Goal: Transaction & Acquisition: Purchase product/service

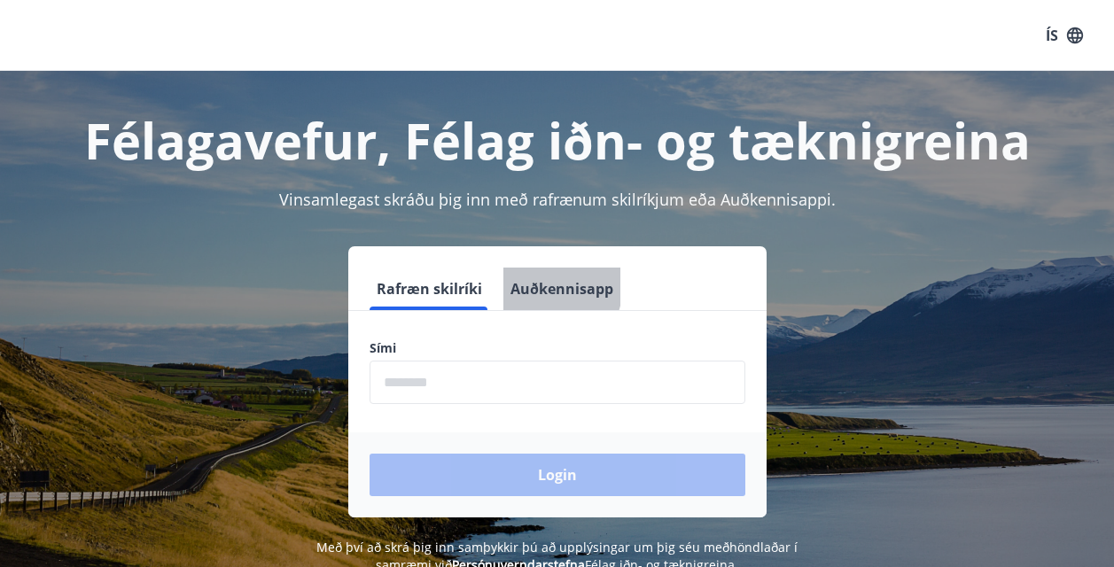
click at [538, 284] on button "Auðkennisapp" at bounding box center [561, 289] width 117 height 43
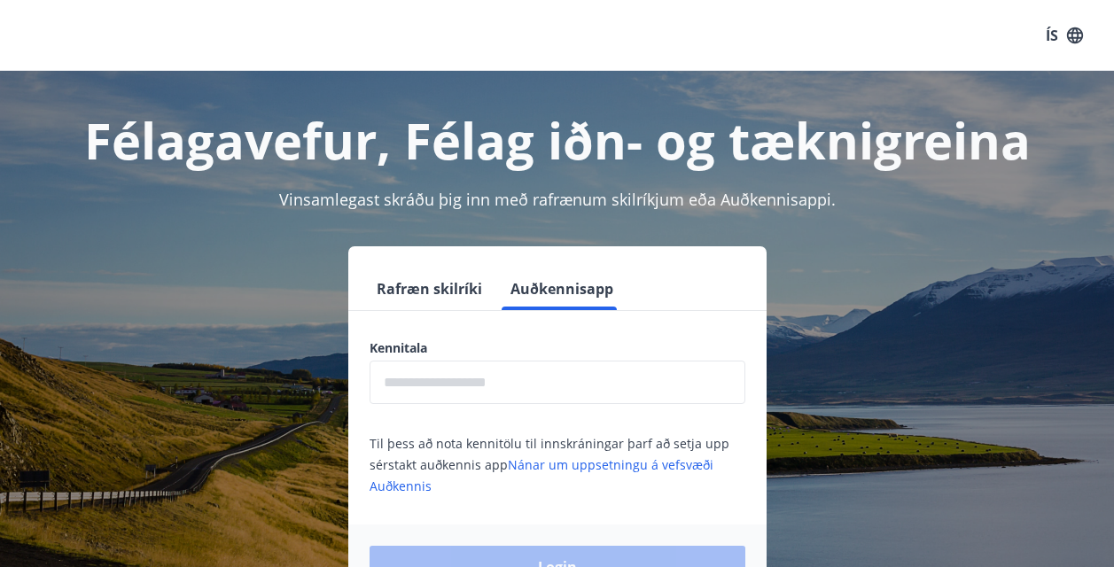
click at [496, 384] on input "text" at bounding box center [557, 382] width 376 height 43
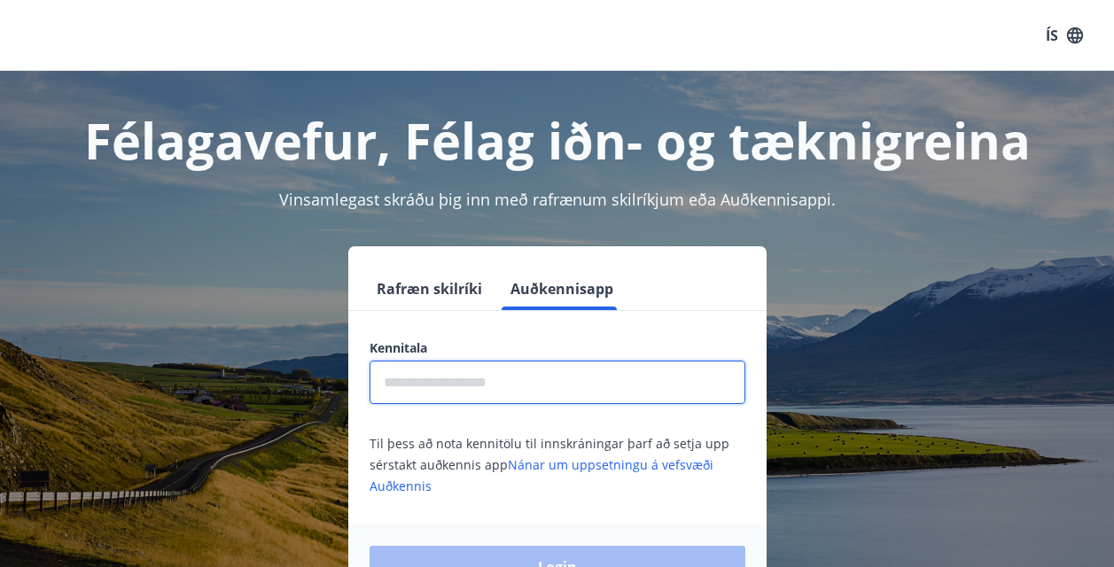
type input "**********"
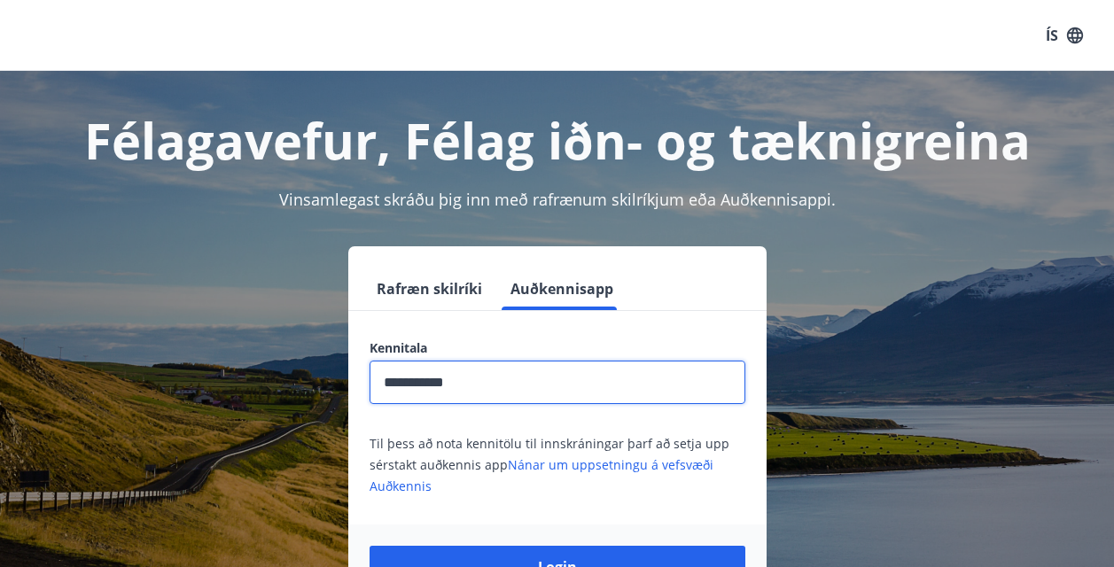
scroll to position [177, 0]
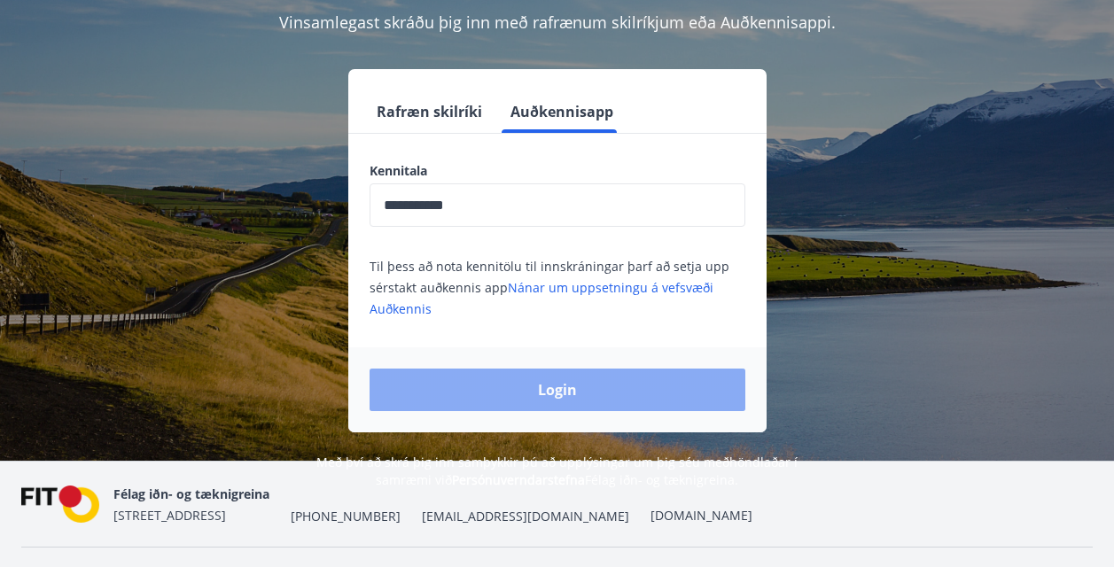
click at [527, 400] on button "Login" at bounding box center [557, 390] width 376 height 43
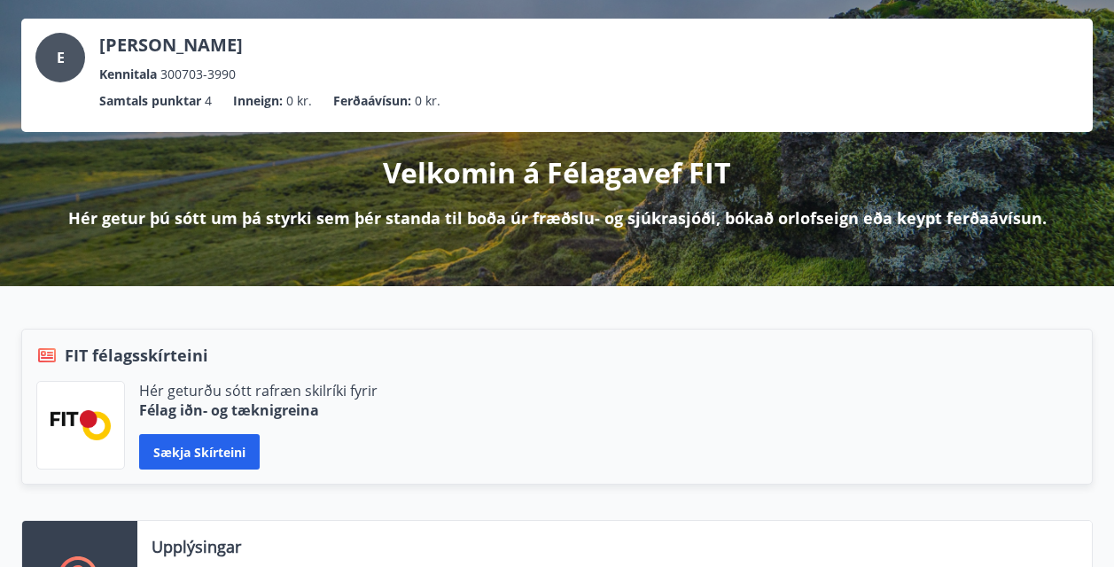
scroll to position [177, 0]
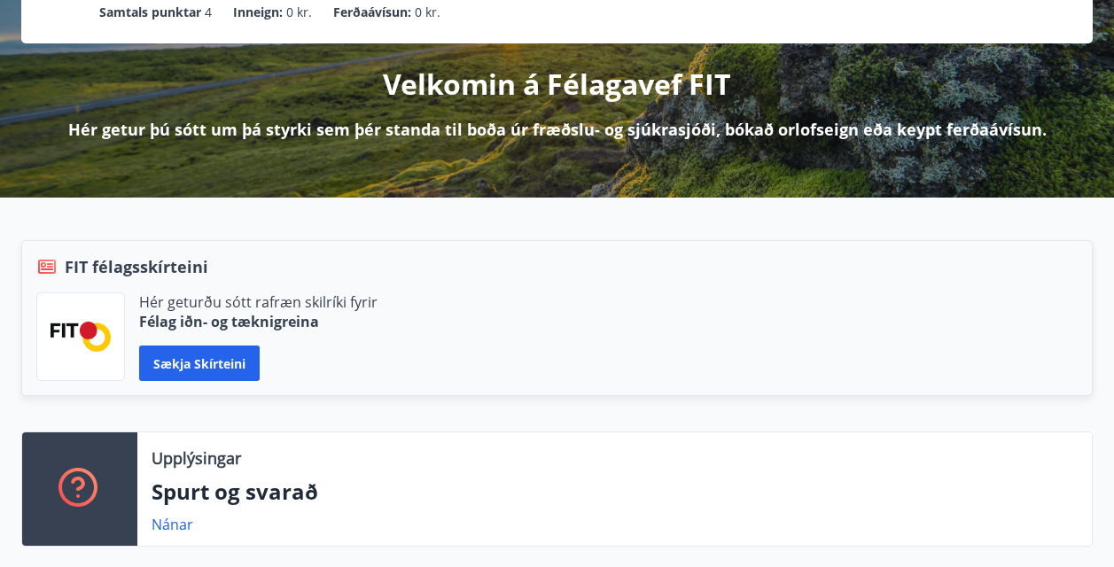
click at [105, 311] on div at bounding box center [80, 336] width 89 height 89
click at [166, 369] on button "Sækja skírteini" at bounding box center [199, 362] width 120 height 35
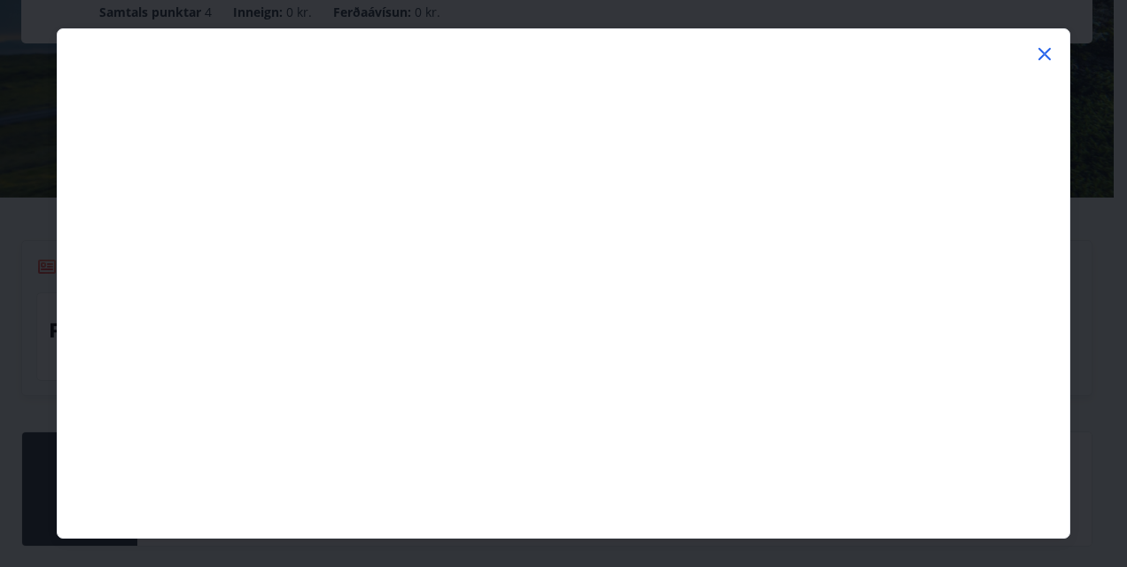
click at [1035, 53] on icon at bounding box center [1044, 53] width 21 height 21
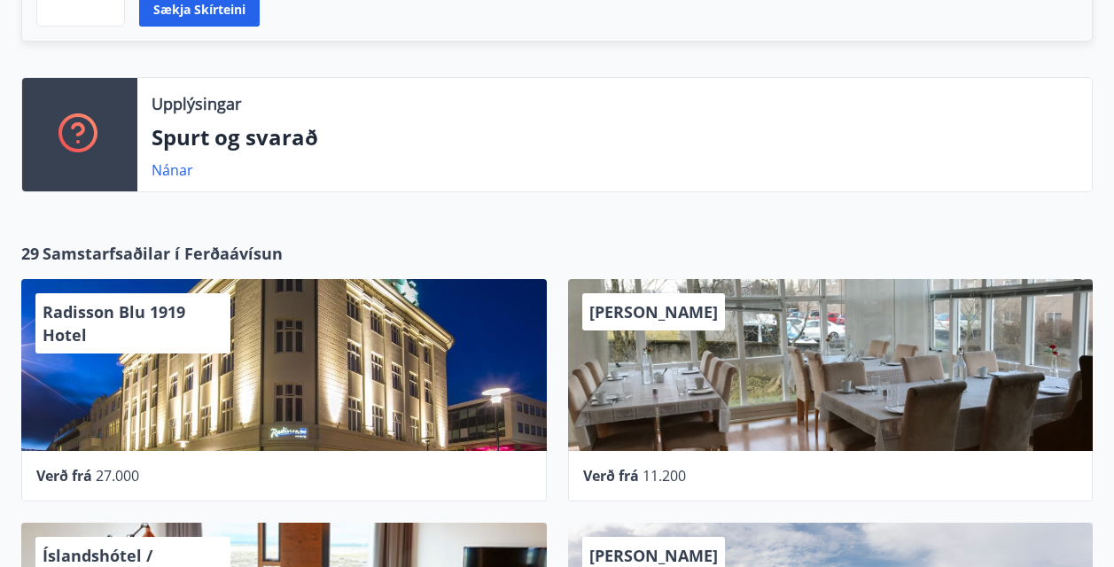
scroll to position [620, 0]
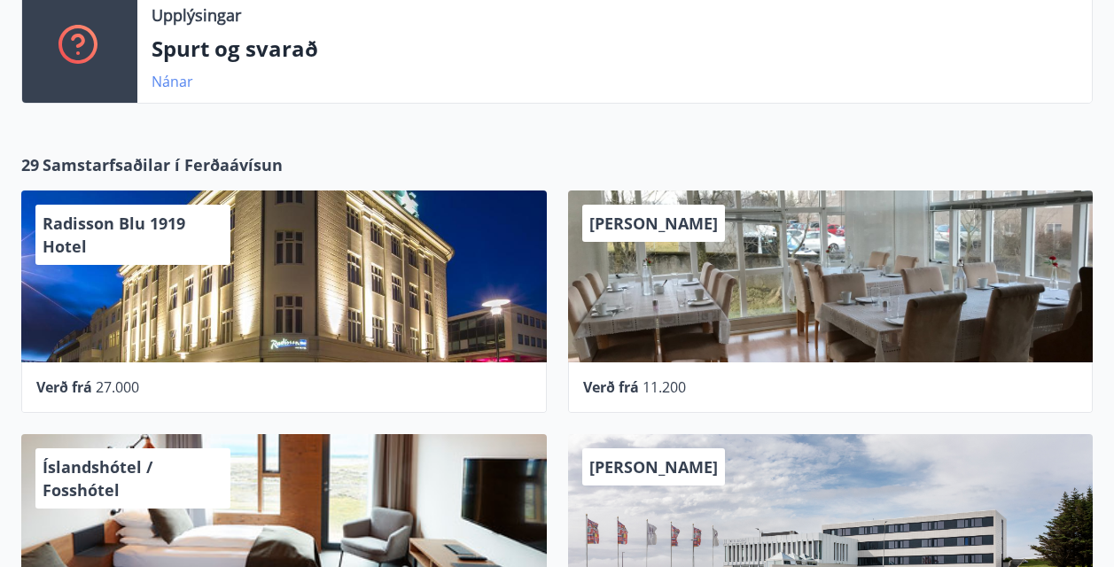
click at [180, 78] on link "Nánar" at bounding box center [172, 81] width 42 height 19
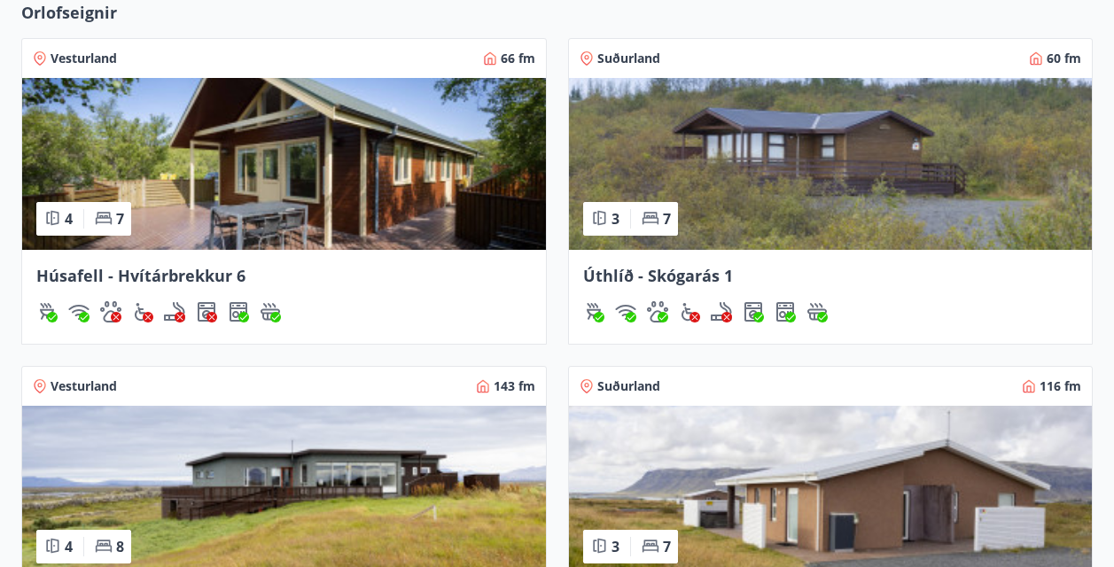
scroll to position [1435, 0]
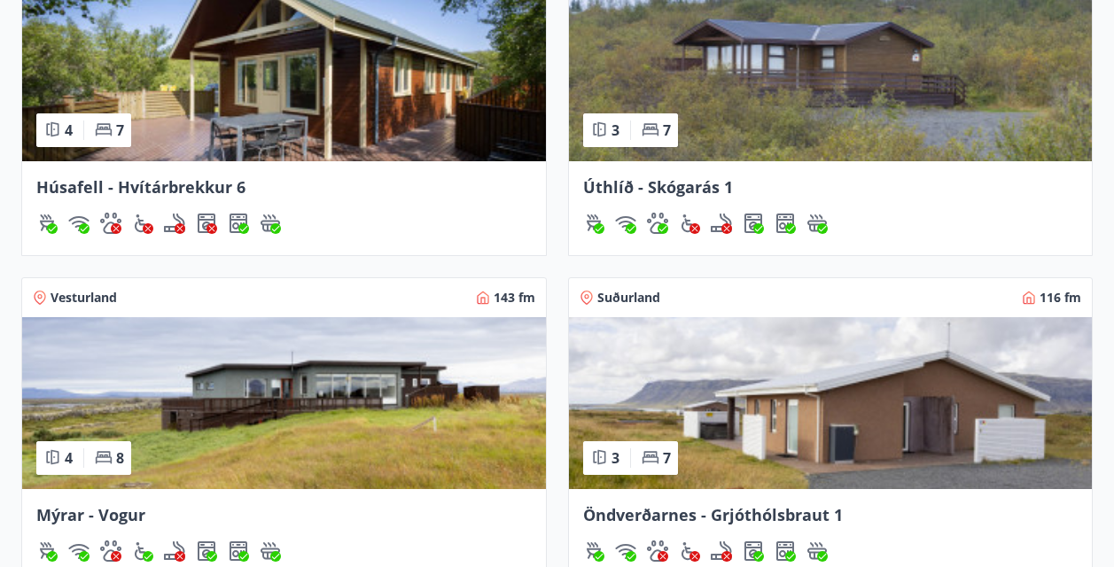
click at [658, 122] on div "7" at bounding box center [655, 129] width 29 height 19
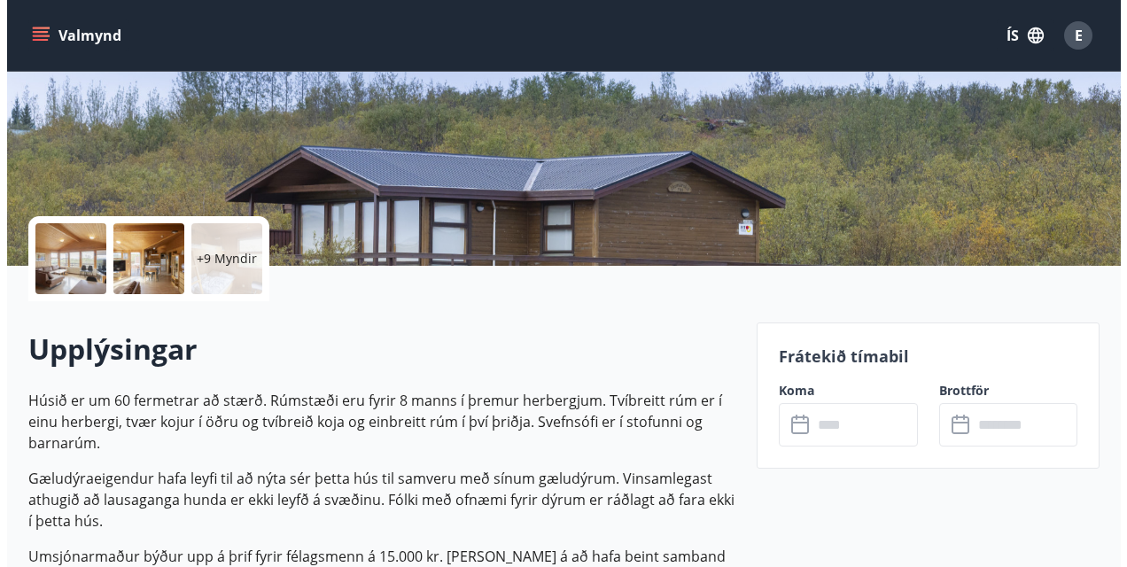
scroll to position [354, 0]
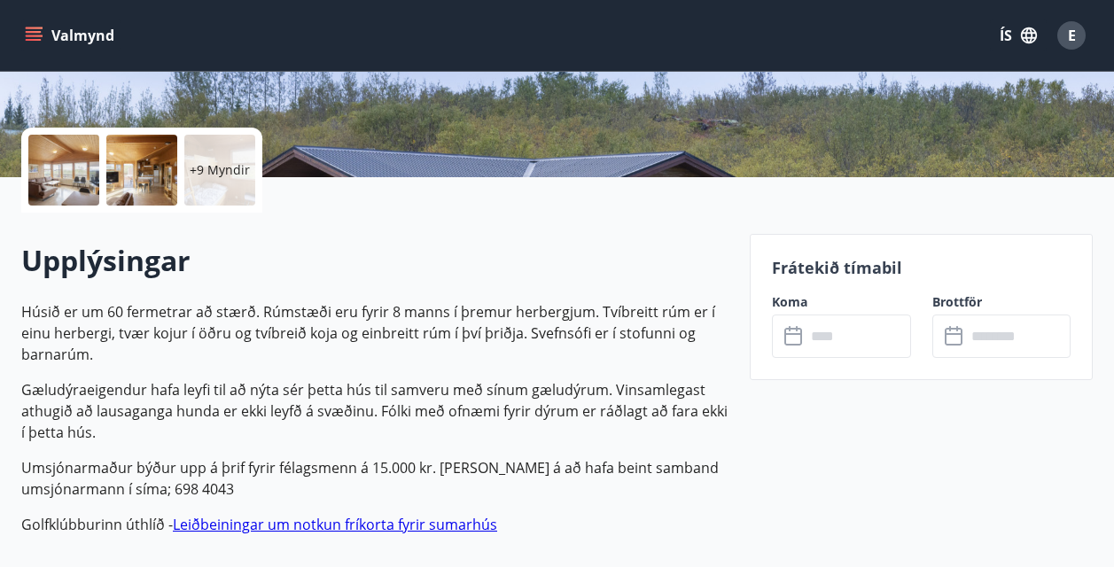
click at [99, 184] on div "+9 Myndir" at bounding box center [141, 170] width 241 height 85
click at [131, 177] on div at bounding box center [141, 170] width 71 height 71
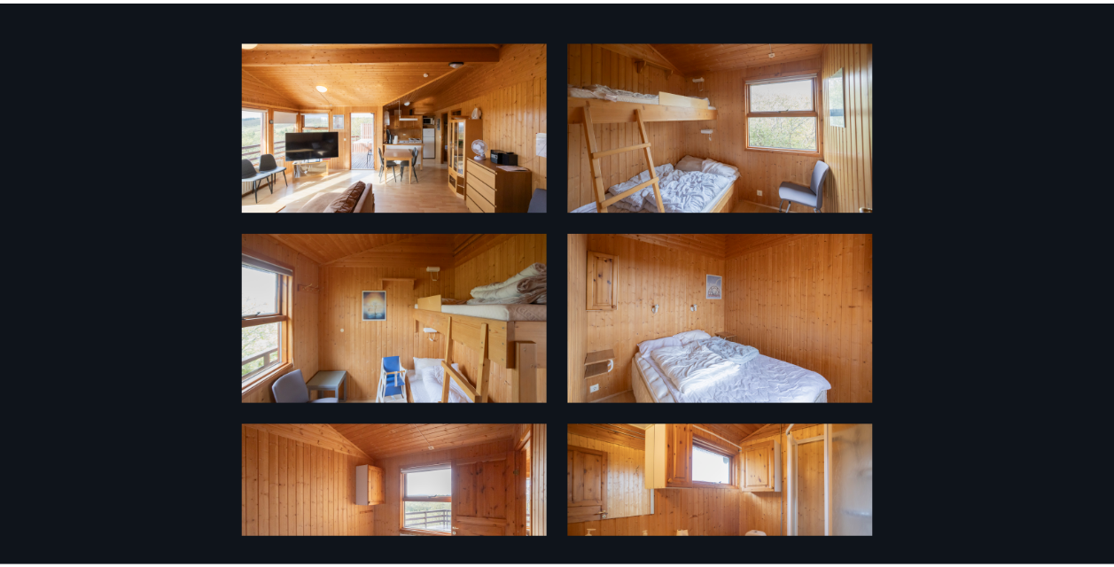
scroll to position [0, 0]
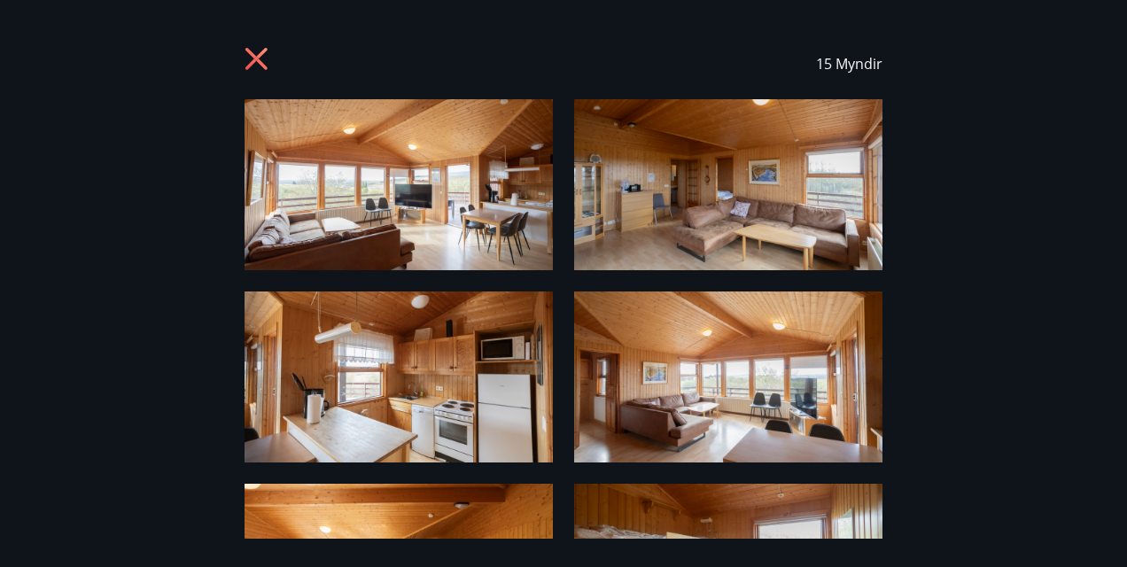
click at [238, 53] on div "15 Myndir" at bounding box center [563, 63] width 1084 height 71
click at [253, 59] on icon at bounding box center [256, 59] width 22 height 22
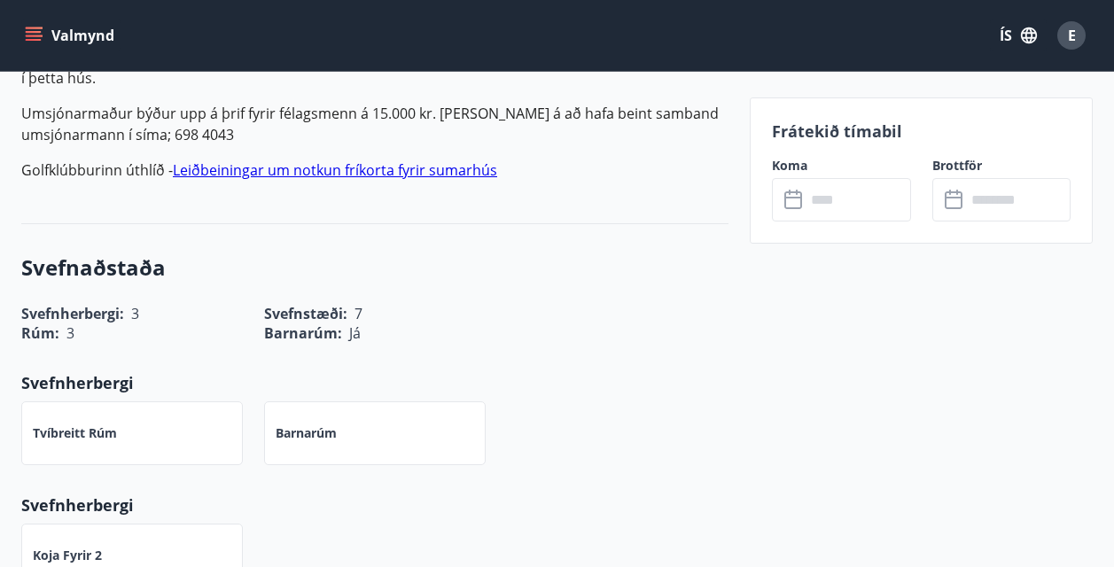
scroll to position [620, 0]
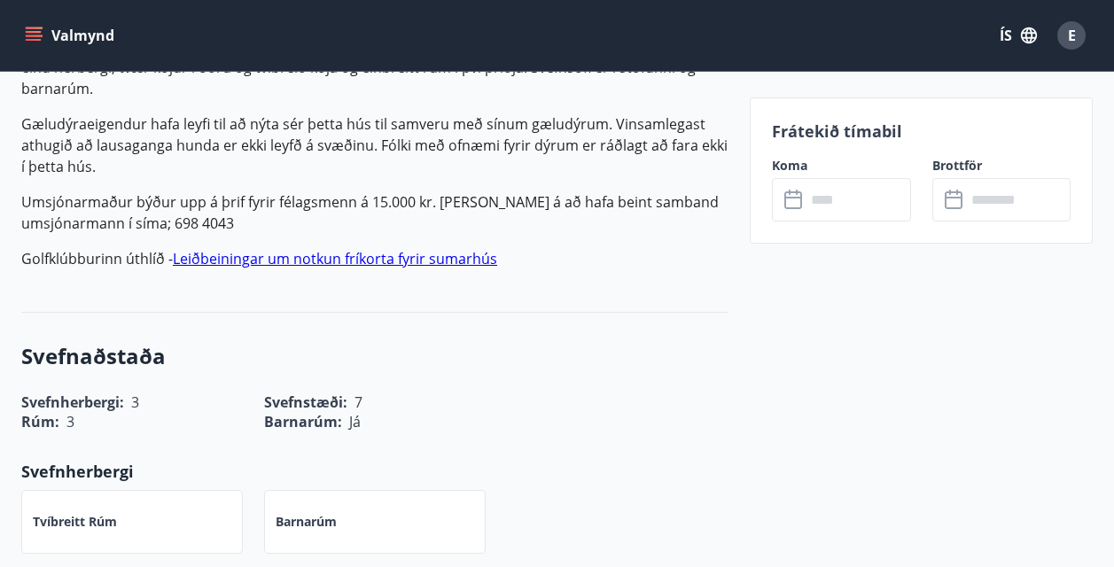
click at [819, 218] on input "text" at bounding box center [857, 199] width 105 height 43
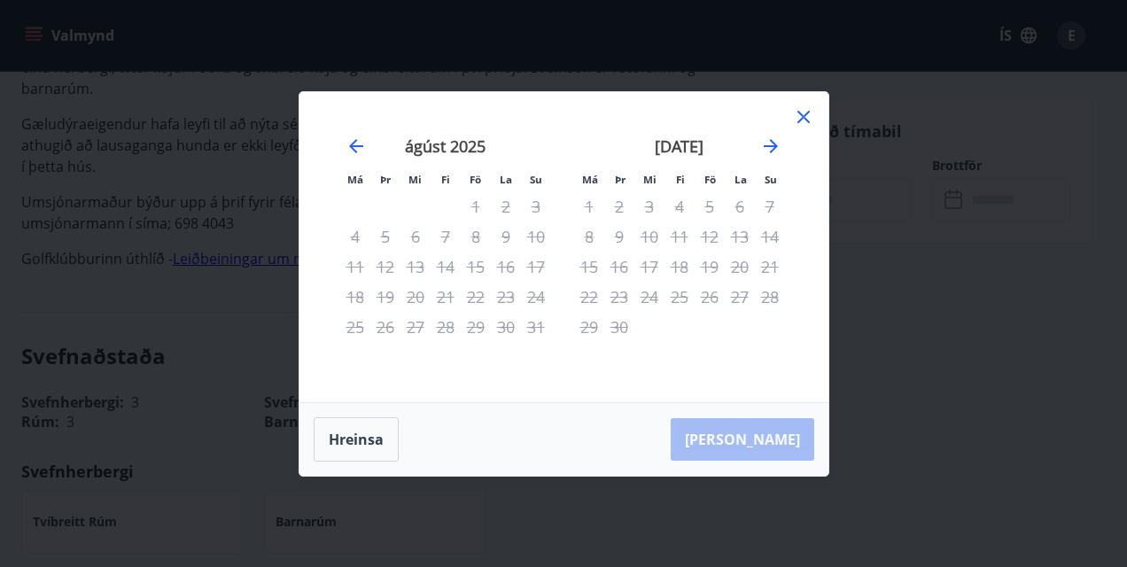
click at [778, 159] on div "september 2025" at bounding box center [679, 152] width 211 height 78
click at [769, 147] on icon "Move forward to switch to the next month." at bounding box center [770, 146] width 21 height 21
click at [770, 145] on icon "Move forward to switch to the next month." at bounding box center [771, 146] width 14 height 14
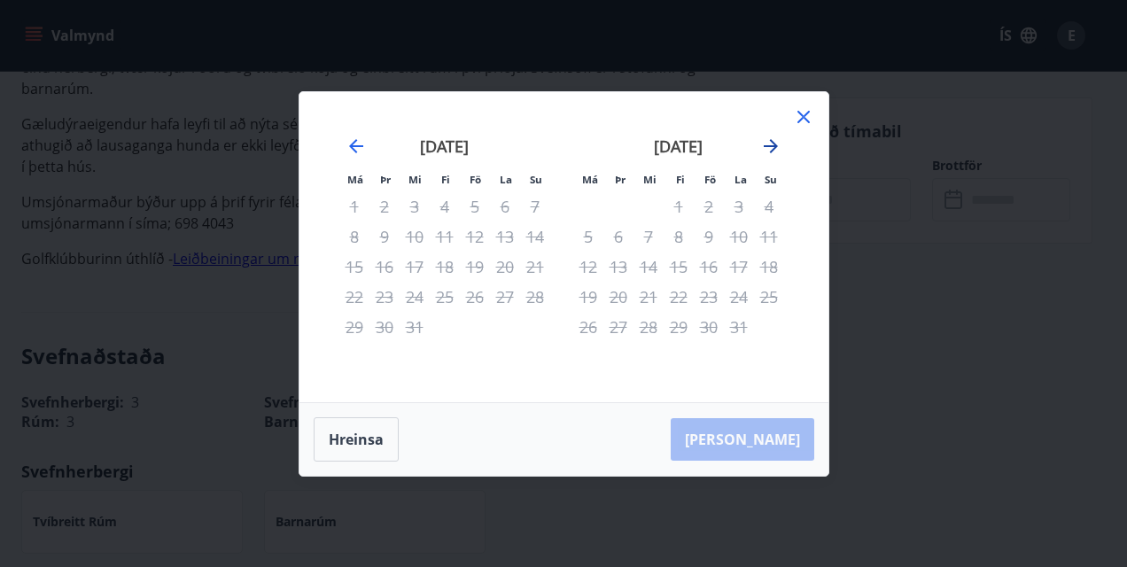
click at [770, 145] on icon "Move forward to switch to the next month." at bounding box center [771, 146] width 14 height 14
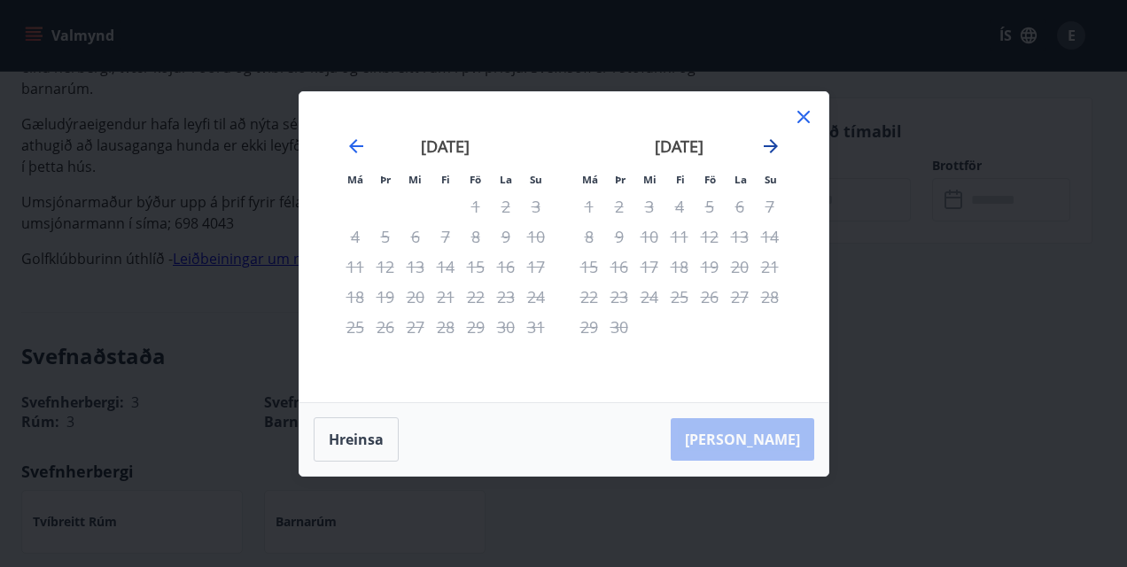
click at [770, 145] on icon "Move forward to switch to the next month." at bounding box center [771, 146] width 14 height 14
click at [811, 123] on icon at bounding box center [803, 116] width 21 height 21
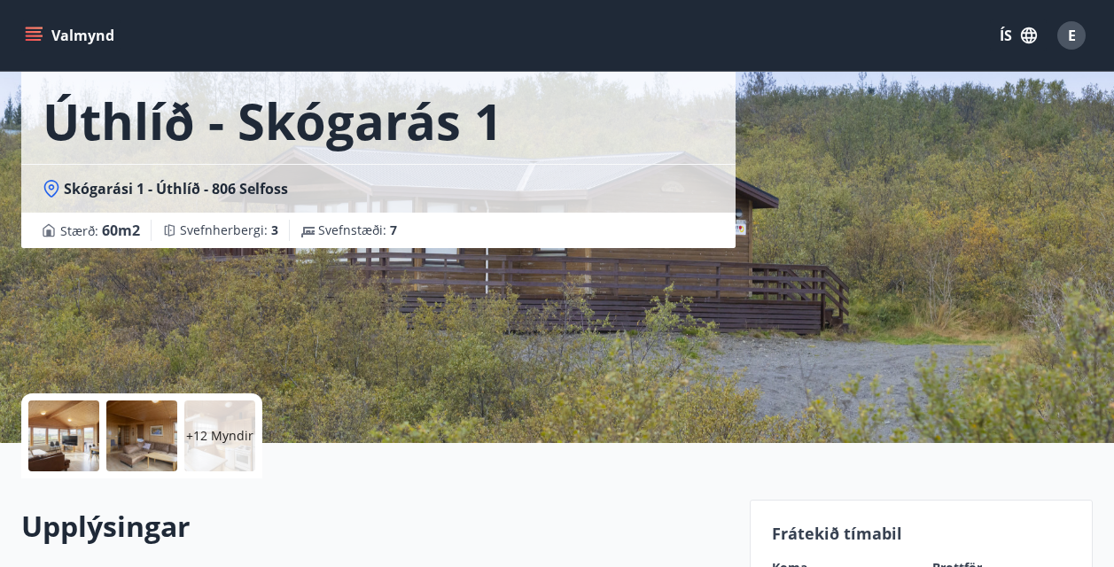
scroll to position [0, 0]
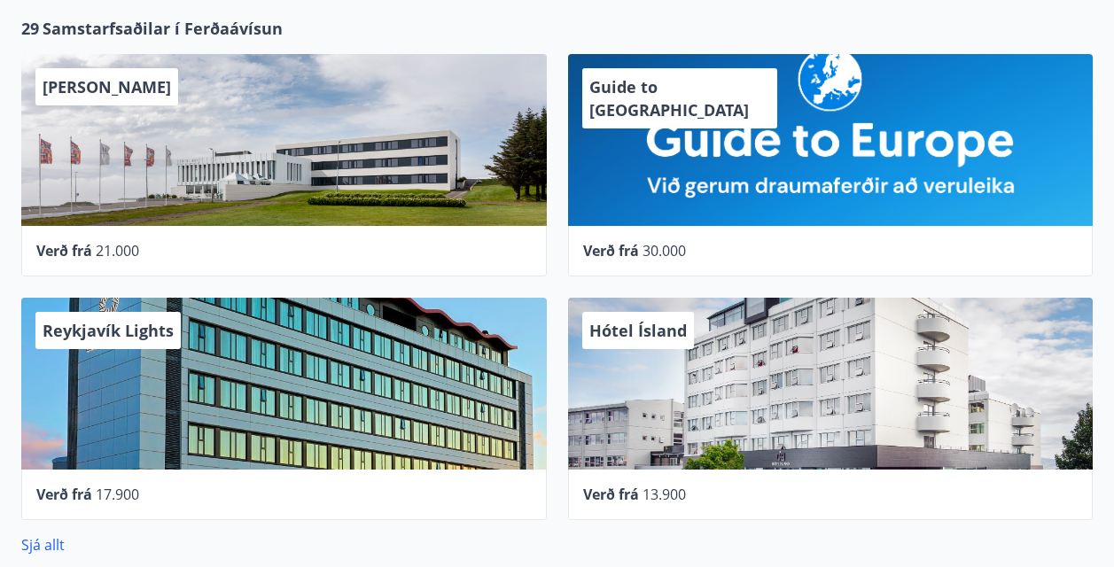
scroll to position [845, 0]
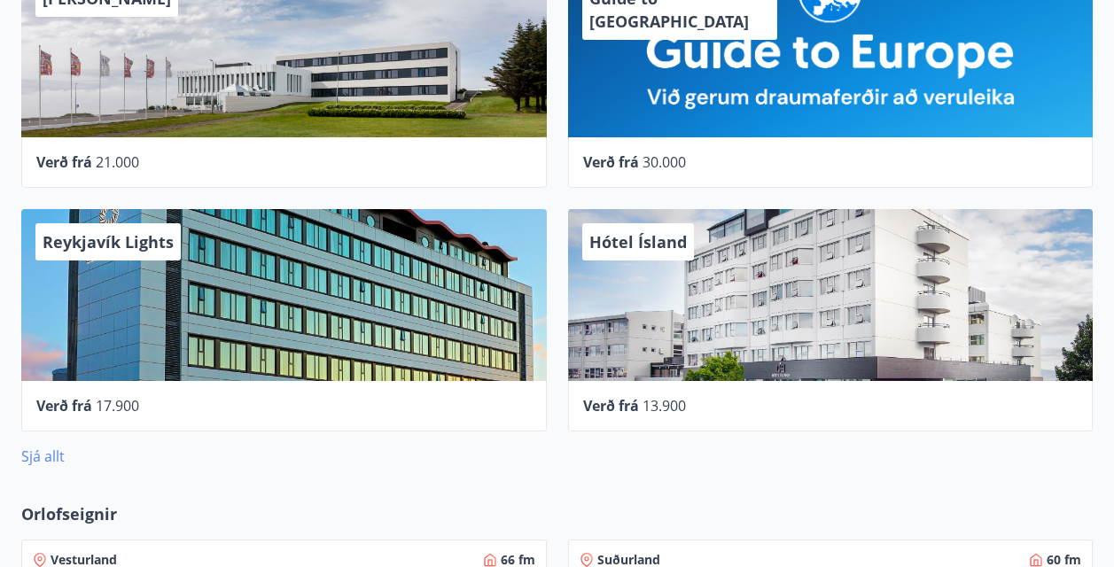
click at [40, 457] on link "Sjá allt" at bounding box center [42, 455] width 43 height 19
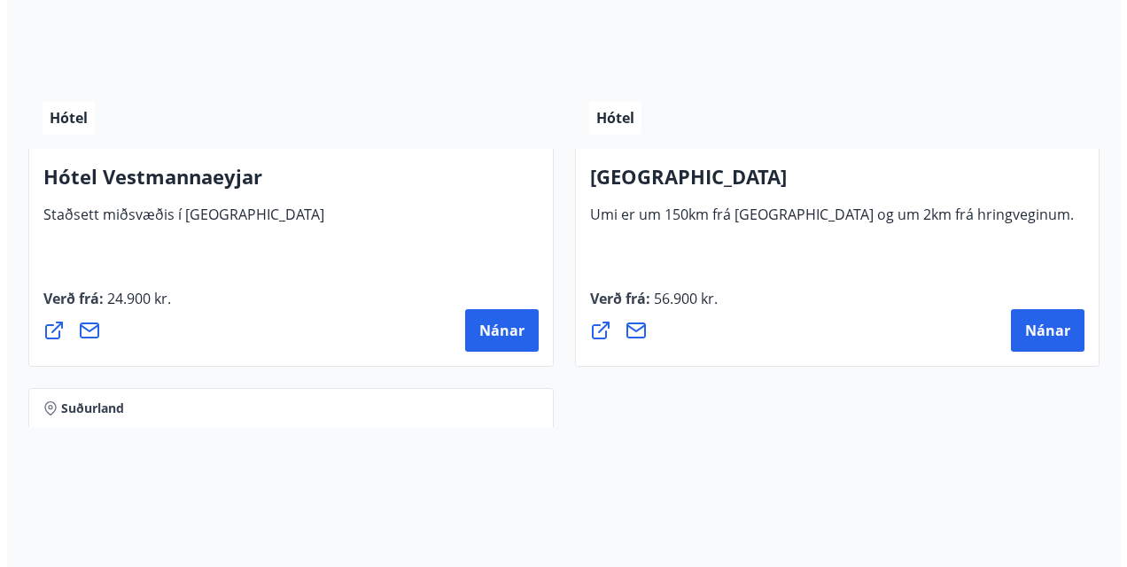
scroll to position [6871, 0]
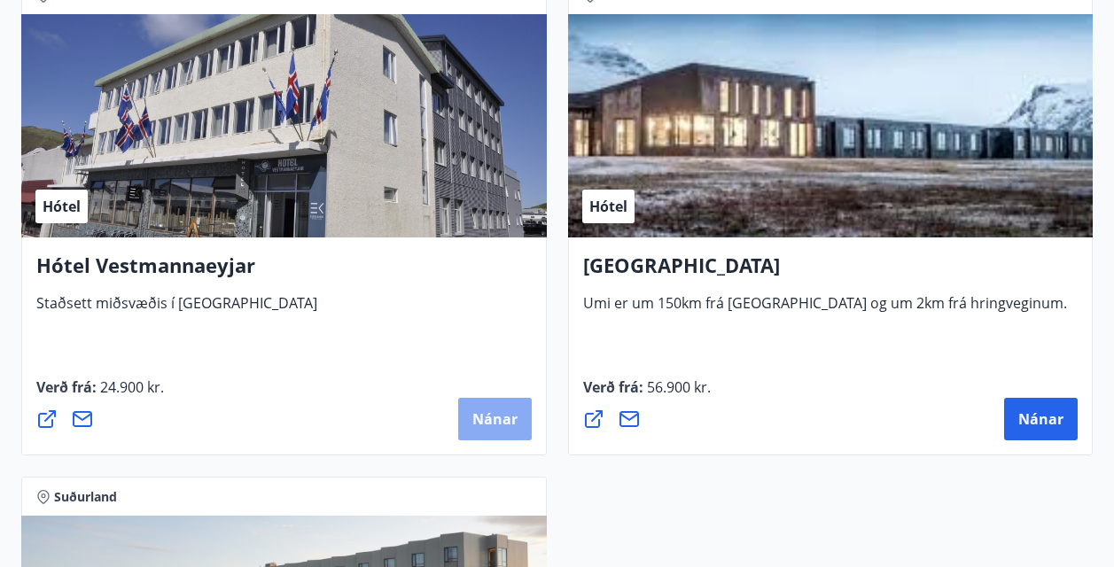
click at [476, 421] on span "Nánar" at bounding box center [494, 418] width 45 height 19
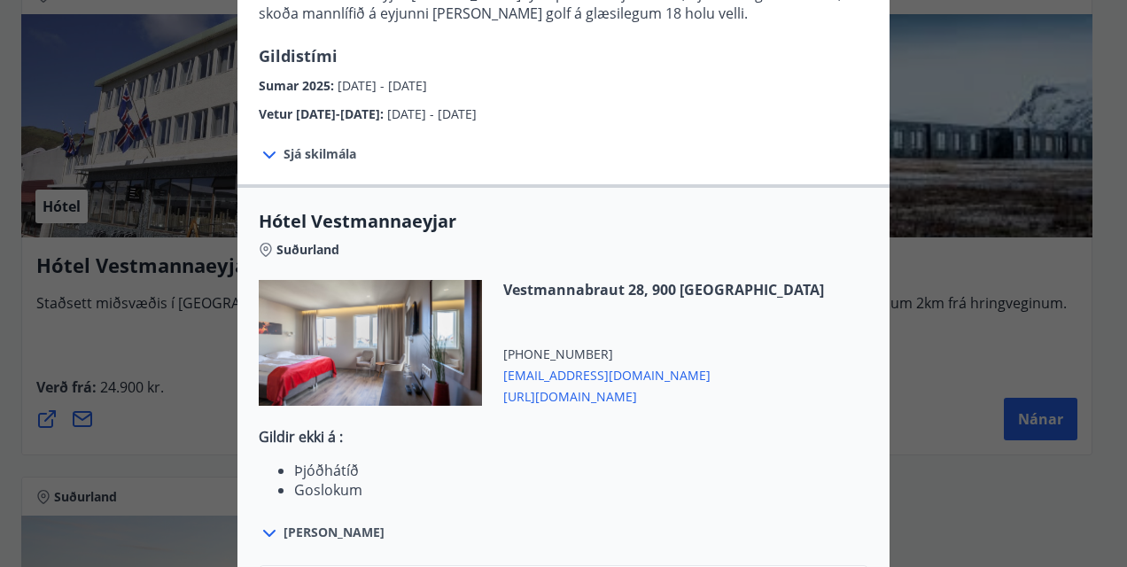
scroll to position [560, 0]
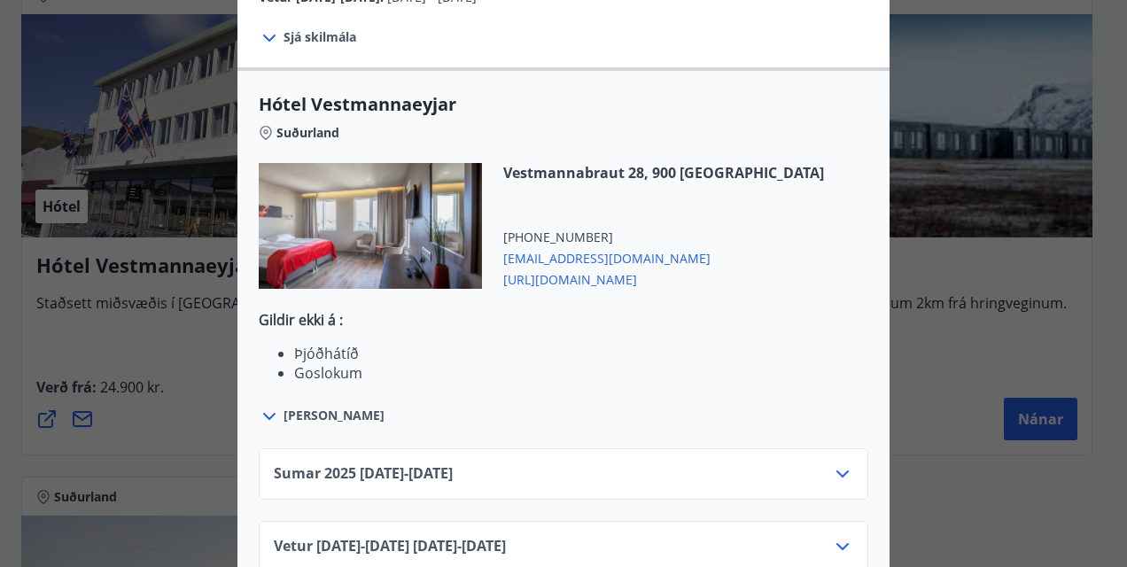
click at [315, 407] on span "Sjá meira" at bounding box center [333, 416] width 101 height 18
click at [262, 406] on icon at bounding box center [269, 416] width 21 height 21
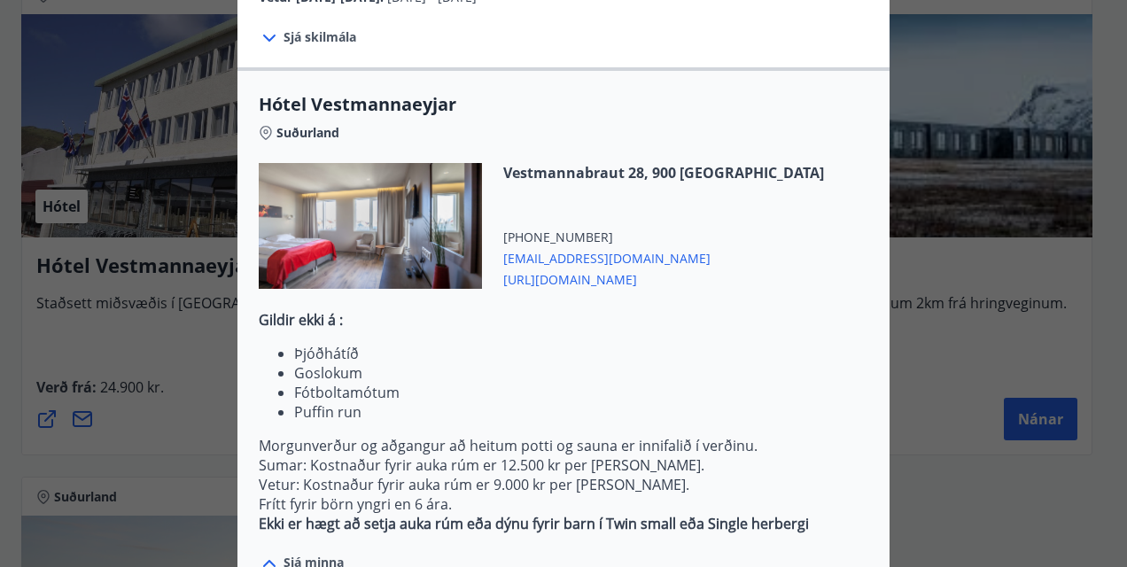
scroll to position [648, 0]
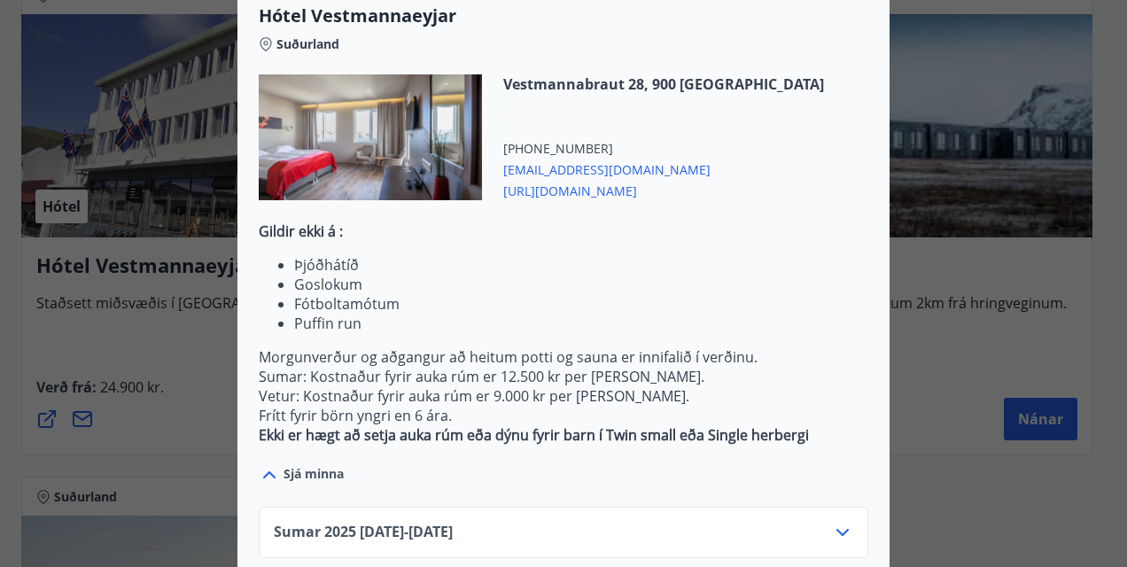
click at [259, 464] on icon at bounding box center [269, 474] width 21 height 21
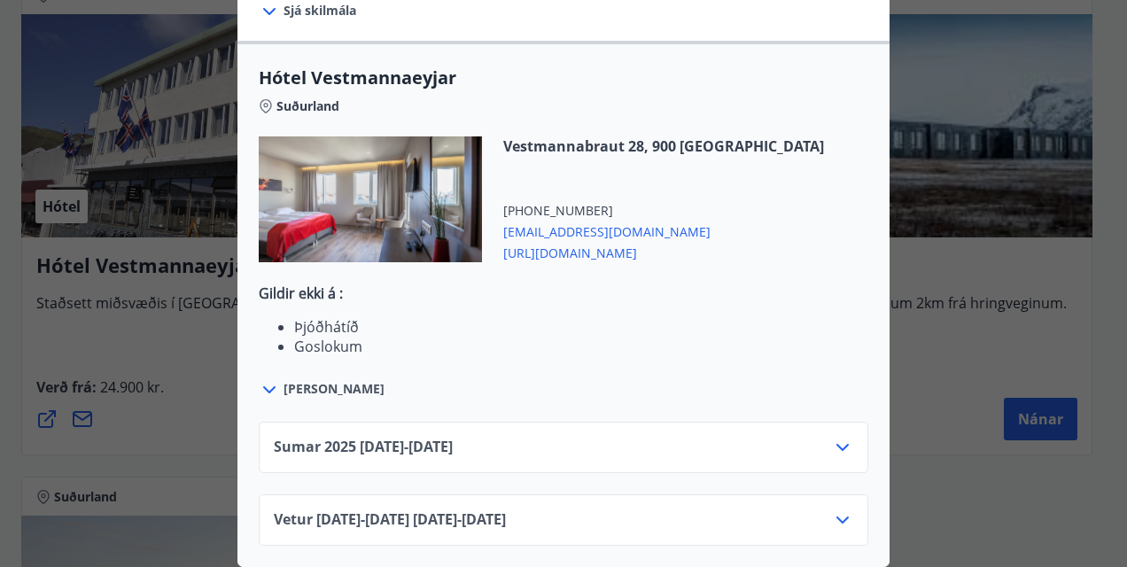
scroll to position [560, 0]
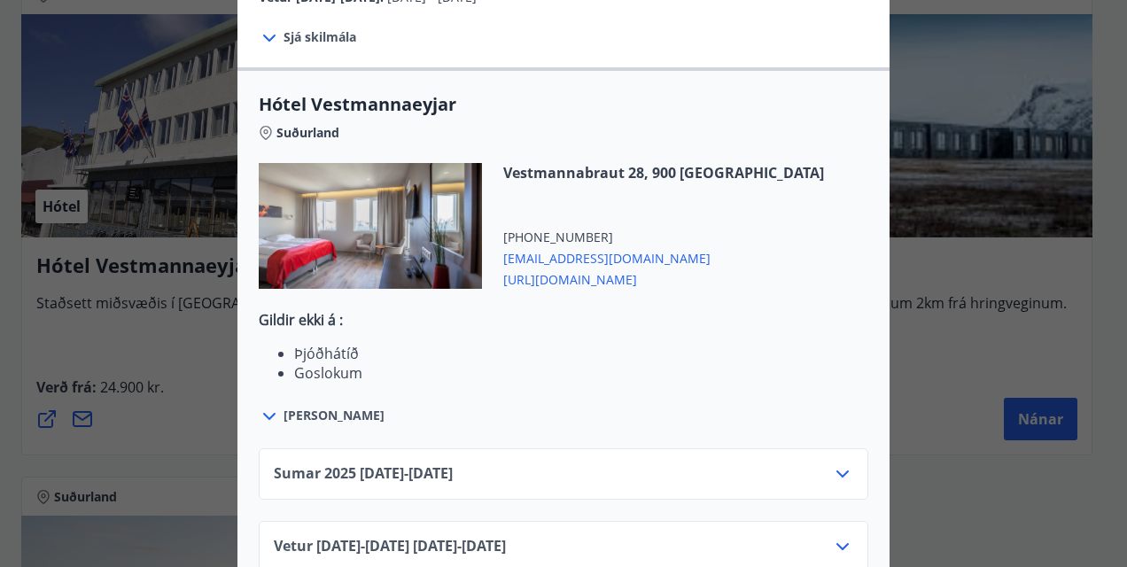
click at [832, 463] on icon at bounding box center [842, 473] width 21 height 21
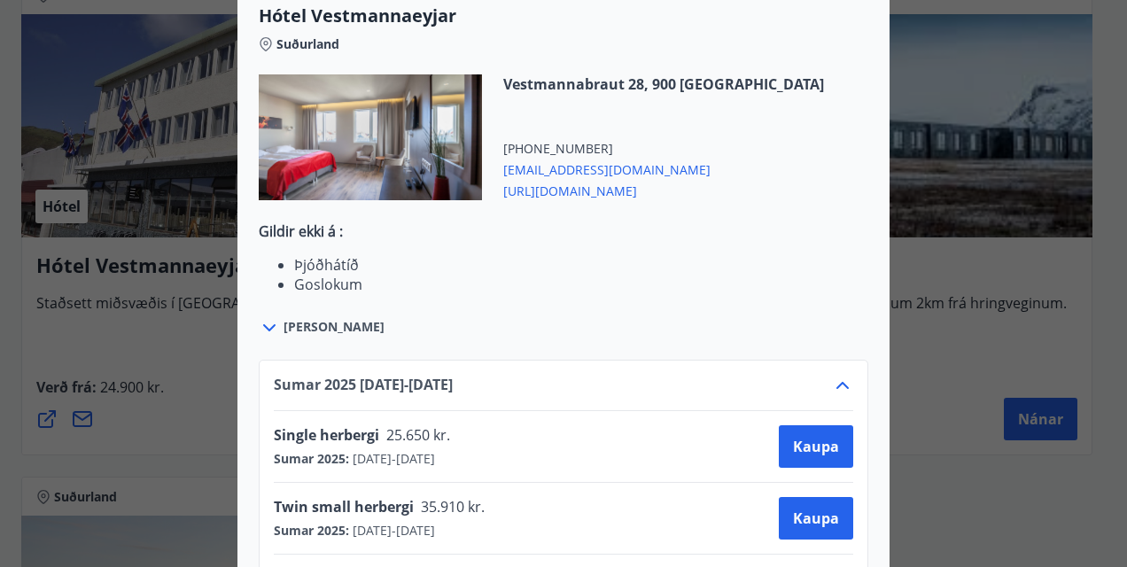
scroll to position [775, 0]
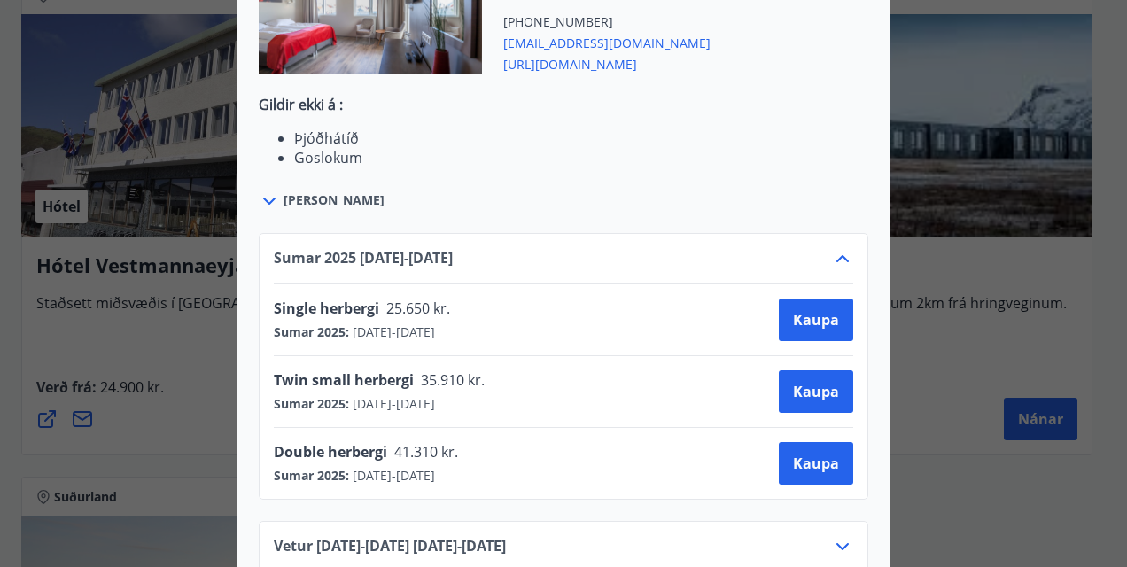
click at [1024, 409] on div "Hótel Vestmannaeyjar Til að bóka er farið inn á hotelvestmannaeyjar.is Bókar he…" at bounding box center [563, 283] width 1127 height 567
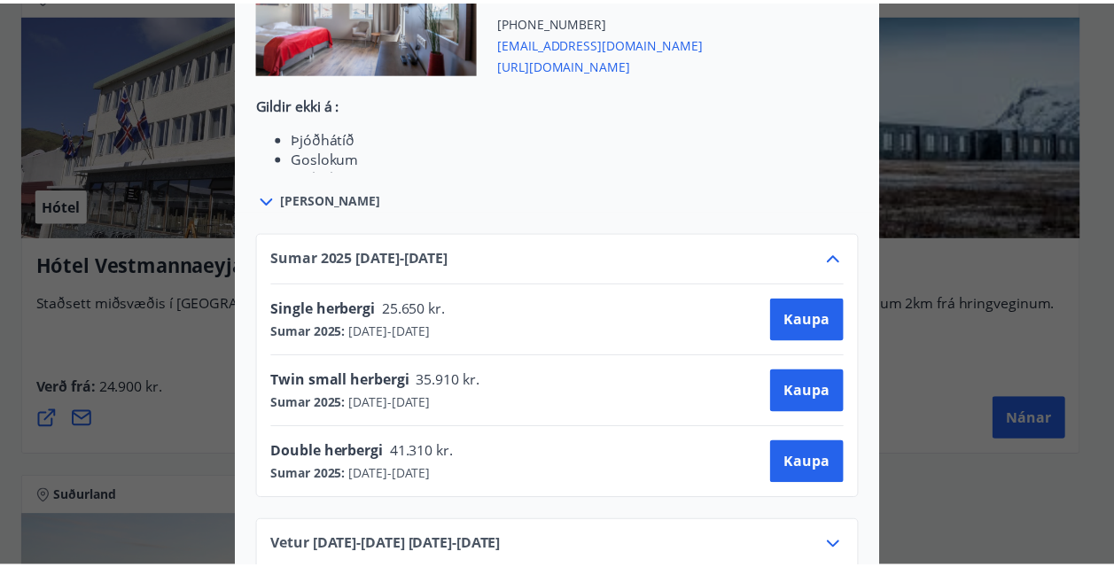
scroll to position [0, 0]
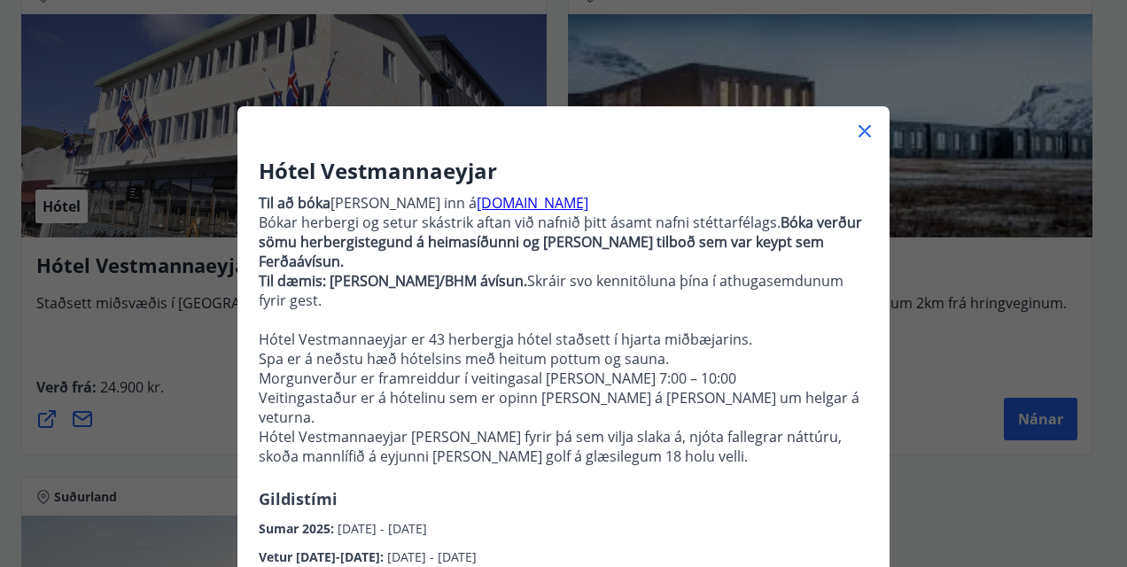
click at [867, 142] on div at bounding box center [563, 123] width 652 height 35
click at [860, 131] on icon at bounding box center [864, 130] width 21 height 21
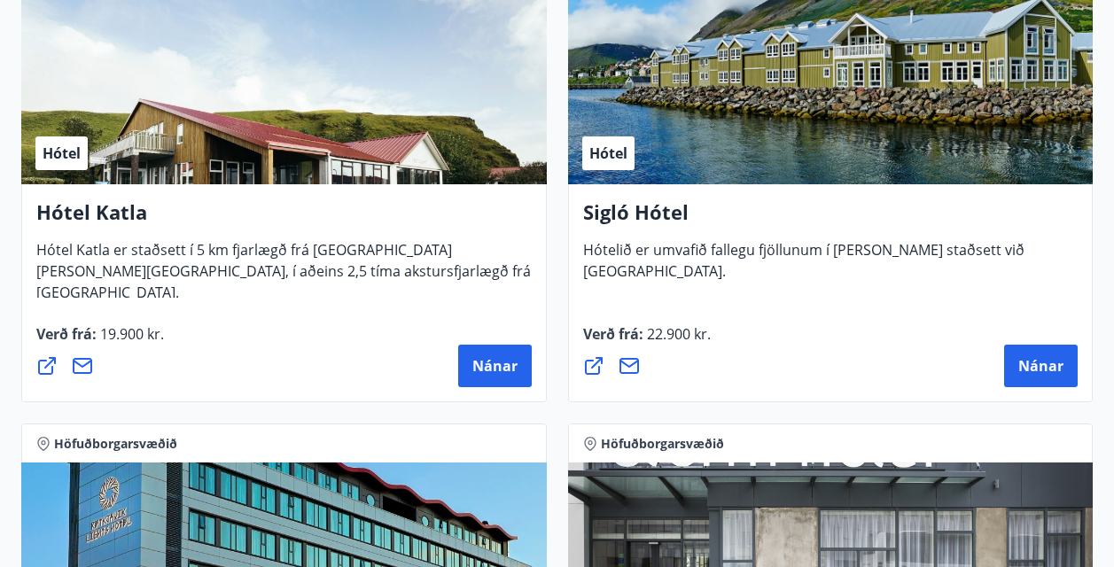
scroll to position [1821, 0]
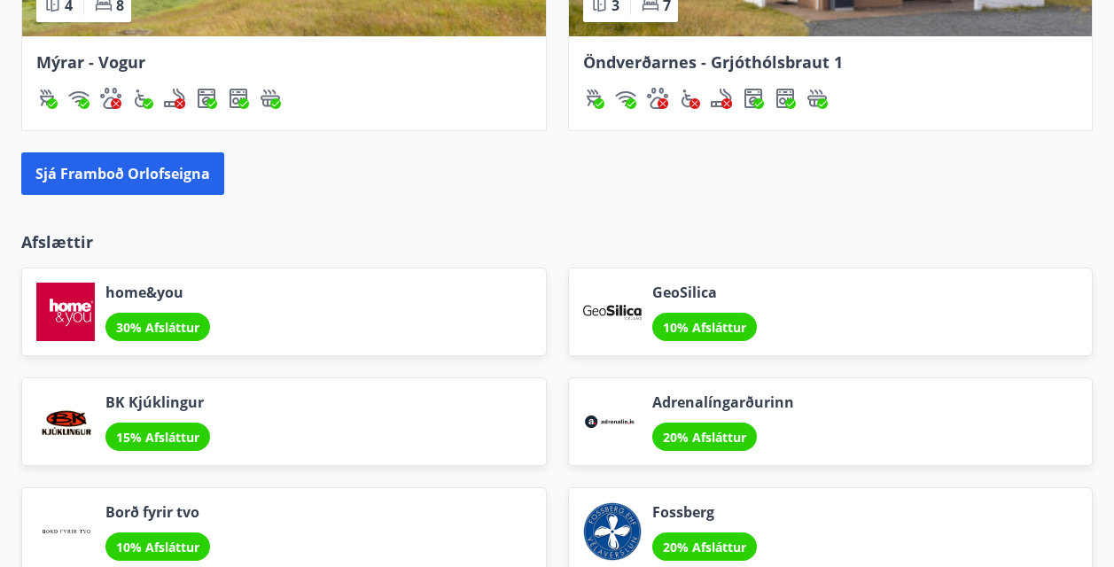
scroll to position [1806, 0]
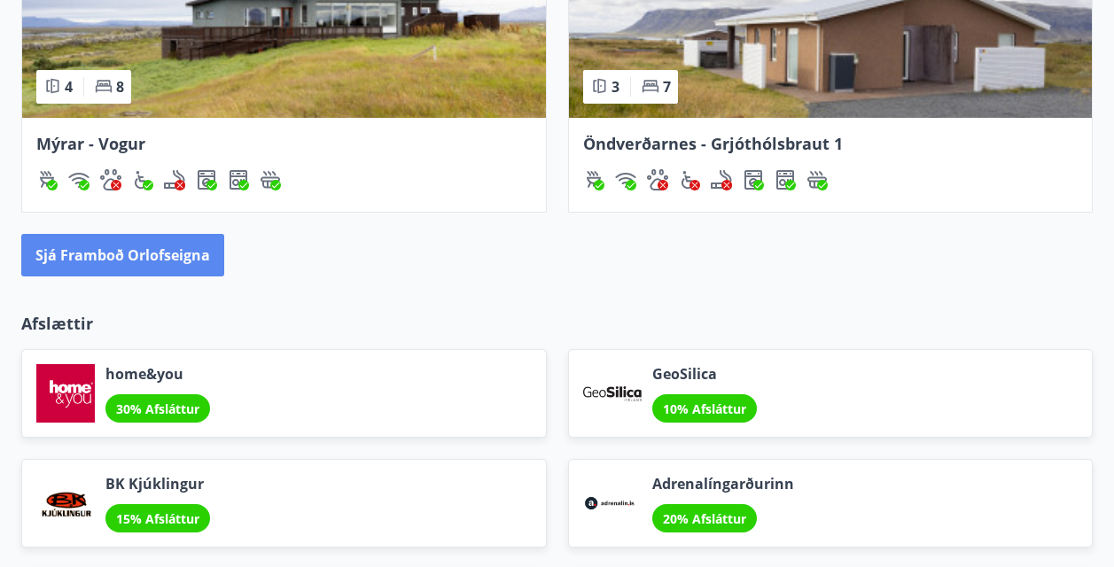
click at [145, 261] on button "Sjá framboð orlofseigna" at bounding box center [122, 255] width 203 height 43
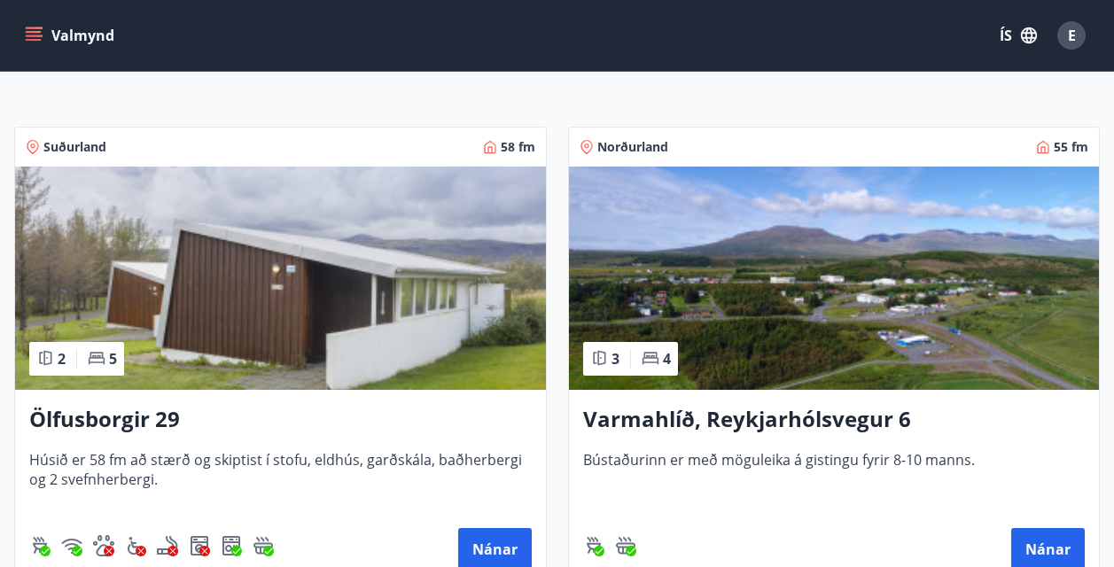
scroll to position [89, 0]
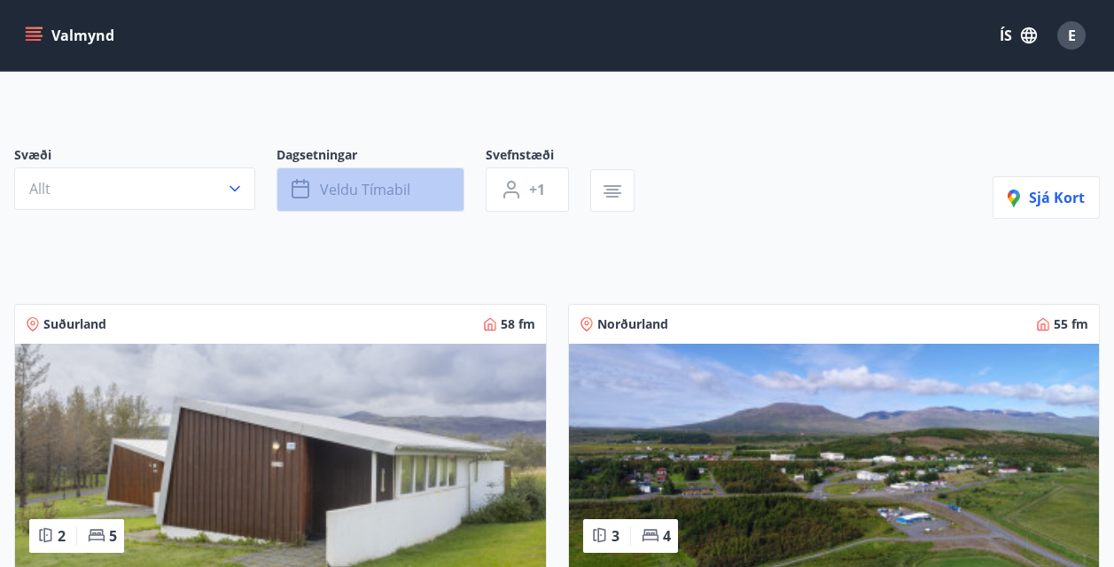
click at [376, 193] on span "Veldu tímabil" at bounding box center [365, 189] width 90 height 19
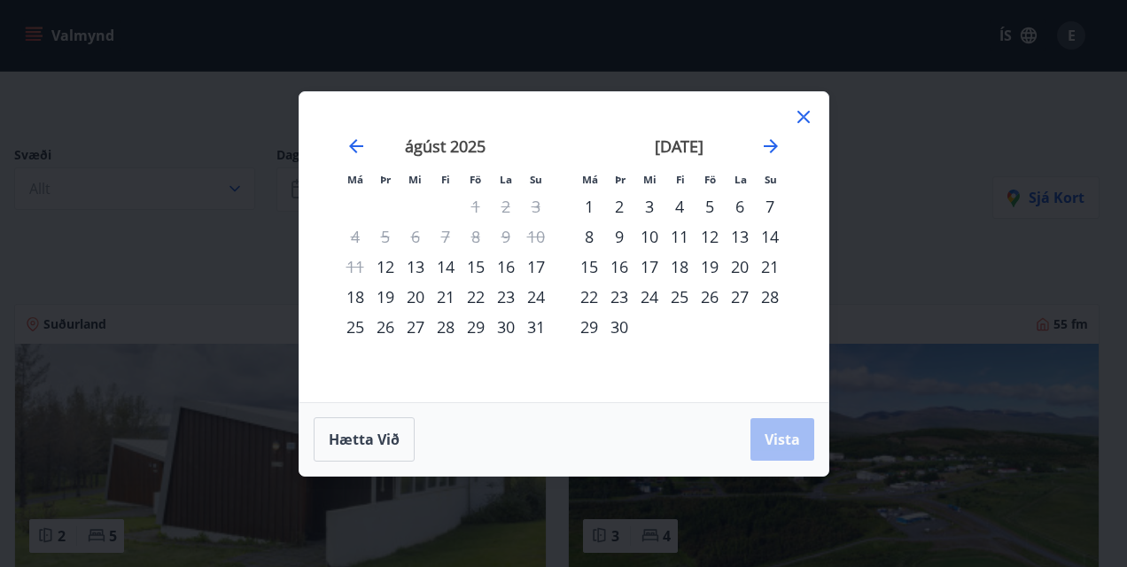
click at [695, 268] on div "19" at bounding box center [710, 267] width 30 height 30
click at [692, 267] on div "18" at bounding box center [679, 267] width 30 height 30
click at [770, 266] on div "21" at bounding box center [770, 267] width 30 height 30
click at [795, 446] on span "Vista" at bounding box center [781, 439] width 35 height 19
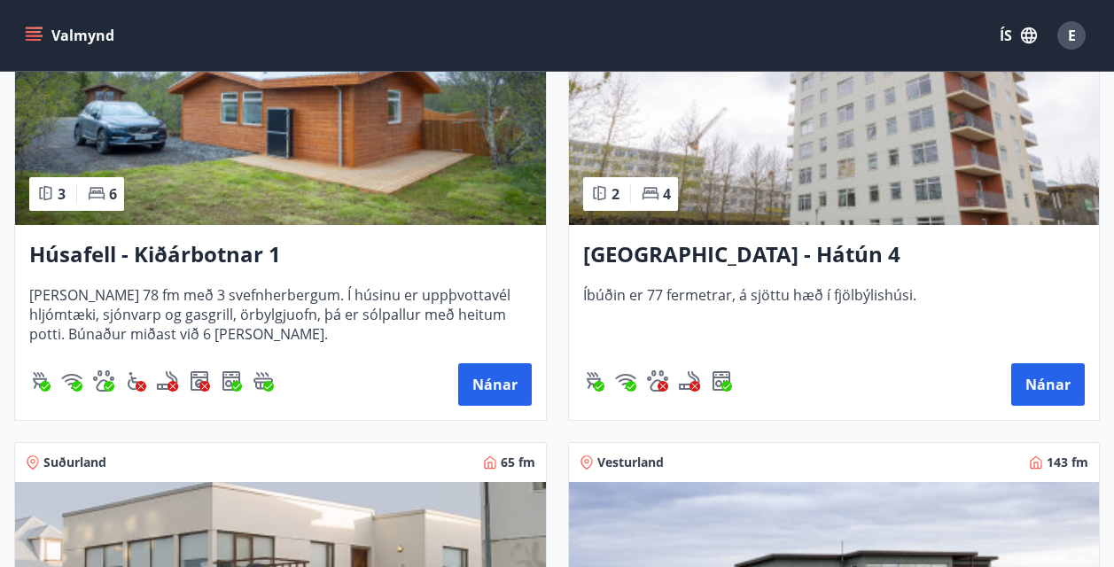
scroll to position [1302, 0]
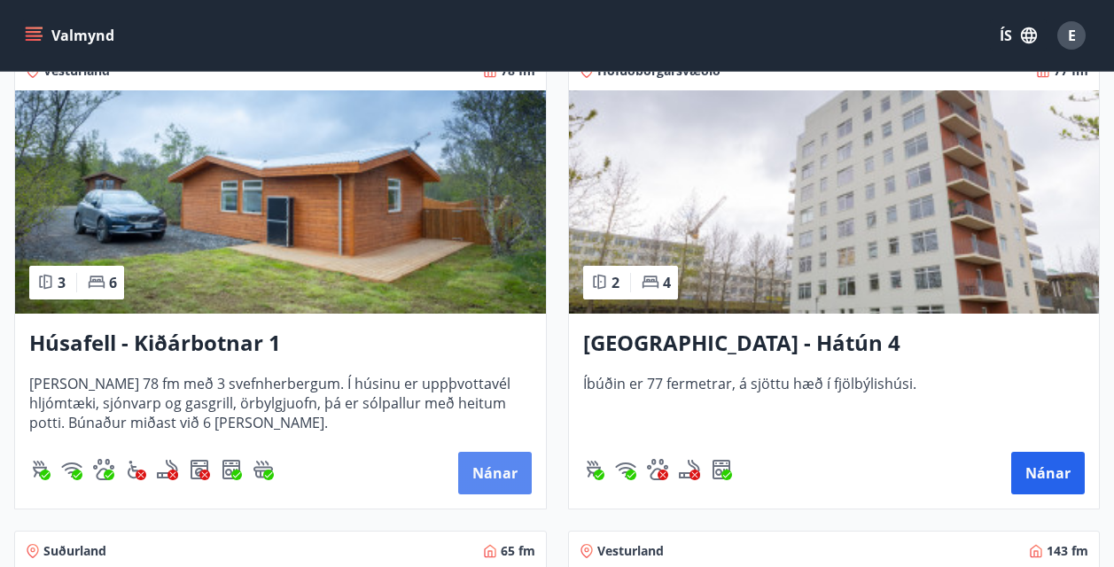
click at [487, 485] on button "Nánar" at bounding box center [495, 473] width 74 height 43
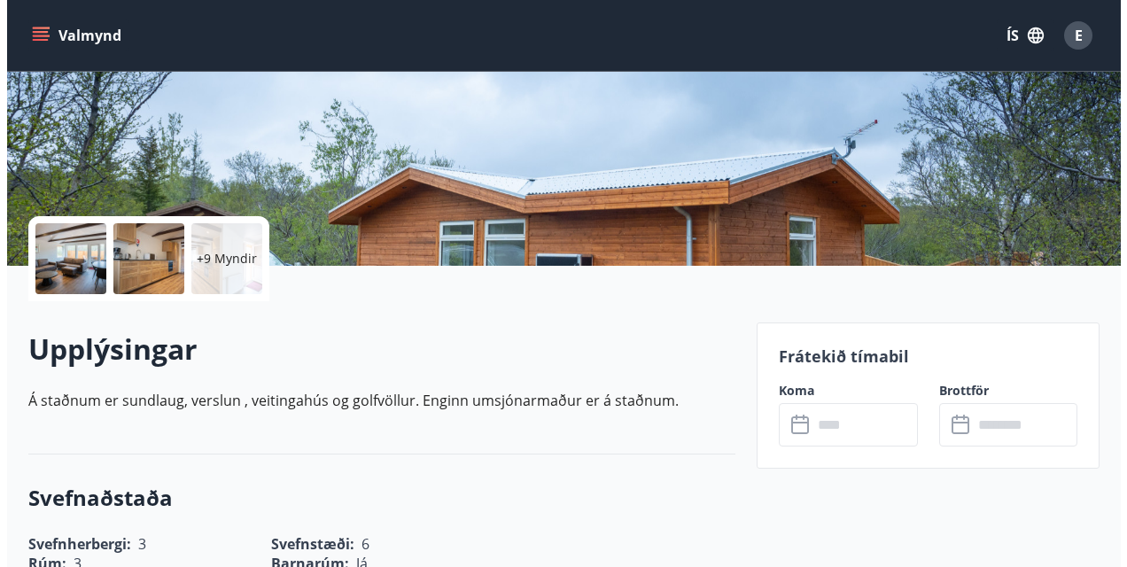
scroll to position [354, 0]
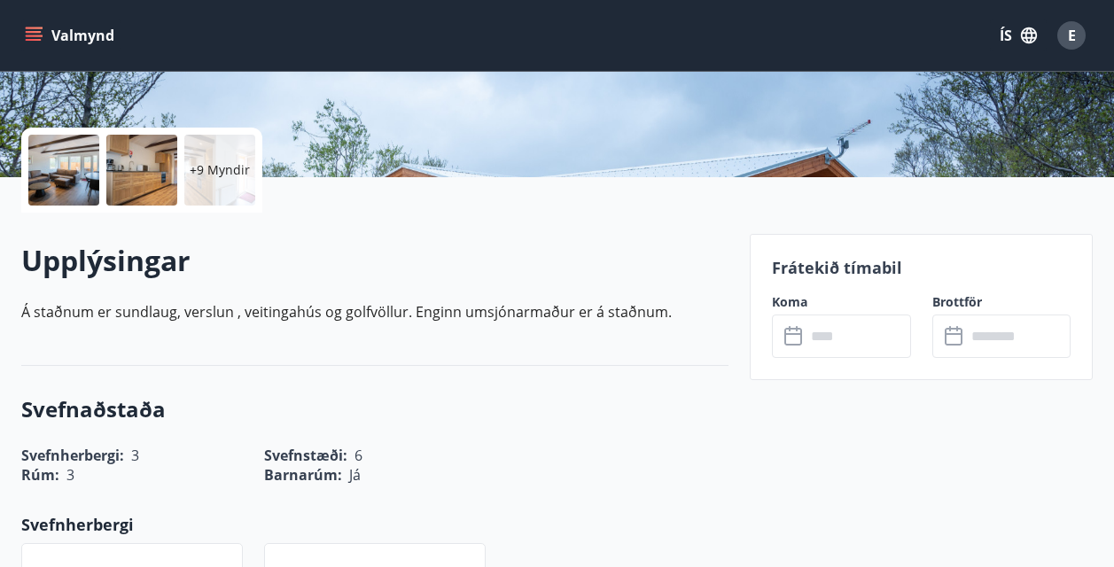
click at [212, 185] on div "+9 Myndir" at bounding box center [219, 170] width 71 height 71
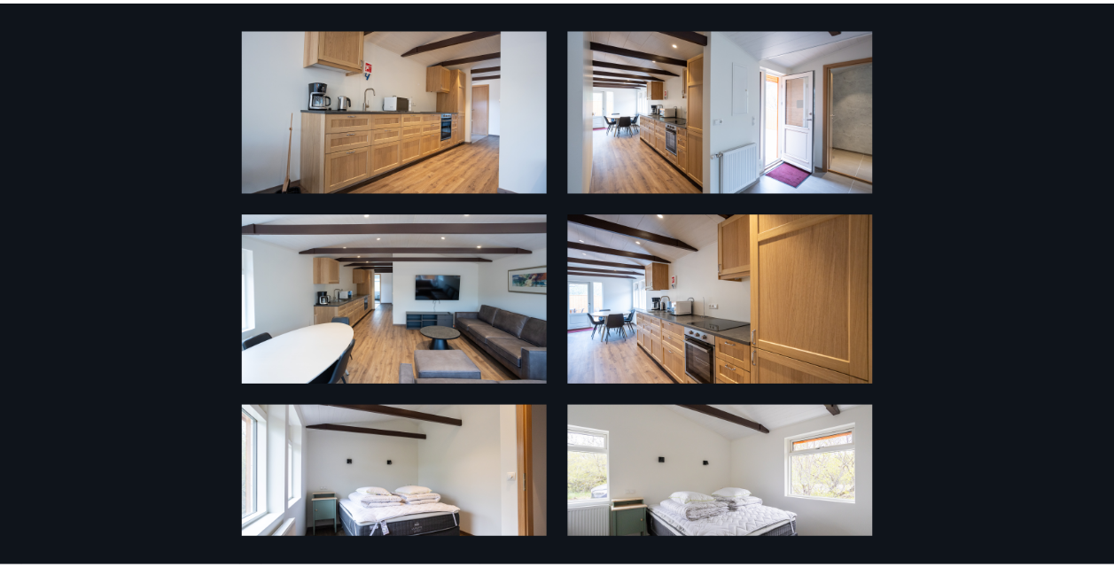
scroll to position [0, 0]
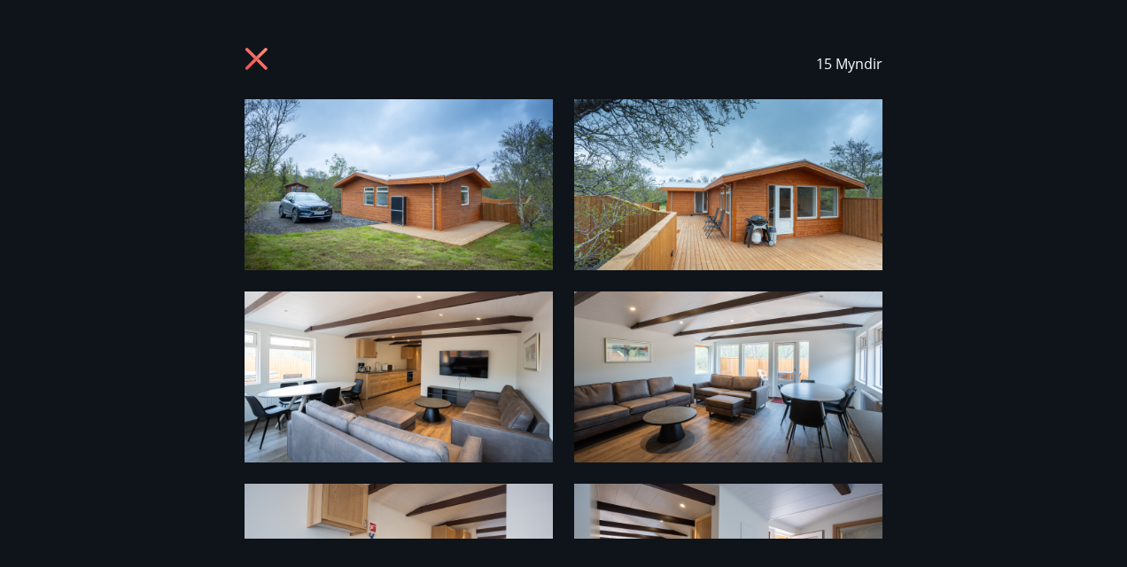
click at [242, 47] on div "15 Myndir" at bounding box center [563, 63] width 1084 height 71
click at [252, 55] on icon at bounding box center [256, 59] width 22 height 22
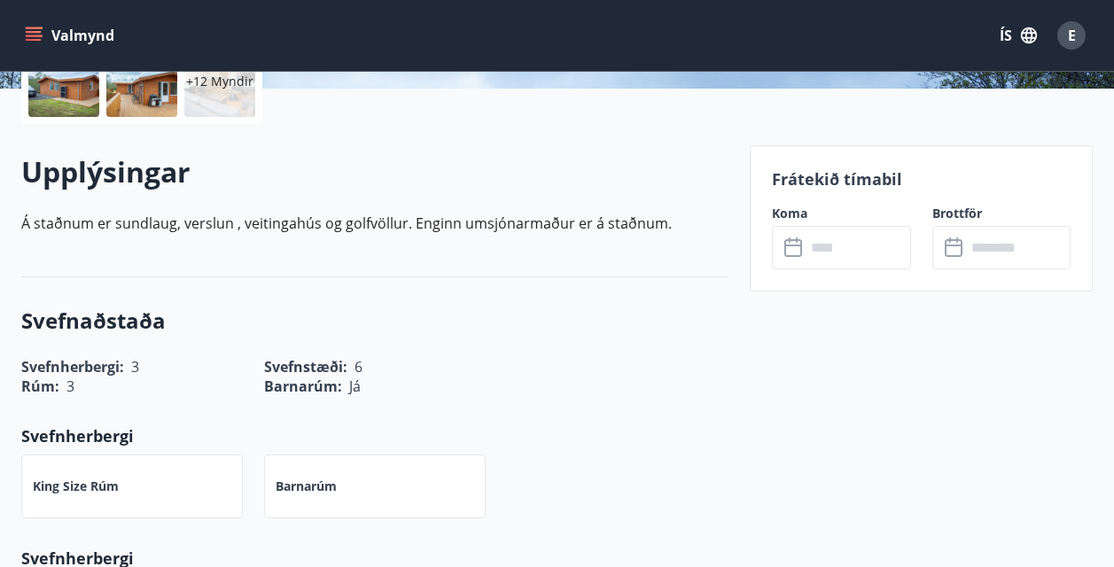
scroll to position [354, 0]
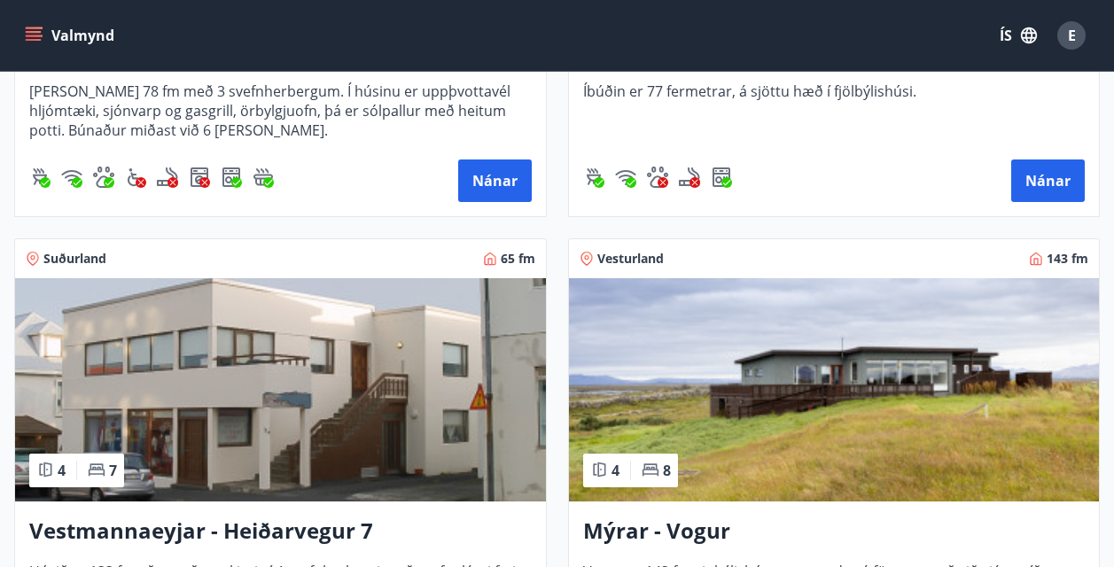
scroll to position [1772, 0]
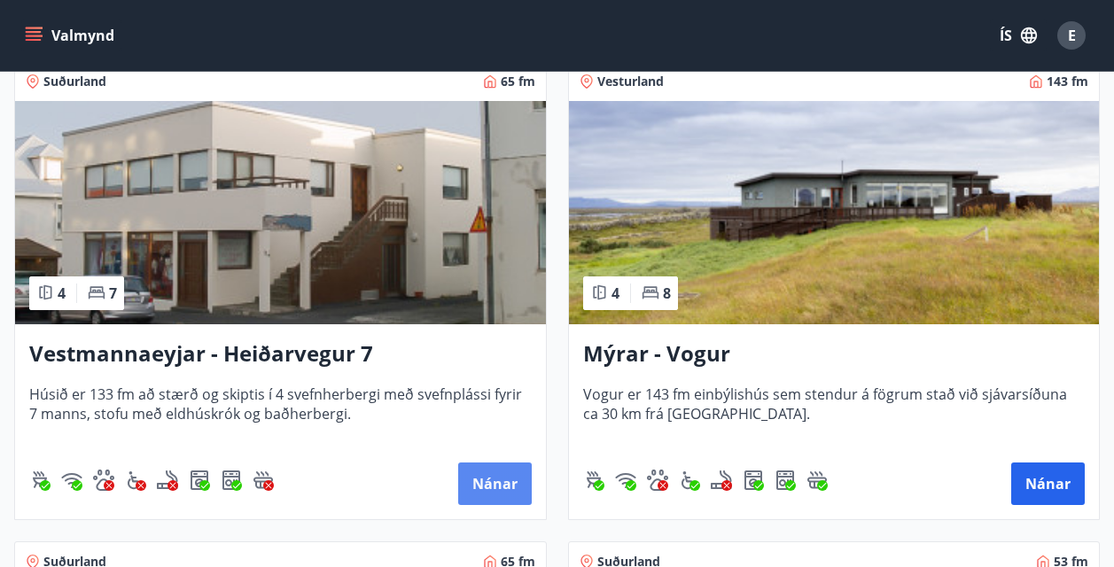
click at [476, 480] on button "Nánar" at bounding box center [495, 483] width 74 height 43
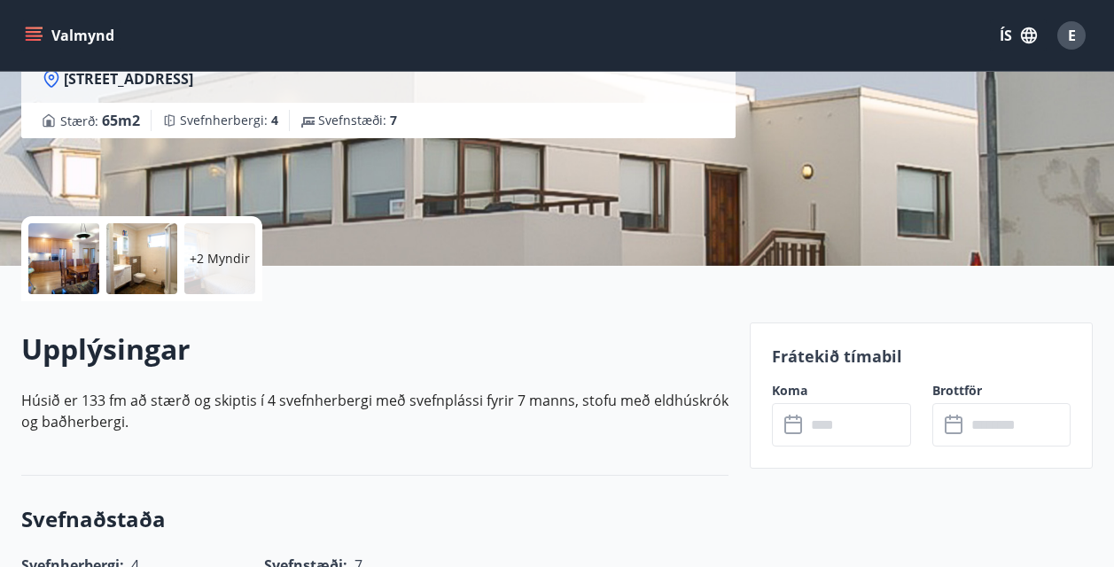
scroll to position [354, 0]
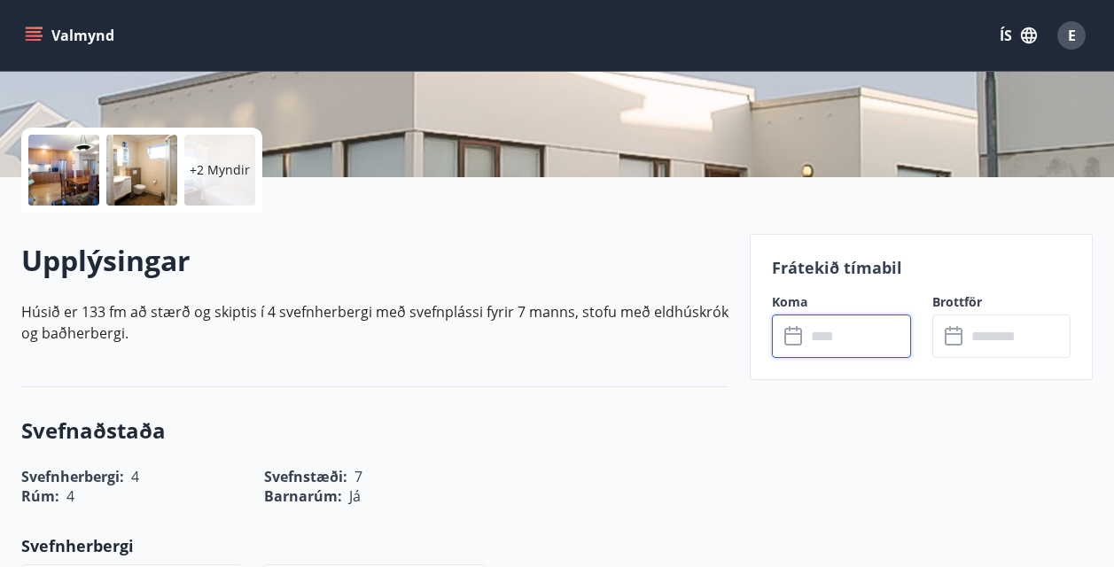
click at [833, 349] on input "text" at bounding box center [857, 335] width 105 height 43
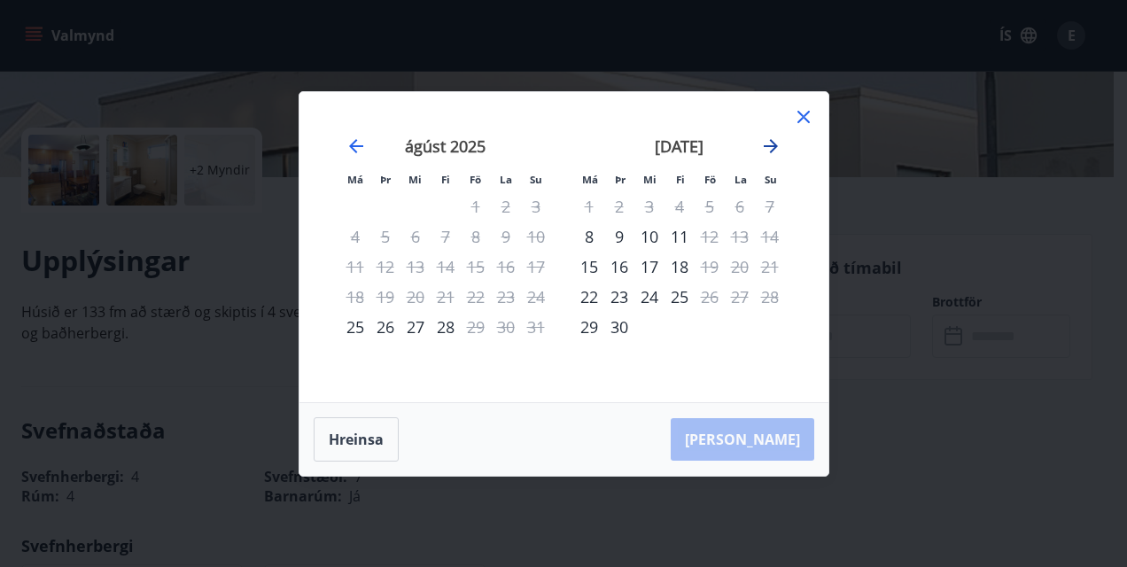
click at [776, 139] on icon "Move forward to switch to the next month." at bounding box center [770, 146] width 21 height 21
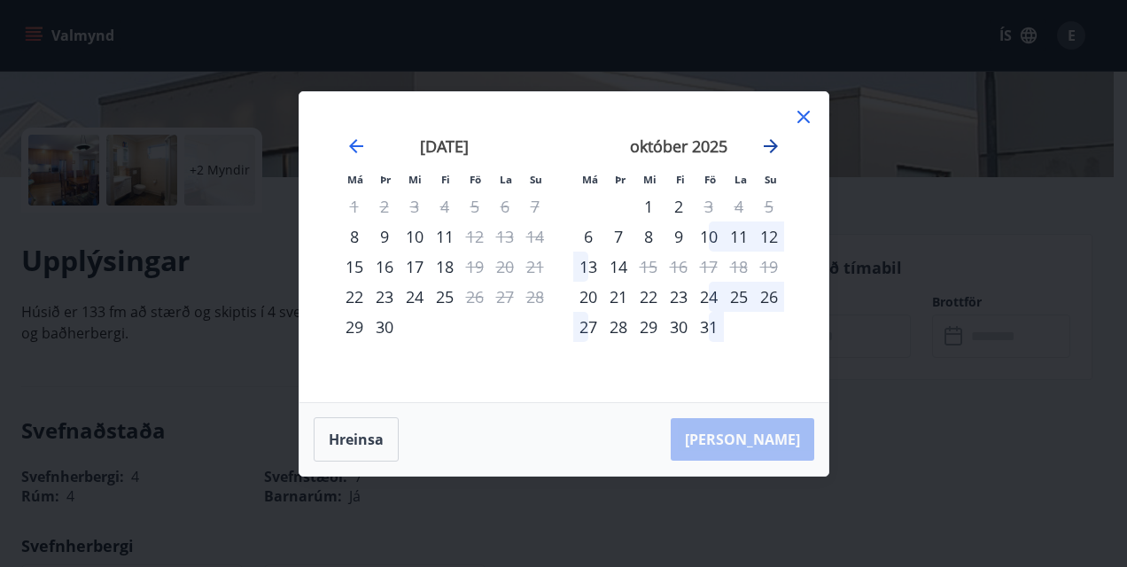
click at [771, 144] on icon "Move forward to switch to the next month." at bounding box center [770, 146] width 21 height 21
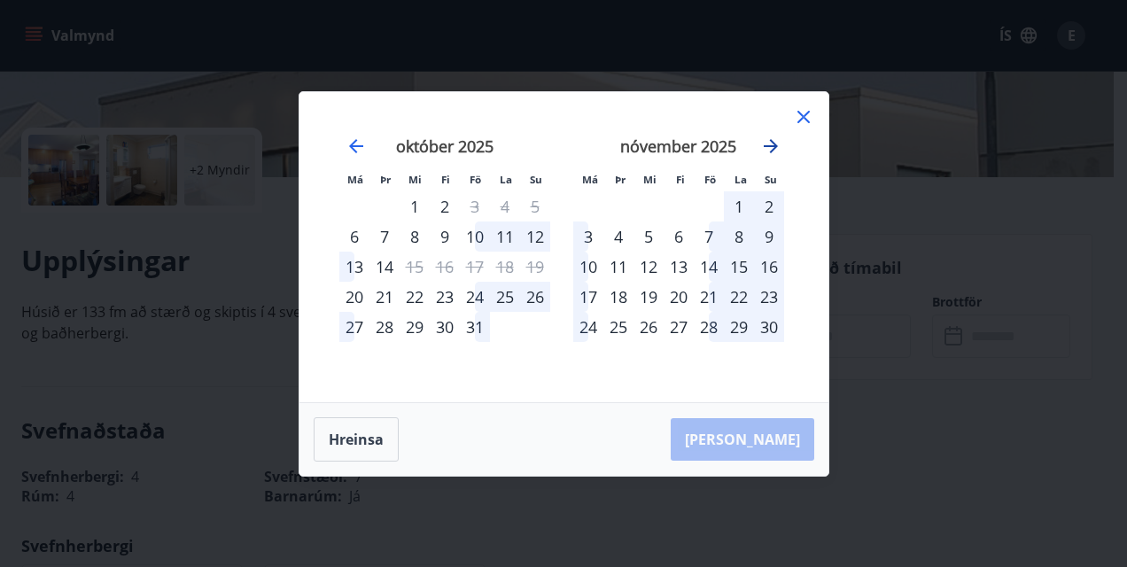
click at [771, 144] on icon "Move forward to switch to the next month." at bounding box center [770, 146] width 21 height 21
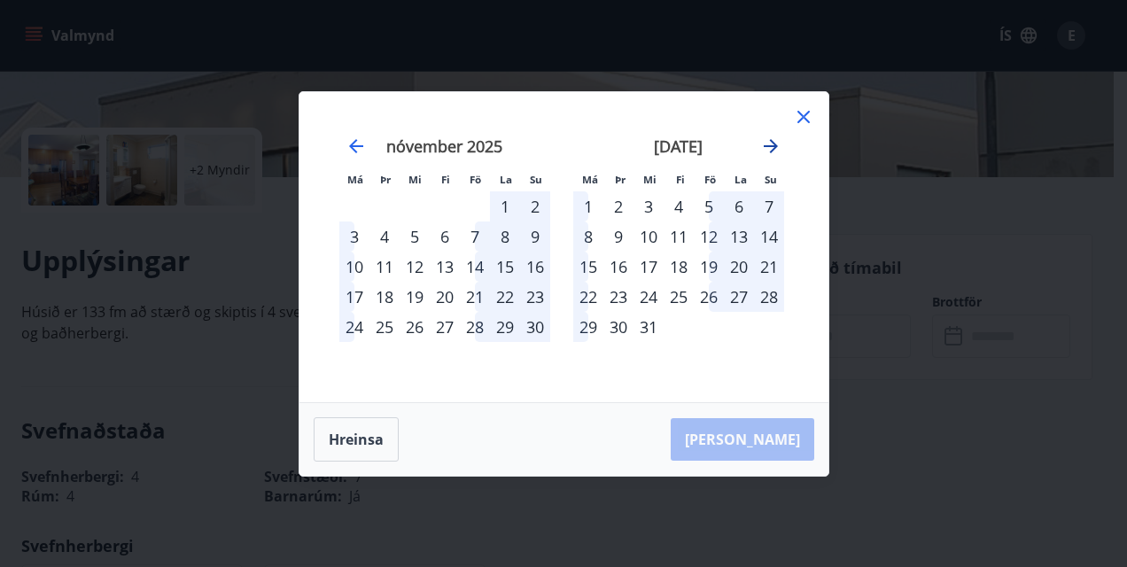
click at [771, 144] on icon "Move forward to switch to the next month." at bounding box center [770, 146] width 21 height 21
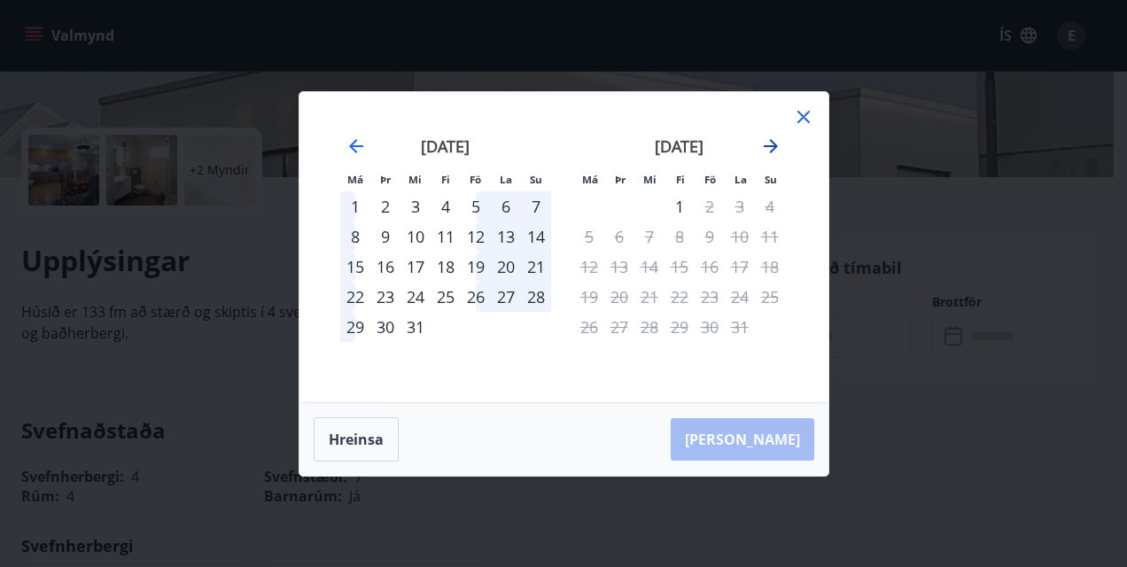
click at [771, 144] on icon "Move forward to switch to the next month." at bounding box center [770, 146] width 21 height 21
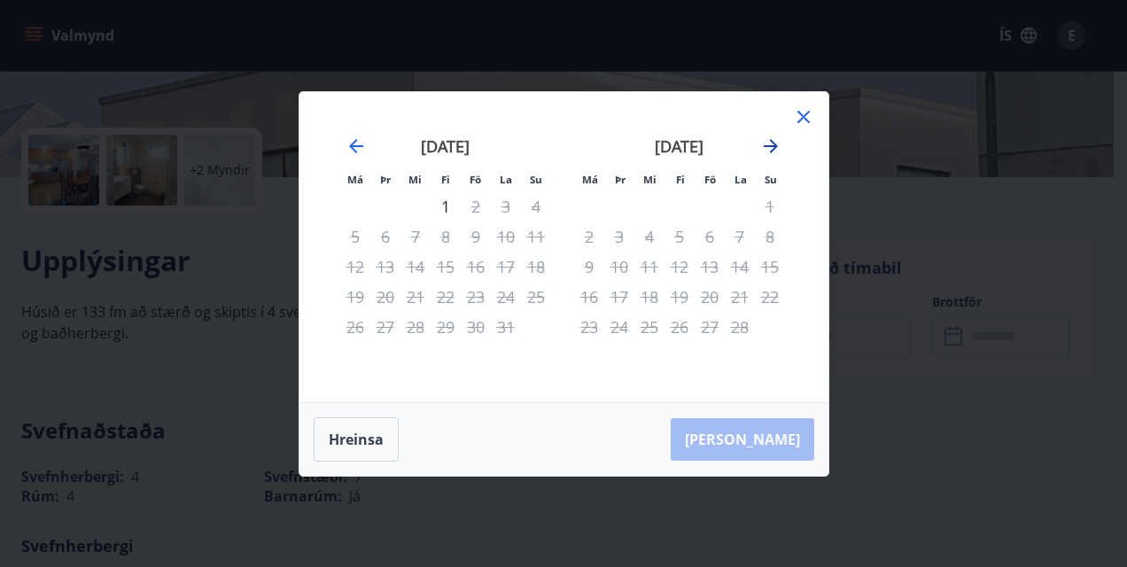
click at [771, 144] on icon "Move forward to switch to the next month." at bounding box center [770, 146] width 21 height 21
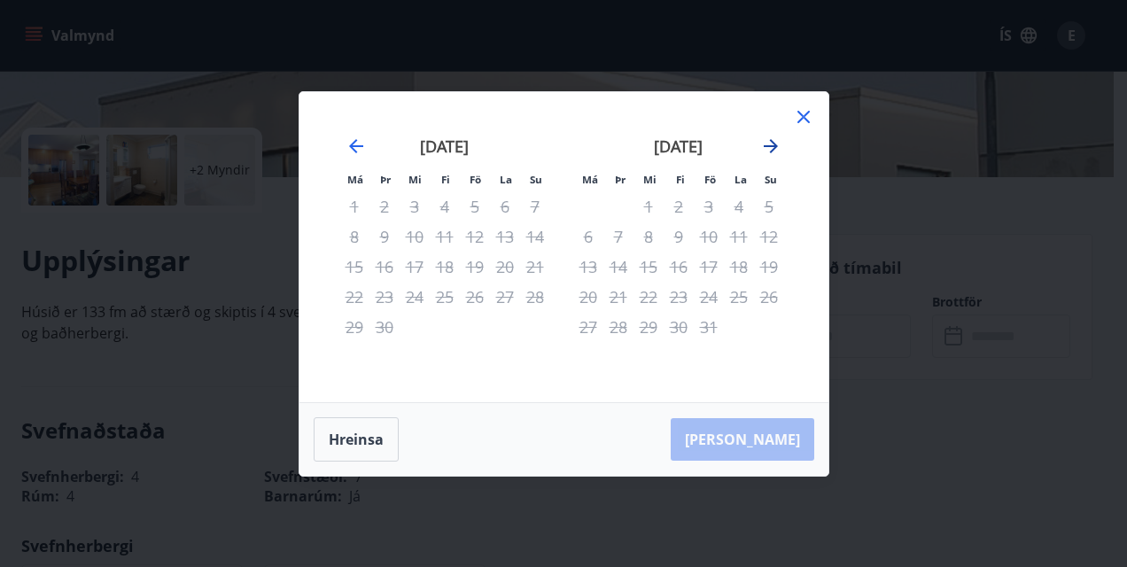
click at [771, 144] on icon "Move forward to switch to the next month." at bounding box center [770, 146] width 21 height 21
click at [803, 114] on icon at bounding box center [803, 116] width 21 height 21
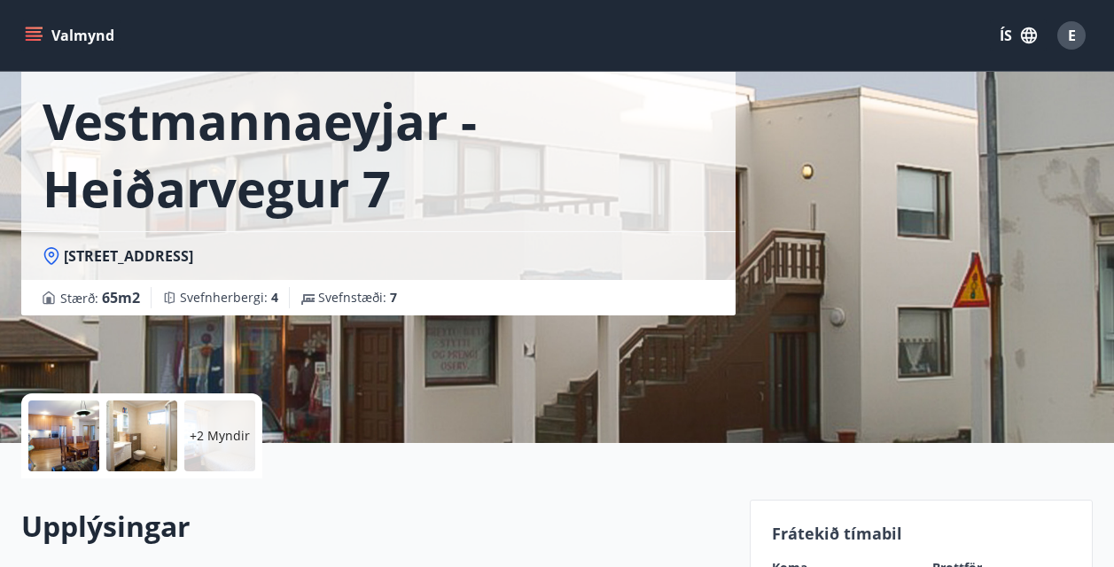
scroll to position [0, 0]
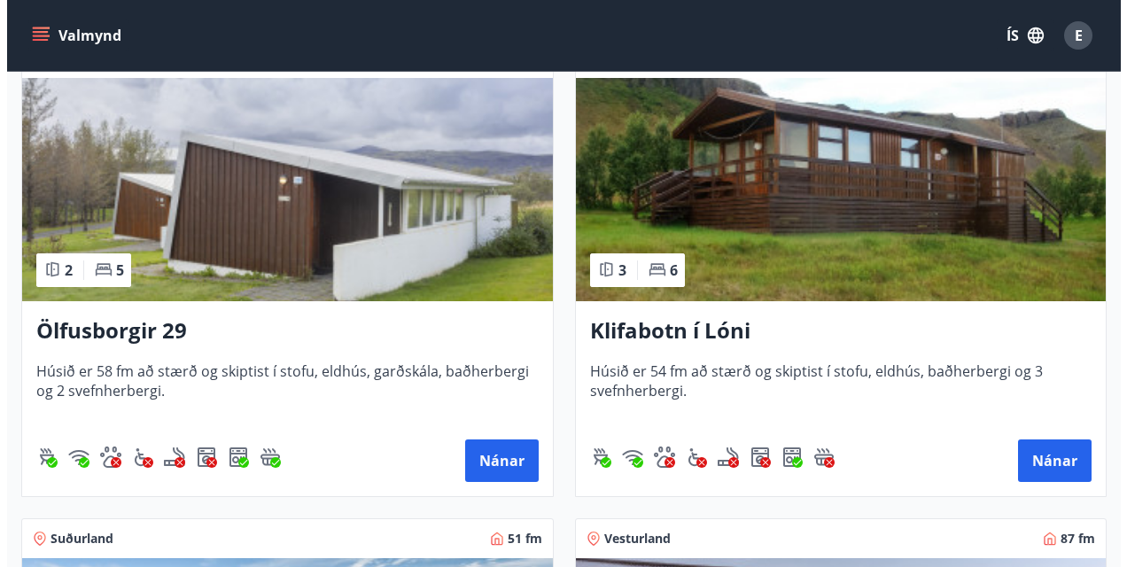
scroll to position [89, 0]
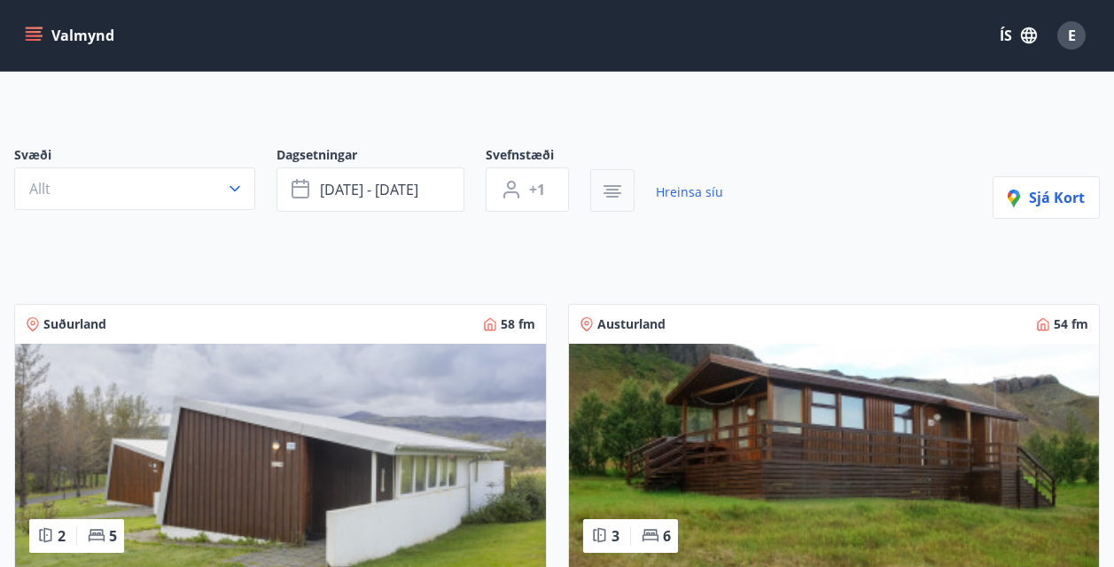
click at [595, 190] on button "button" at bounding box center [612, 190] width 44 height 43
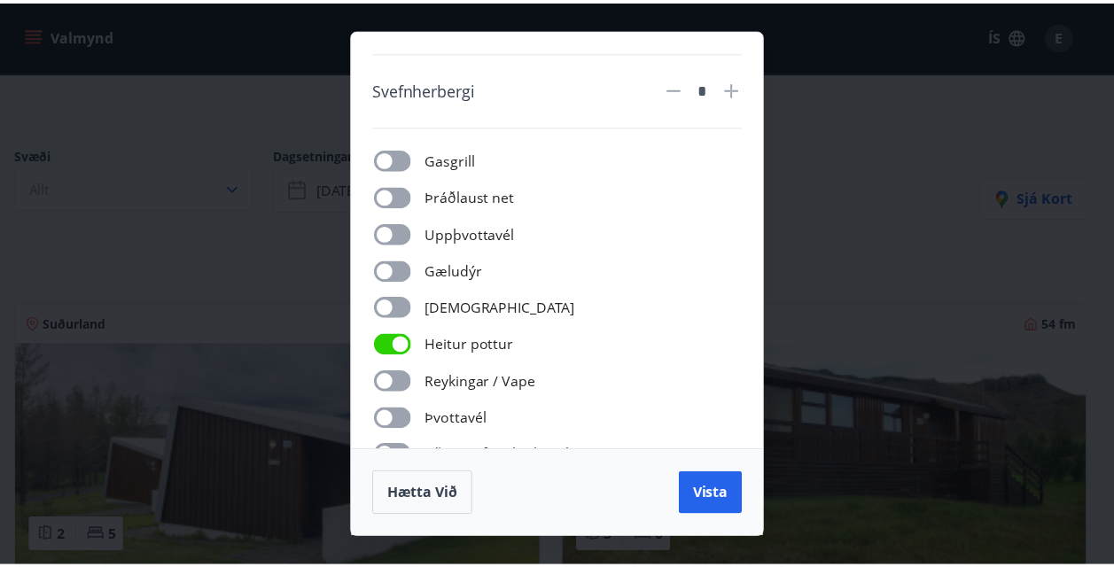
scroll to position [204, 0]
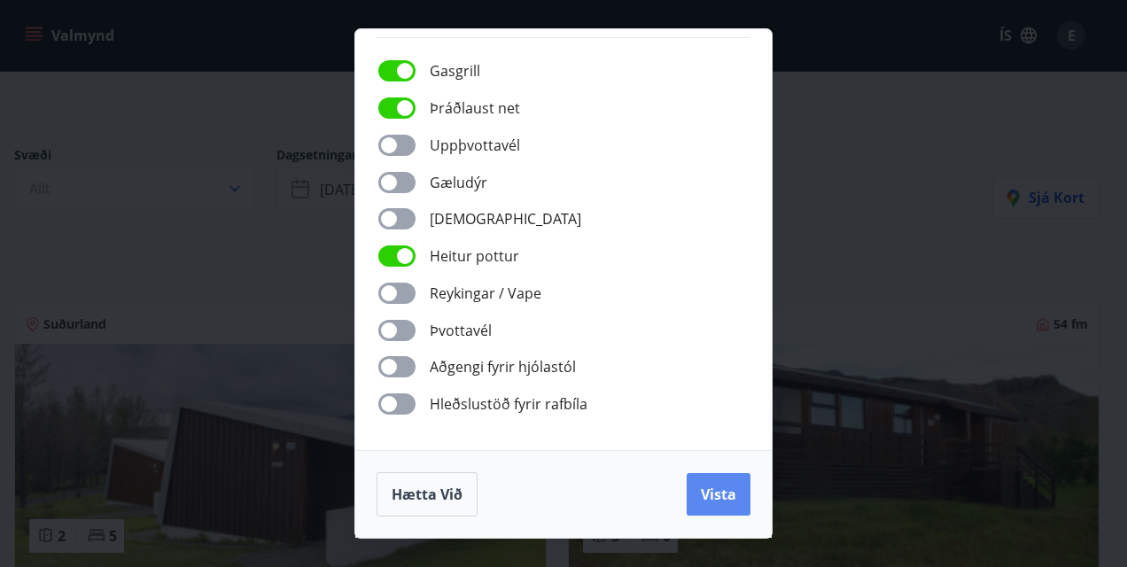
click at [702, 482] on button "Vista" at bounding box center [719, 494] width 64 height 43
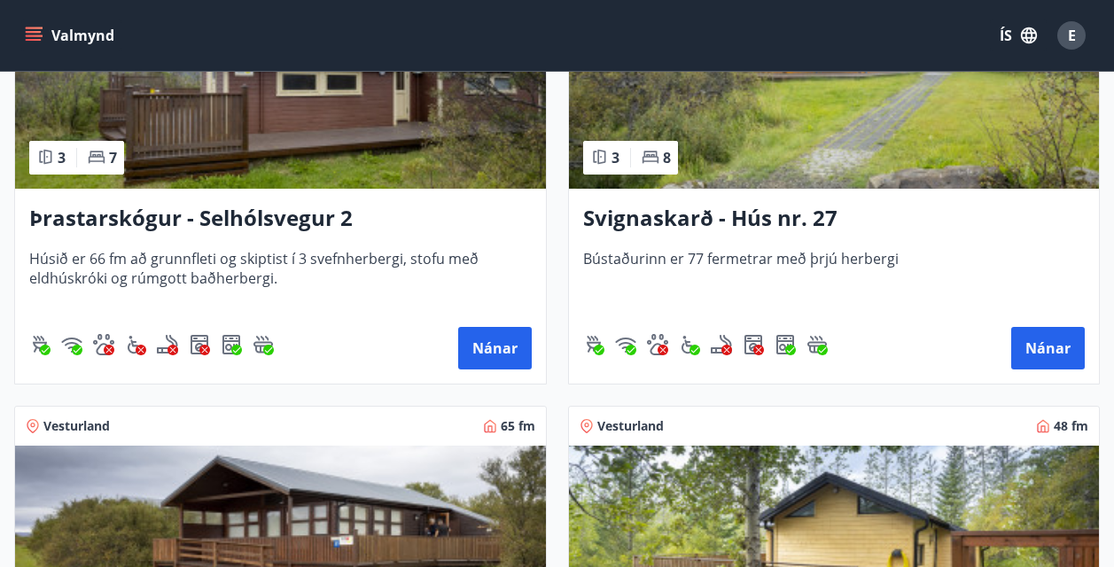
scroll to position [3213, 0]
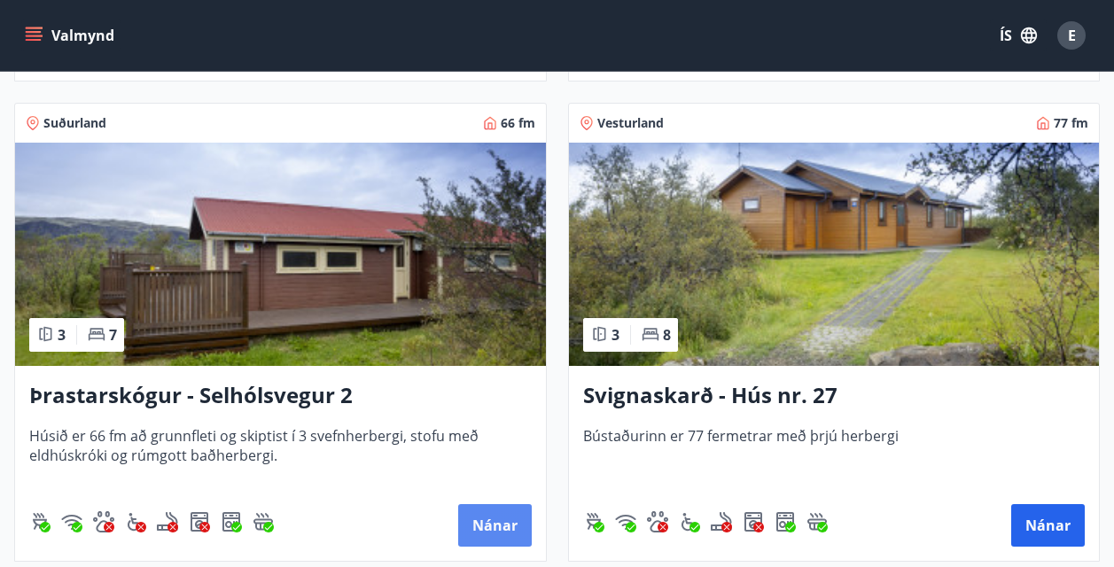
click at [514, 522] on button "Nánar" at bounding box center [495, 525] width 74 height 43
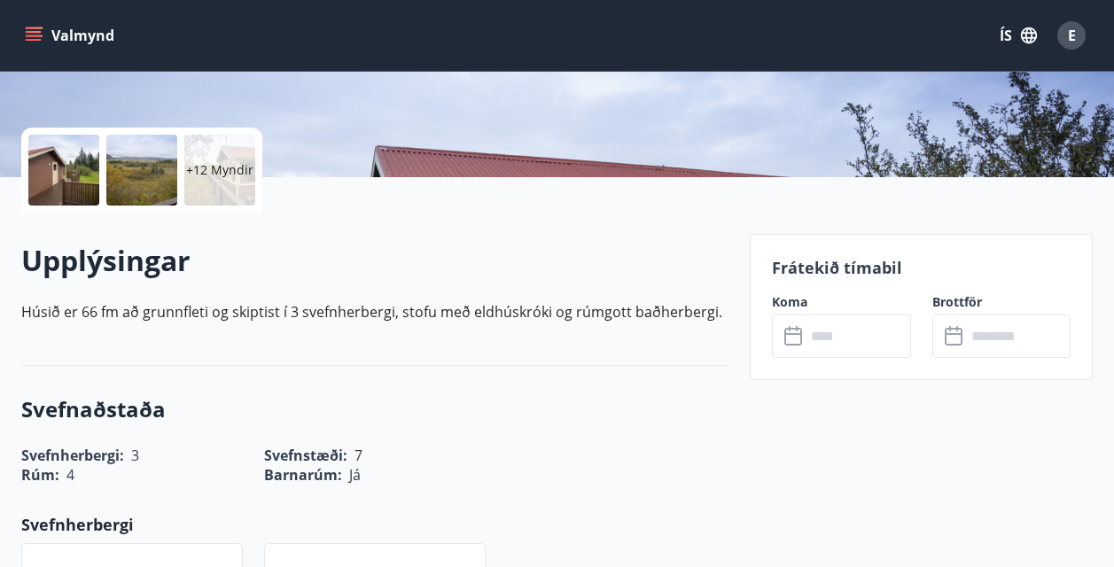
scroll to position [443, 0]
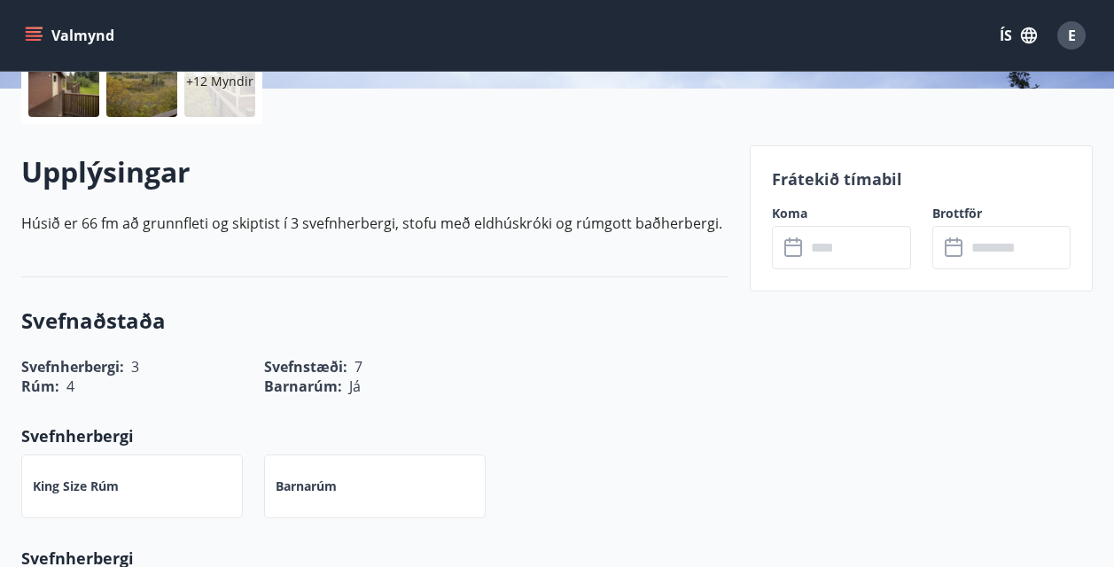
click at [836, 210] on label "Koma" at bounding box center [841, 214] width 139 height 18
click at [835, 249] on input "text" at bounding box center [857, 247] width 105 height 43
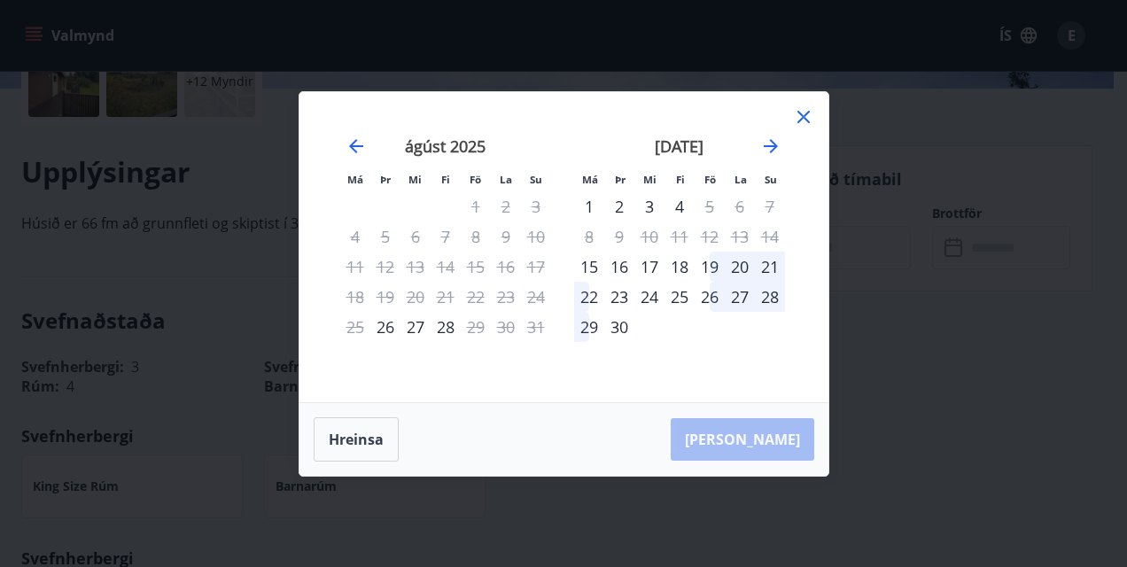
click at [709, 272] on div "19" at bounding box center [710, 267] width 30 height 30
click at [764, 267] on div "21" at bounding box center [770, 267] width 30 height 30
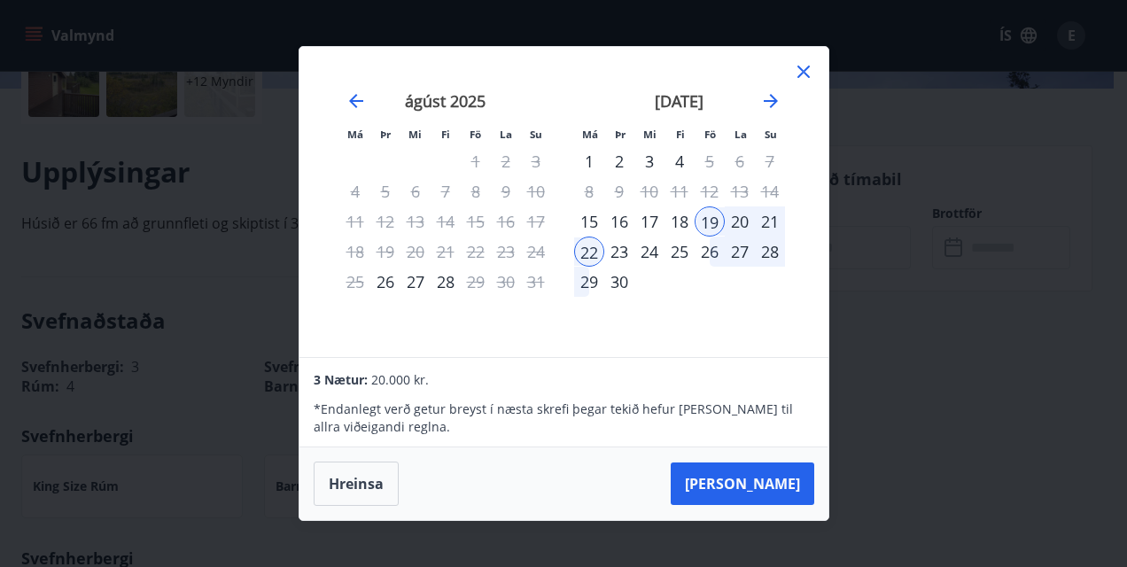
click at [768, 228] on div "21" at bounding box center [770, 221] width 30 height 30
click at [702, 226] on div "19" at bounding box center [710, 221] width 30 height 30
click at [703, 260] on div "26" at bounding box center [710, 252] width 30 height 30
click at [744, 252] on div "27" at bounding box center [740, 252] width 30 height 30
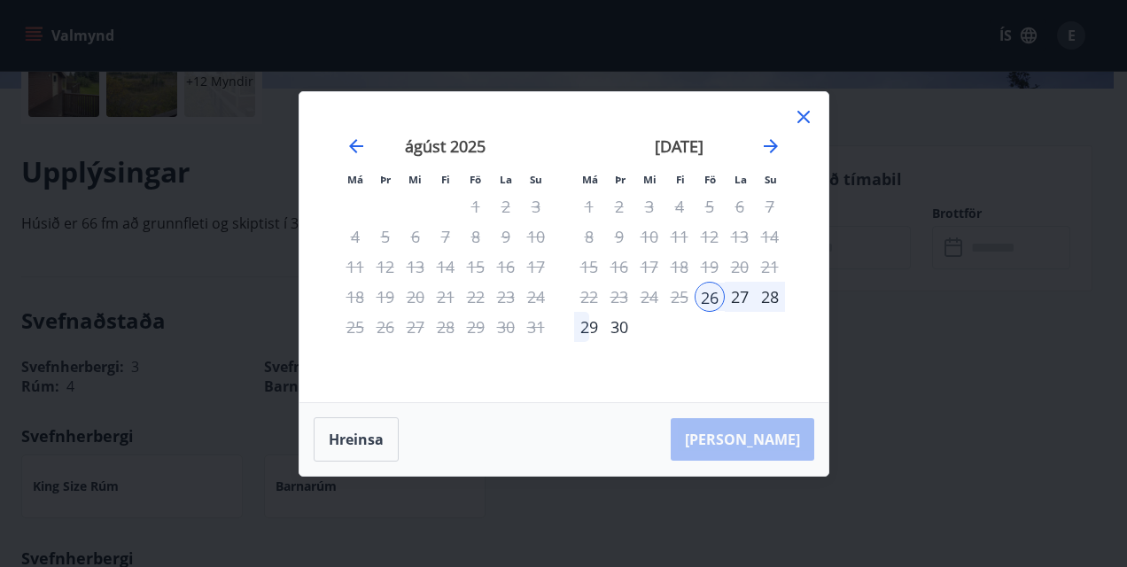
click at [762, 291] on div "28" at bounding box center [770, 297] width 30 height 30
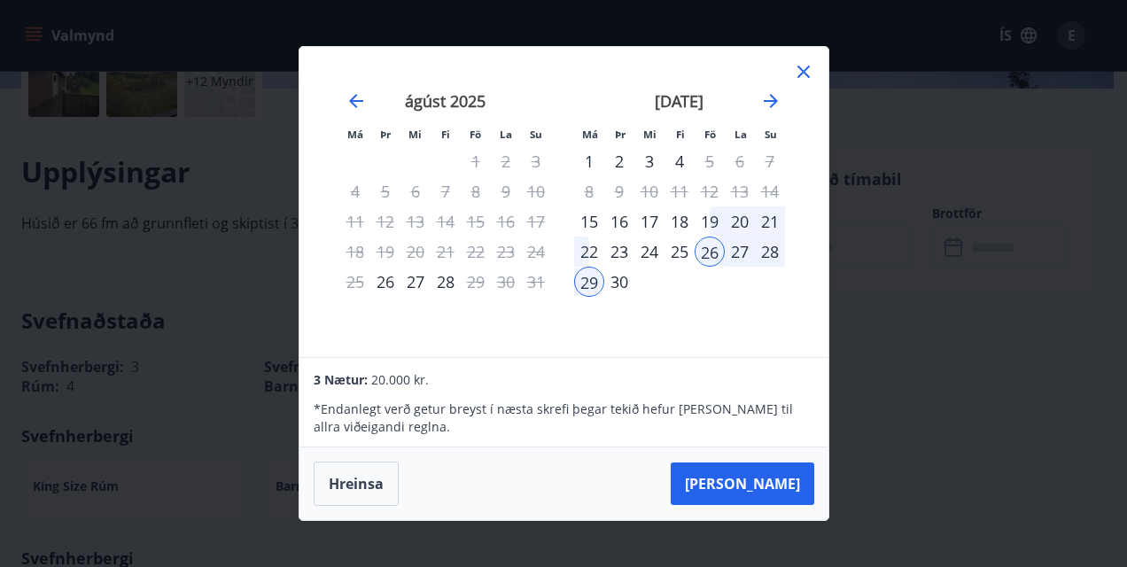
click at [732, 254] on div "27" at bounding box center [740, 252] width 30 height 30
click at [751, 252] on div "27" at bounding box center [740, 252] width 30 height 30
click at [769, 252] on div "28" at bounding box center [770, 252] width 30 height 30
click at [712, 235] on div "19" at bounding box center [710, 221] width 30 height 30
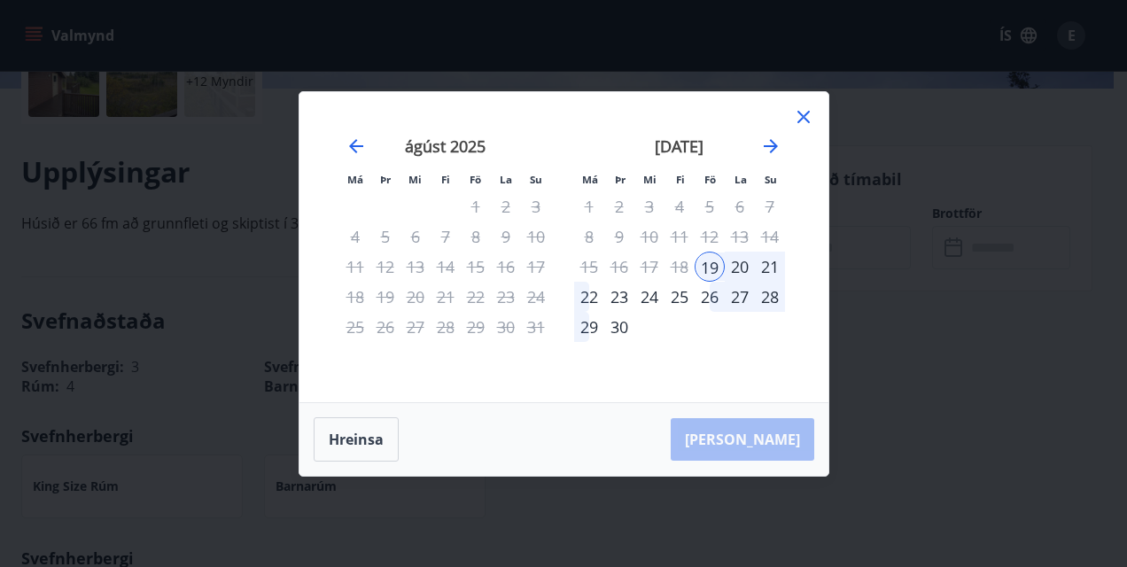
click at [713, 293] on div "26" at bounding box center [710, 297] width 30 height 30
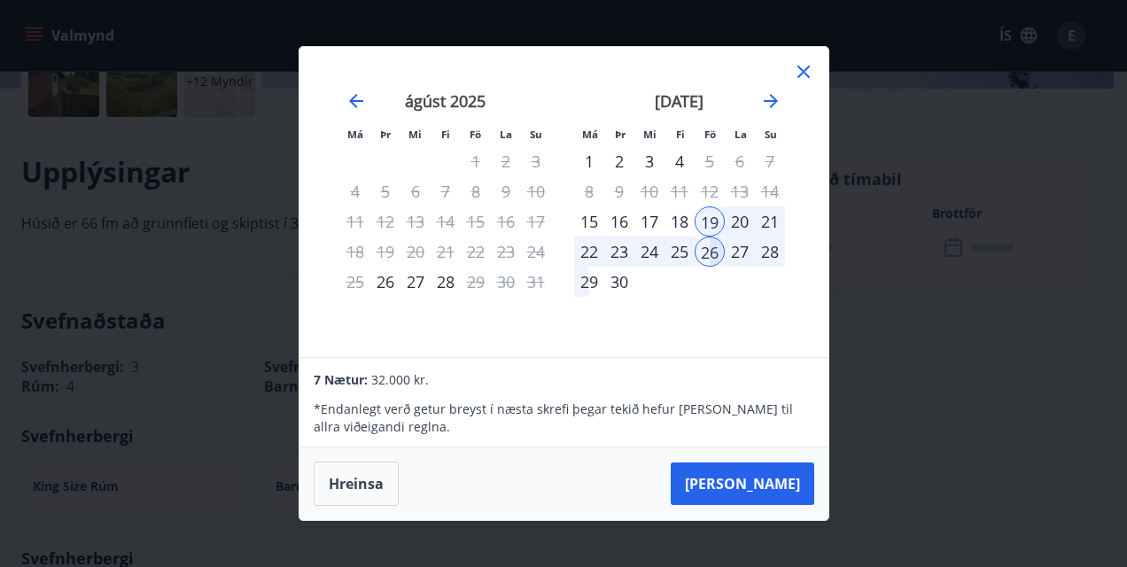
click at [708, 223] on div "19" at bounding box center [710, 221] width 30 height 30
click at [716, 227] on div "19" at bounding box center [710, 221] width 30 height 30
click at [741, 224] on div "20" at bounding box center [740, 221] width 30 height 30
click at [710, 219] on div "19" at bounding box center [710, 221] width 30 height 30
click at [764, 244] on div "28" at bounding box center [770, 252] width 30 height 30
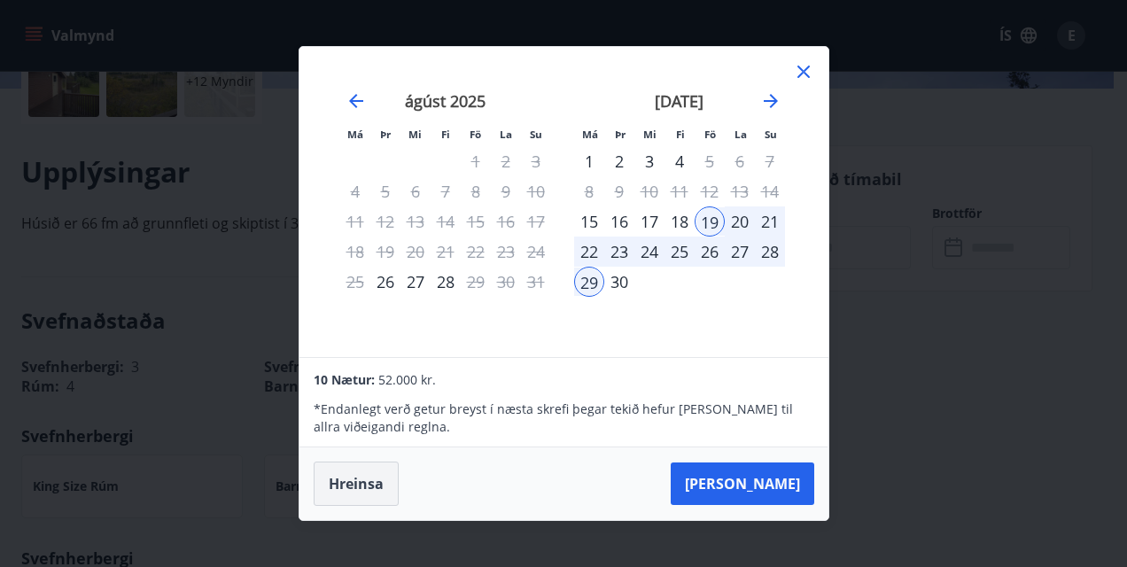
click at [384, 485] on button "Hreinsa" at bounding box center [356, 484] width 85 height 44
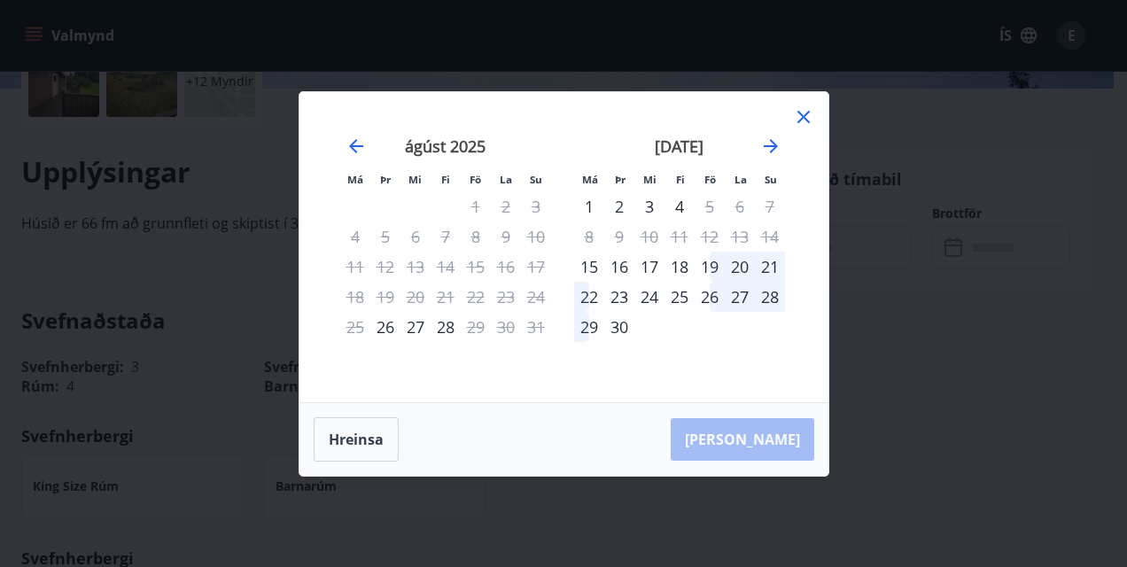
click at [712, 272] on div "19" at bounding box center [710, 267] width 30 height 30
click at [760, 272] on div "21" at bounding box center [770, 267] width 30 height 30
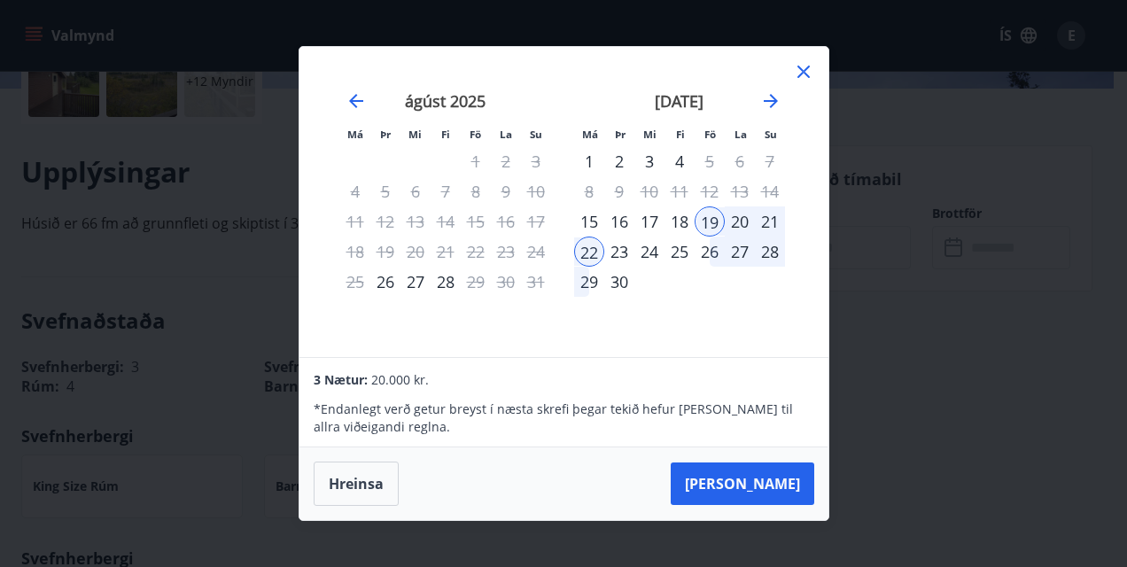
click at [768, 221] on div "21" at bounding box center [770, 221] width 30 height 30
click at [706, 214] on div "19" at bounding box center [710, 221] width 30 height 30
click at [711, 221] on div "19" at bounding box center [710, 221] width 30 height 30
click at [738, 222] on div "20" at bounding box center [740, 221] width 30 height 30
click at [714, 221] on div "19" at bounding box center [710, 221] width 30 height 30
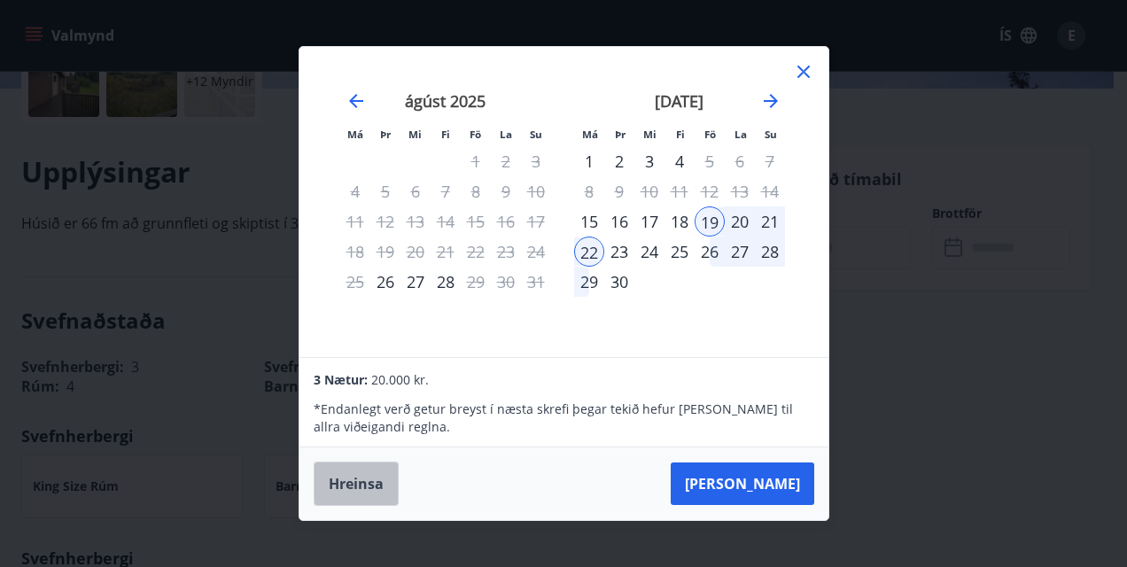
click at [355, 478] on button "Hreinsa" at bounding box center [356, 484] width 85 height 44
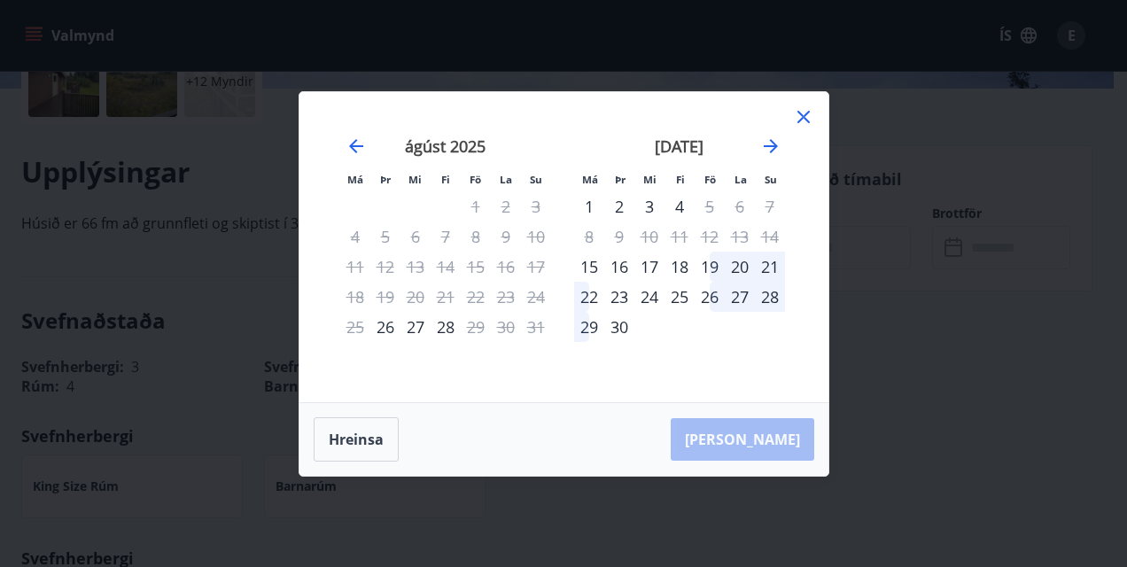
drag, startPoint x: 717, startPoint y: 263, endPoint x: 749, endPoint y: 268, distance: 33.2
click at [717, 264] on div "19" at bounding box center [710, 267] width 30 height 30
click at [758, 268] on div "21" at bounding box center [770, 267] width 30 height 30
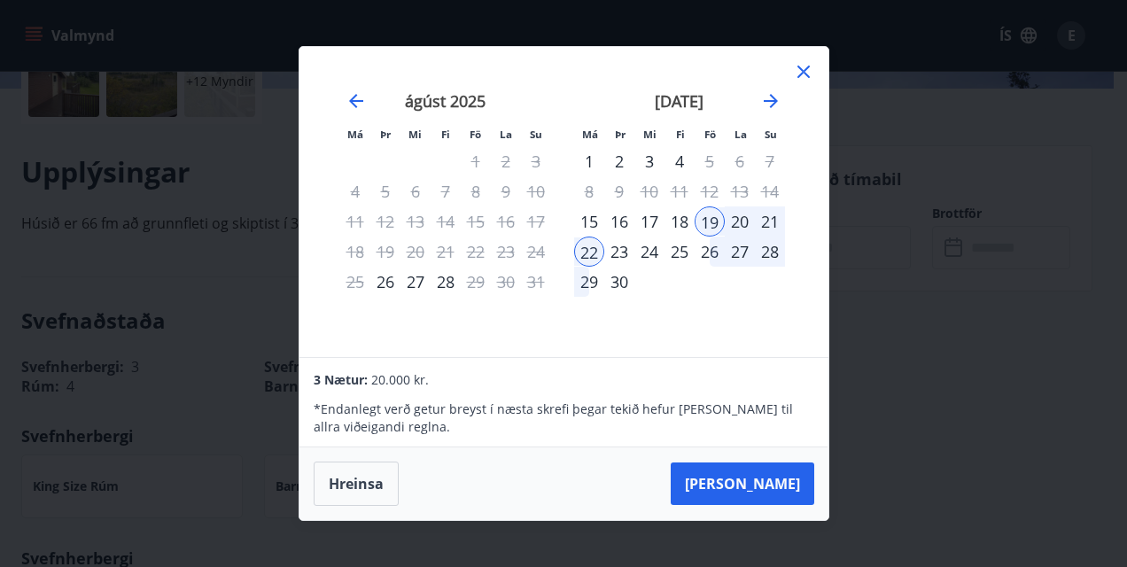
click at [769, 226] on div "21" at bounding box center [770, 221] width 30 height 30
click at [803, 66] on icon at bounding box center [803, 71] width 21 height 21
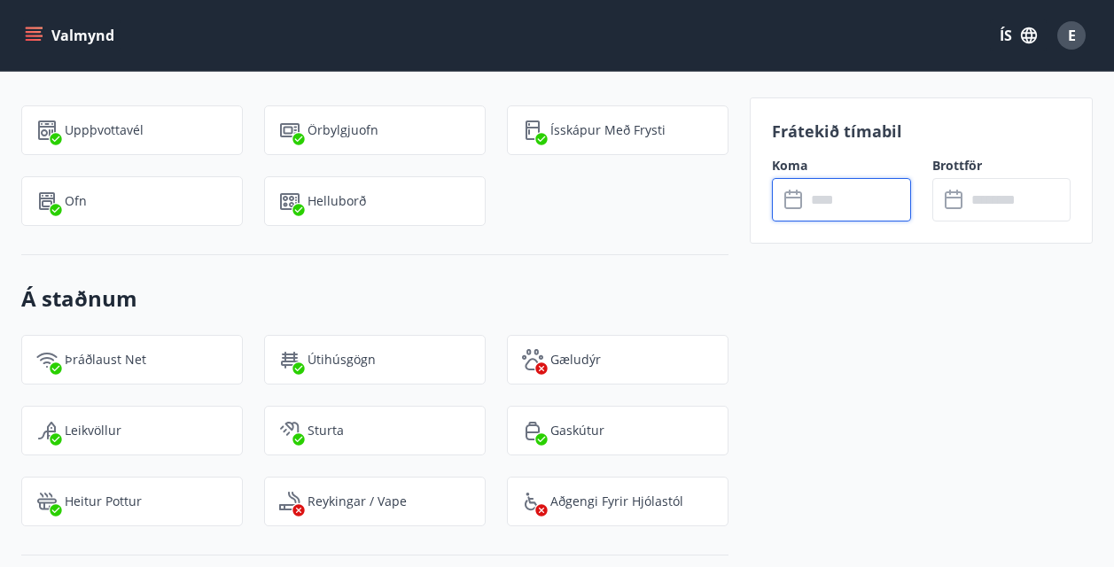
scroll to position [974, 0]
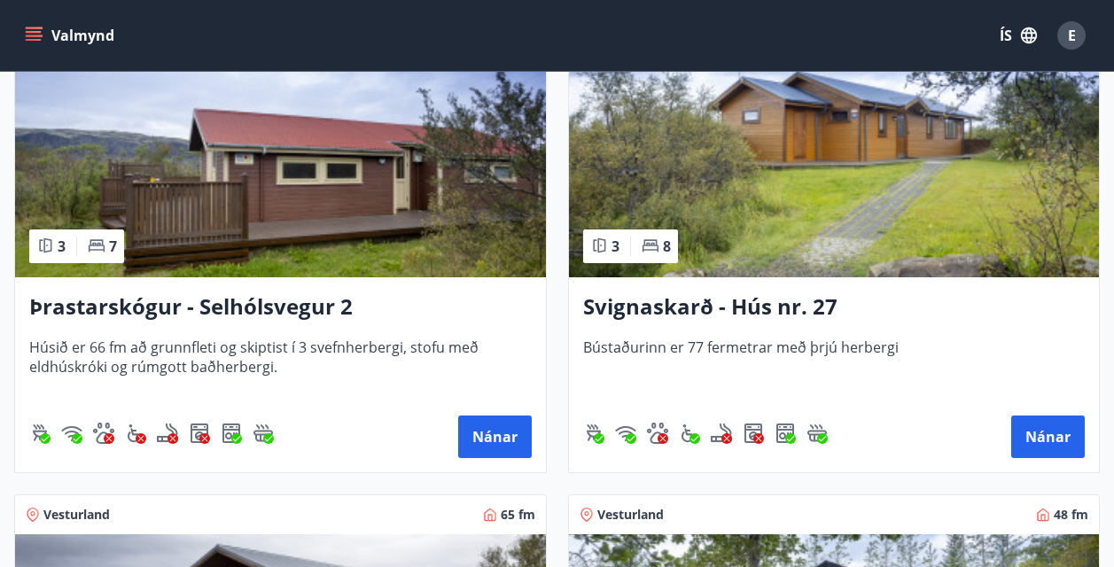
scroll to position [3213, 0]
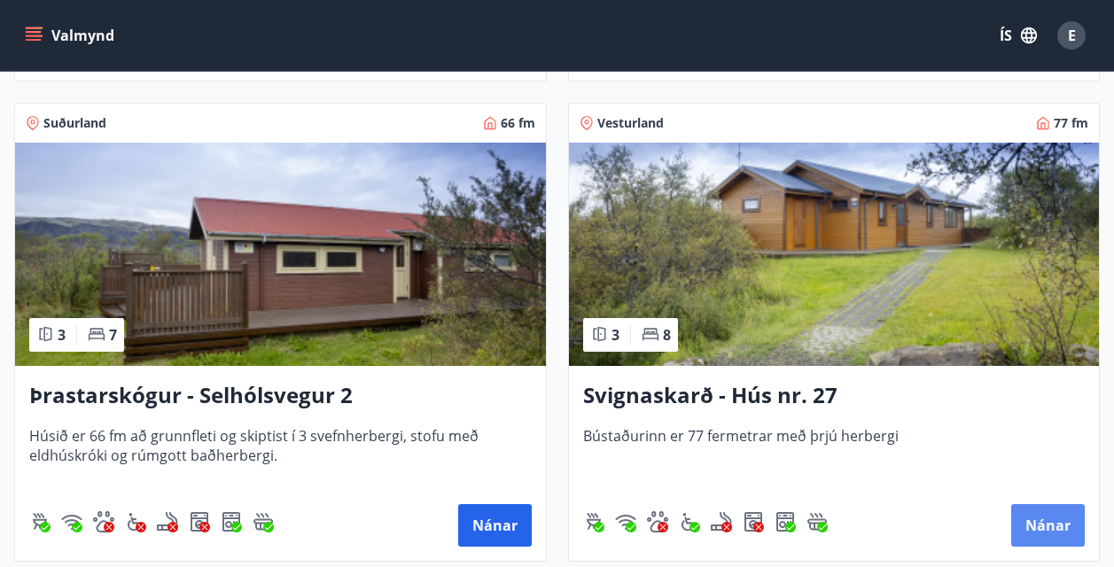
click at [1052, 524] on button "Nánar" at bounding box center [1048, 525] width 74 height 43
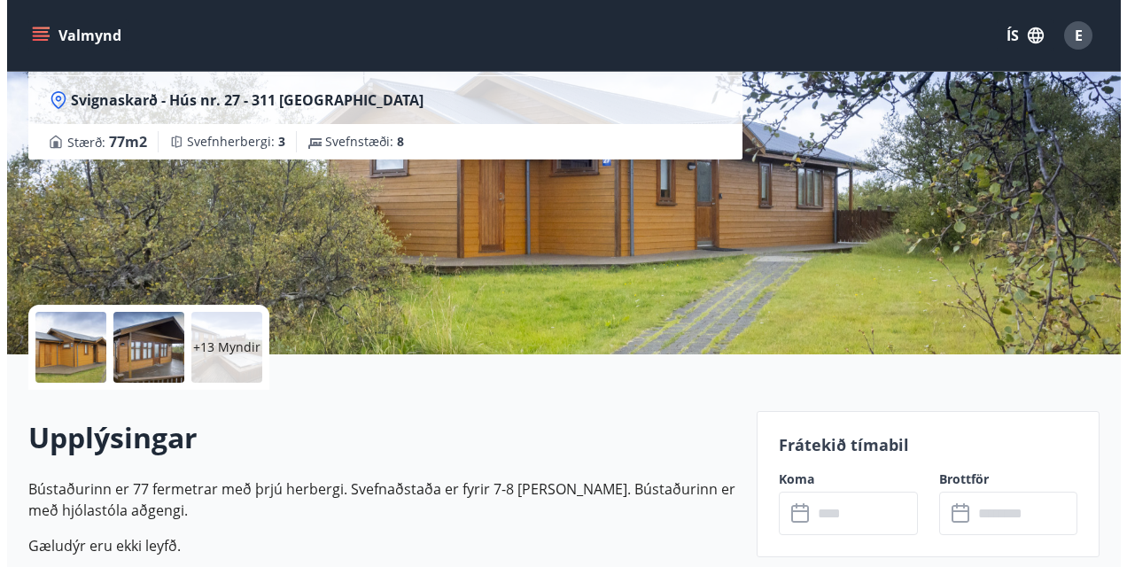
scroll to position [89, 0]
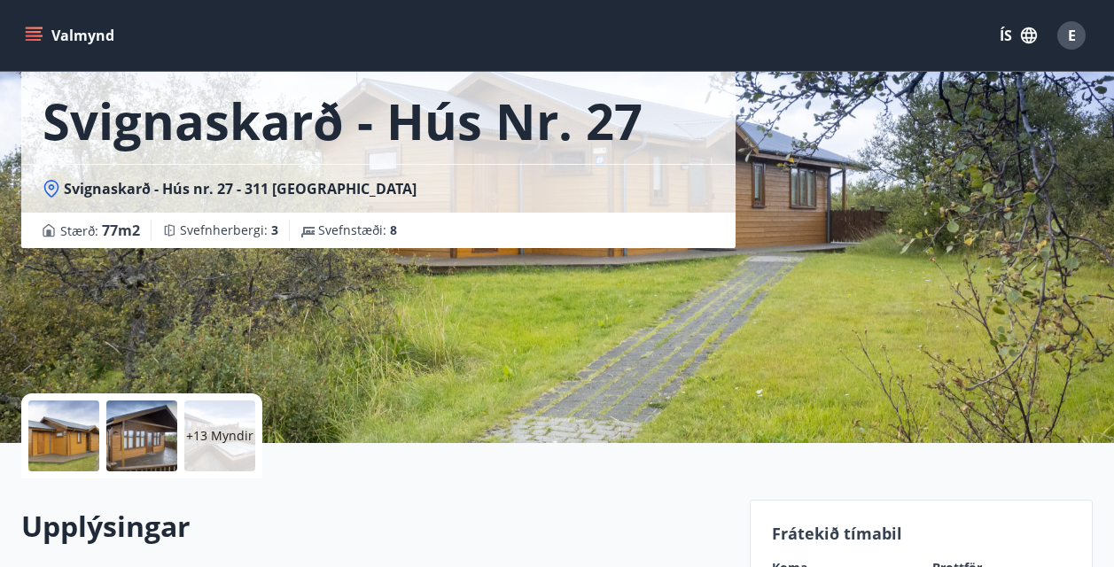
click at [222, 409] on div "+13 Myndir" at bounding box center [219, 435] width 71 height 71
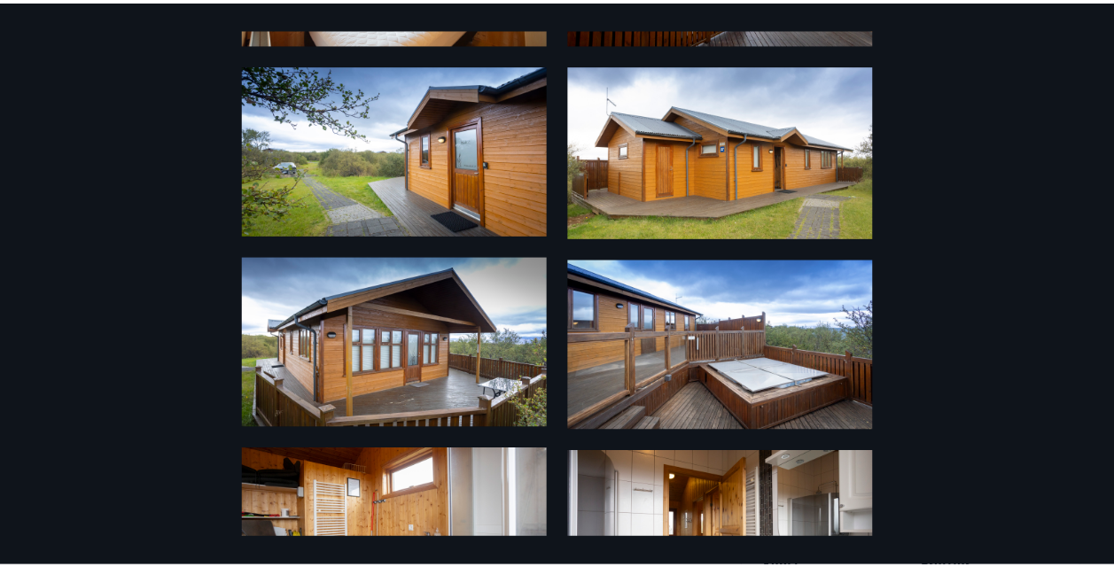
scroll to position [0, 0]
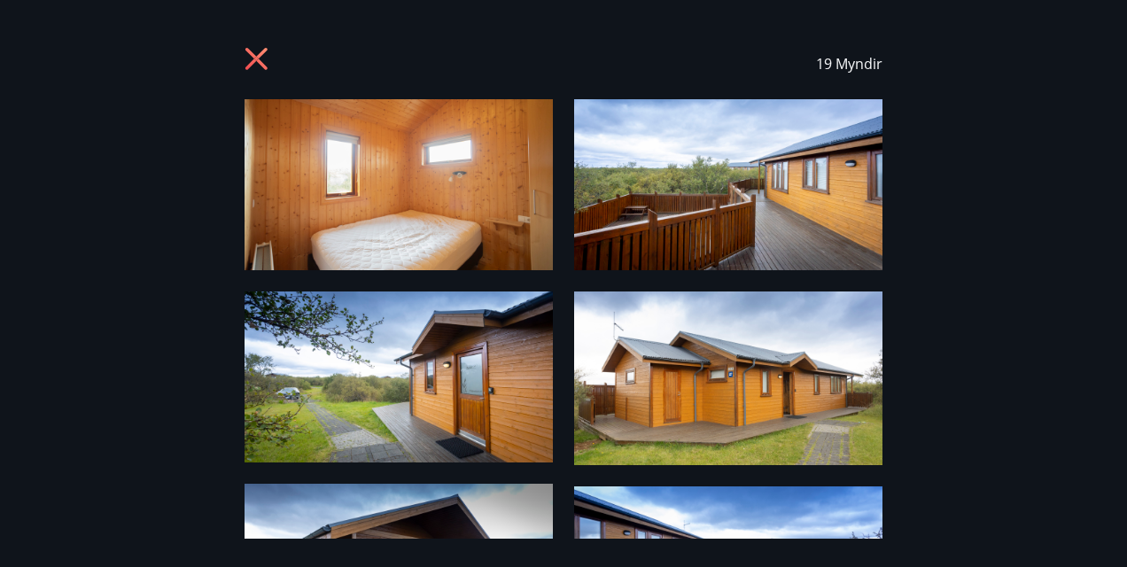
click at [254, 59] on icon at bounding box center [258, 61] width 28 height 28
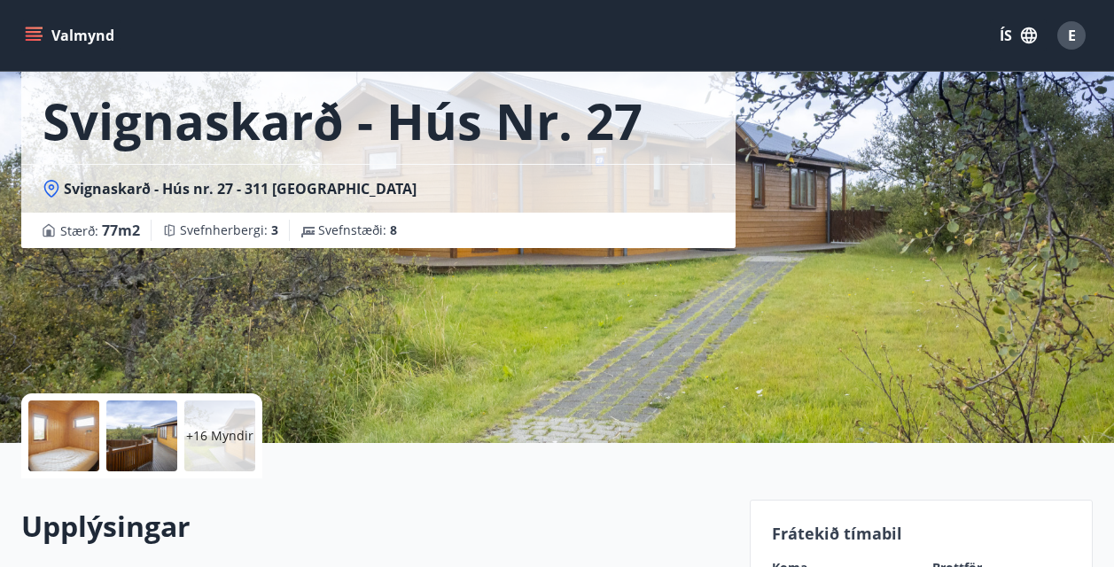
scroll to position [266, 0]
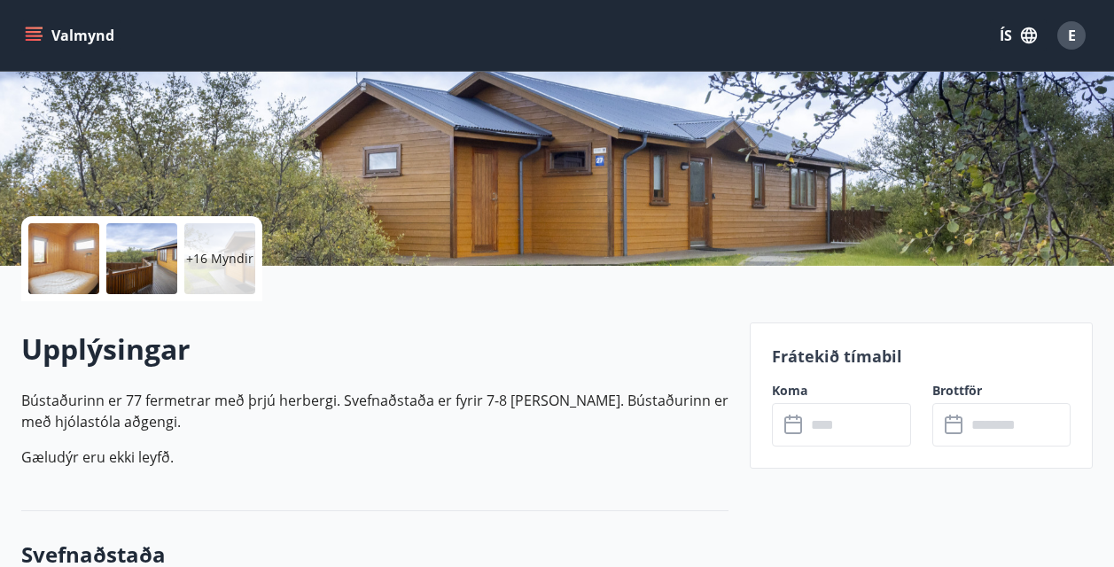
click at [834, 418] on input "text" at bounding box center [857, 424] width 105 height 43
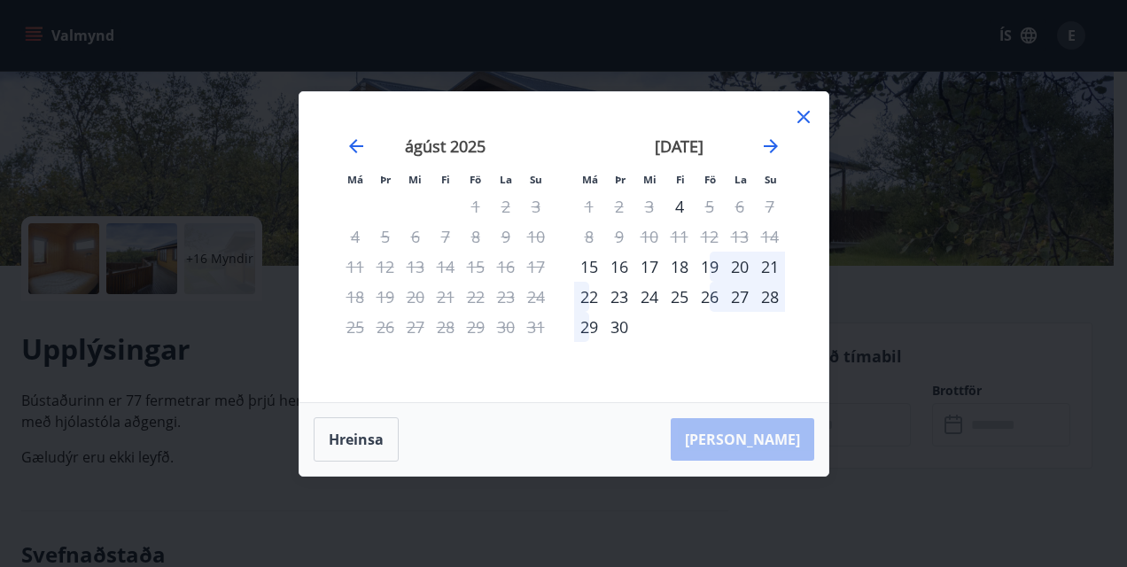
click at [714, 263] on div "19" at bounding box center [710, 267] width 30 height 30
click at [765, 261] on div "21" at bounding box center [770, 267] width 30 height 30
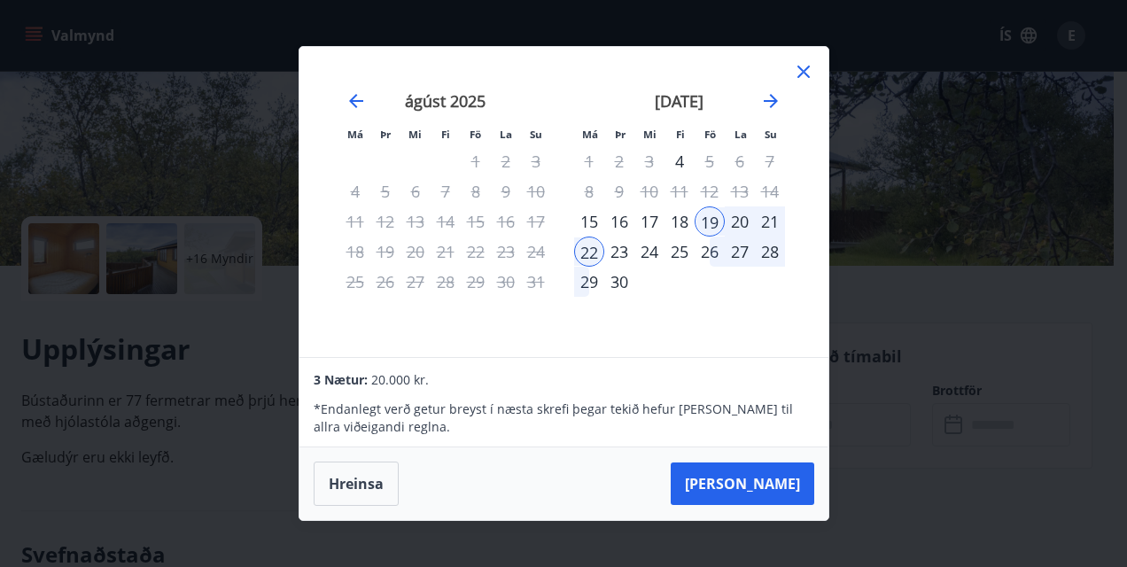
click at [769, 466] on button "Taka Frá" at bounding box center [743, 483] width 144 height 43
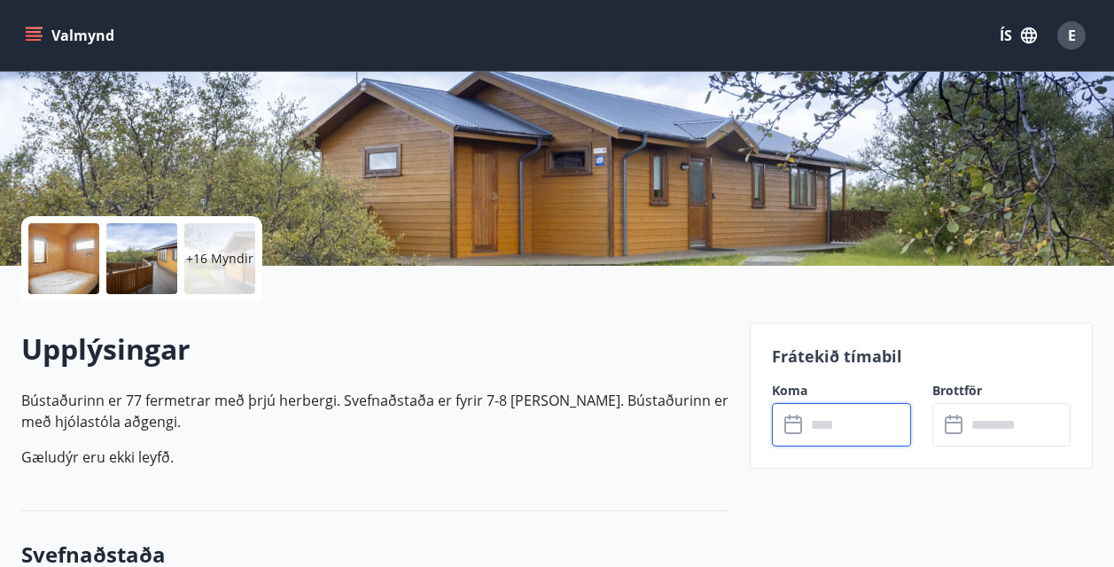
type input "******"
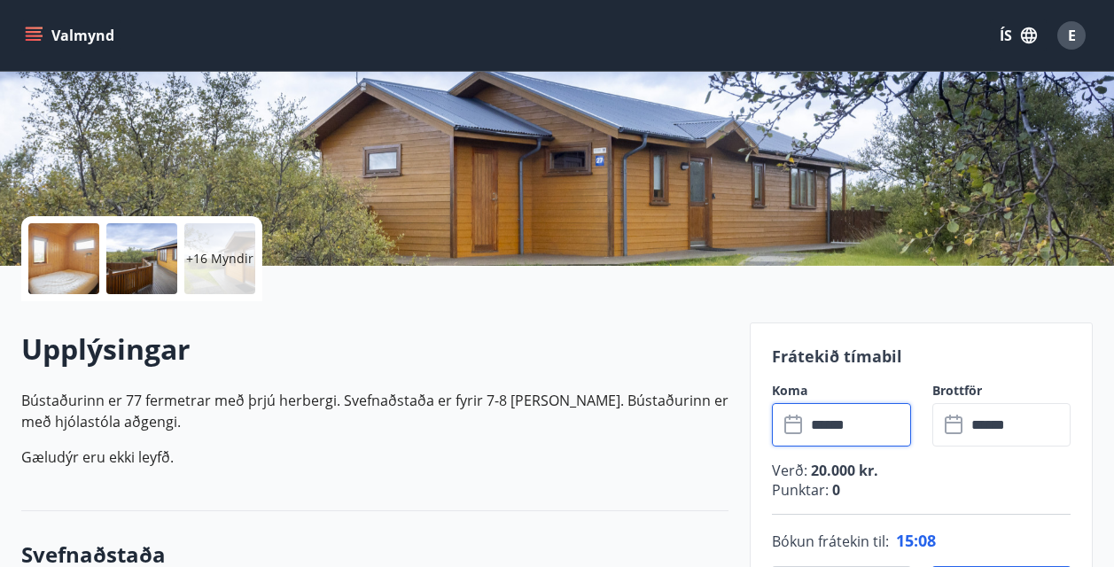
scroll to position [443, 0]
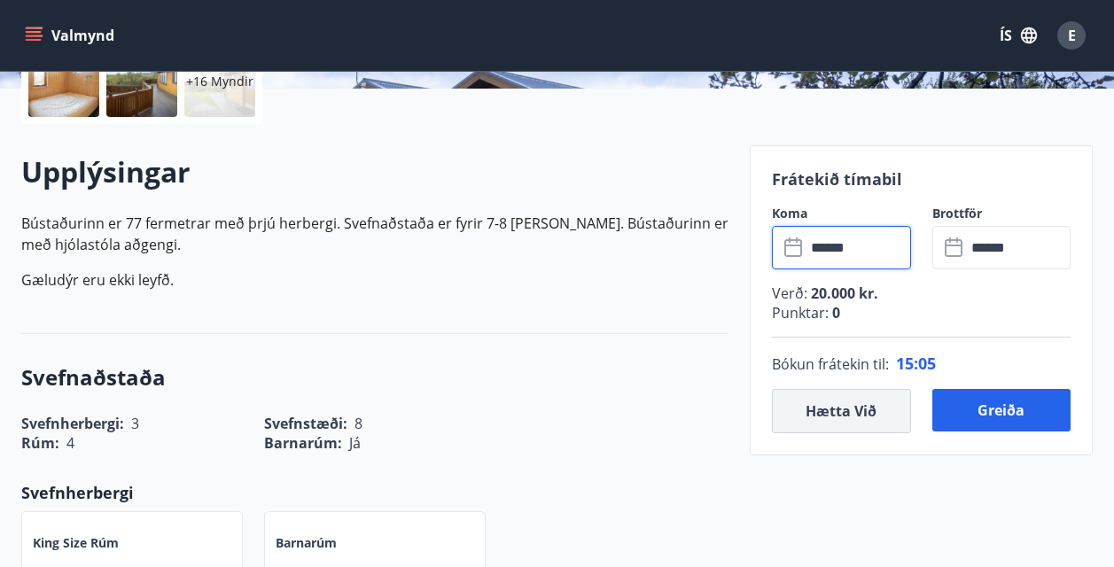
click at [803, 399] on button "Hætta við" at bounding box center [841, 411] width 139 height 44
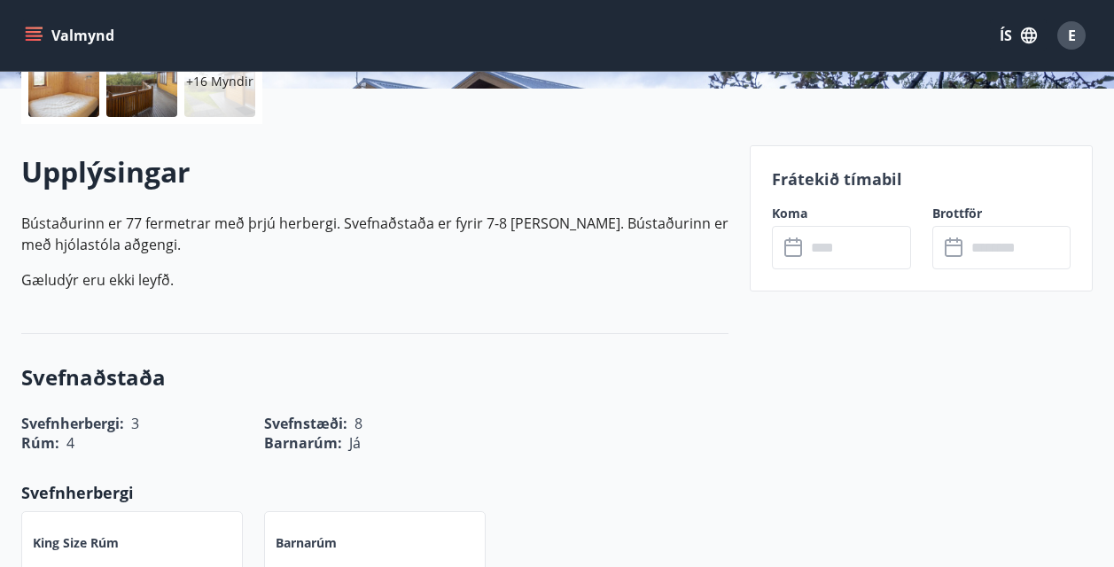
scroll to position [0, 0]
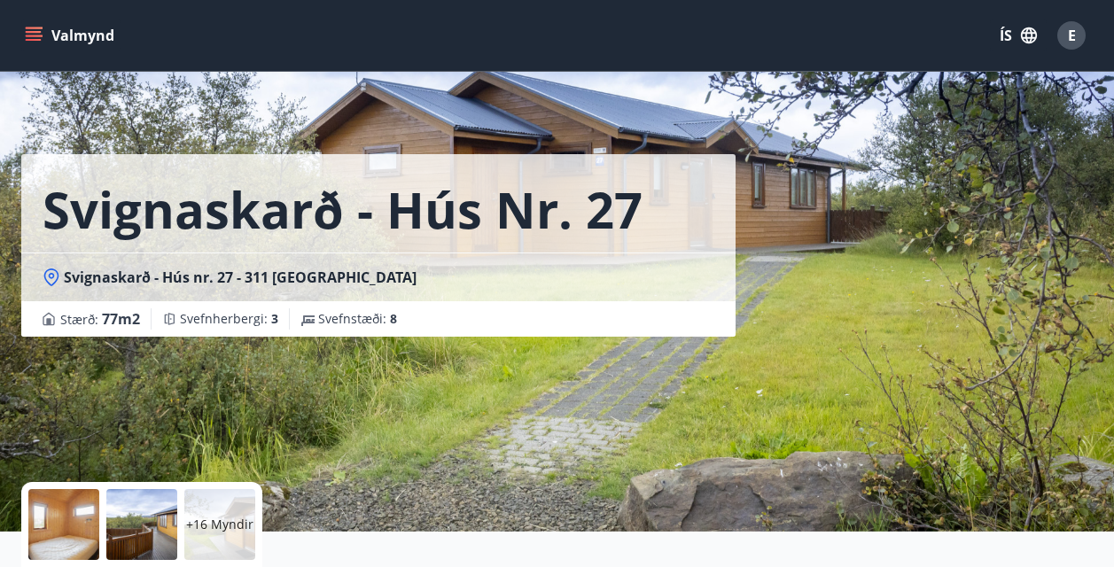
click at [55, 276] on icon at bounding box center [52, 277] width 18 height 18
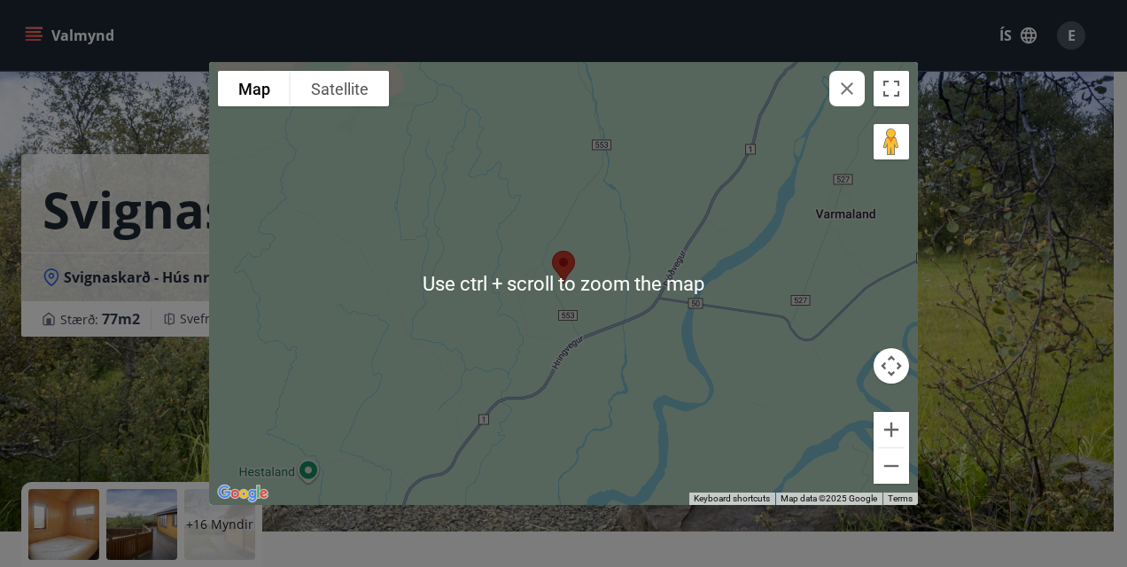
drag, startPoint x: 620, startPoint y: 342, endPoint x: 627, endPoint y: 352, distance: 12.0
click at [621, 345] on div at bounding box center [563, 283] width 709 height 443
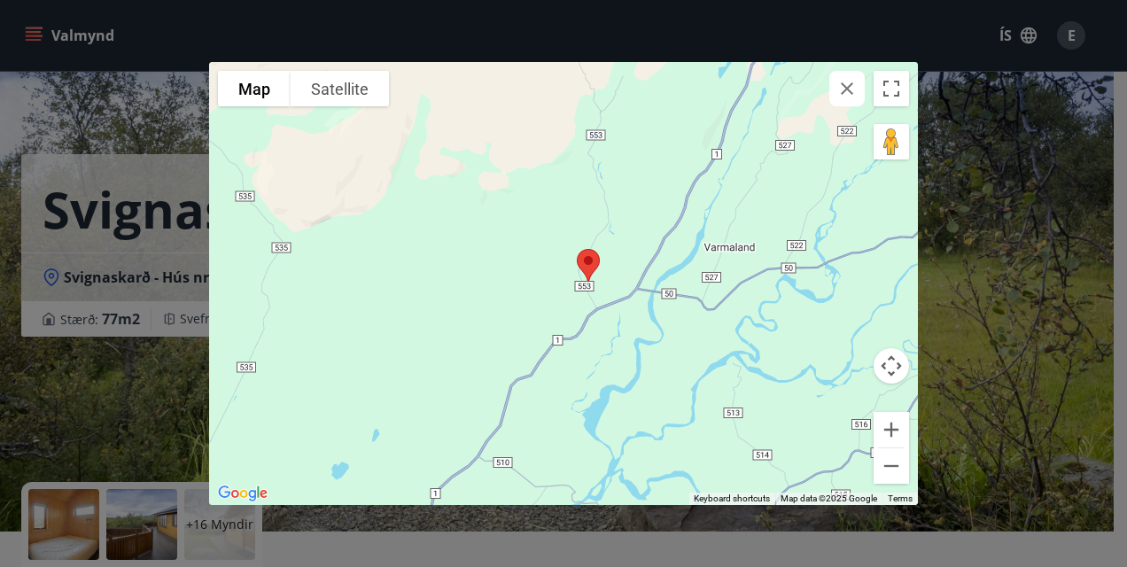
click at [850, 102] on button "button" at bounding box center [846, 88] width 35 height 35
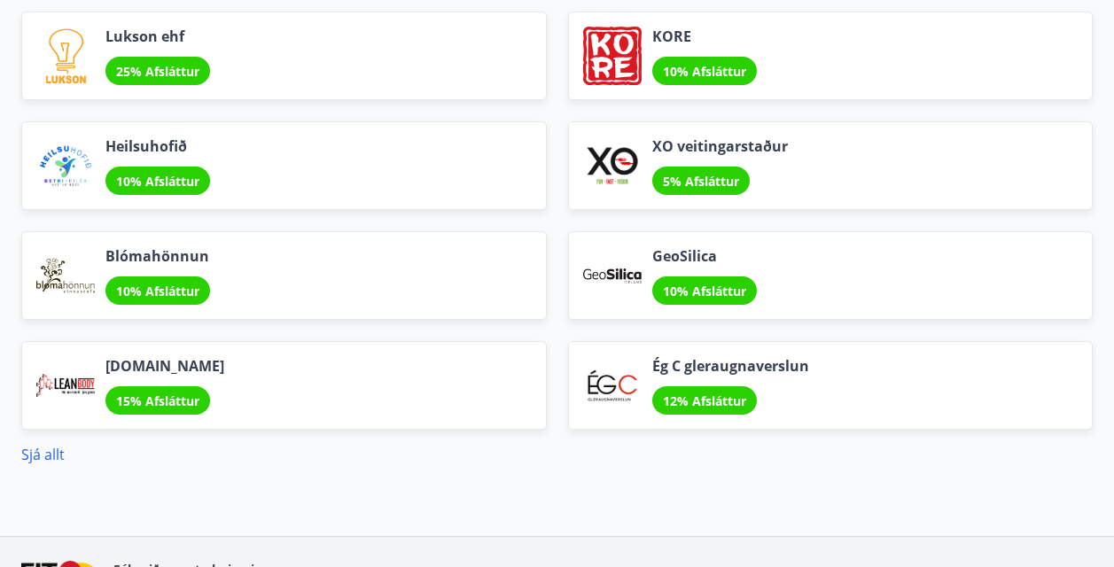
scroll to position [2261, 0]
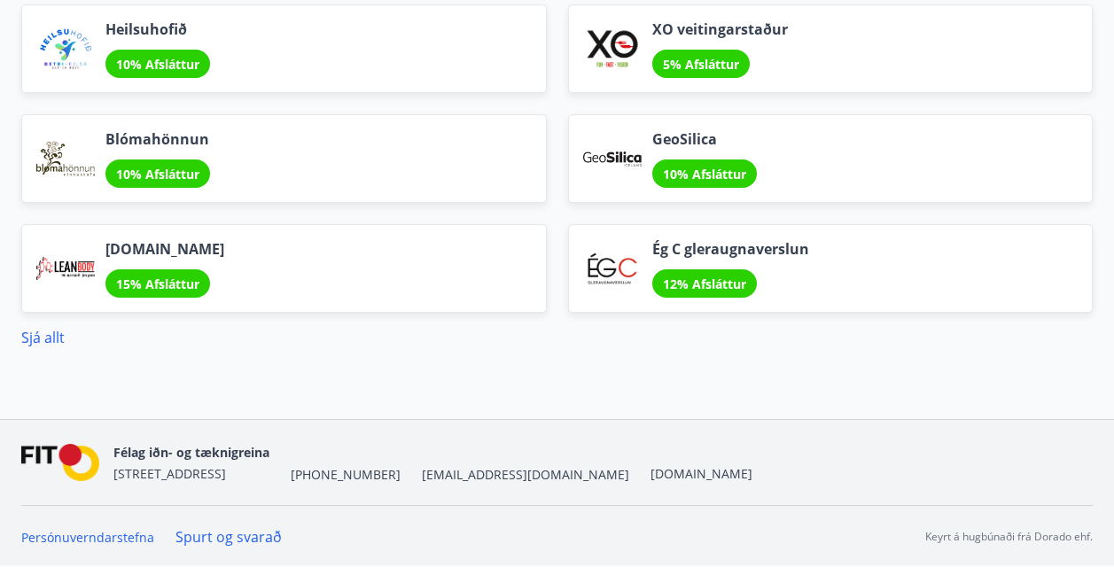
click at [35, 326] on div "Sjá allt" at bounding box center [556, 330] width 1071 height 35
click at [37, 331] on link "Sjá allt" at bounding box center [42, 337] width 43 height 19
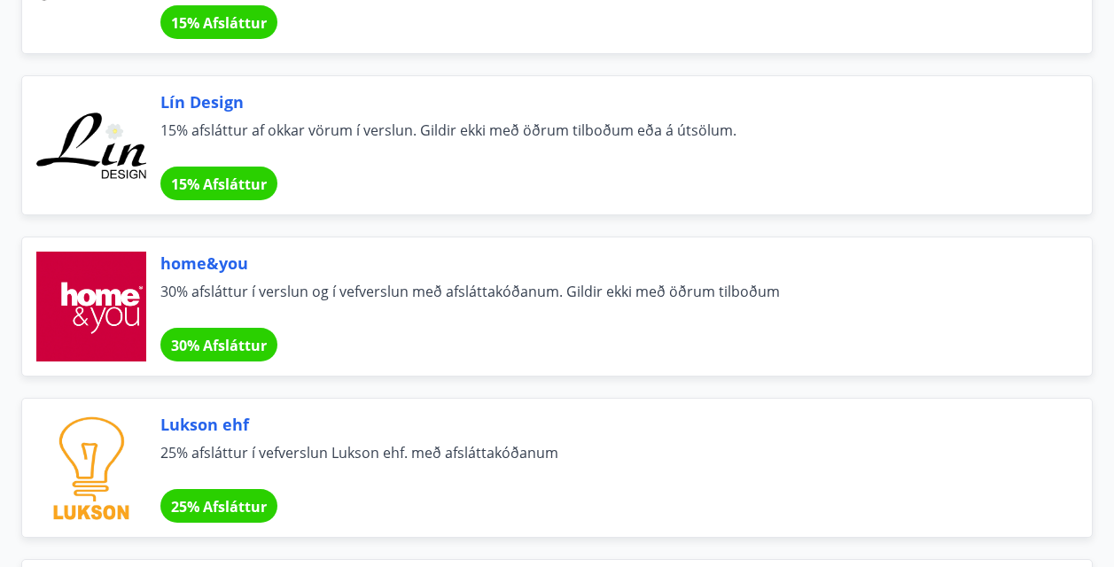
scroll to position [1296, 0]
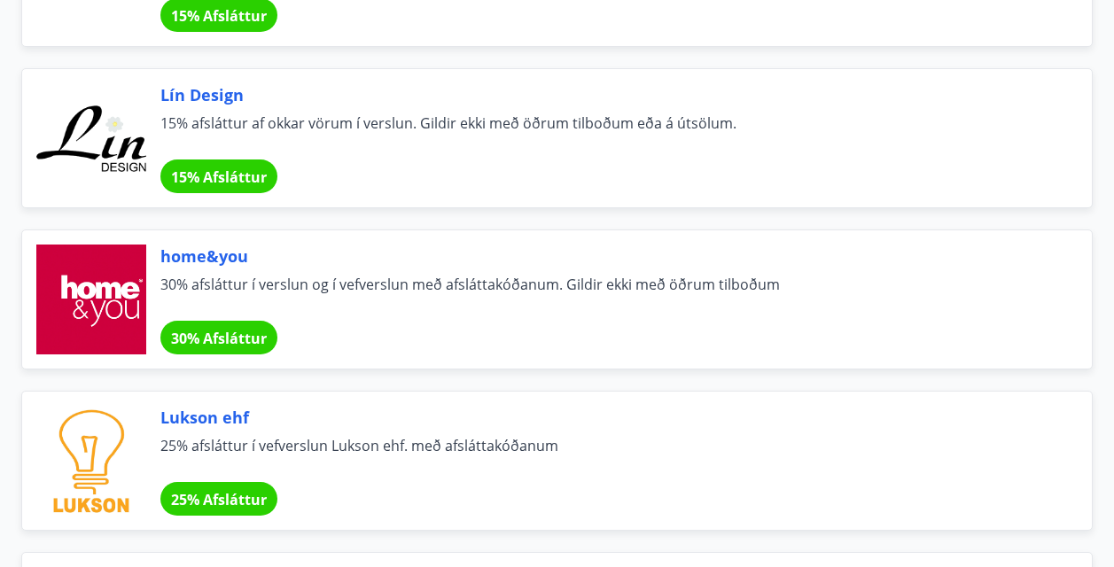
click at [224, 123] on span "15% afsláttur af okkar vörum í verslun. Gildir ekki með öðrum tilboðum eða á út…" at bounding box center [604, 132] width 889 height 39
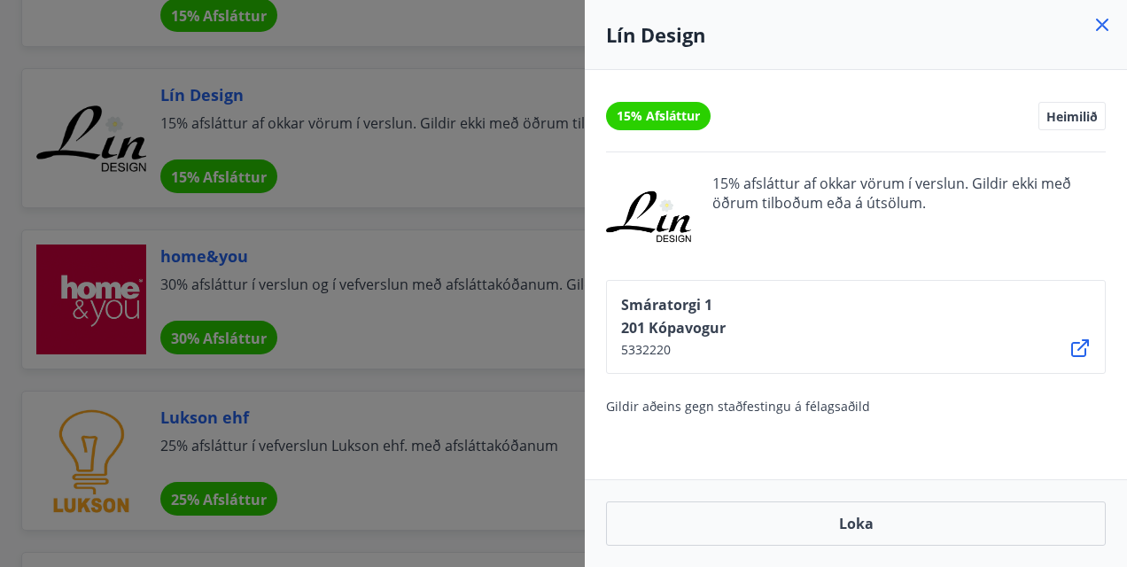
click at [1063, 112] on span "Heimilið" at bounding box center [1071, 116] width 51 height 16
click at [1078, 353] on icon at bounding box center [1079, 348] width 21 height 21
click at [672, 105] on div "15% Afsláttur" at bounding box center [658, 116] width 105 height 28
click at [654, 123] on span "15% Afsláttur" at bounding box center [658, 116] width 83 height 18
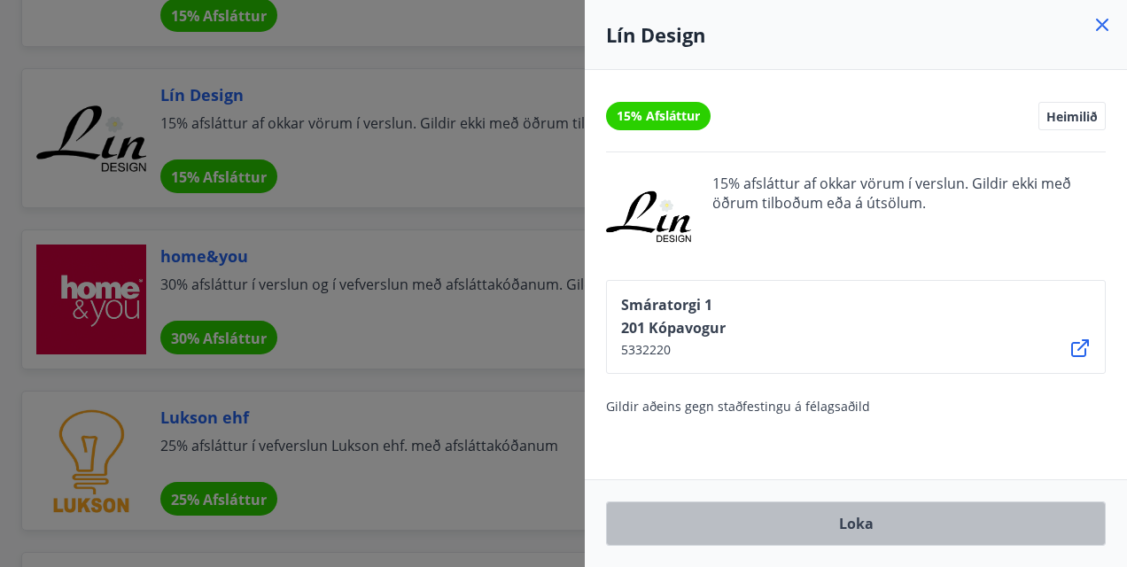
click at [682, 538] on button "Loka" at bounding box center [856, 523] width 500 height 44
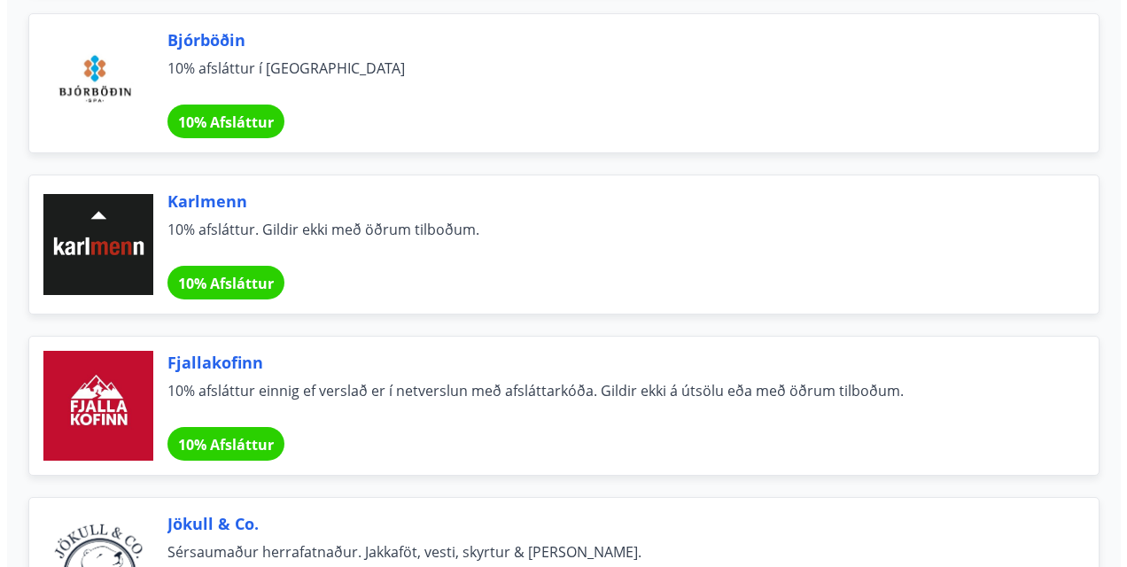
scroll to position [10775, 0]
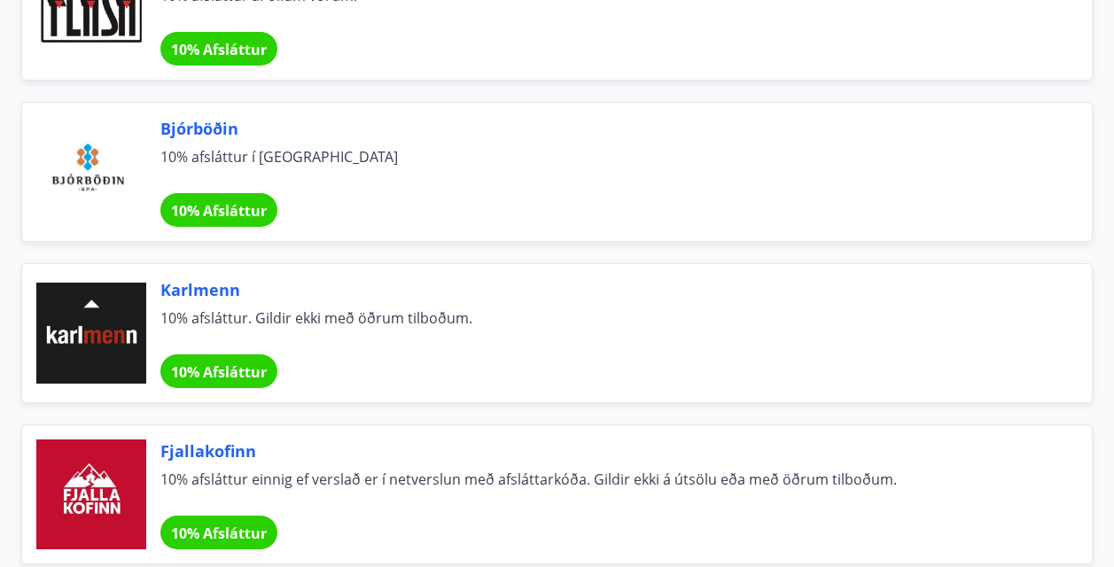
click at [216, 202] on span "10% Afsláttur" at bounding box center [219, 210] width 96 height 19
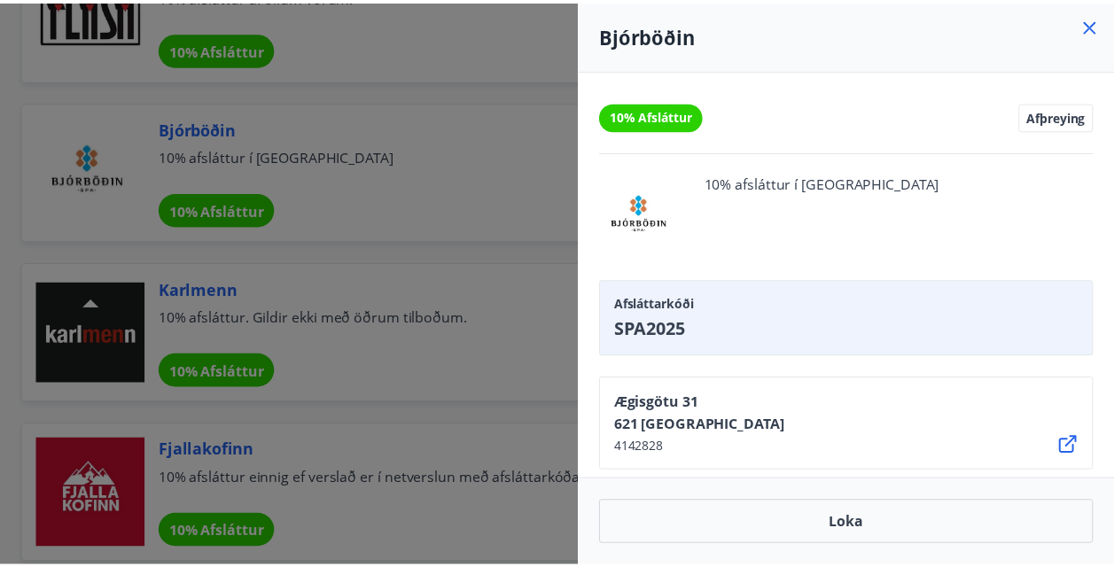
scroll to position [55, 0]
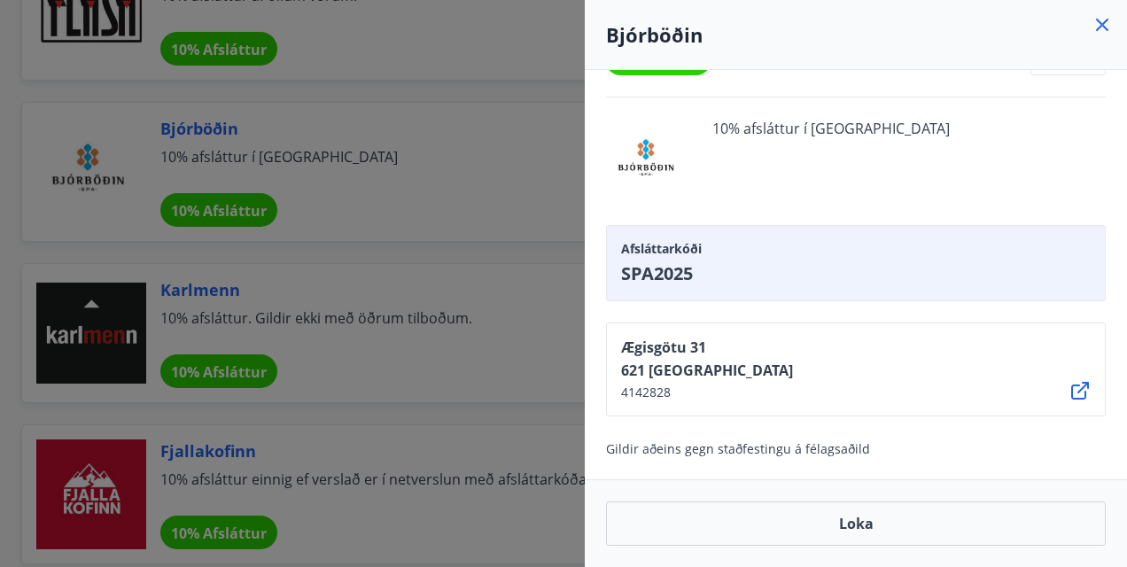
click at [264, 285] on div at bounding box center [563, 283] width 1127 height 567
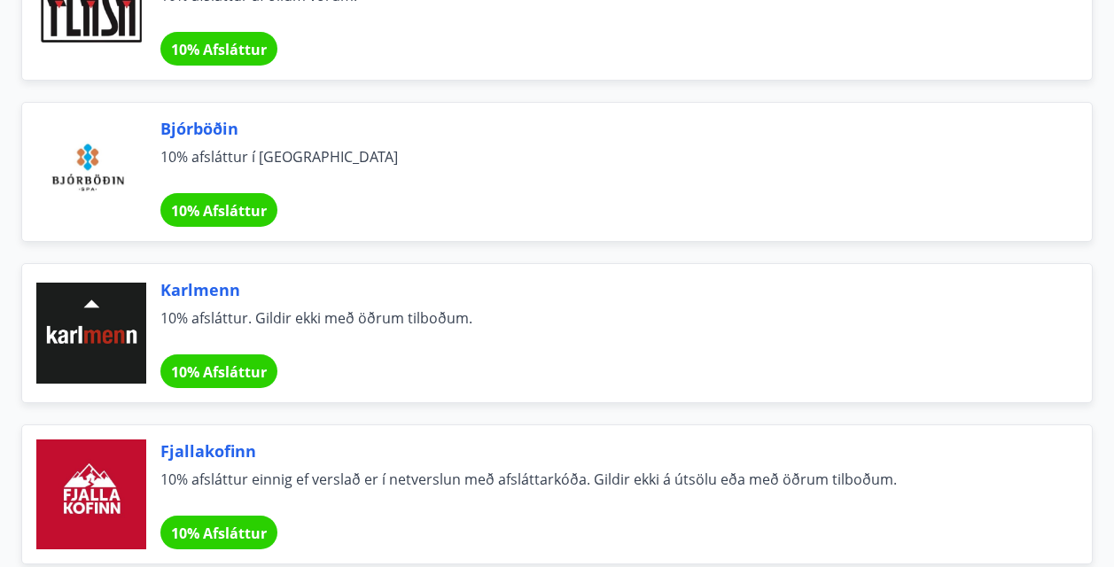
click at [229, 352] on div "Karlmenn 10% afsláttur. Gildir ekki með öðrum tilboðum. 10% Afsláttur" at bounding box center [604, 333] width 889 height 110
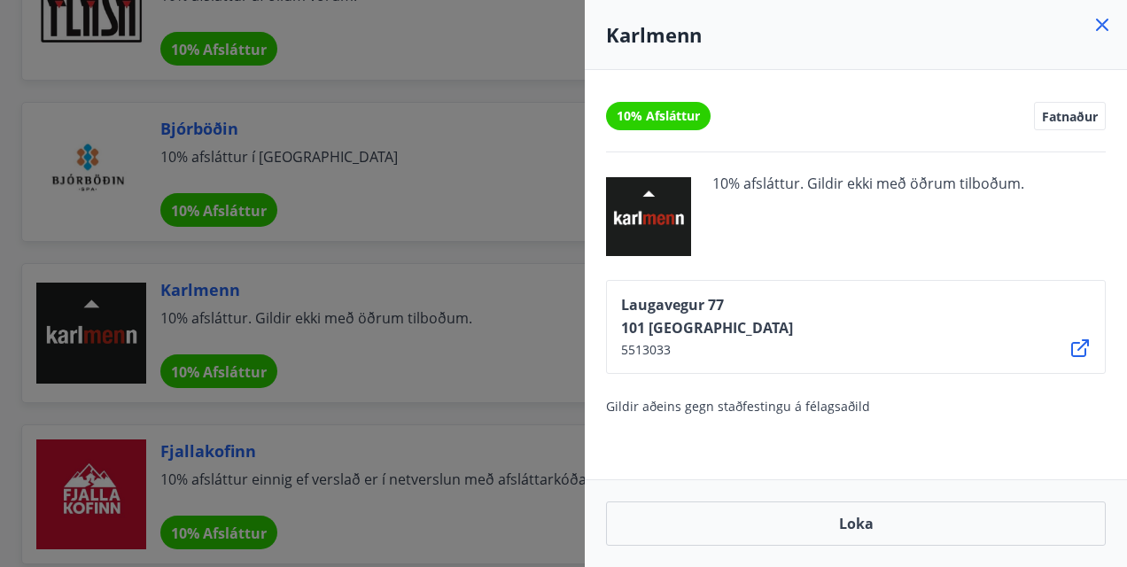
click at [369, 359] on div at bounding box center [563, 283] width 1127 height 567
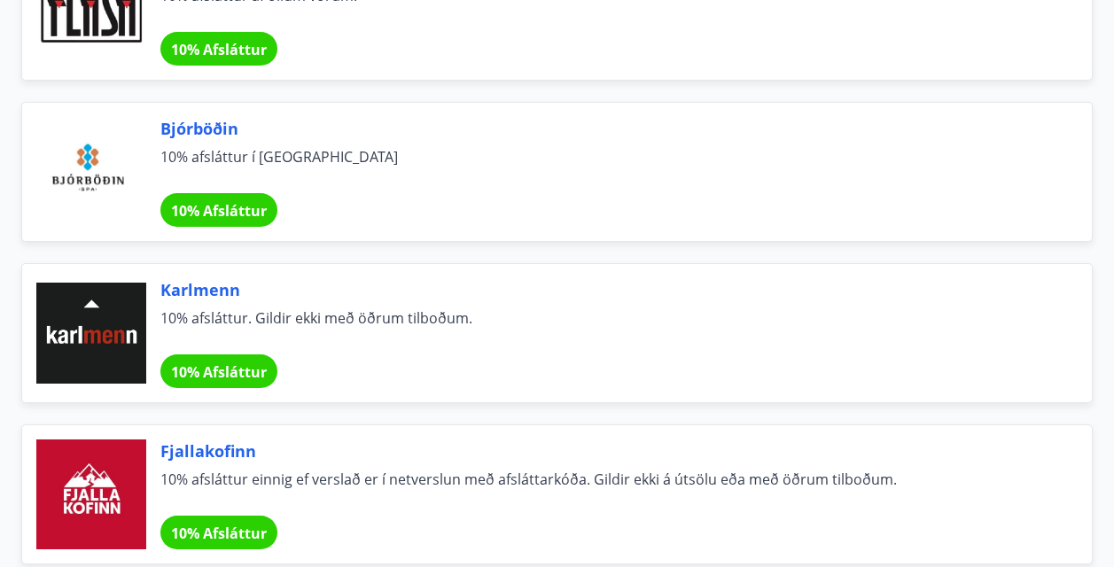
click at [239, 362] on span "10% Afsláttur" at bounding box center [219, 371] width 96 height 19
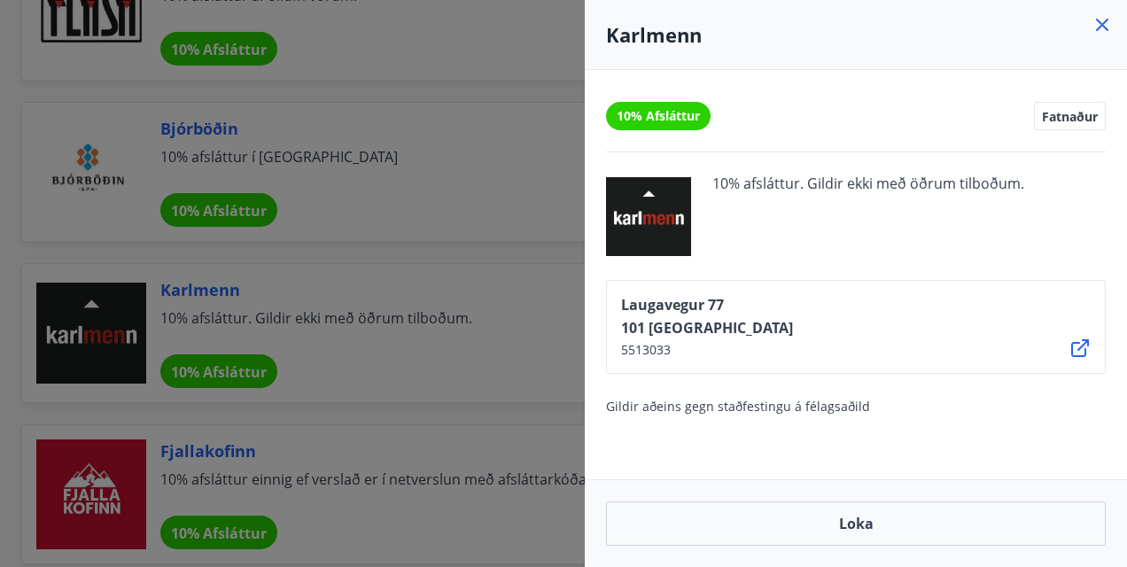
click at [311, 327] on div at bounding box center [563, 283] width 1127 height 567
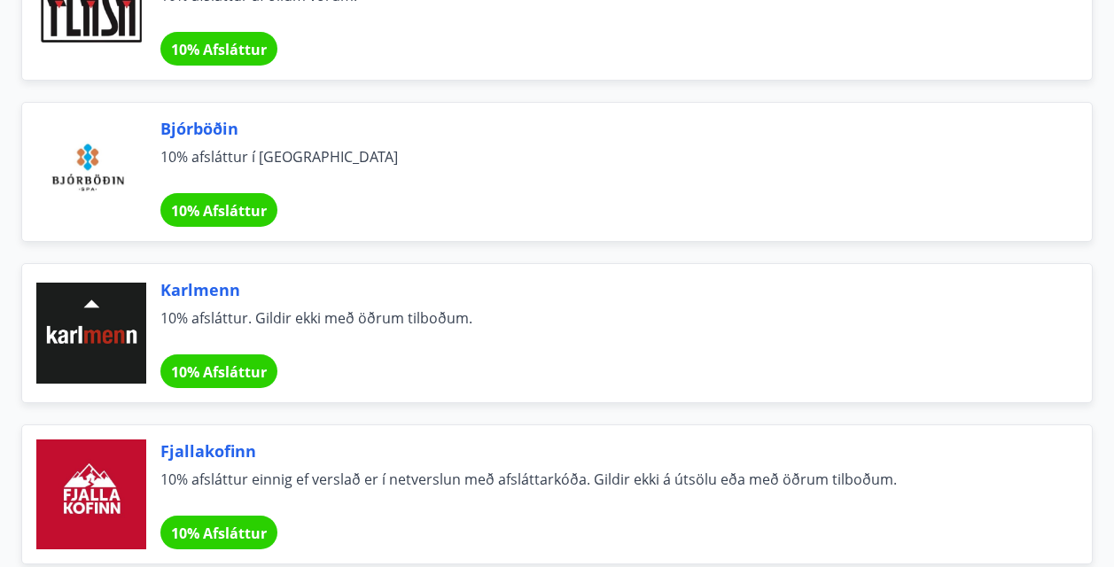
scroll to position [10863, 0]
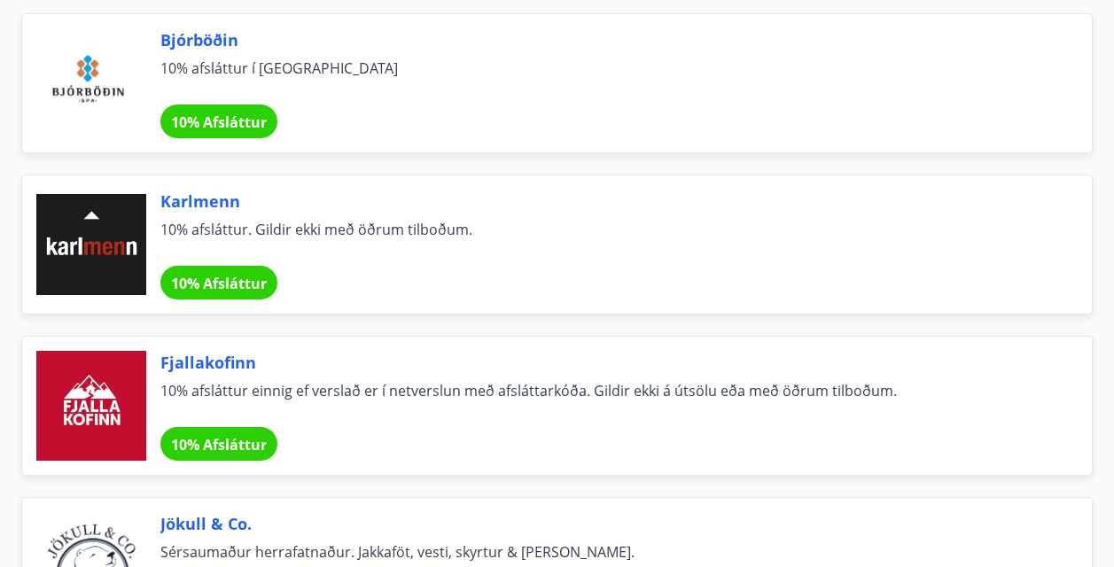
click at [237, 272] on div "10% Afsláttur" at bounding box center [218, 283] width 117 height 34
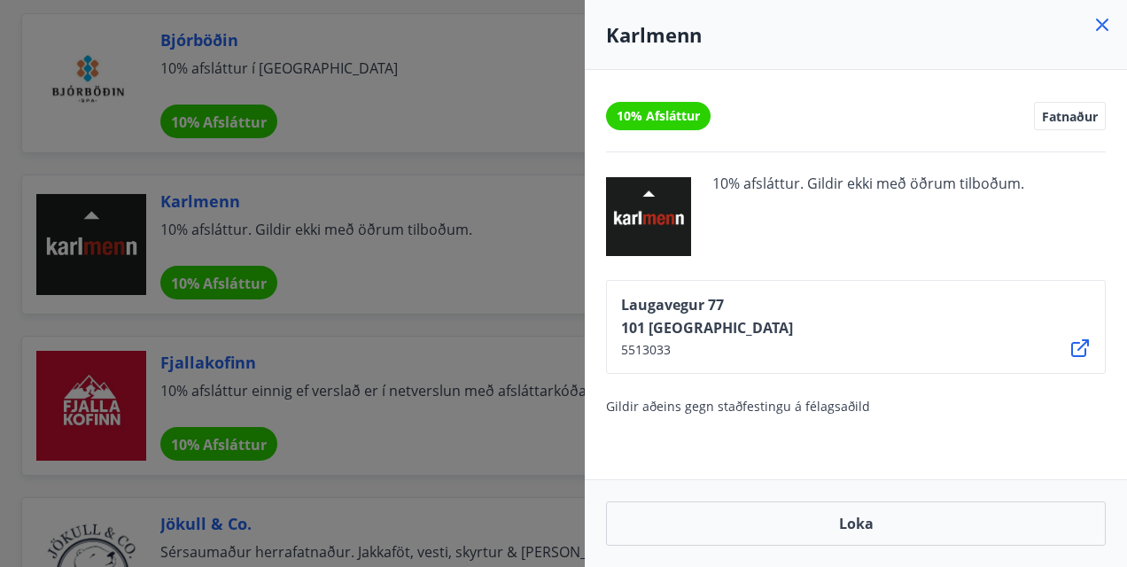
click at [255, 292] on div at bounding box center [563, 283] width 1127 height 567
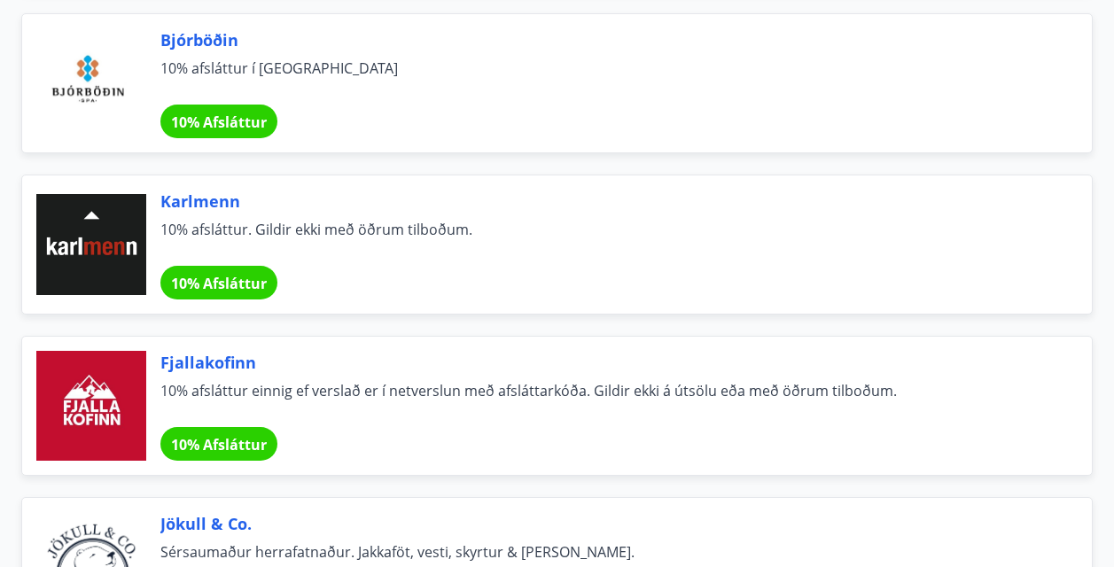
click at [234, 442] on span "10% Afsláttur" at bounding box center [219, 444] width 96 height 19
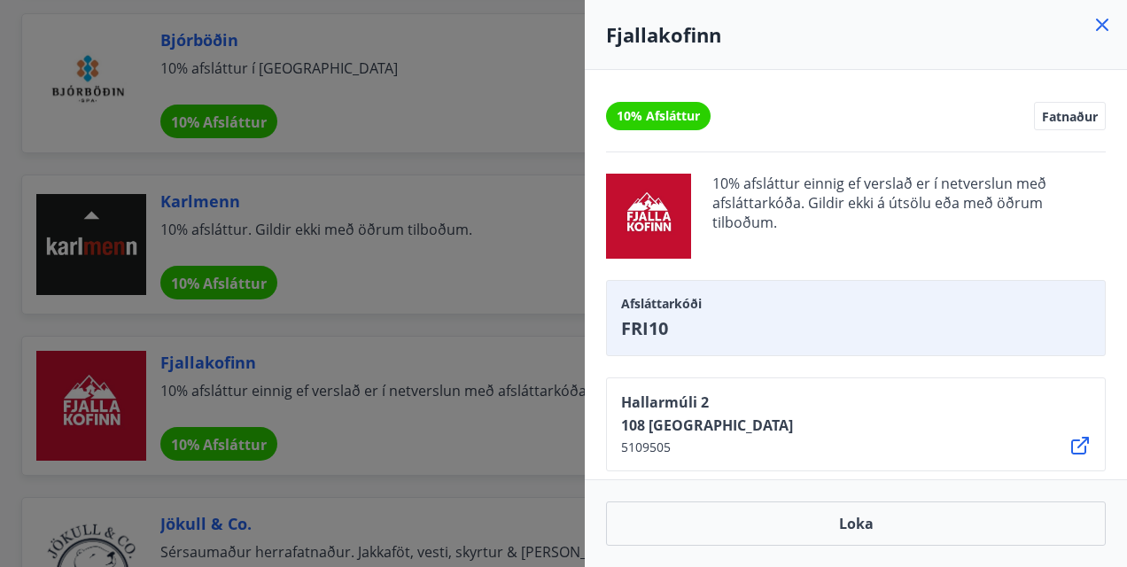
click at [307, 456] on div at bounding box center [563, 283] width 1127 height 567
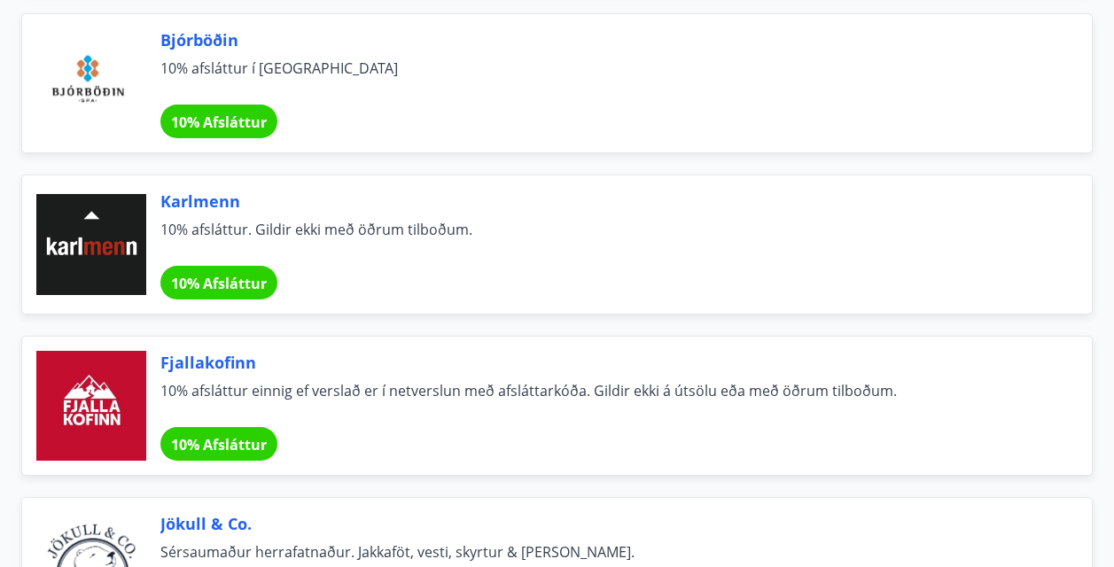
scroll to position [11040, 0]
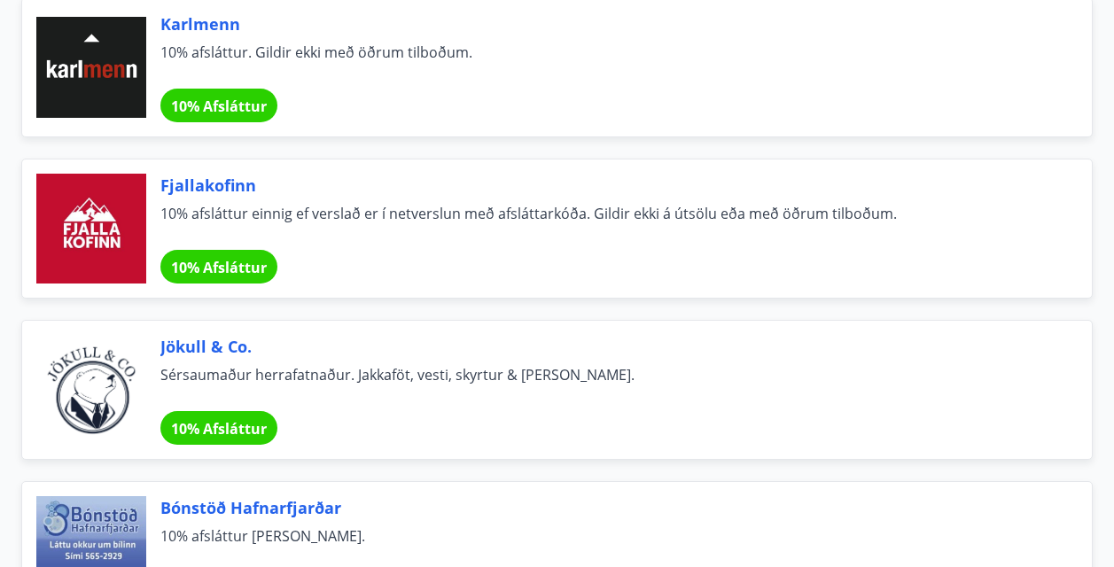
click at [256, 428] on span "10% Afsláttur" at bounding box center [219, 428] width 96 height 19
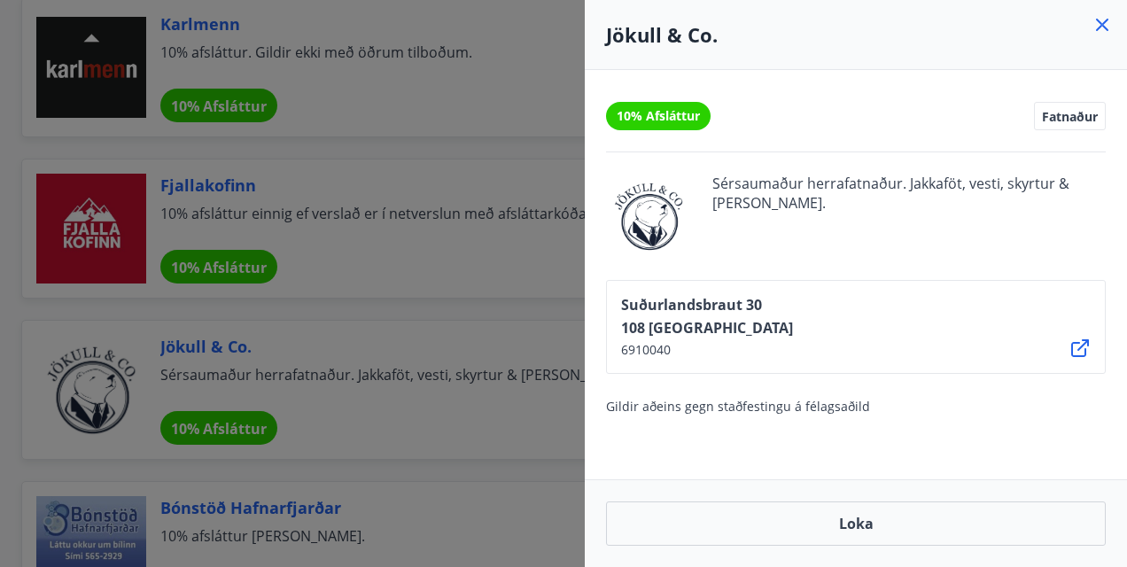
click at [477, 264] on div at bounding box center [563, 283] width 1127 height 567
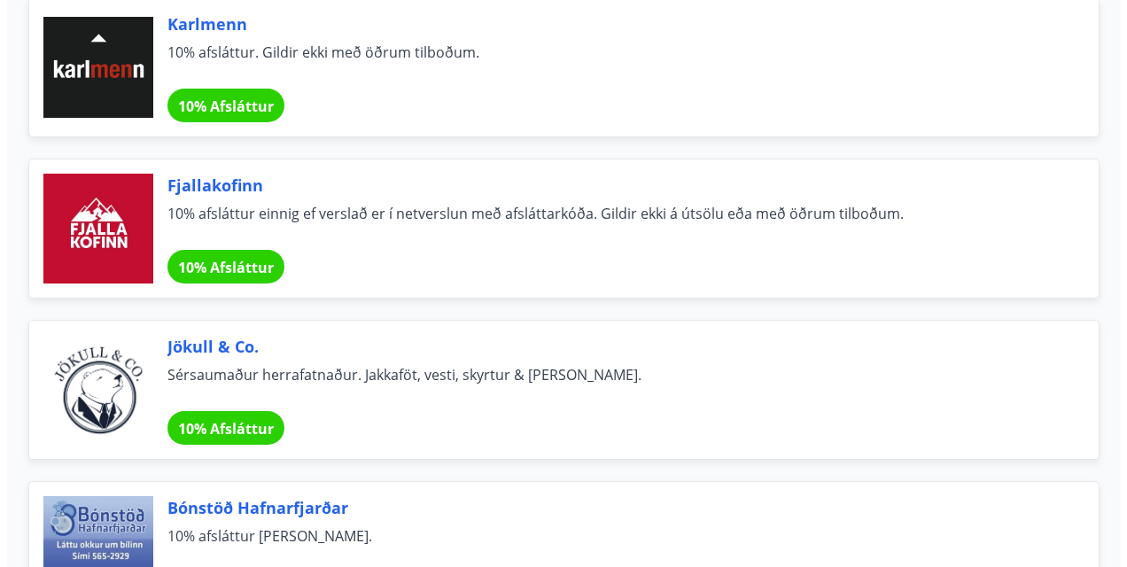
scroll to position [11129, 0]
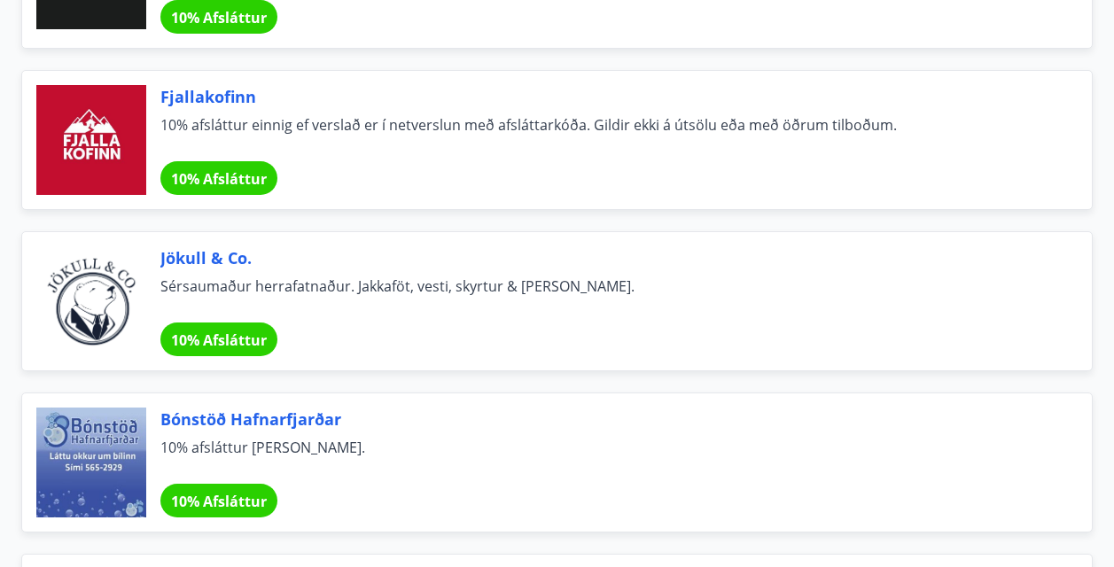
click at [210, 141] on span "10% afsláttur einnig ef verslað er í netverslun með afsláttarkóða. Gildir ekki …" at bounding box center [604, 134] width 889 height 39
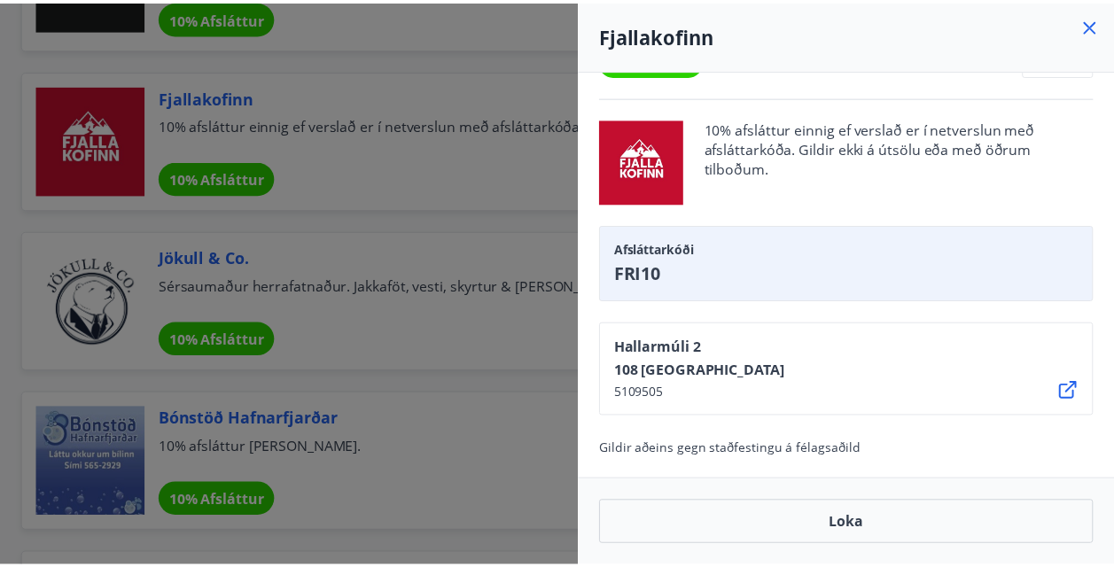
scroll to position [0, 0]
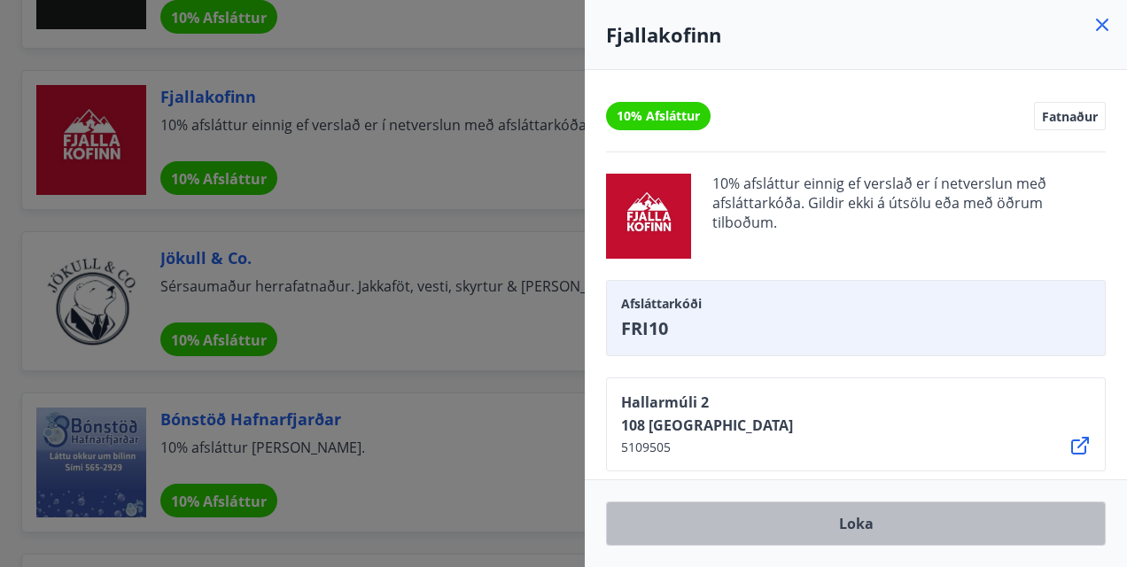
click at [736, 539] on button "Loka" at bounding box center [856, 523] width 500 height 44
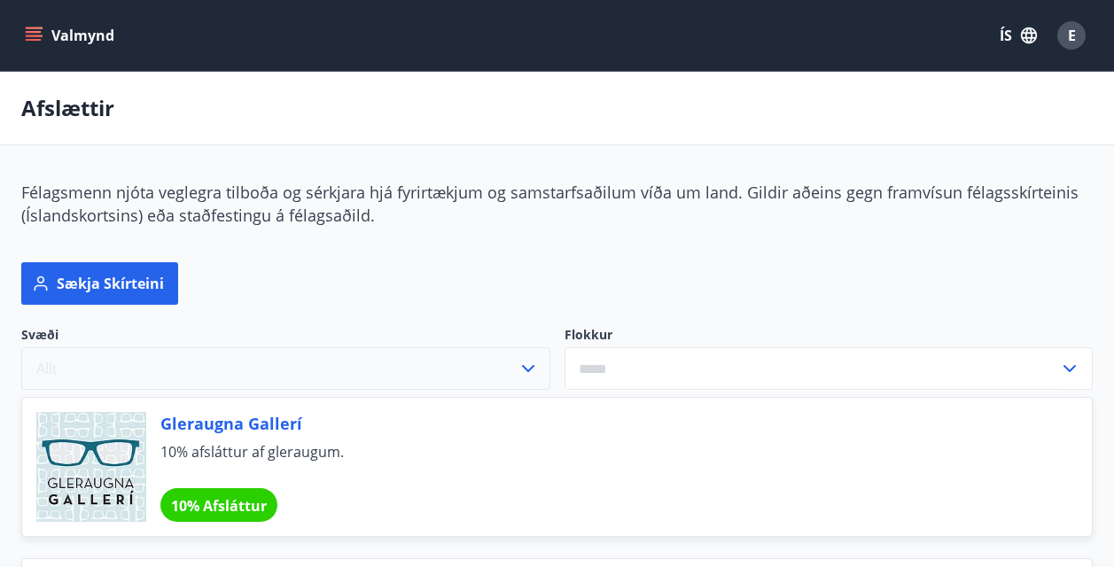
click at [516, 376] on button "Allt" at bounding box center [285, 368] width 529 height 43
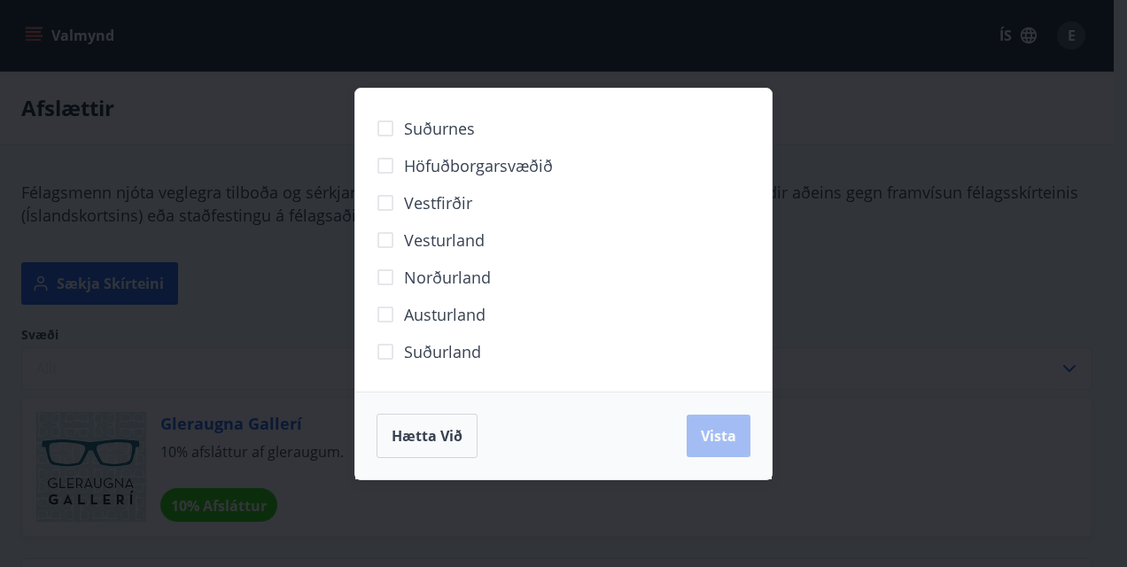
click at [281, 271] on div "Suðurnes Höfuðborgarsvæðið Vestfirðir Vesturland Norðurland Austurland Suðurlan…" at bounding box center [563, 283] width 1127 height 567
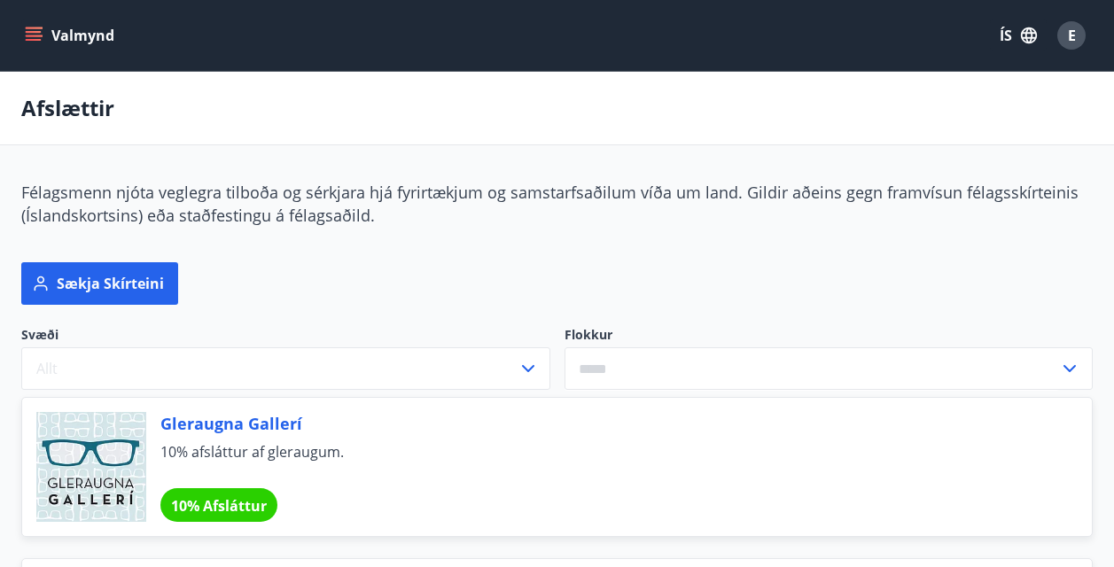
click at [431, 366] on button "Allt" at bounding box center [285, 368] width 529 height 43
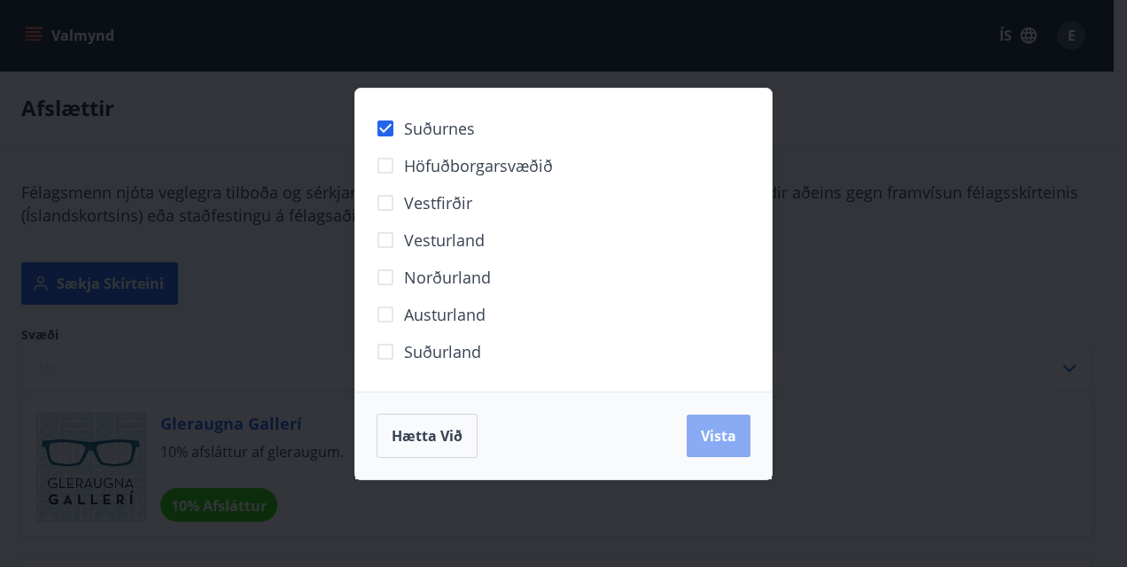
click at [732, 441] on span "Vista" at bounding box center [718, 435] width 35 height 19
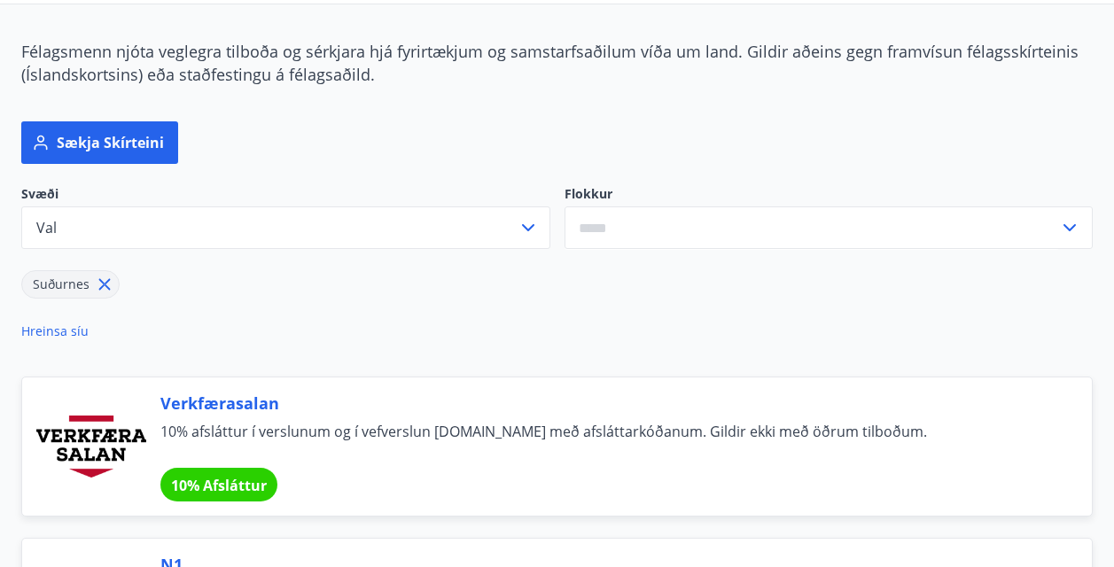
scroll to position [52, 0]
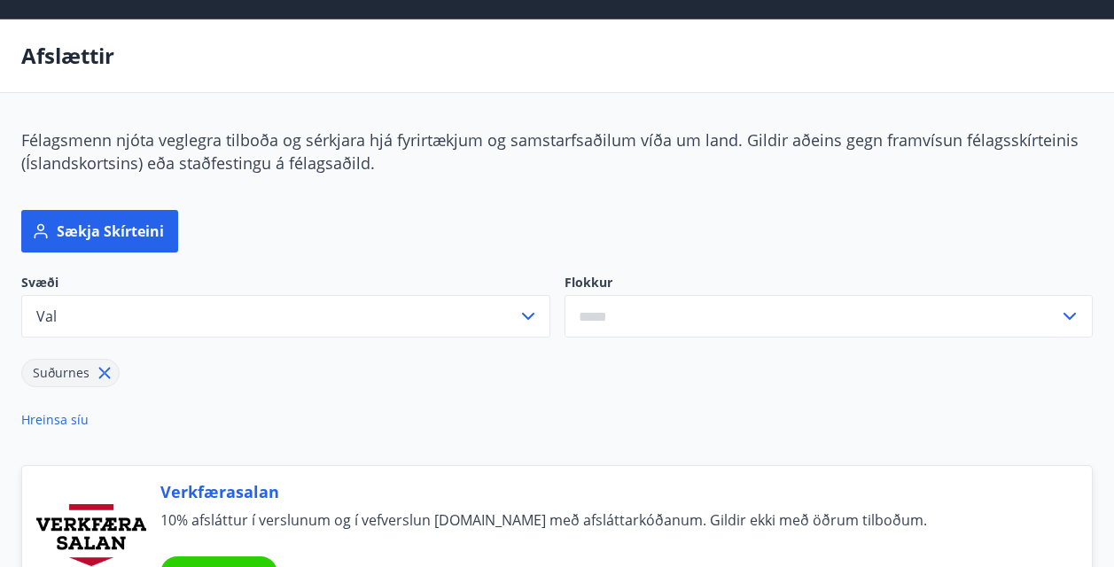
click at [103, 364] on icon at bounding box center [104, 372] width 19 height 19
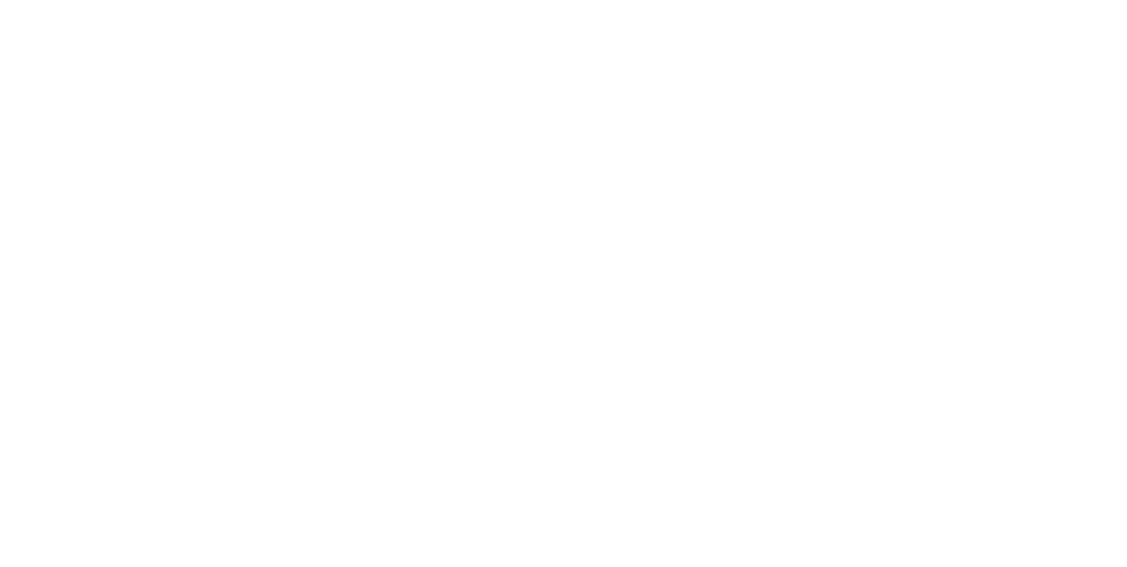
click at [1050, 7] on html at bounding box center [563, 3] width 1127 height 7
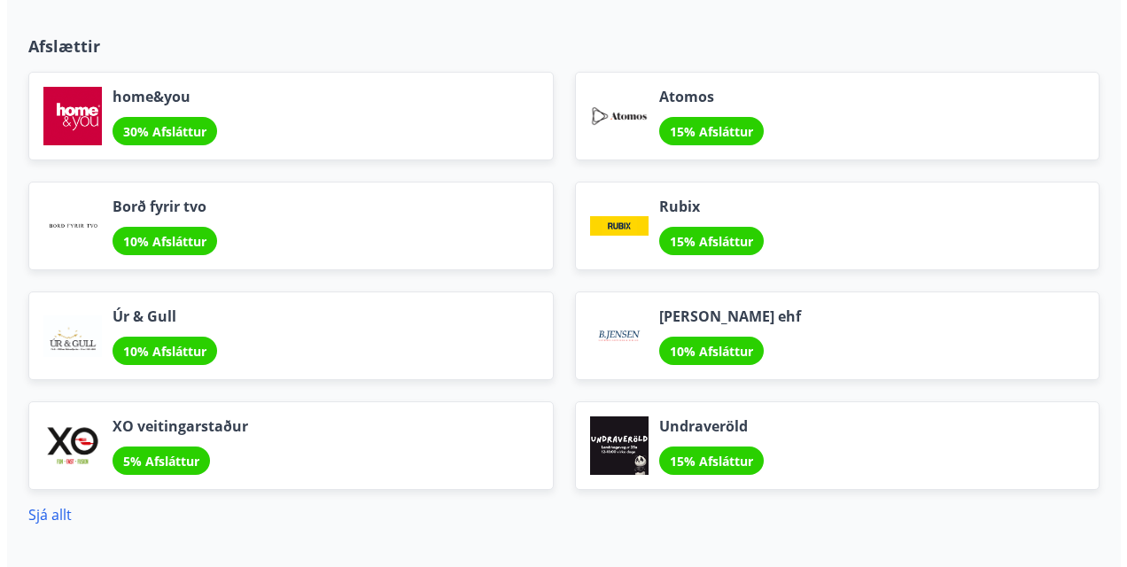
scroll to position [2261, 0]
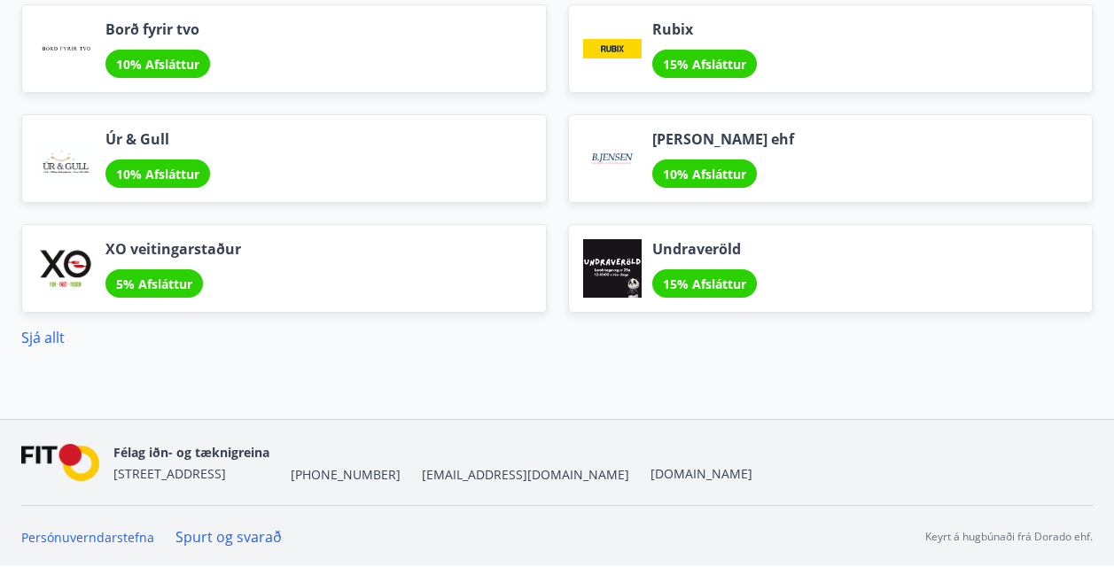
click at [683, 124] on div "[PERSON_NAME] ehf 10% Afsláttur" at bounding box center [830, 158] width 525 height 89
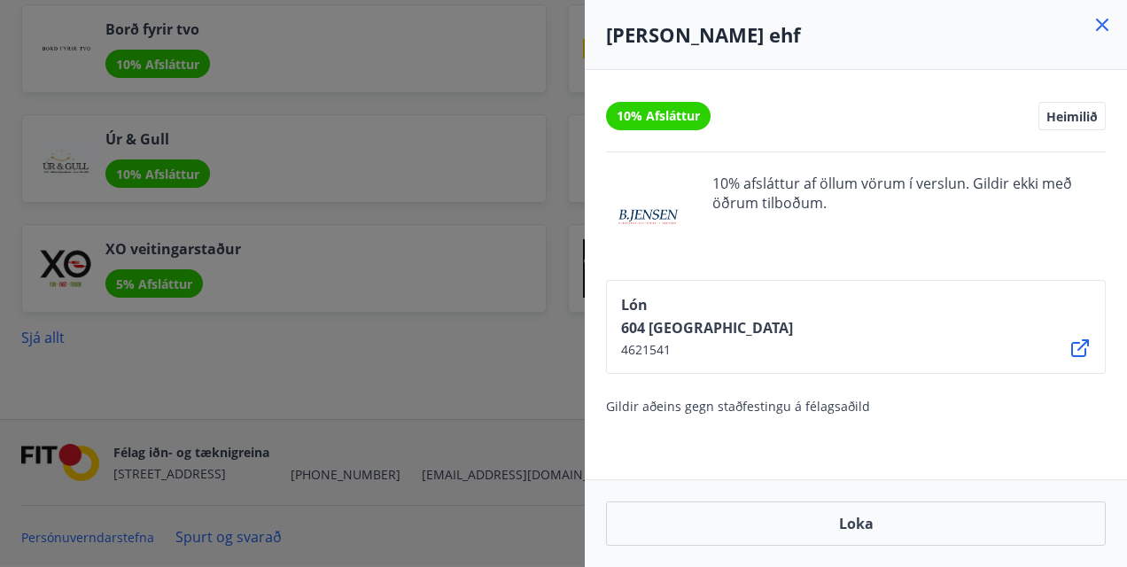
click at [640, 221] on div at bounding box center [648, 216] width 85 height 85
click at [462, 330] on div at bounding box center [563, 283] width 1127 height 567
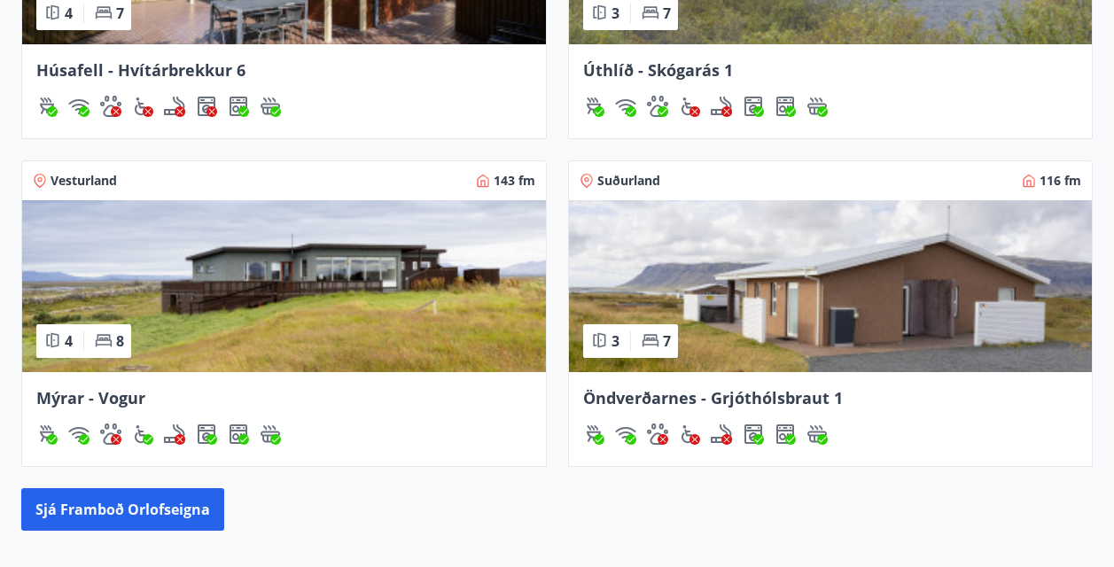
scroll to position [1463, 0]
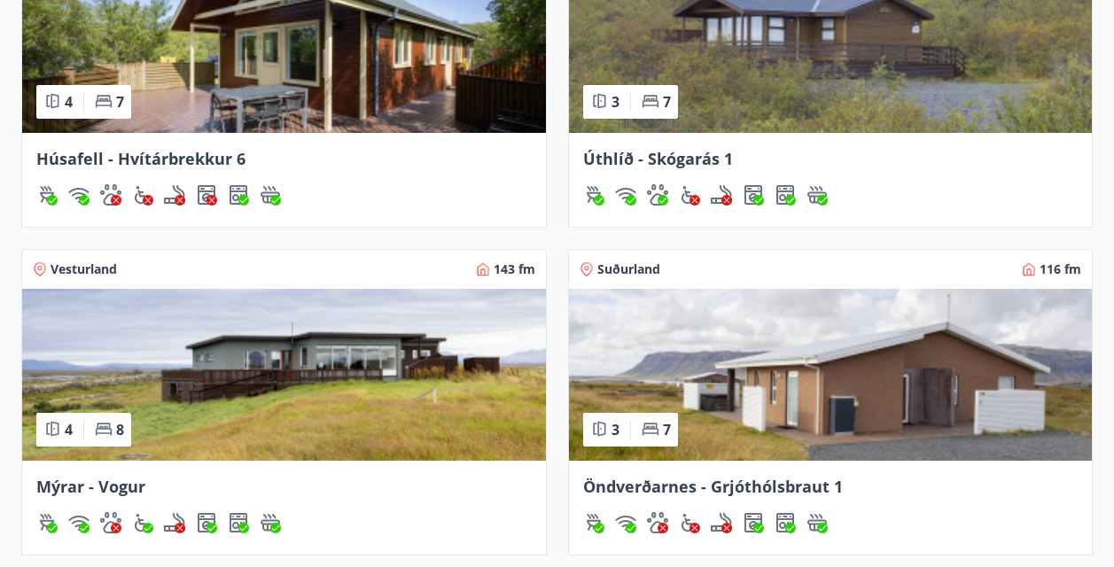
click at [417, 409] on img at bounding box center [284, 375] width 524 height 172
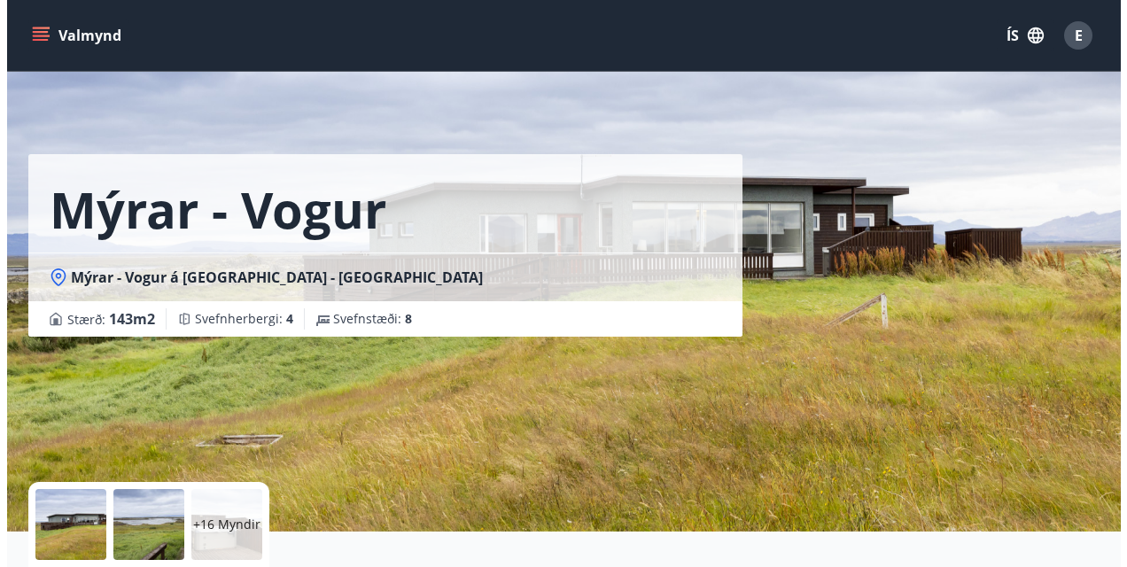
scroll to position [177, 0]
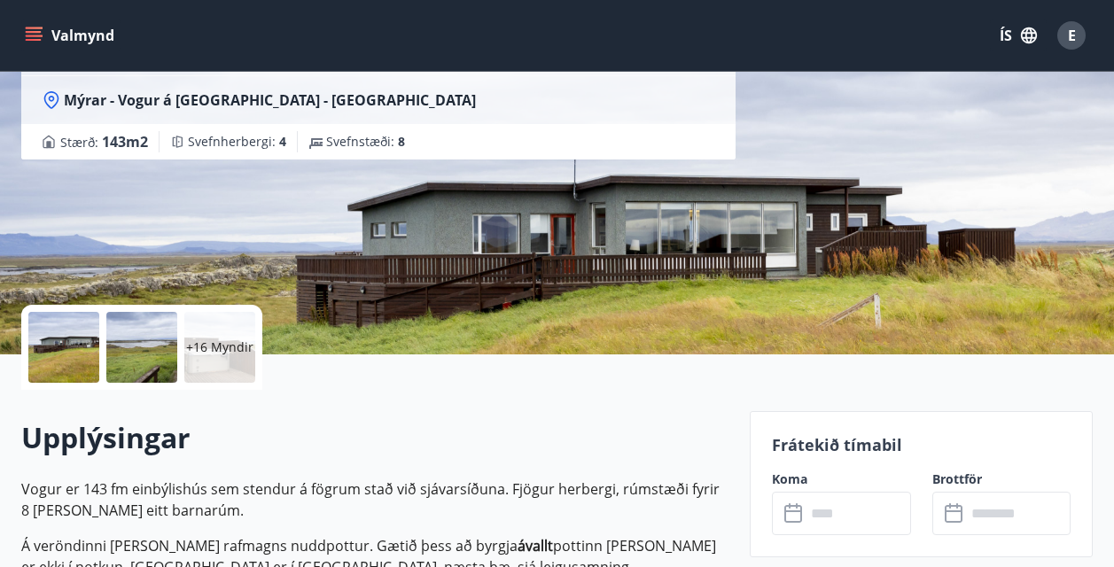
click at [229, 370] on div "+16 Myndir" at bounding box center [219, 347] width 71 height 71
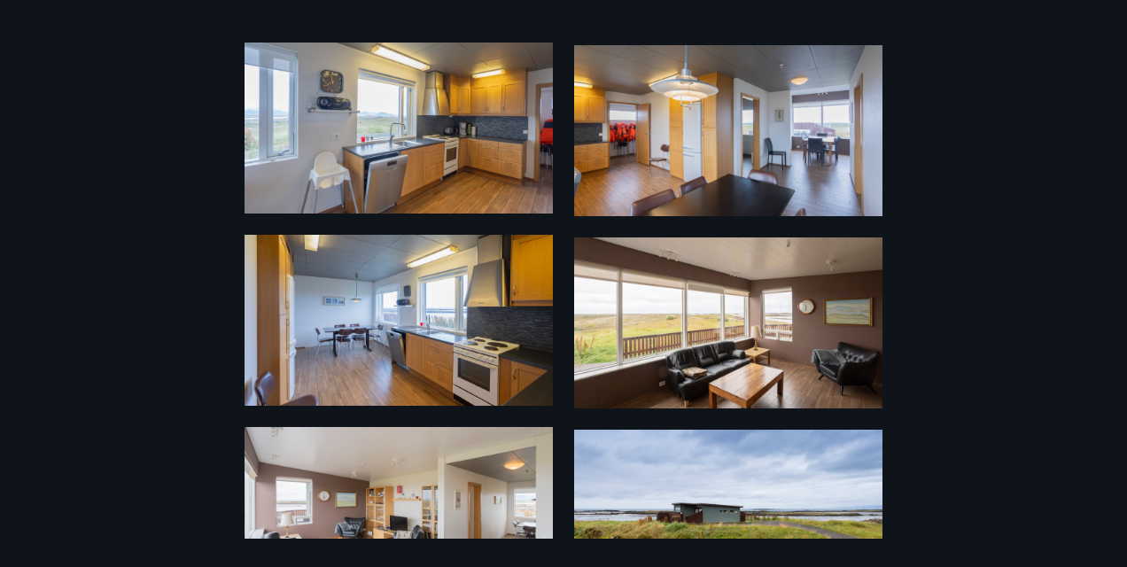
scroll to position [1662, 0]
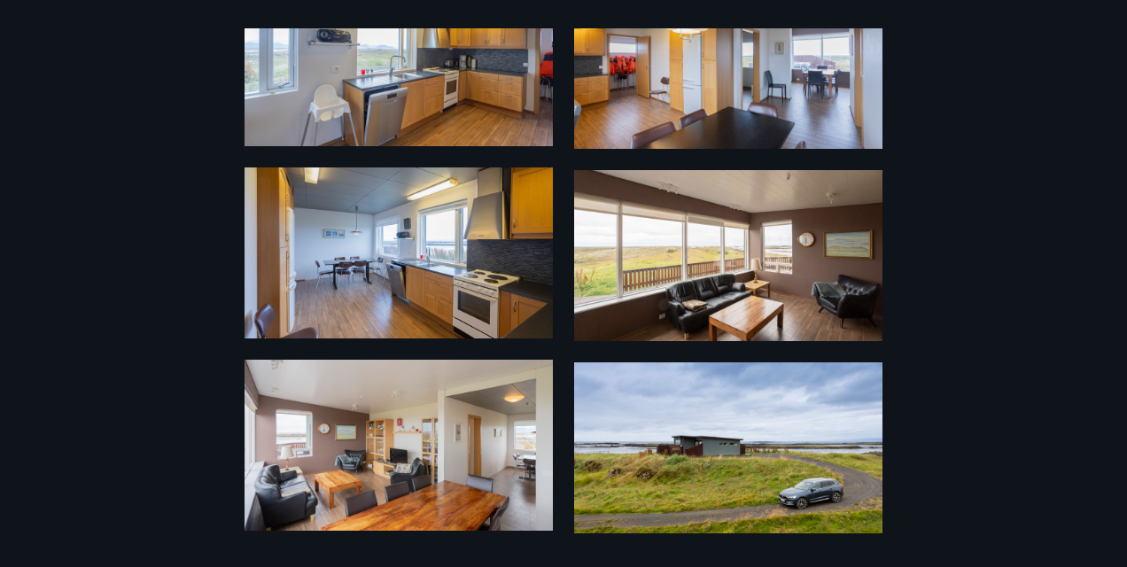
click at [828, 443] on img at bounding box center [728, 447] width 308 height 171
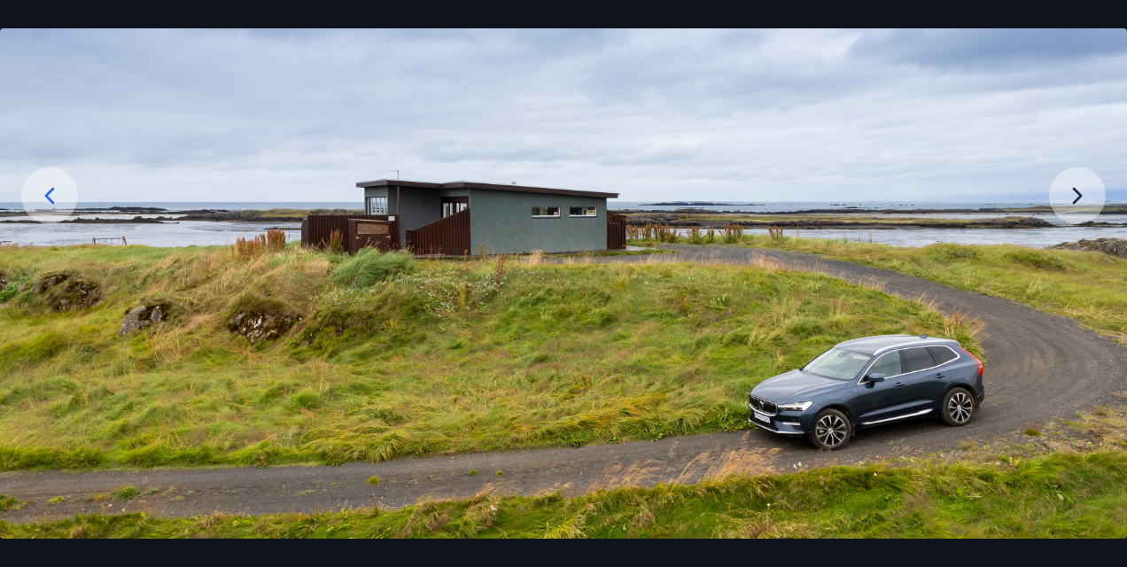
scroll to position [0, 0]
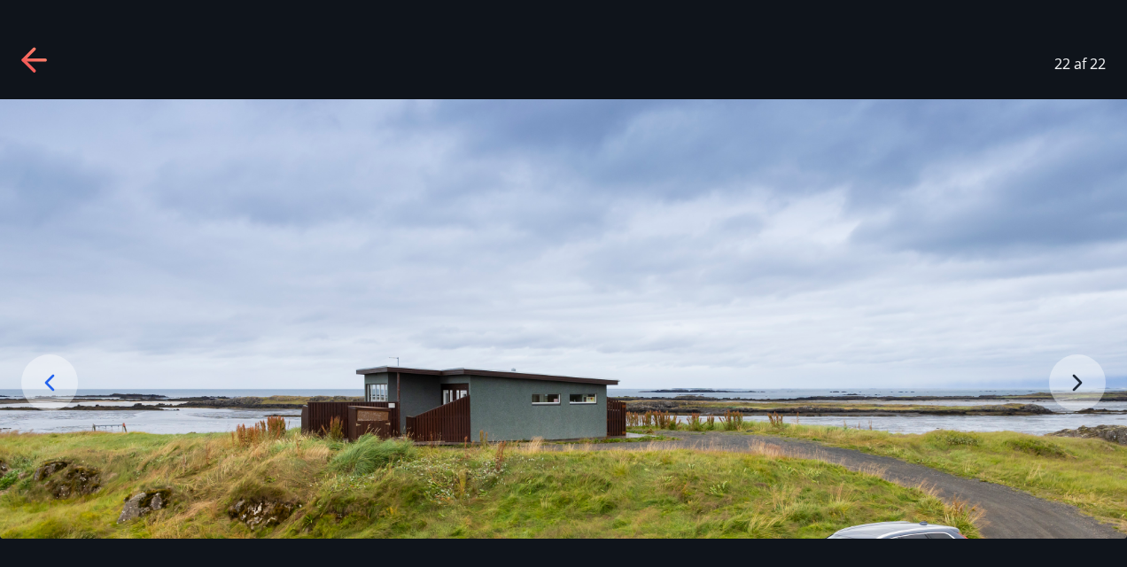
click at [35, 52] on icon at bounding box center [35, 61] width 28 height 28
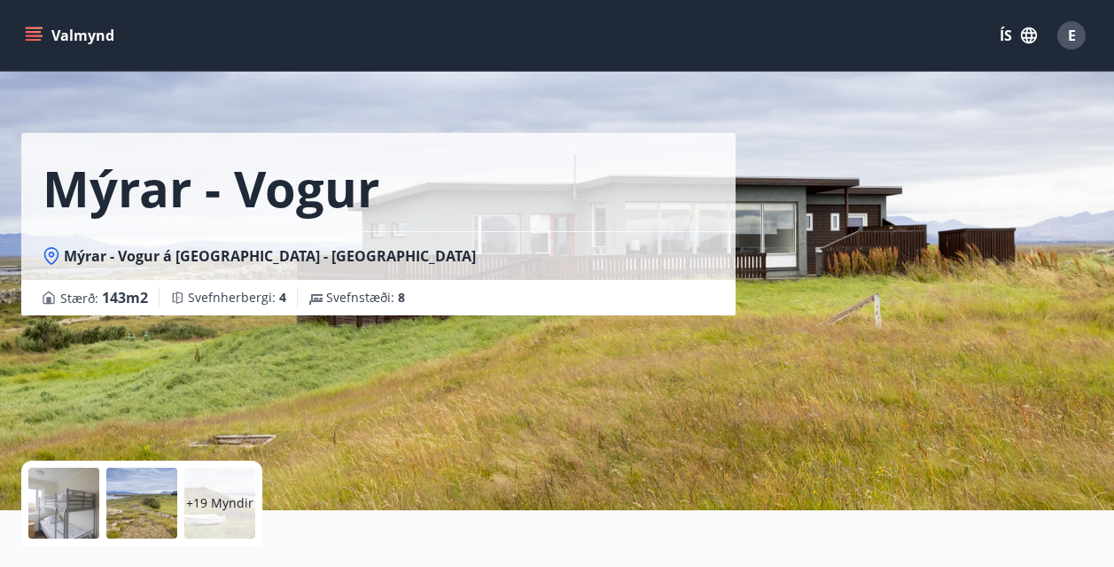
scroll to position [23, 0]
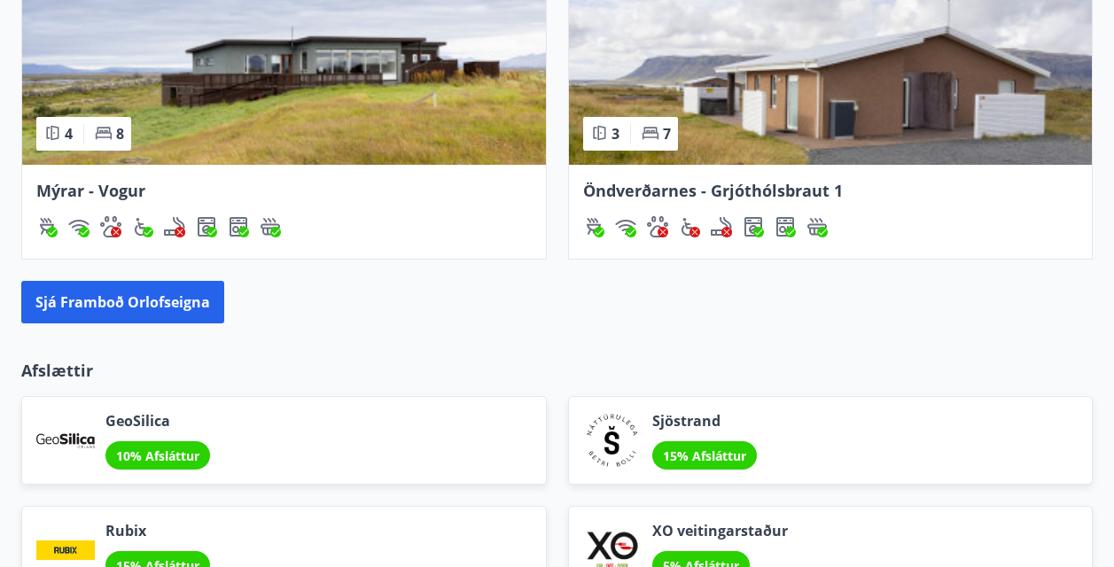
scroll to position [1936, 0]
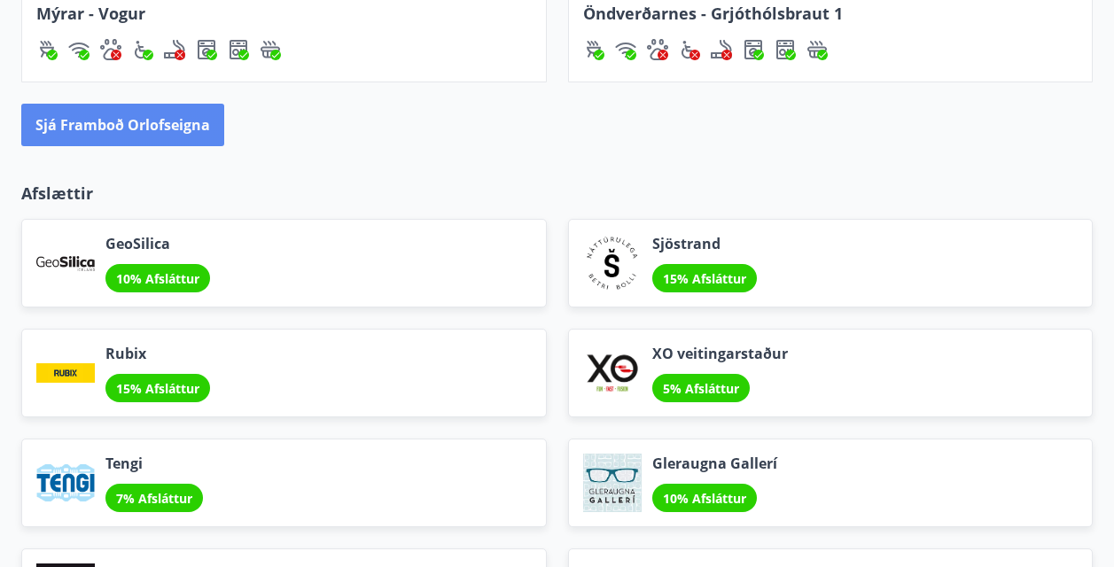
click at [154, 129] on button "Sjá framboð orlofseigna" at bounding box center [122, 125] width 203 height 43
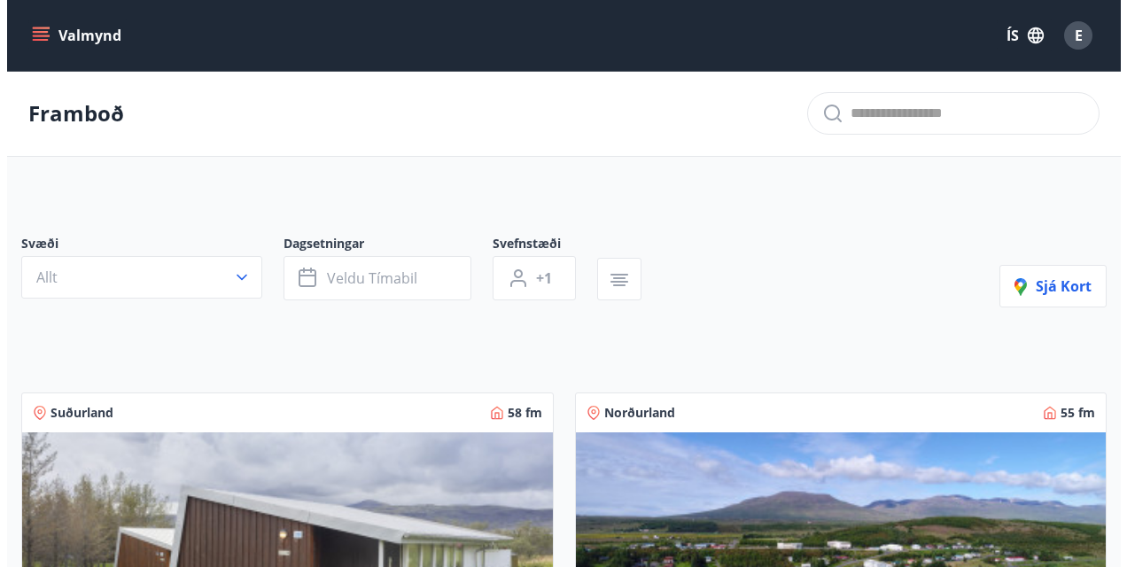
scroll to position [89, 0]
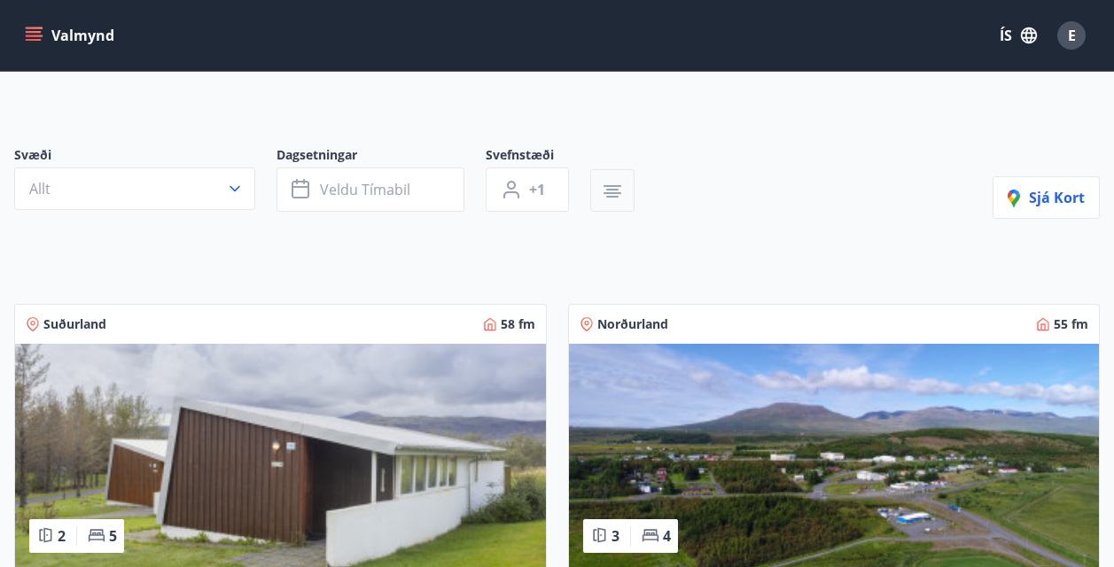
click at [606, 196] on icon "button" at bounding box center [612, 197] width 12 height 2
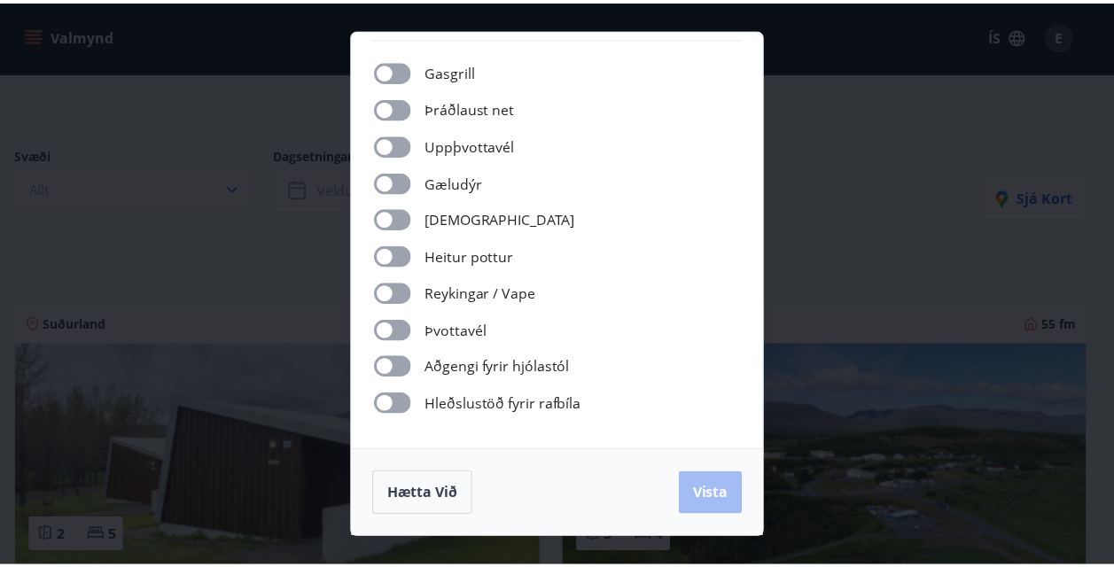
scroll to position [0, 0]
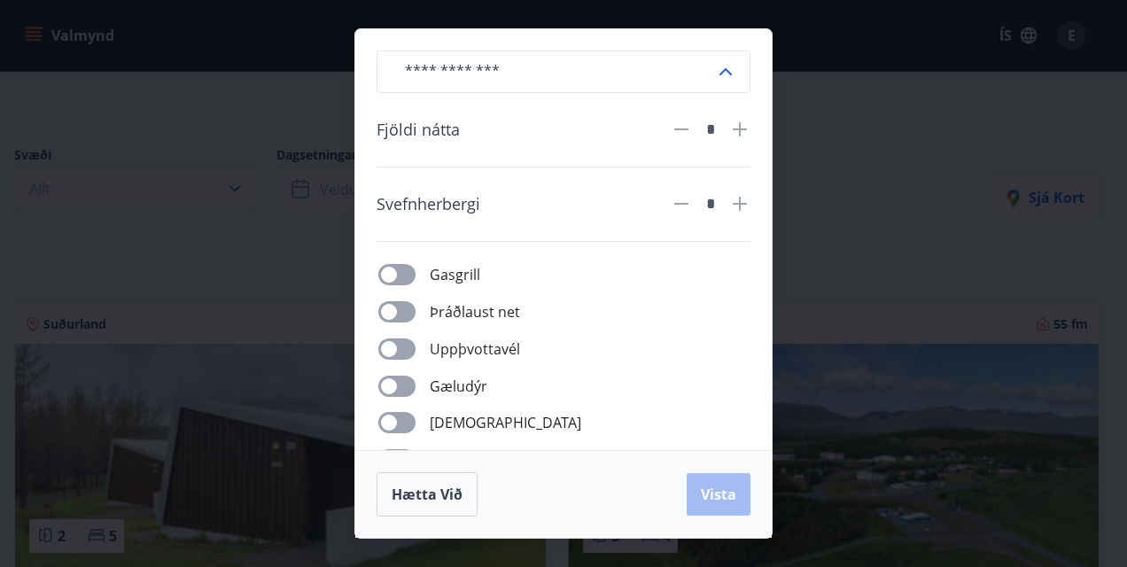
click at [746, 208] on icon at bounding box center [739, 203] width 21 height 21
type input "*"
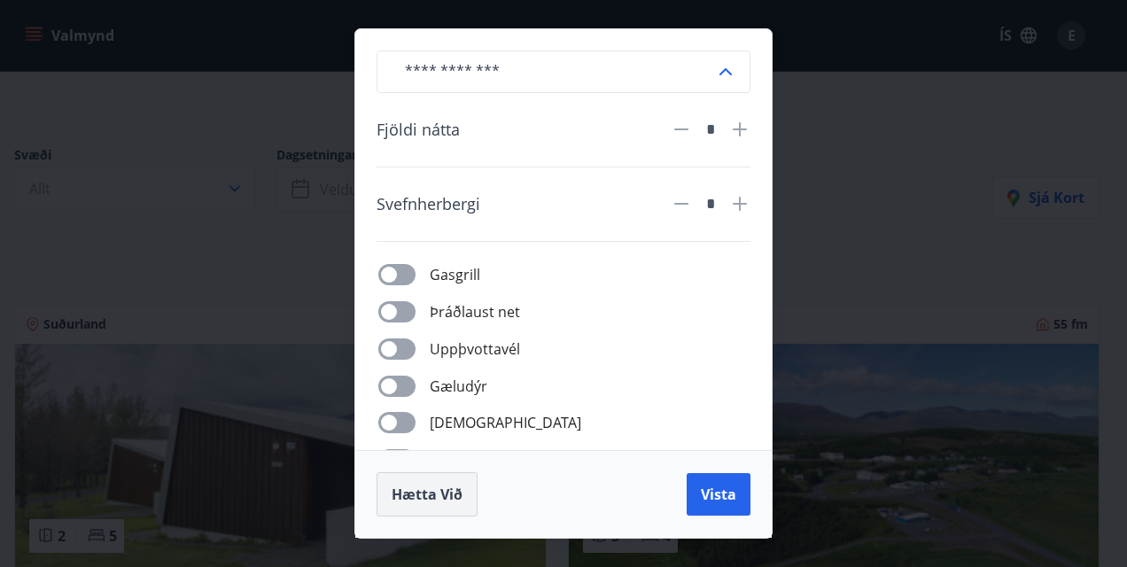
click at [401, 493] on span "Hætta við" at bounding box center [427, 494] width 71 height 19
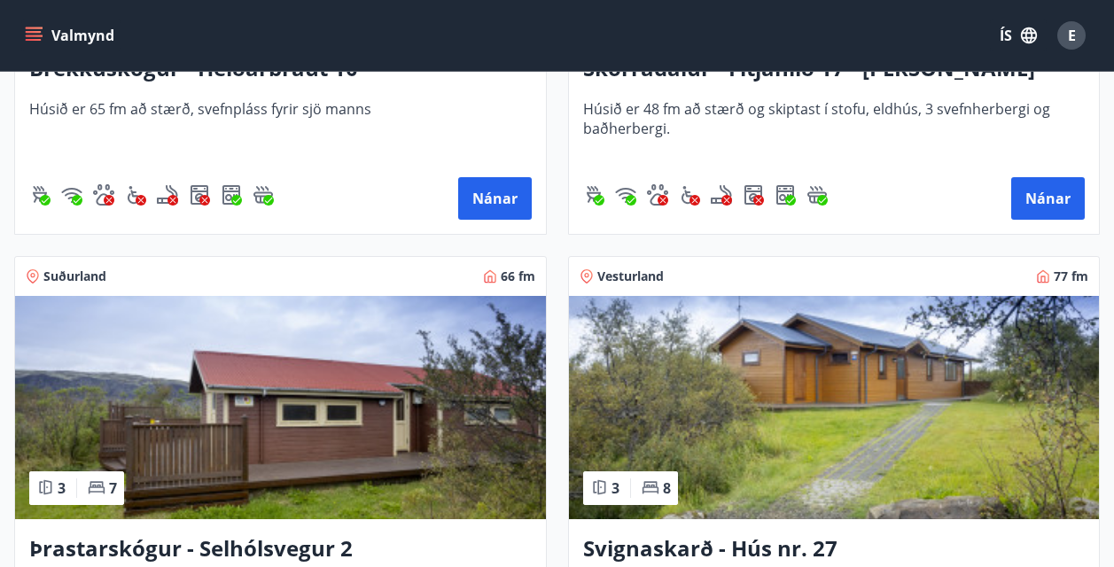
scroll to position [6467, 0]
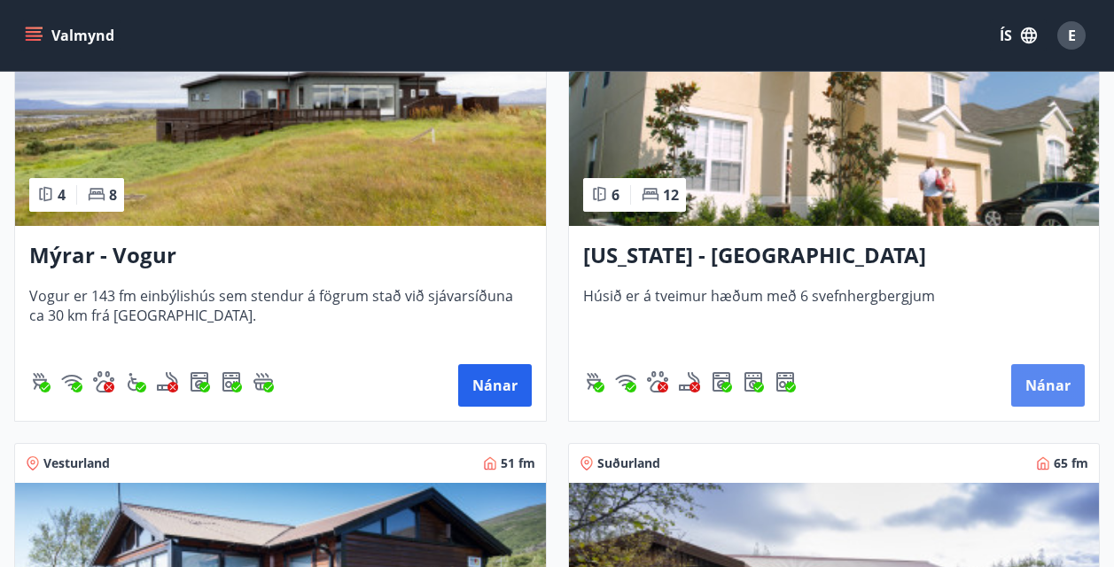
click at [1059, 387] on button "Nánar" at bounding box center [1048, 385] width 74 height 43
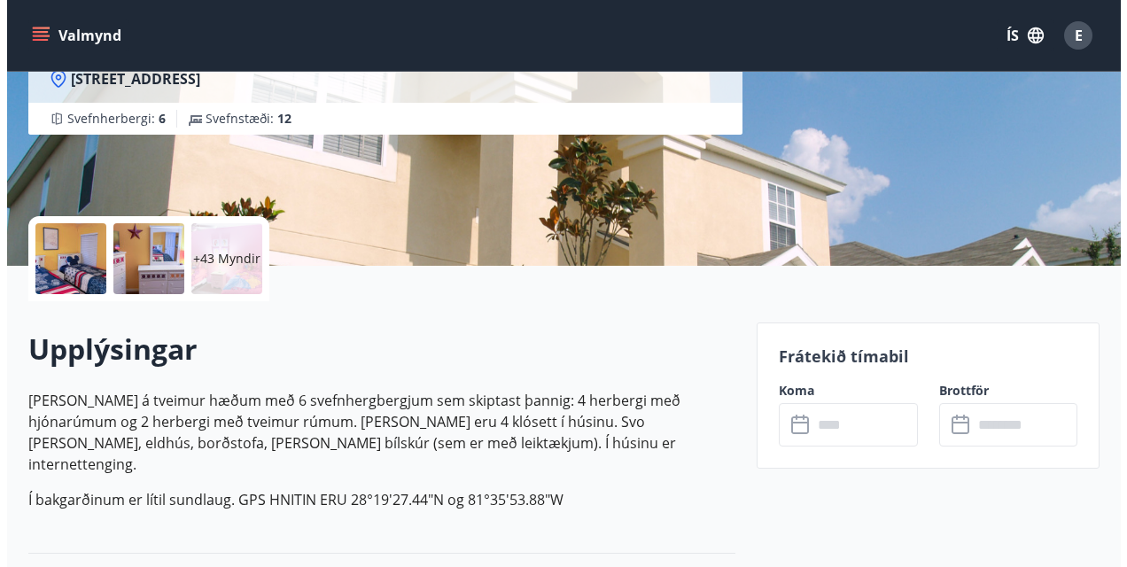
scroll to position [354, 0]
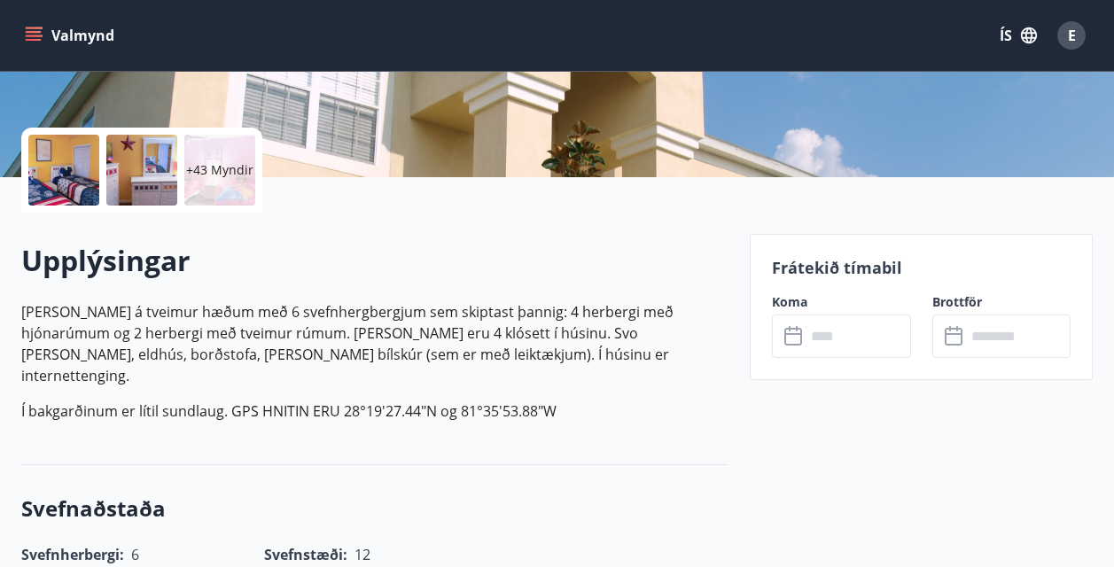
click at [148, 183] on div at bounding box center [141, 170] width 71 height 71
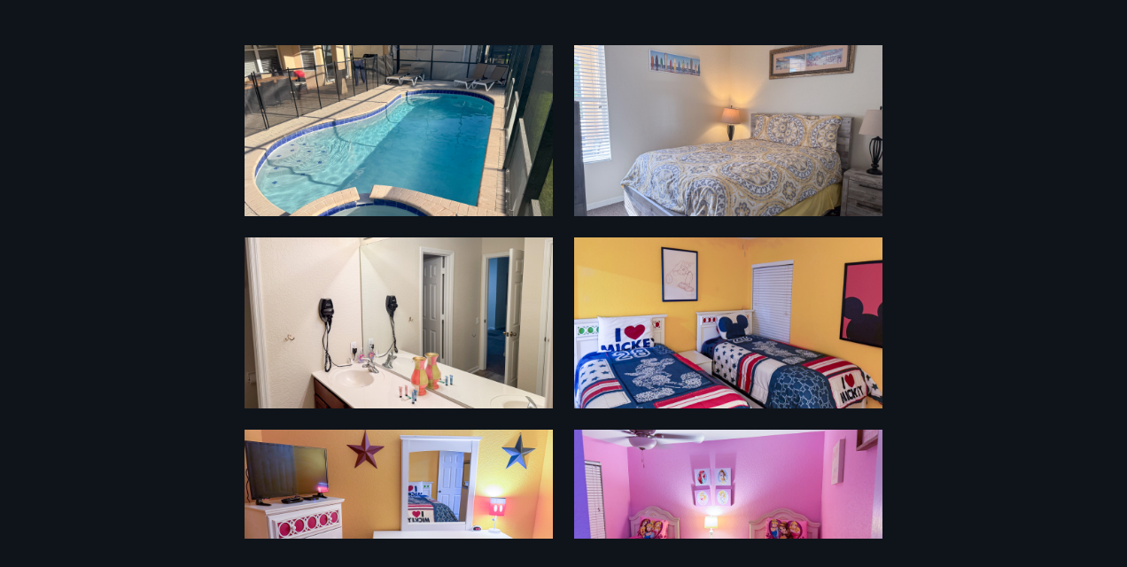
scroll to position [0, 0]
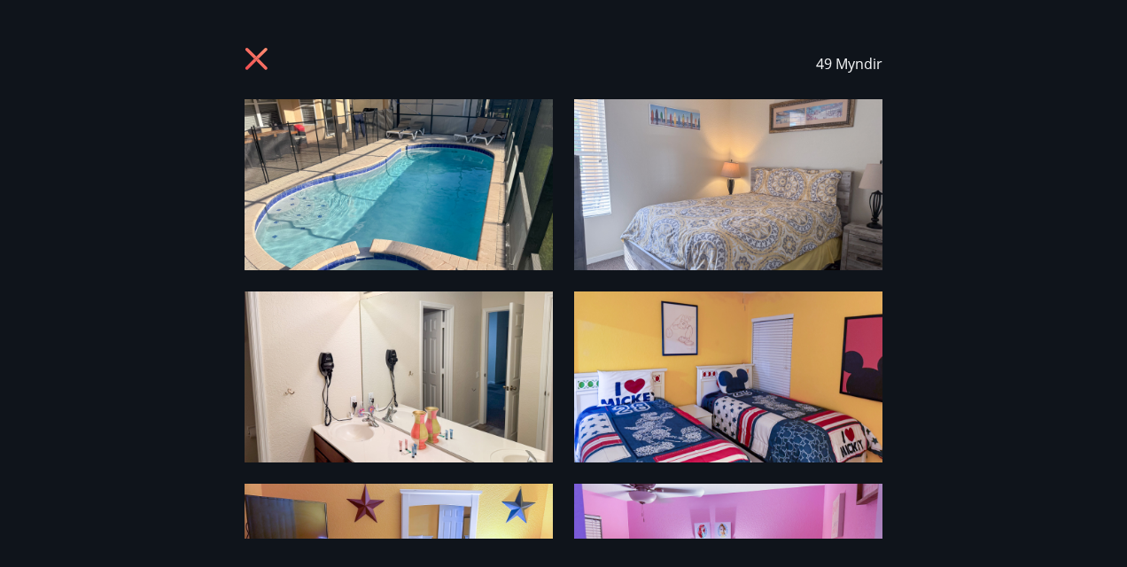
click at [260, 63] on icon at bounding box center [256, 59] width 22 height 22
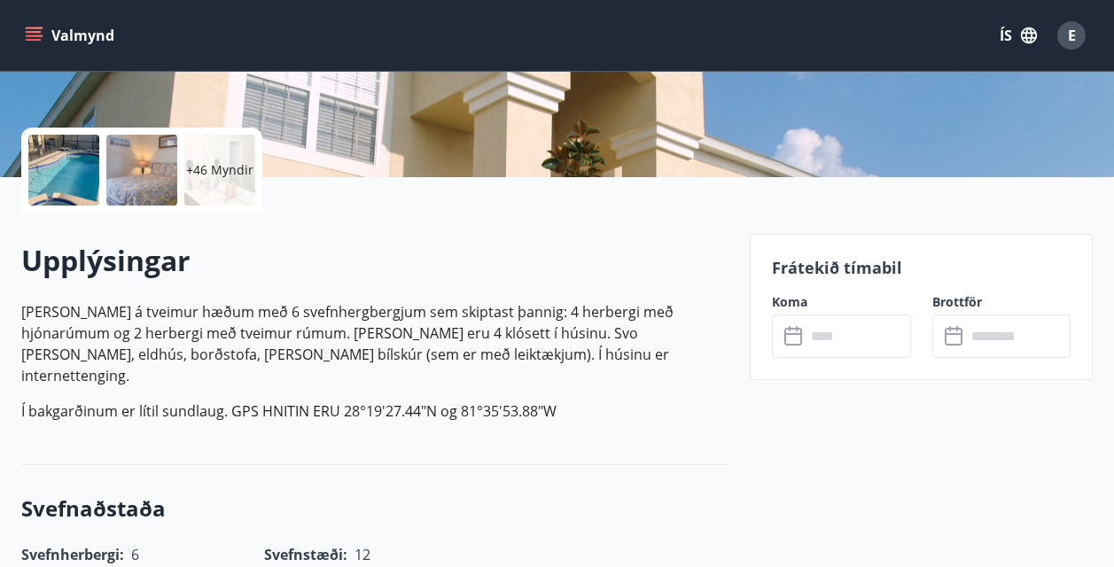
scroll to position [443, 0]
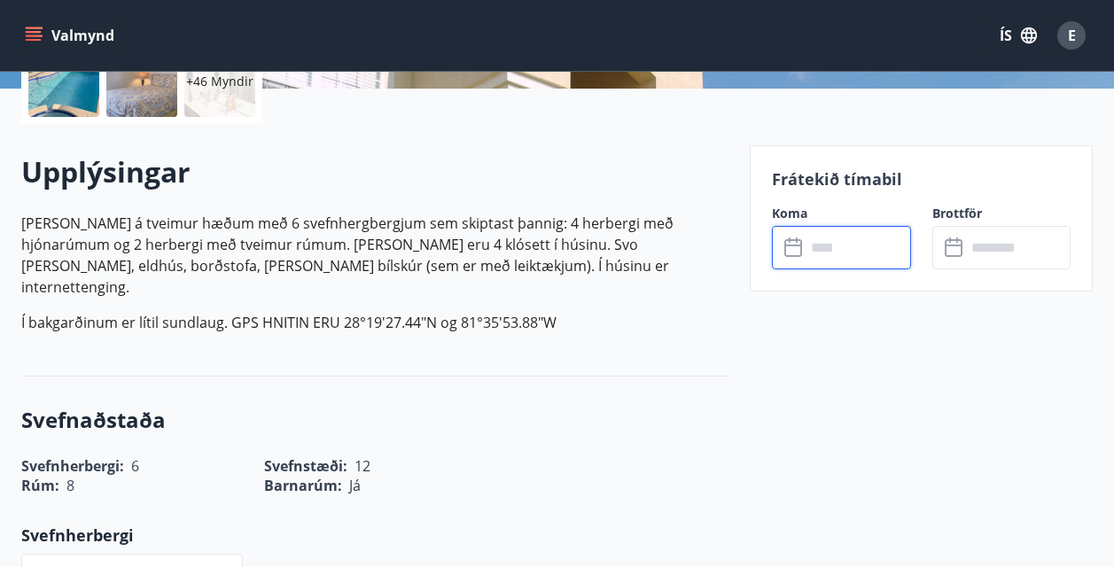
click at [812, 230] on input "text" at bounding box center [857, 247] width 105 height 43
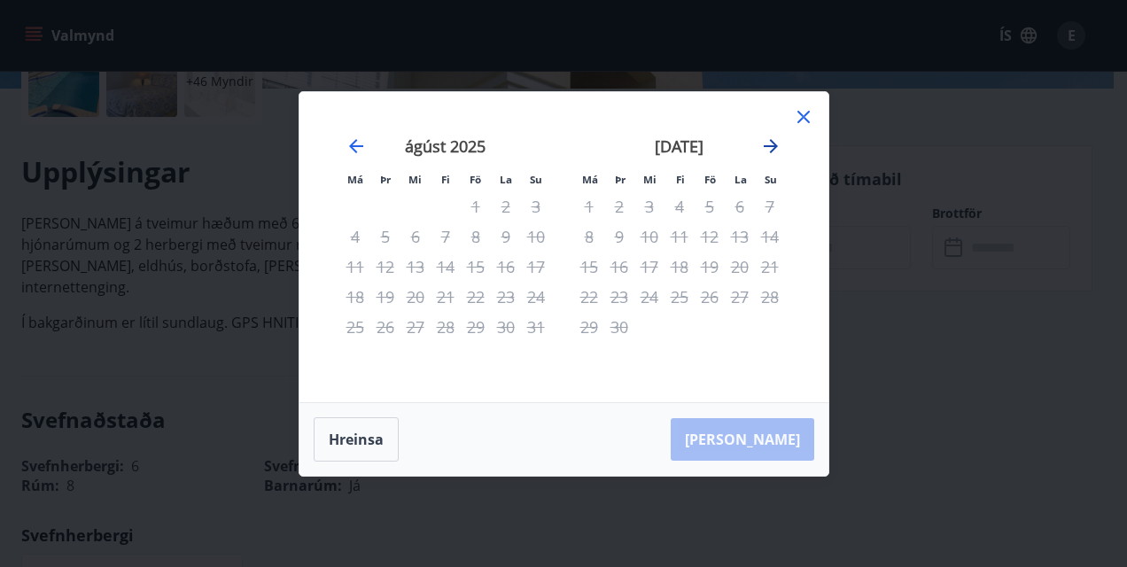
click at [763, 150] on icon "Move forward to switch to the next month." at bounding box center [770, 146] width 21 height 21
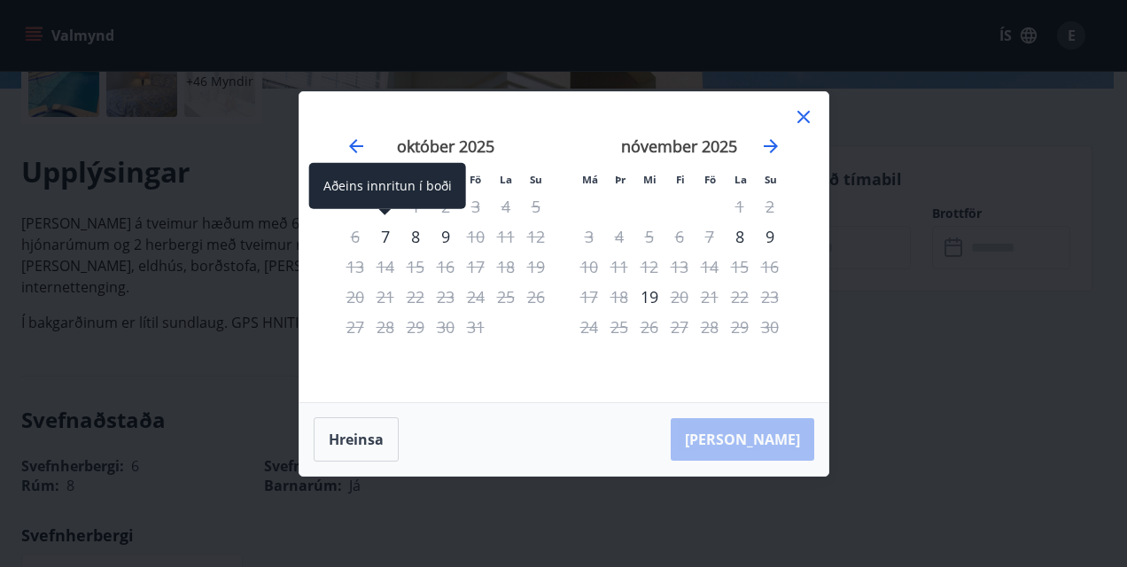
click at [391, 232] on div "7" at bounding box center [385, 236] width 30 height 30
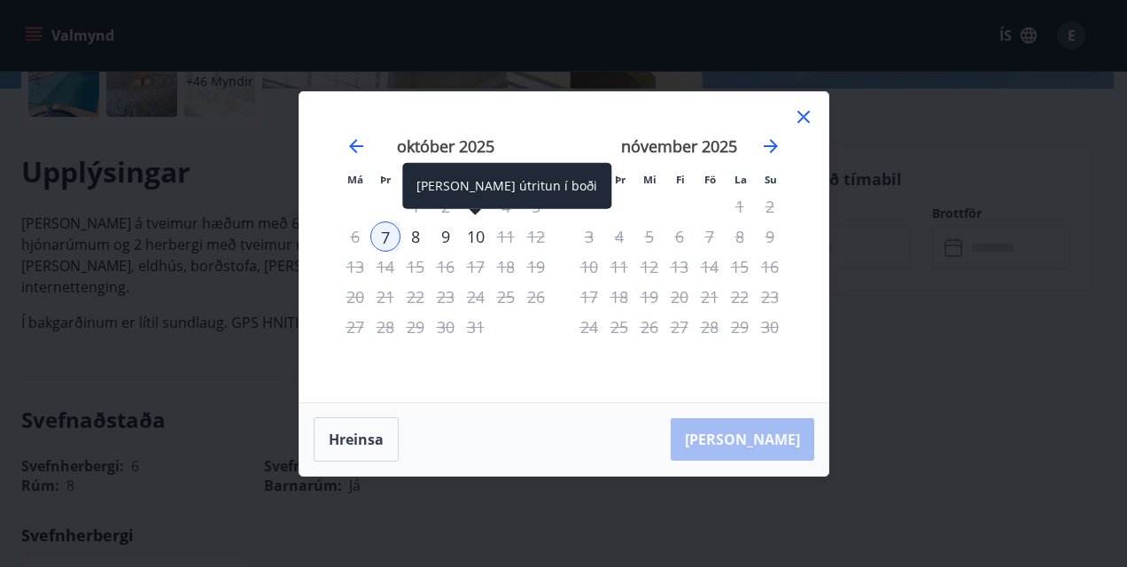
click at [480, 240] on div "10" at bounding box center [476, 236] width 30 height 30
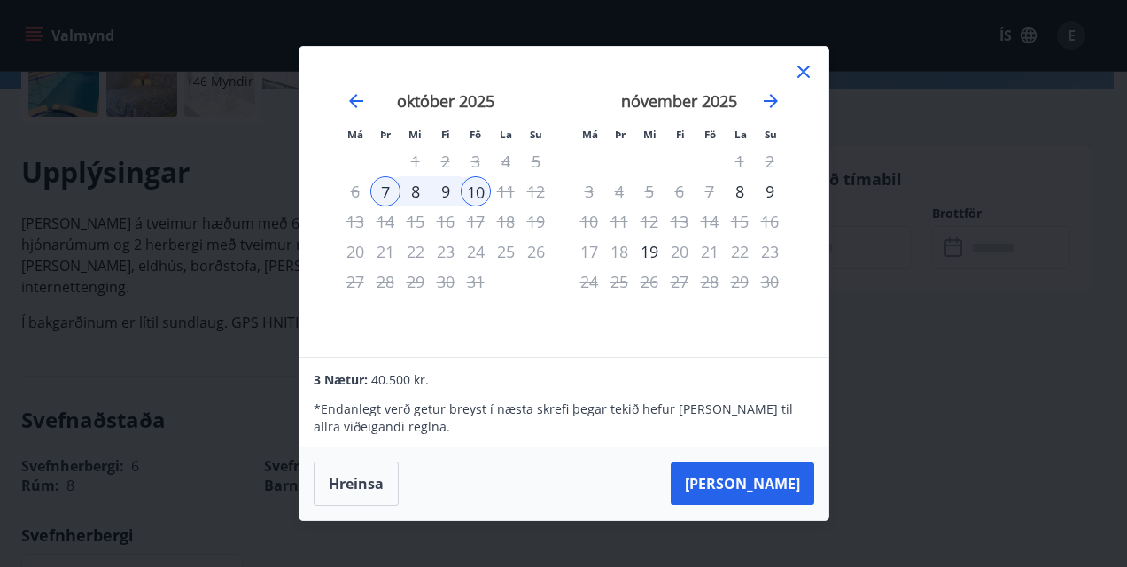
click at [378, 198] on div "7" at bounding box center [385, 191] width 30 height 30
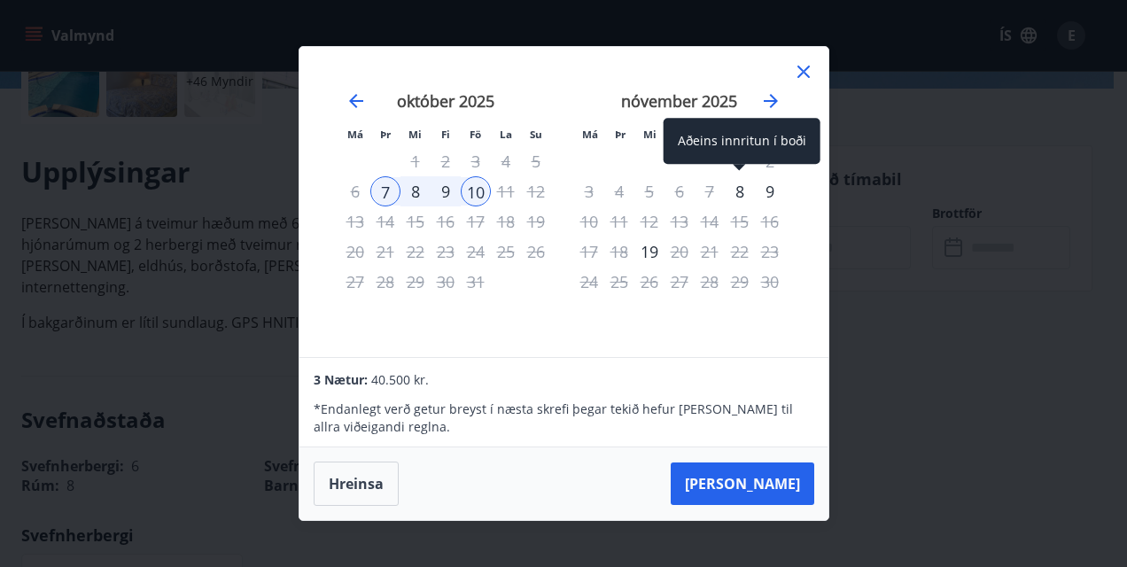
click at [742, 188] on div "8" at bounding box center [740, 191] width 30 height 30
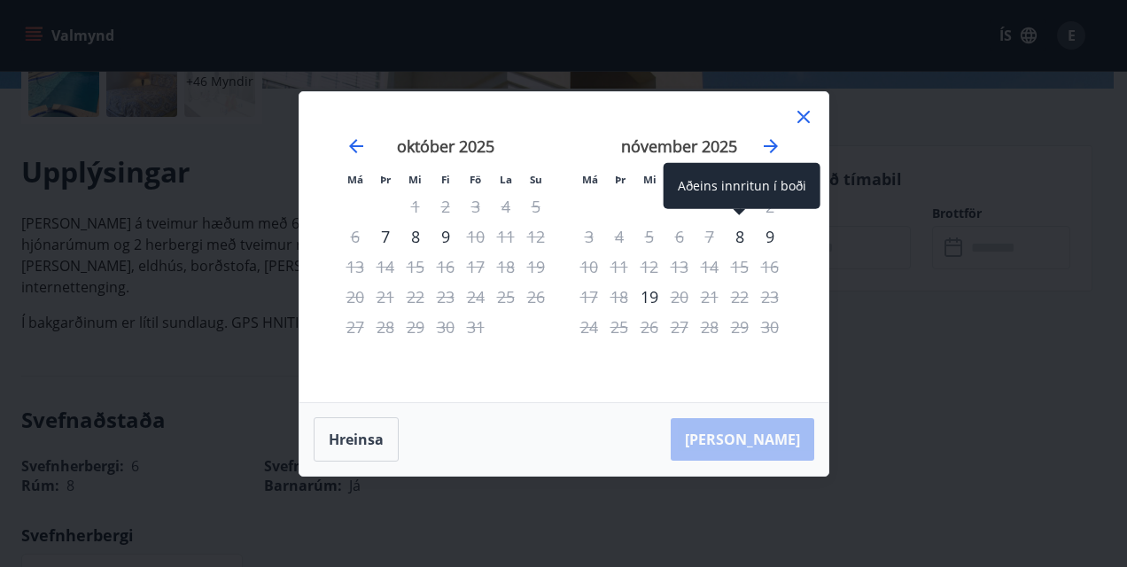
click at [737, 236] on div "8" at bounding box center [740, 236] width 30 height 30
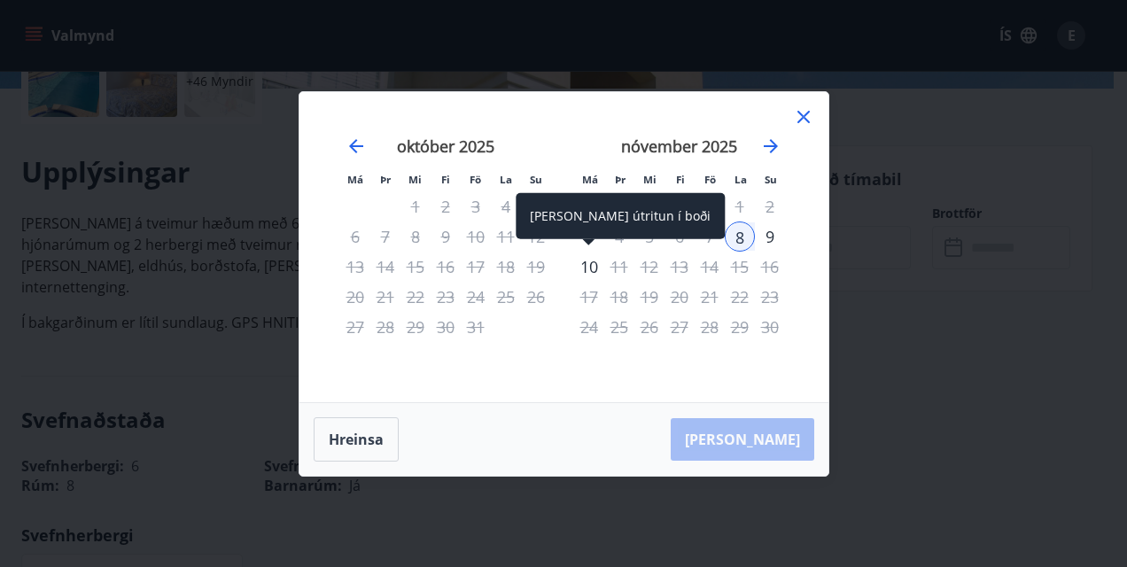
click at [580, 273] on div "10" at bounding box center [589, 267] width 30 height 30
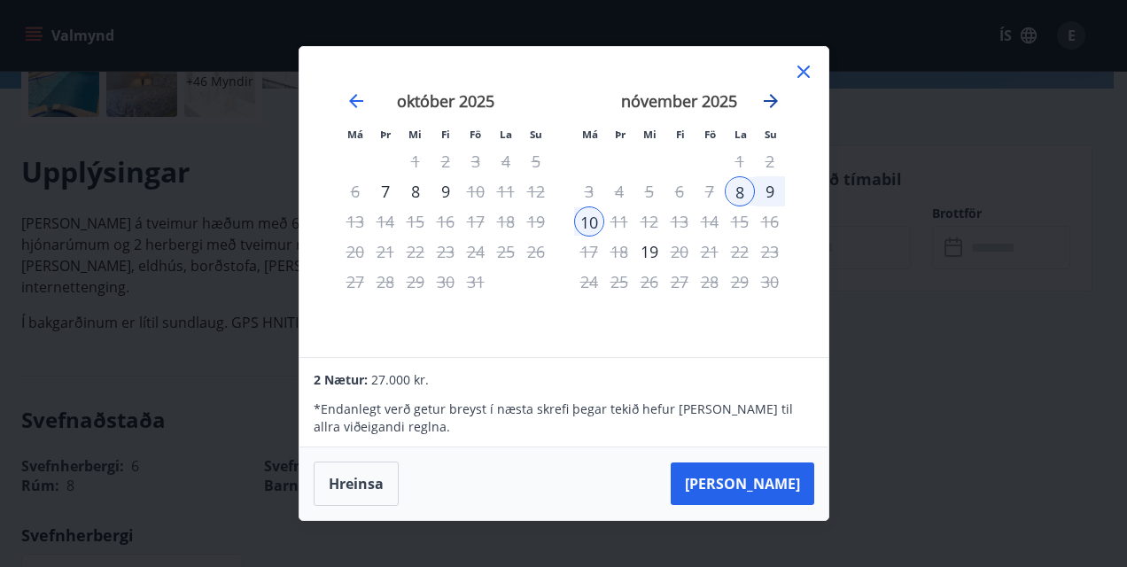
click at [764, 99] on icon "Move forward to switch to the next month." at bounding box center [770, 100] width 21 height 21
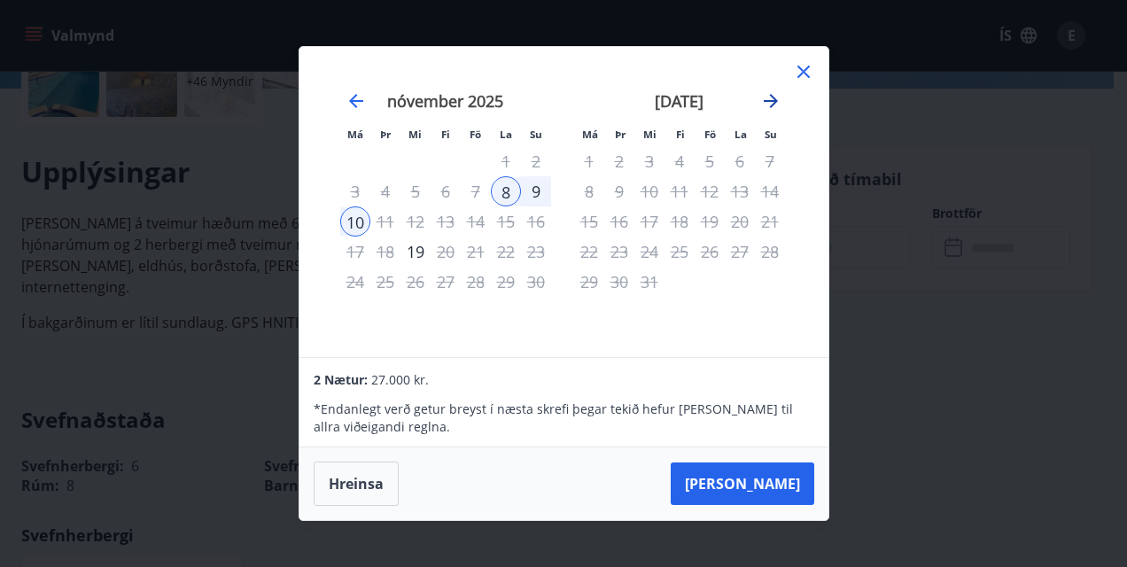
click at [764, 100] on icon "Move forward to switch to the next month." at bounding box center [771, 101] width 14 height 14
click at [763, 100] on icon "Move forward to switch to the next month." at bounding box center [770, 100] width 21 height 21
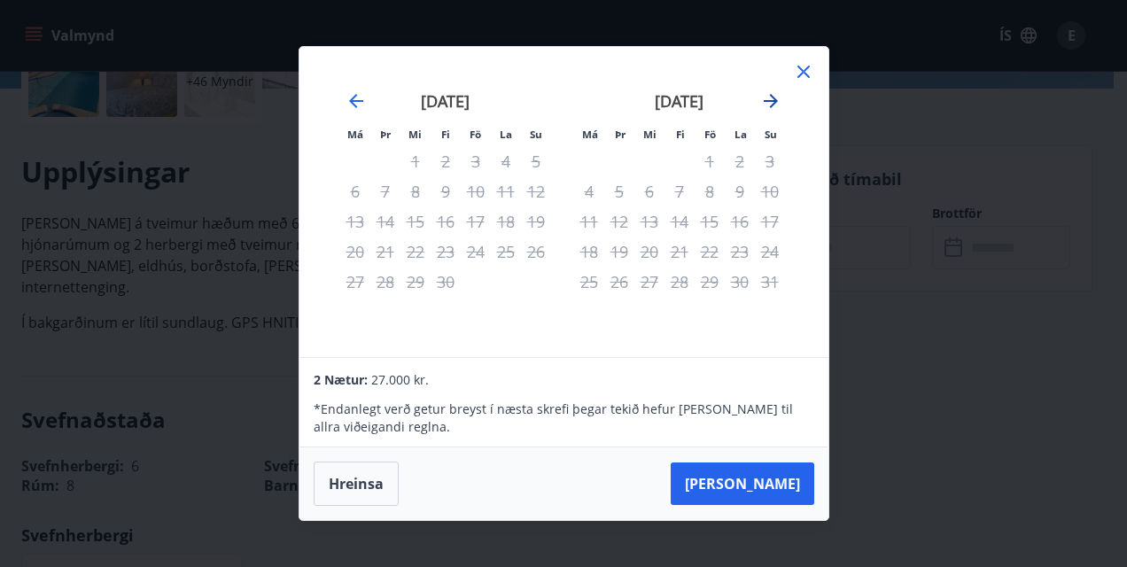
click at [763, 100] on icon "Move forward to switch to the next month." at bounding box center [770, 100] width 21 height 21
click at [359, 469] on button "Hreinsa" at bounding box center [356, 484] width 85 height 44
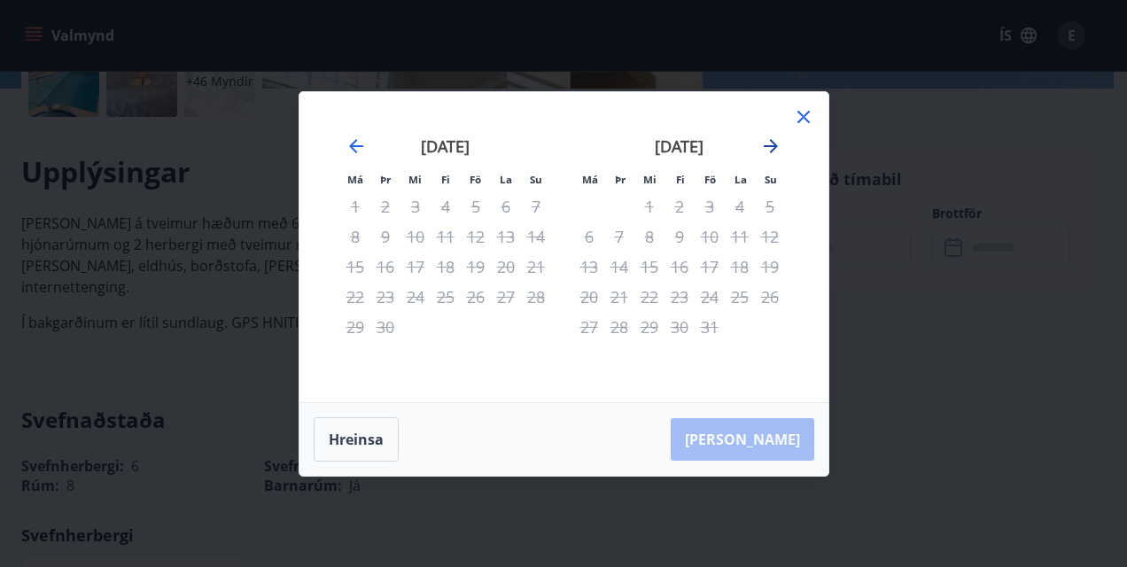
click at [769, 154] on icon "Move forward to switch to the next month." at bounding box center [770, 146] width 21 height 21
click at [795, 113] on icon at bounding box center [803, 116] width 21 height 21
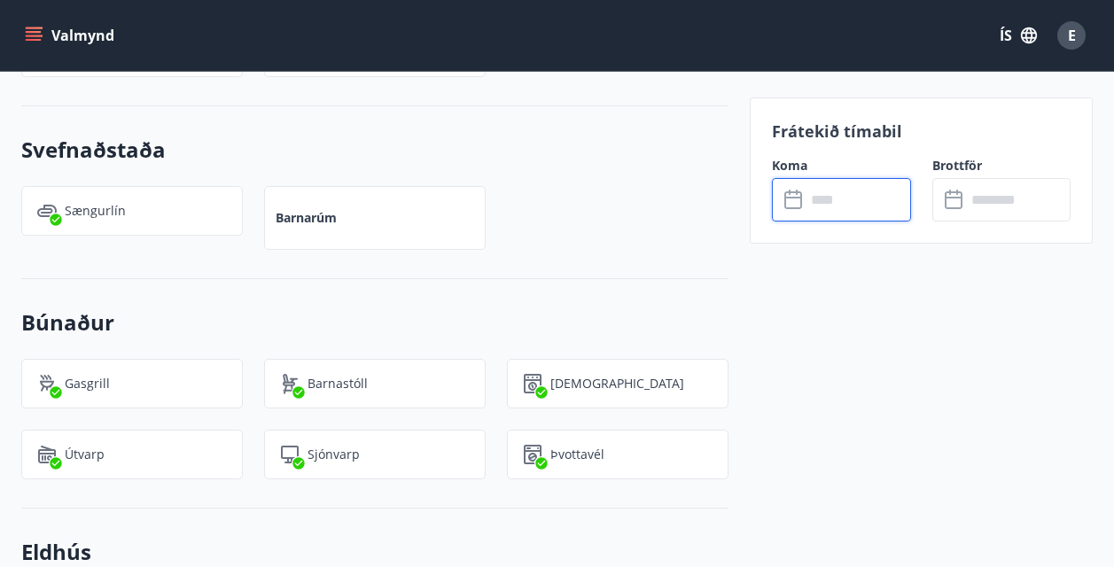
scroll to position [1772, 0]
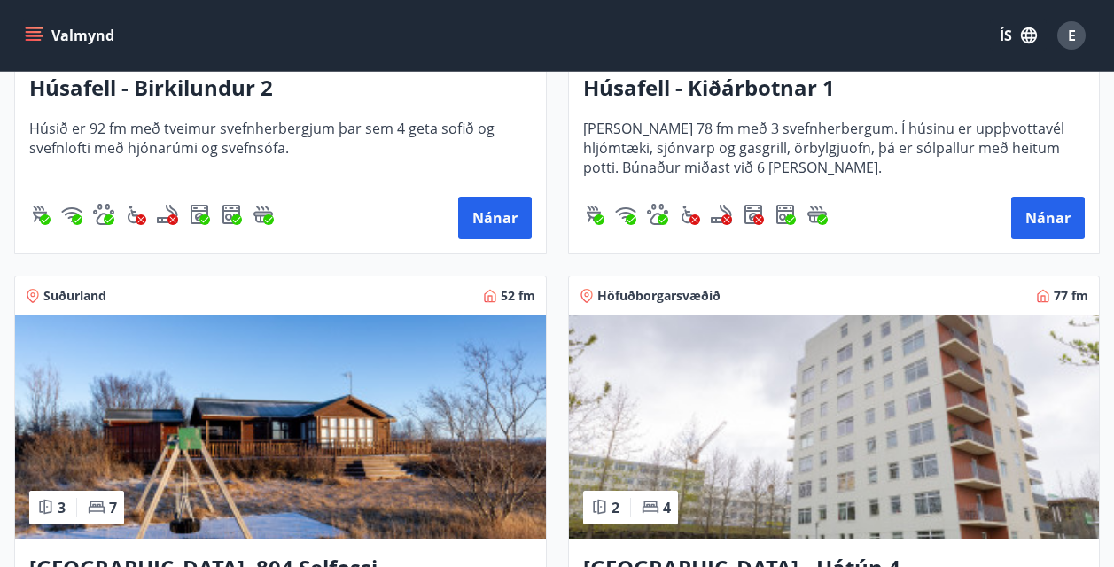
scroll to position [1772, 0]
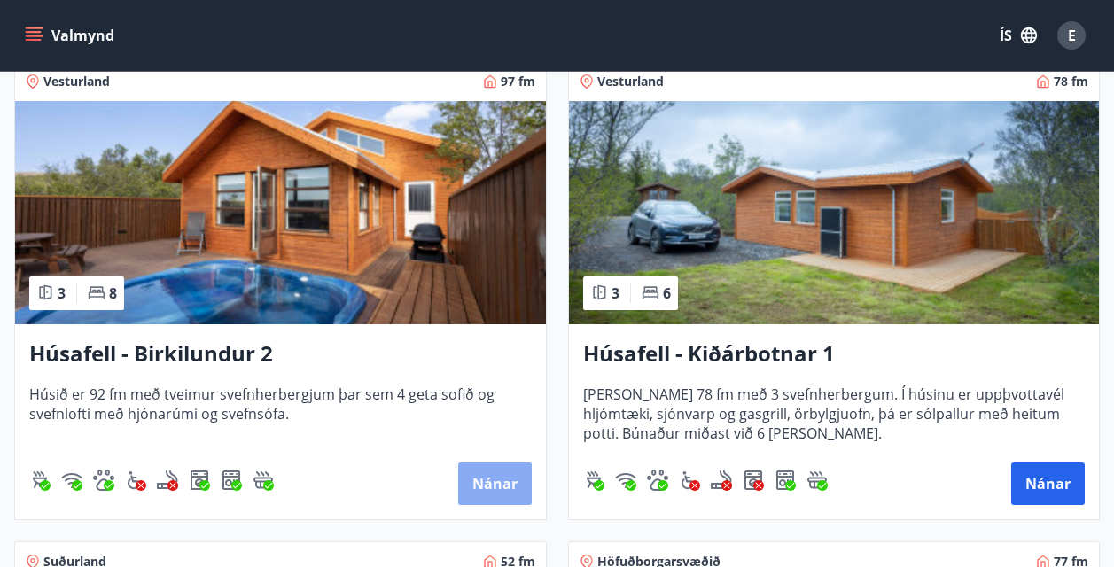
click at [476, 491] on button "Nánar" at bounding box center [495, 483] width 74 height 43
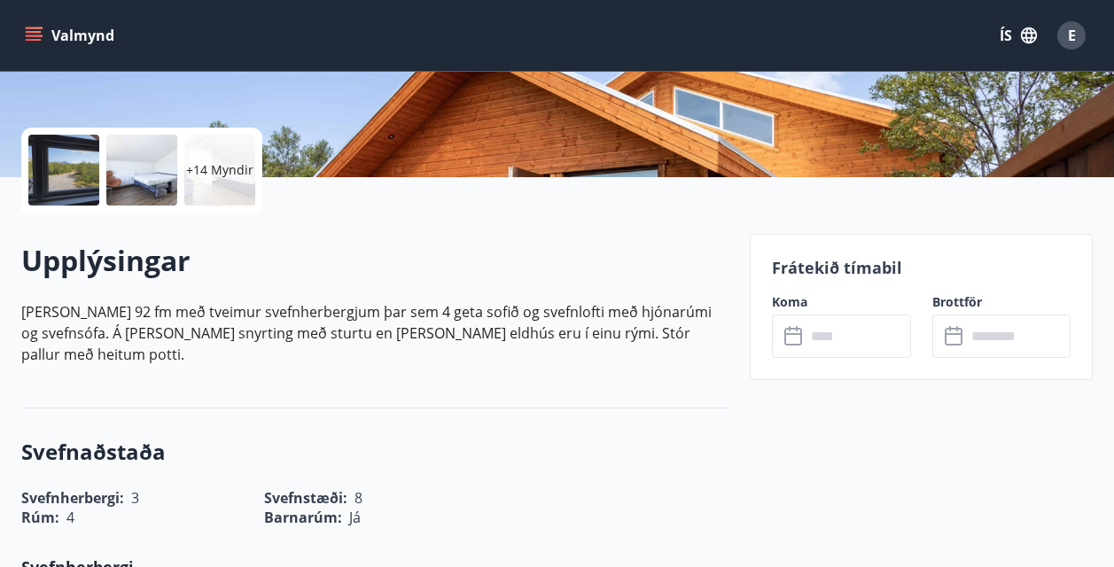
scroll to position [443, 0]
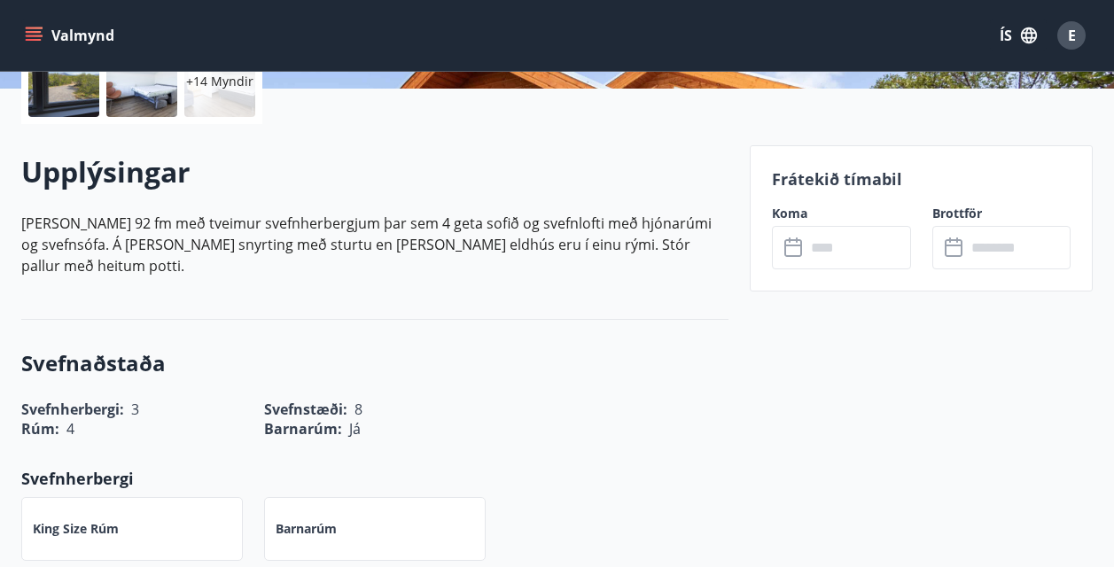
click at [812, 268] on input "text" at bounding box center [857, 247] width 105 height 43
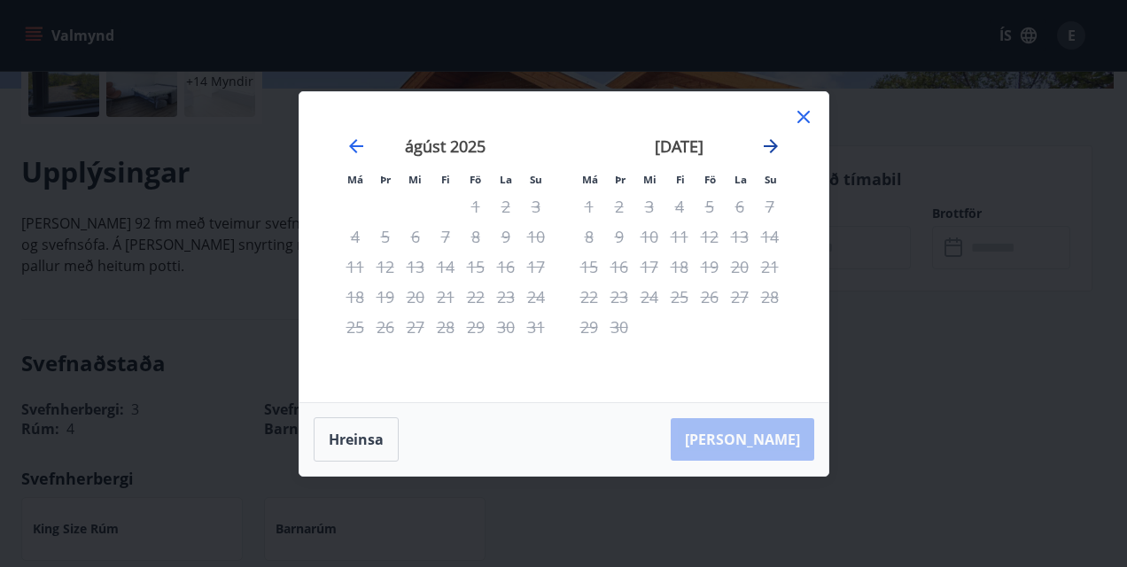
click at [772, 152] on icon "Move forward to switch to the next month." at bounding box center [770, 146] width 21 height 21
click at [773, 150] on icon "Move forward to switch to the next month." at bounding box center [770, 146] width 21 height 21
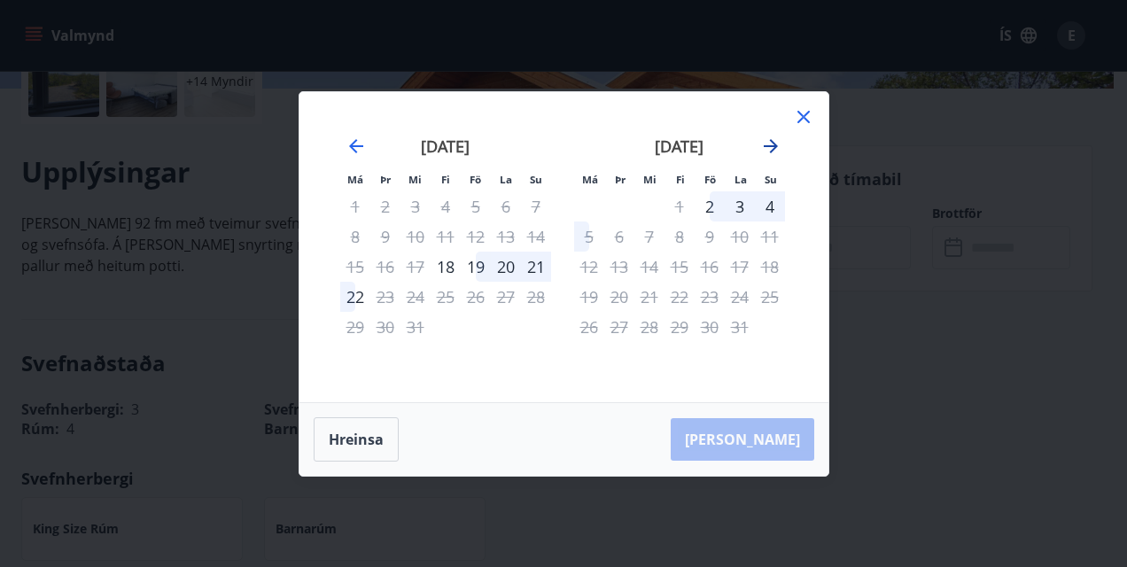
click at [773, 139] on icon "Move forward to switch to the next month." at bounding box center [770, 146] width 21 height 21
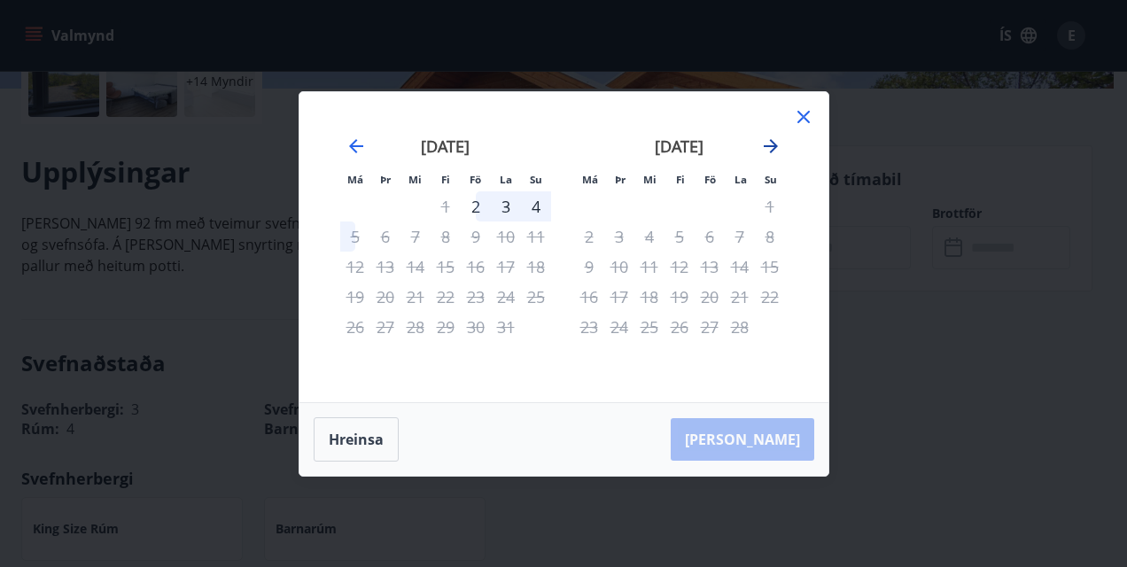
click at [773, 139] on icon "Move forward to switch to the next month." at bounding box center [770, 146] width 21 height 21
click at [773, 140] on icon "Move forward to switch to the next month." at bounding box center [770, 146] width 21 height 21
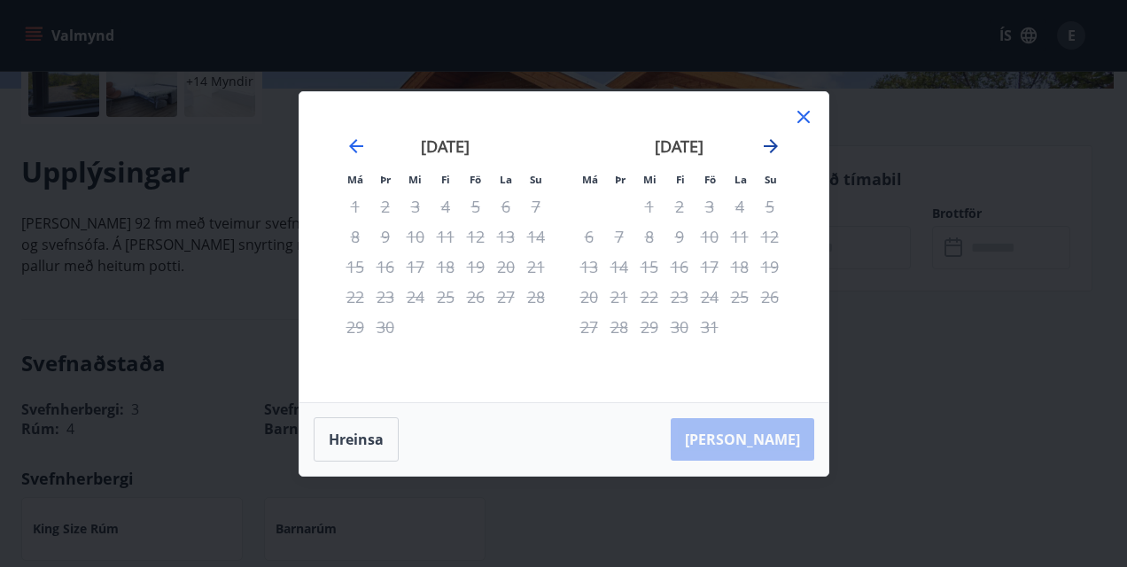
click at [773, 140] on icon "Move forward to switch to the next month." at bounding box center [770, 146] width 21 height 21
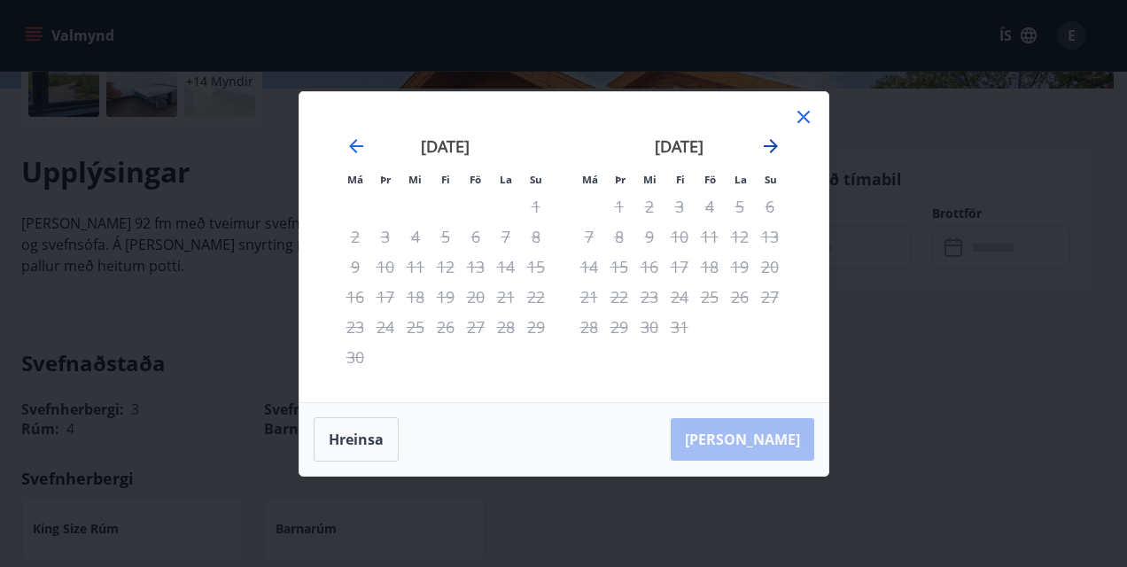
click at [773, 140] on icon "Move forward to switch to the next month." at bounding box center [770, 146] width 21 height 21
click at [797, 123] on icon at bounding box center [803, 116] width 21 height 21
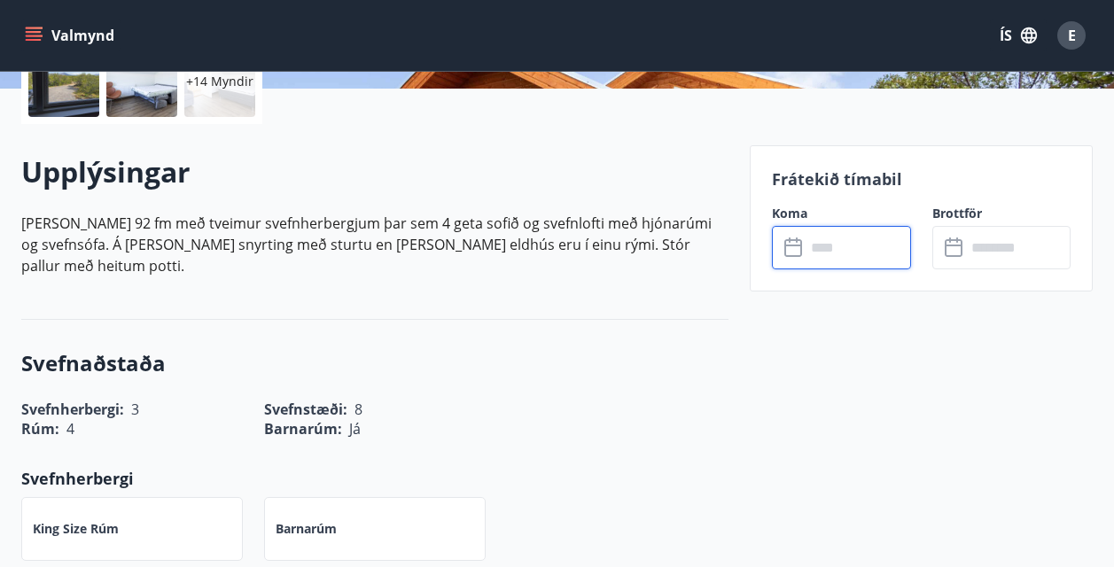
scroll to position [709, 0]
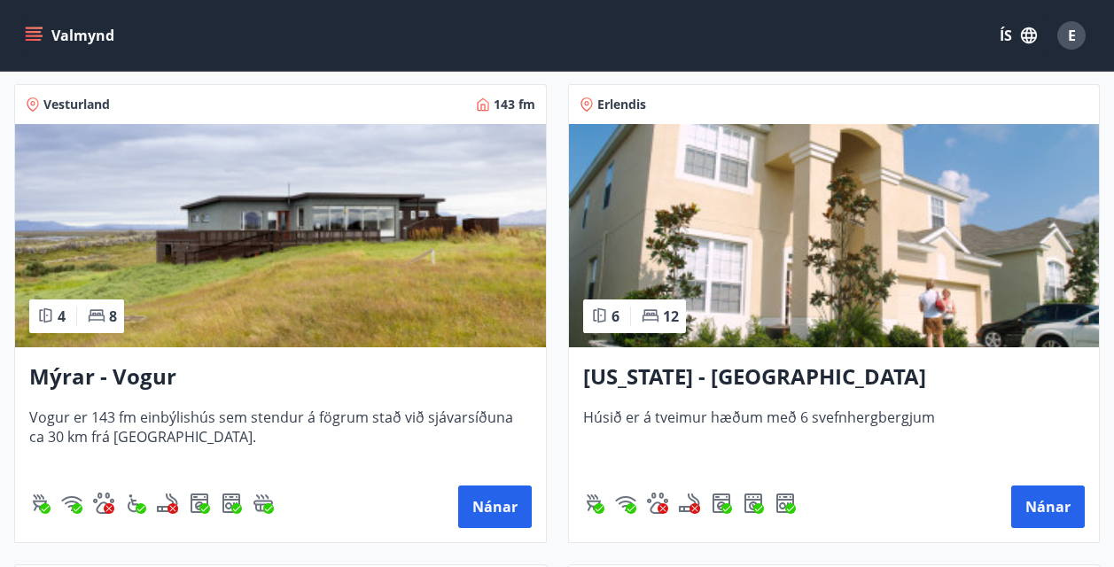
scroll to position [3278, 0]
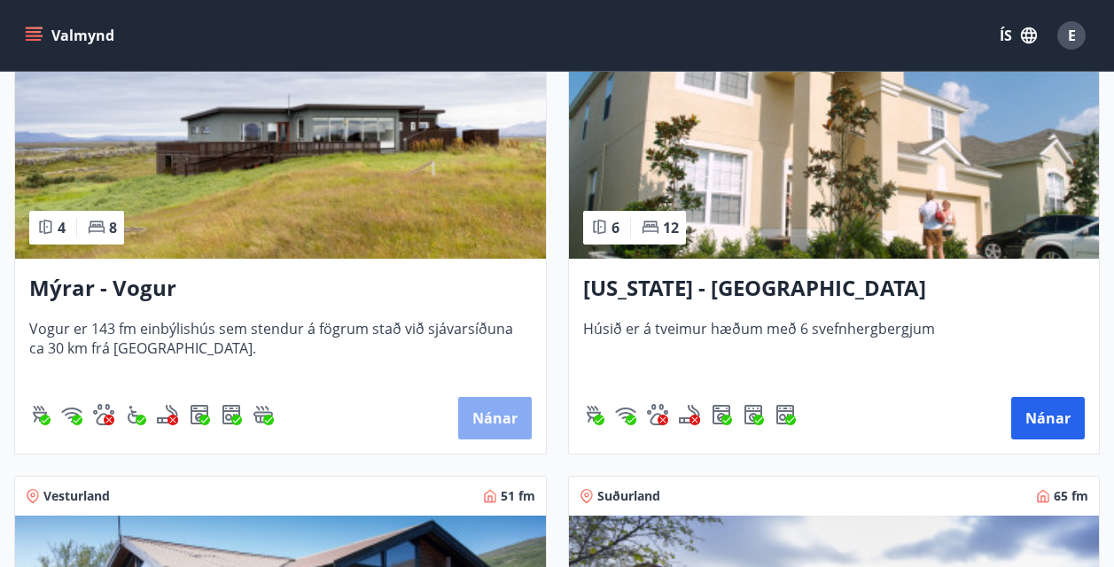
click at [504, 410] on button "Nánar" at bounding box center [495, 418] width 74 height 43
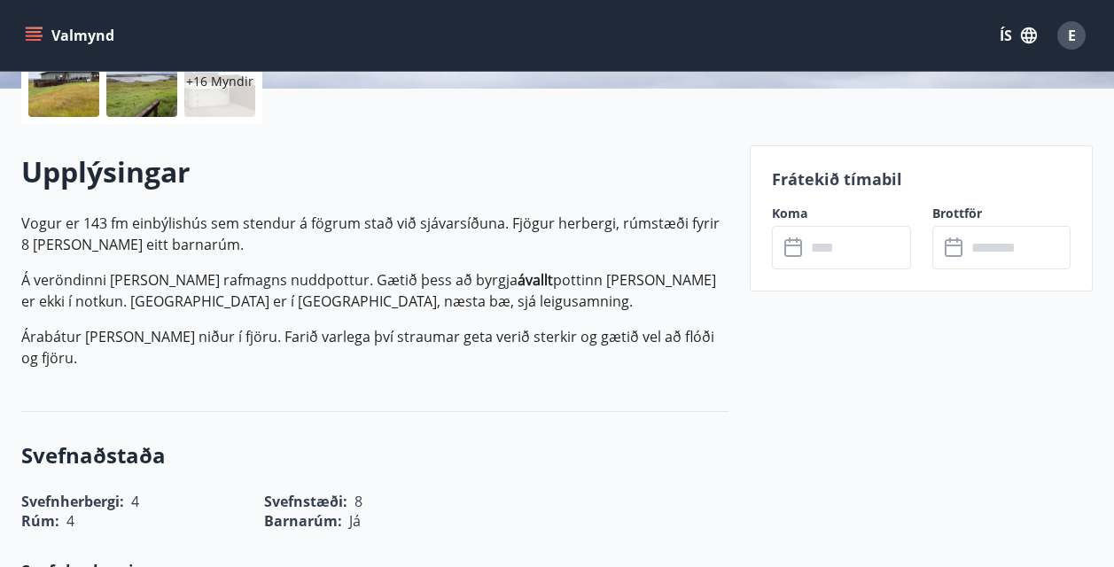
scroll to position [532, 0]
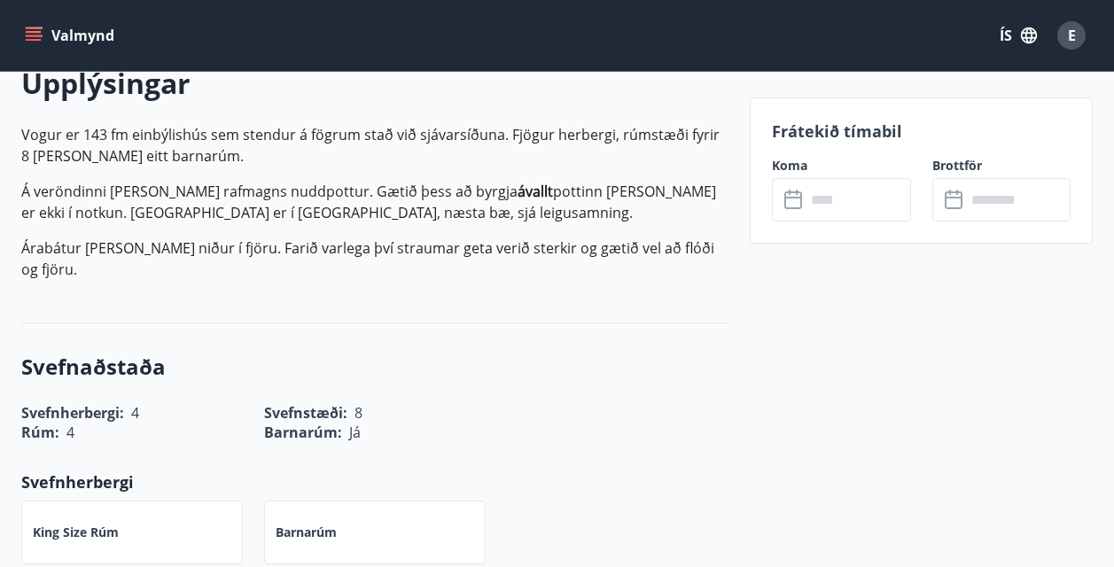
click at [763, 223] on div "Frátekið tímabil Koma ​ ​ Brottför ​ ​" at bounding box center [920, 170] width 343 height 146
click at [787, 215] on div "​ ​" at bounding box center [841, 199] width 139 height 43
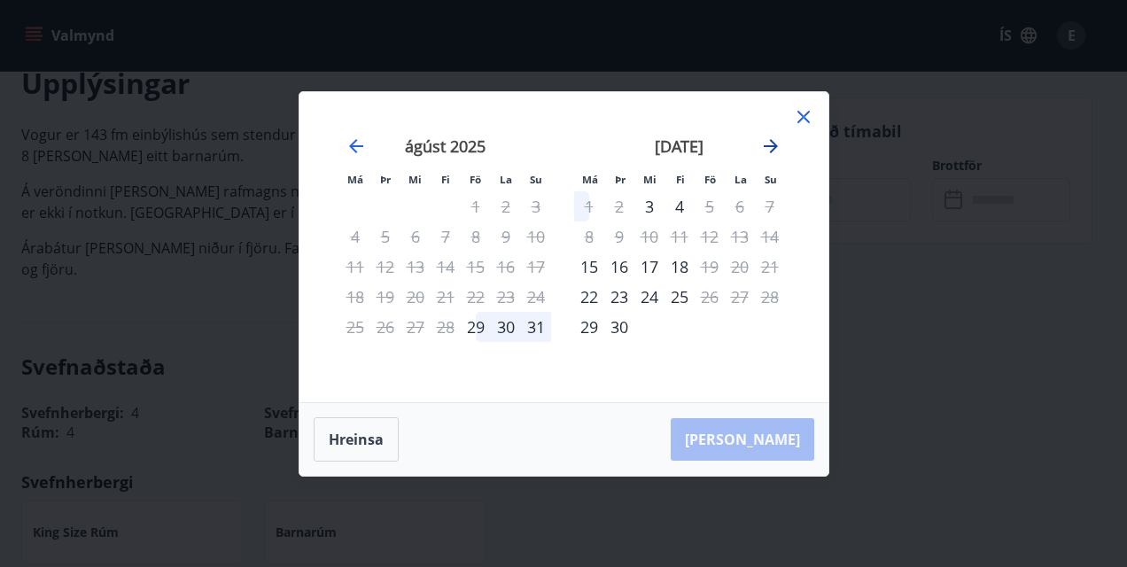
click at [766, 140] on icon "Move forward to switch to the next month." at bounding box center [770, 146] width 21 height 21
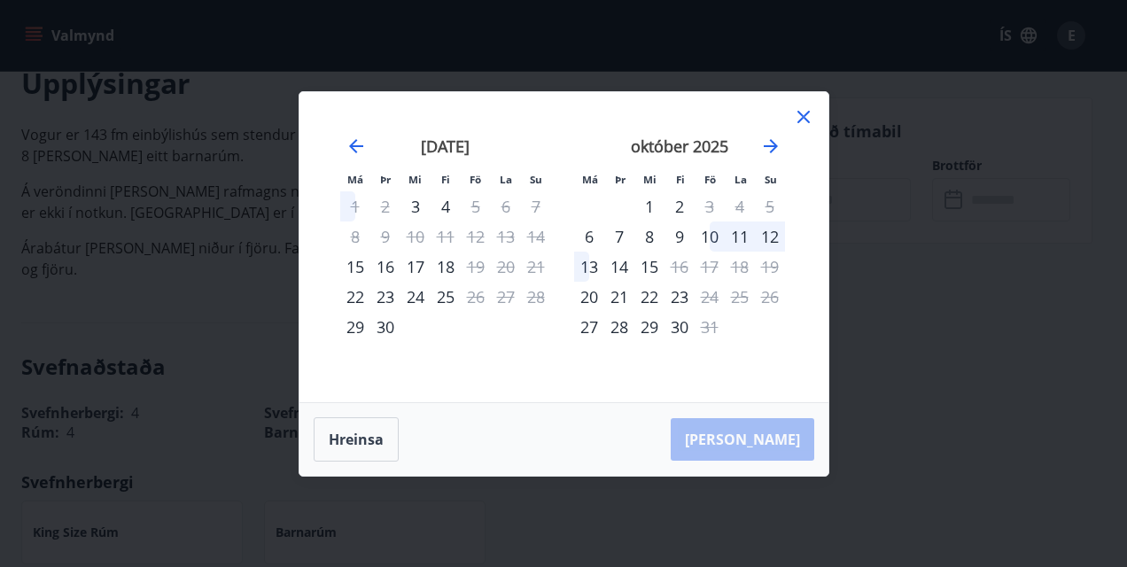
click at [715, 244] on div "10" at bounding box center [710, 236] width 30 height 30
click at [714, 233] on div "10" at bounding box center [710, 236] width 30 height 30
click at [707, 233] on div "10" at bounding box center [710, 236] width 30 height 30
click at [682, 231] on div "9" at bounding box center [679, 236] width 30 height 30
click at [738, 230] on div "11" at bounding box center [740, 236] width 30 height 30
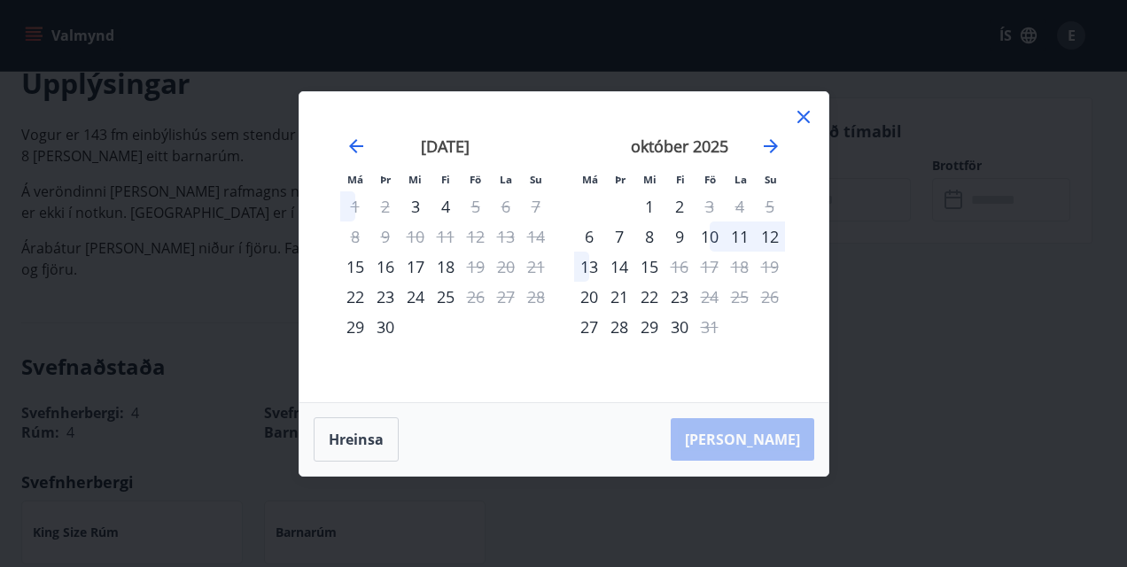
click at [578, 268] on div "13" at bounding box center [589, 267] width 30 height 30
click at [658, 200] on div "1" at bounding box center [649, 206] width 30 height 30
drag, startPoint x: 646, startPoint y: 201, endPoint x: 658, endPoint y: 202, distance: 12.4
click at [646, 201] on div "1" at bounding box center [649, 206] width 30 height 30
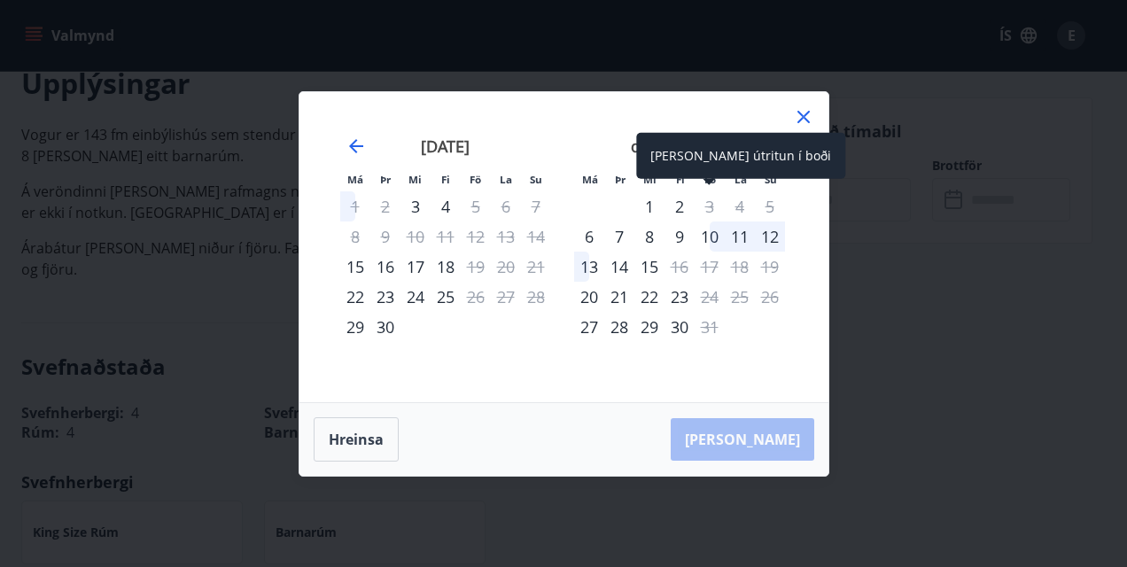
click at [715, 206] on div "3" at bounding box center [710, 206] width 30 height 30
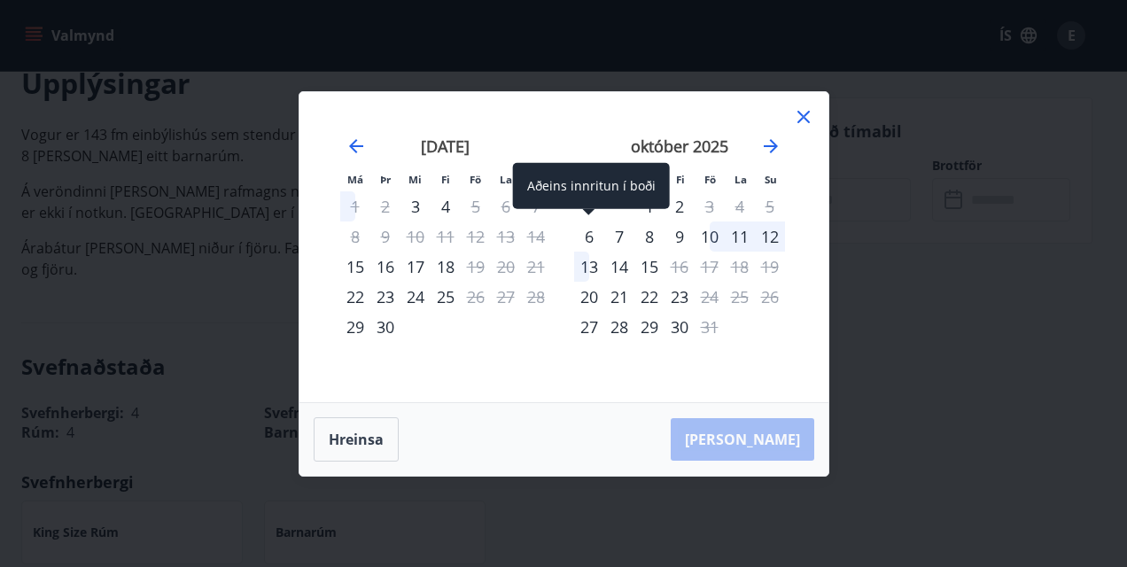
click at [587, 240] on div "6" at bounding box center [589, 236] width 30 height 30
click at [590, 240] on div "6" at bounding box center [589, 236] width 30 height 30
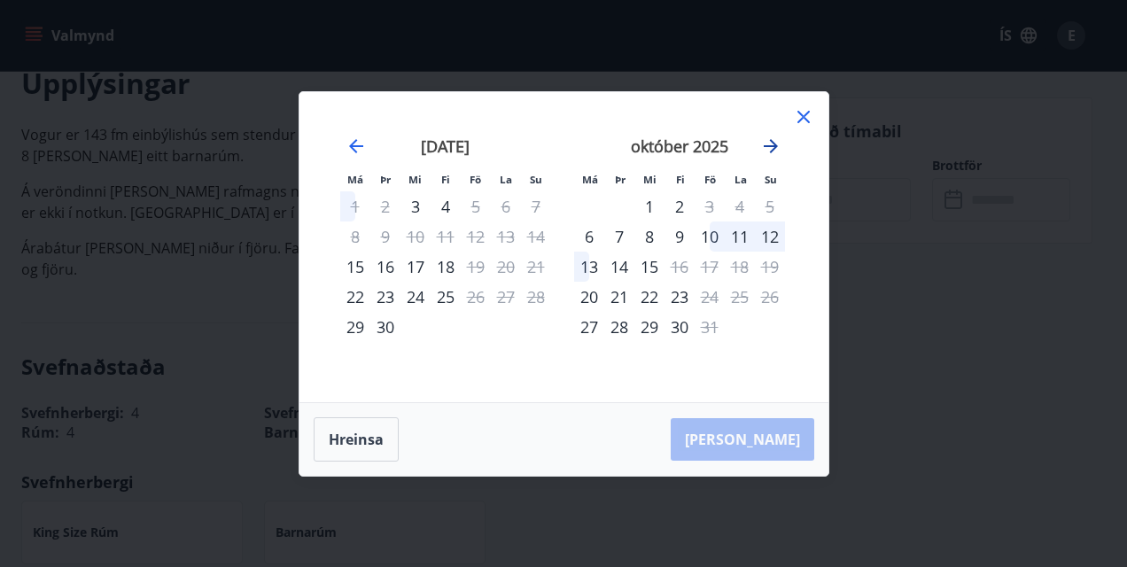
click at [768, 151] on icon "Move forward to switch to the next month." at bounding box center [770, 146] width 21 height 21
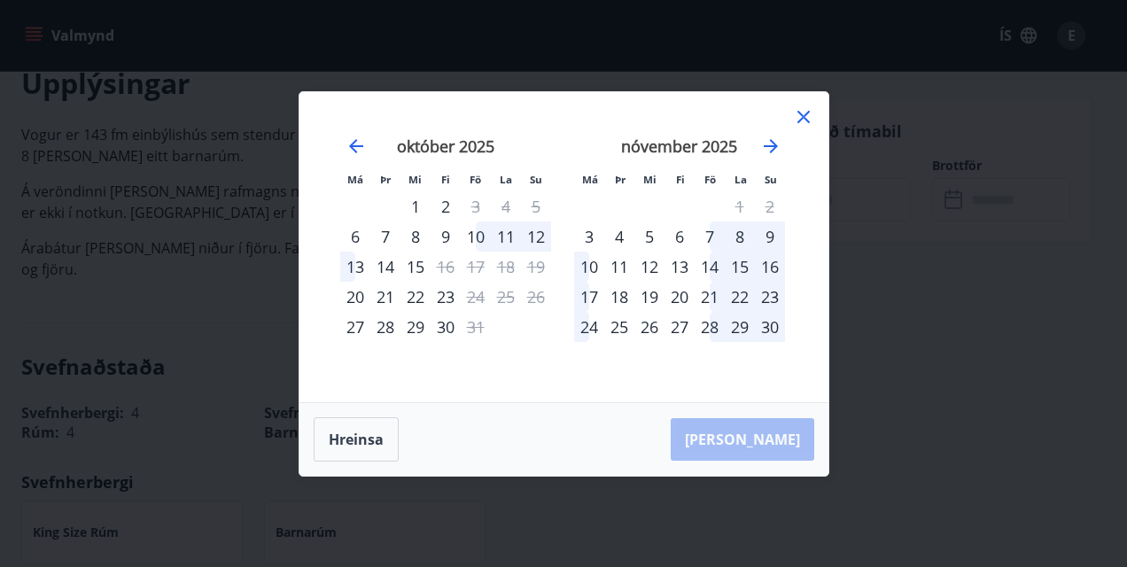
click at [477, 236] on div "10" at bounding box center [476, 236] width 30 height 30
click at [353, 438] on button "Hreinsa" at bounding box center [356, 439] width 85 height 44
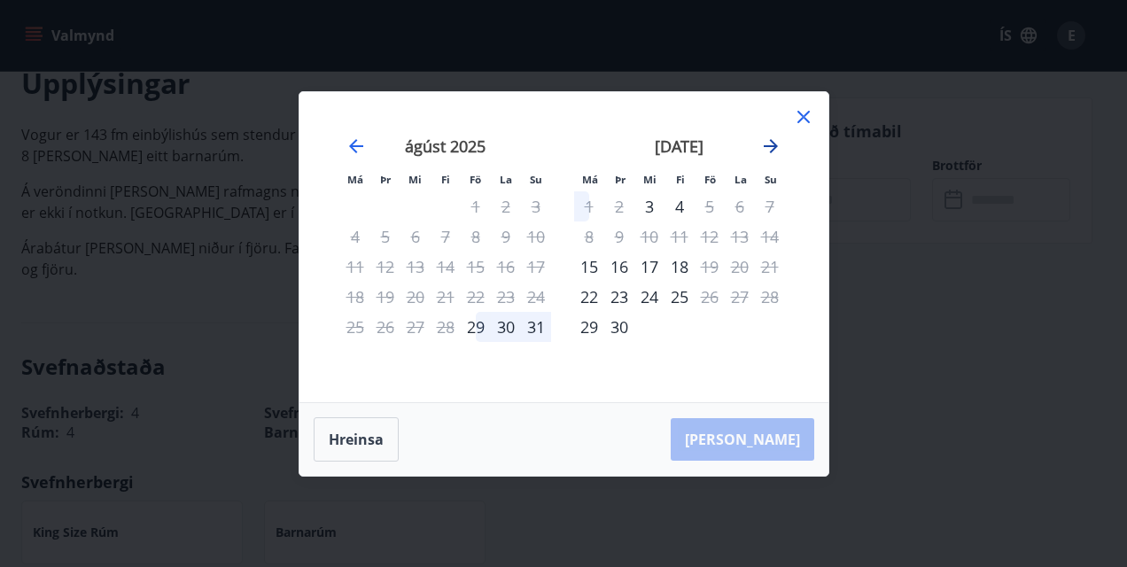
click at [770, 144] on icon "Move forward to switch to the next month." at bounding box center [770, 146] width 21 height 21
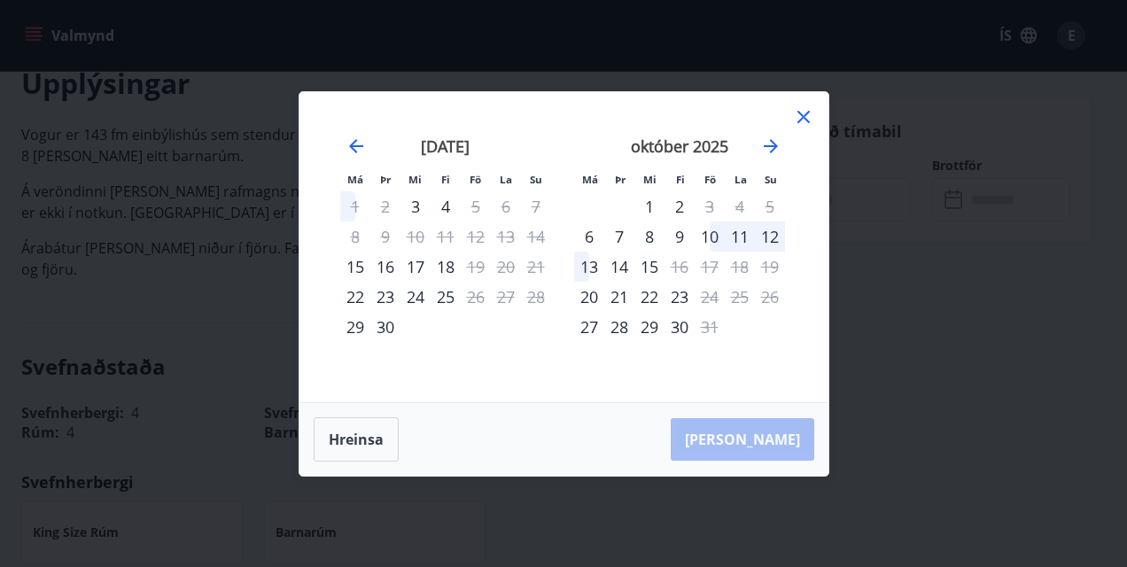
click at [709, 232] on div "10" at bounding box center [710, 236] width 30 height 30
click at [764, 236] on div "12" at bounding box center [770, 236] width 30 height 30
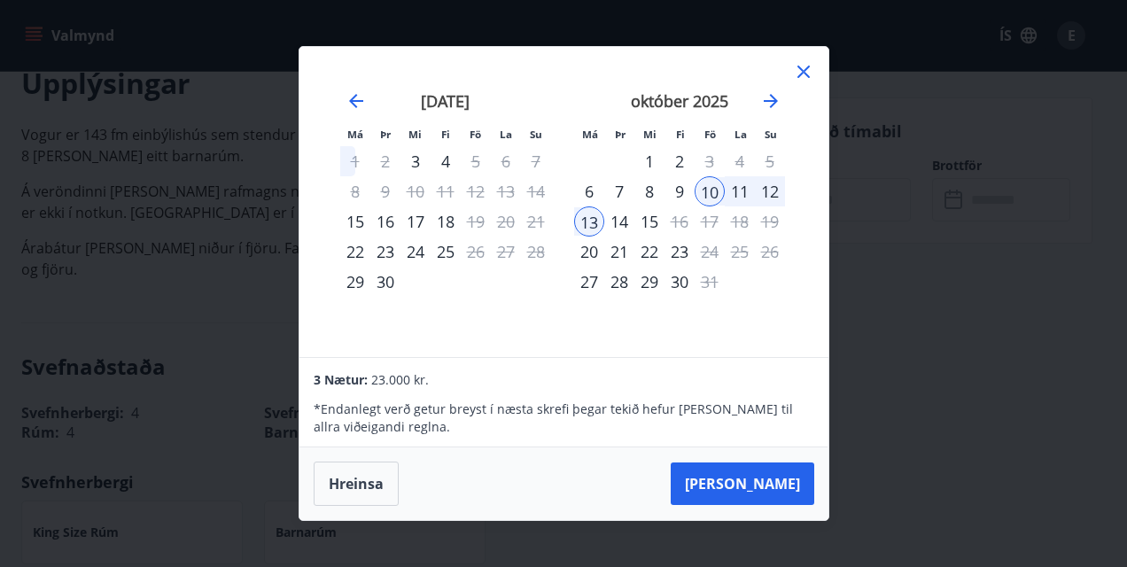
click at [757, 192] on div "12" at bounding box center [770, 191] width 30 height 30
click at [772, 190] on div "12" at bounding box center [770, 191] width 30 height 30
click at [713, 182] on div "10" at bounding box center [710, 191] width 30 height 30
click at [738, 192] on div "11" at bounding box center [740, 191] width 30 height 30
click at [764, 193] on div "12" at bounding box center [770, 191] width 30 height 30
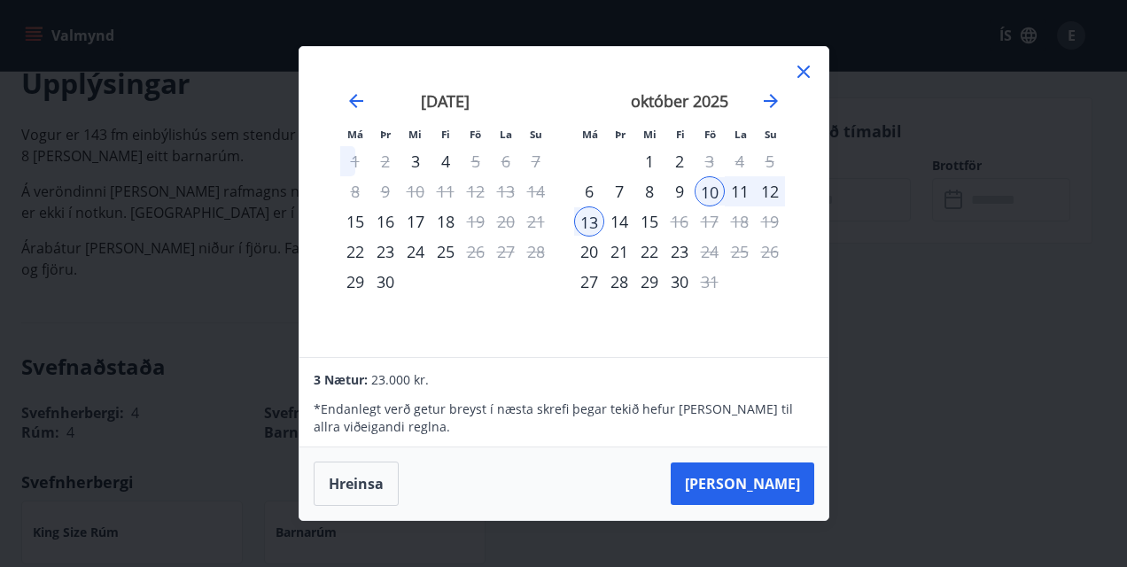
click at [676, 200] on div "9" at bounding box center [679, 191] width 30 height 30
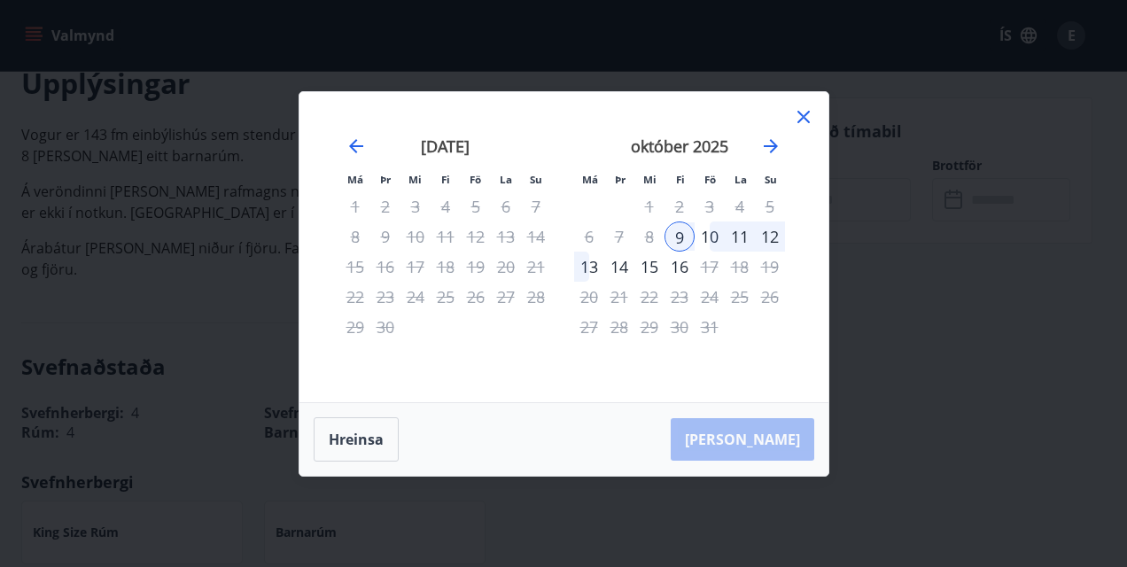
click at [710, 234] on div "10" at bounding box center [710, 236] width 30 height 30
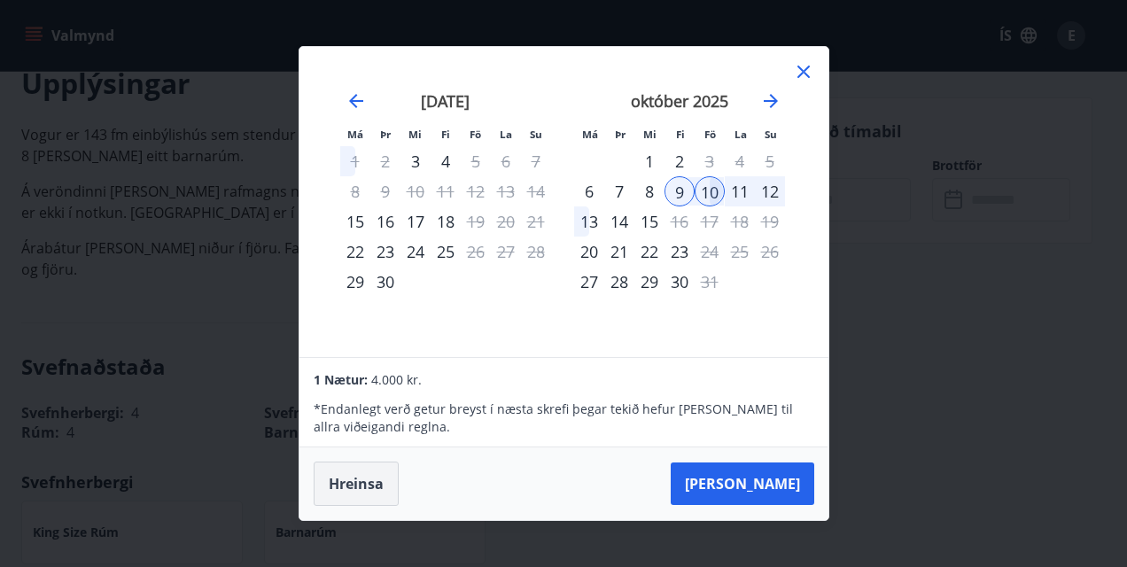
click at [332, 481] on button "Hreinsa" at bounding box center [356, 484] width 85 height 44
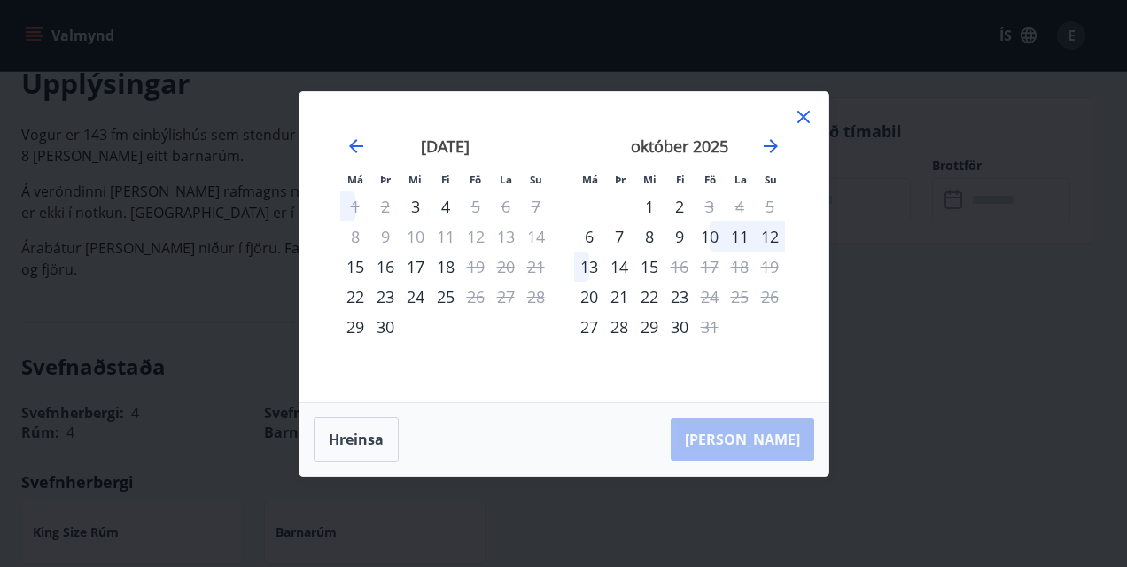
click at [710, 237] on div "10" at bounding box center [710, 236] width 30 height 30
click at [772, 240] on div "12" at bounding box center [770, 236] width 30 height 30
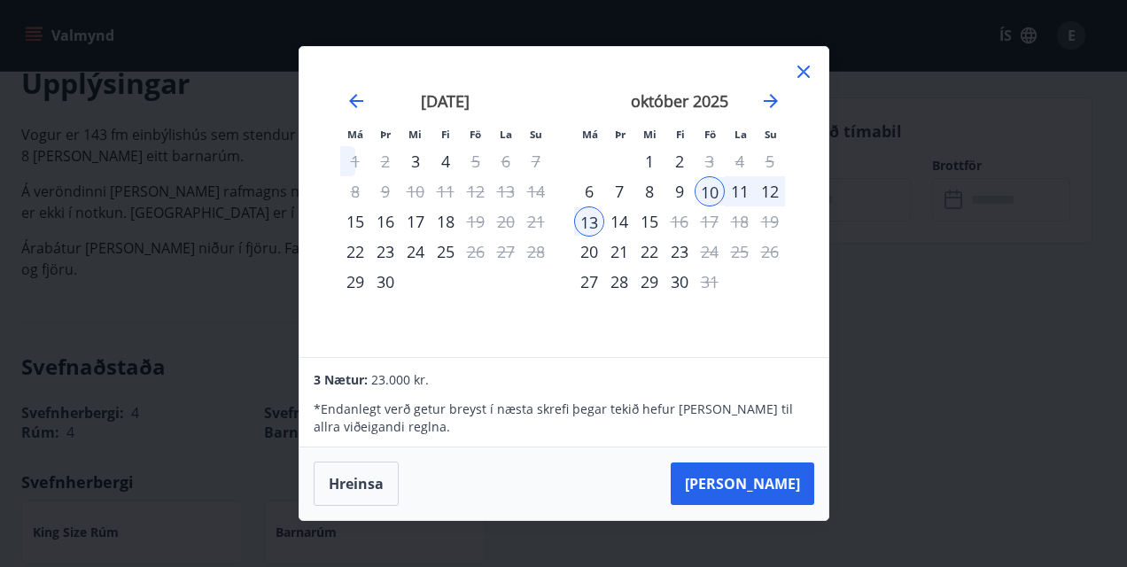
click at [768, 197] on div "12" at bounding box center [770, 191] width 30 height 30
click at [356, 486] on button "Hreinsa" at bounding box center [356, 484] width 85 height 44
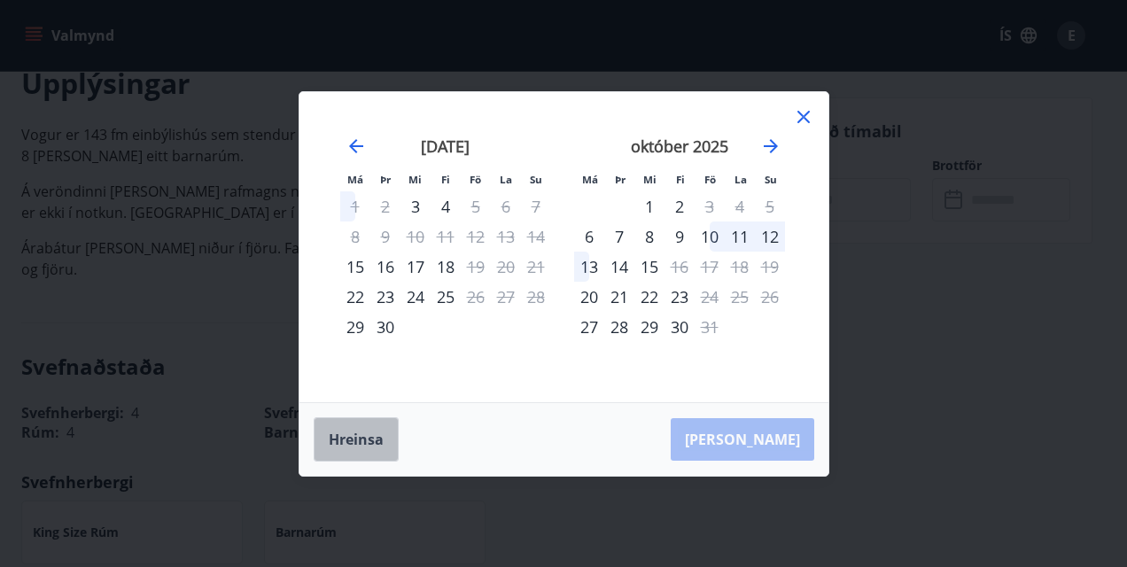
click at [329, 458] on button "Hreinsa" at bounding box center [356, 439] width 85 height 44
click at [790, 114] on div "október 2025 1 2 3 4 5 6 7 8 9 10 11 12 13 14 15 16 17 18 19 20 21 22 23 24 25 …" at bounding box center [680, 258] width 234 height 291
click at [798, 112] on icon at bounding box center [803, 116] width 21 height 21
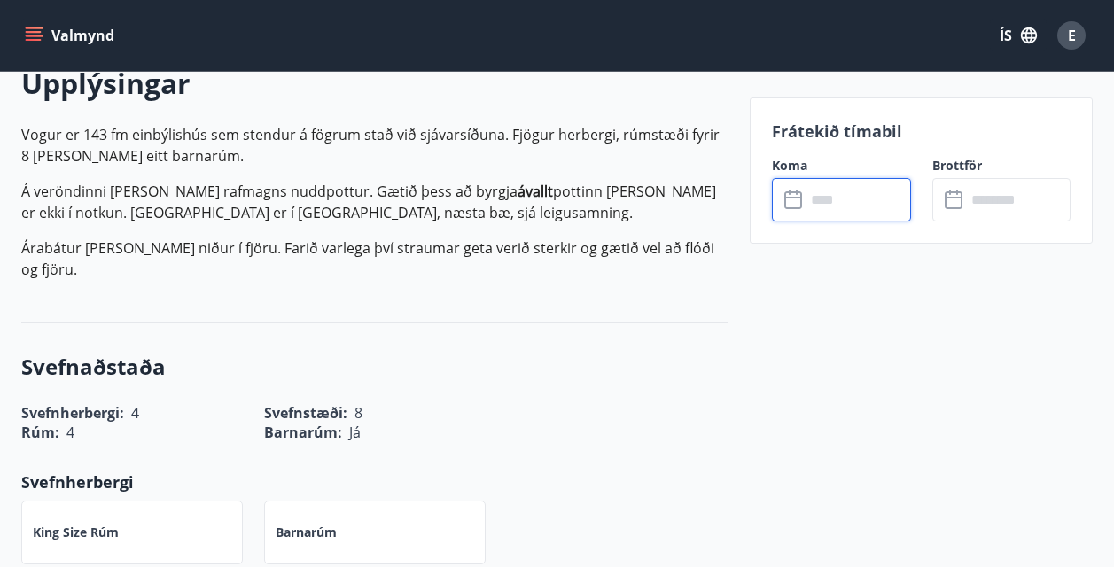
click at [819, 207] on input "text" at bounding box center [857, 199] width 105 height 43
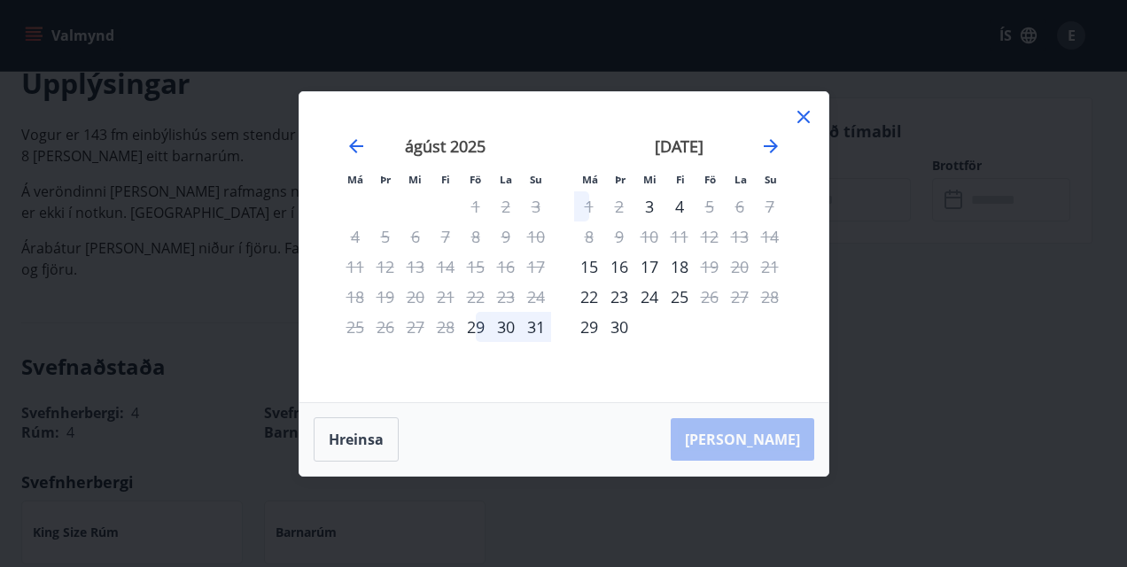
click at [775, 121] on div "september 2025" at bounding box center [679, 152] width 211 height 78
click at [772, 147] on icon "Move forward to switch to the next month." at bounding box center [770, 146] width 21 height 21
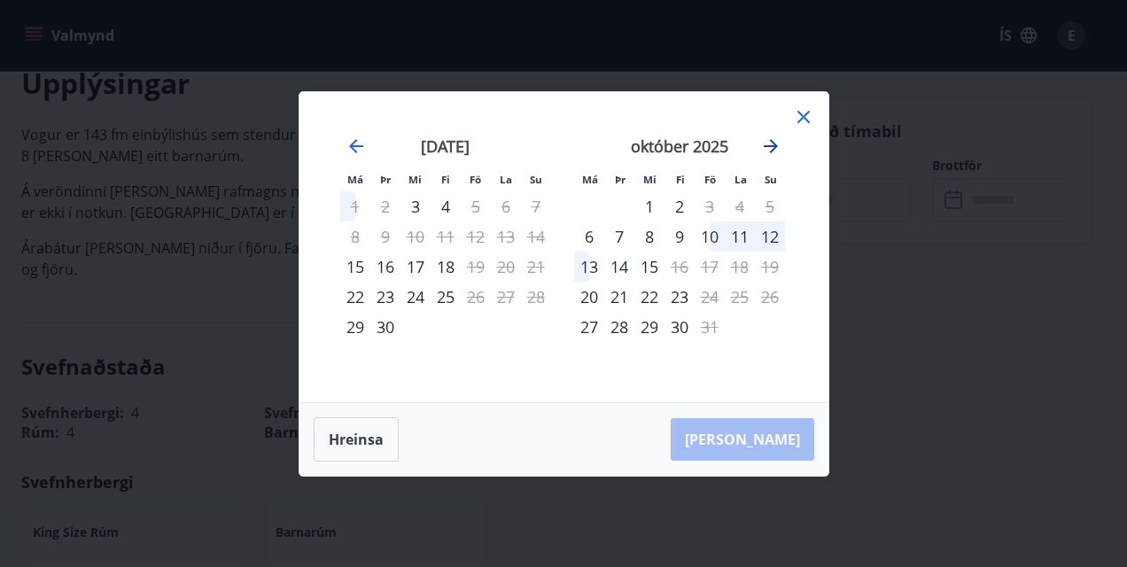
click at [772, 147] on icon "Move forward to switch to the next month." at bounding box center [770, 146] width 21 height 21
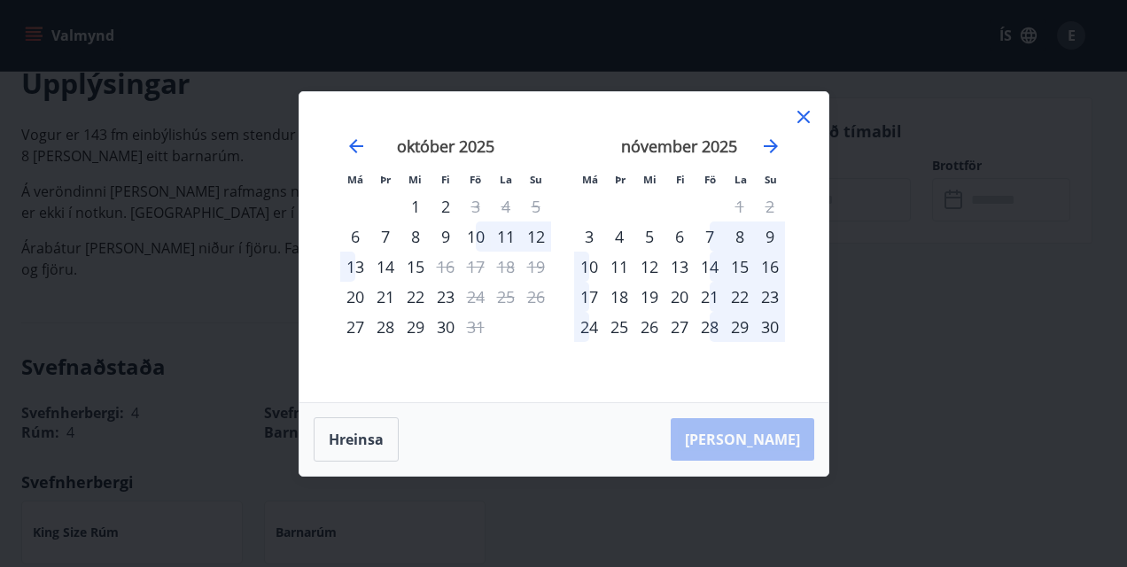
click at [710, 229] on div "7" at bounding box center [710, 236] width 30 height 30
click at [765, 229] on div "9" at bounding box center [770, 236] width 30 height 30
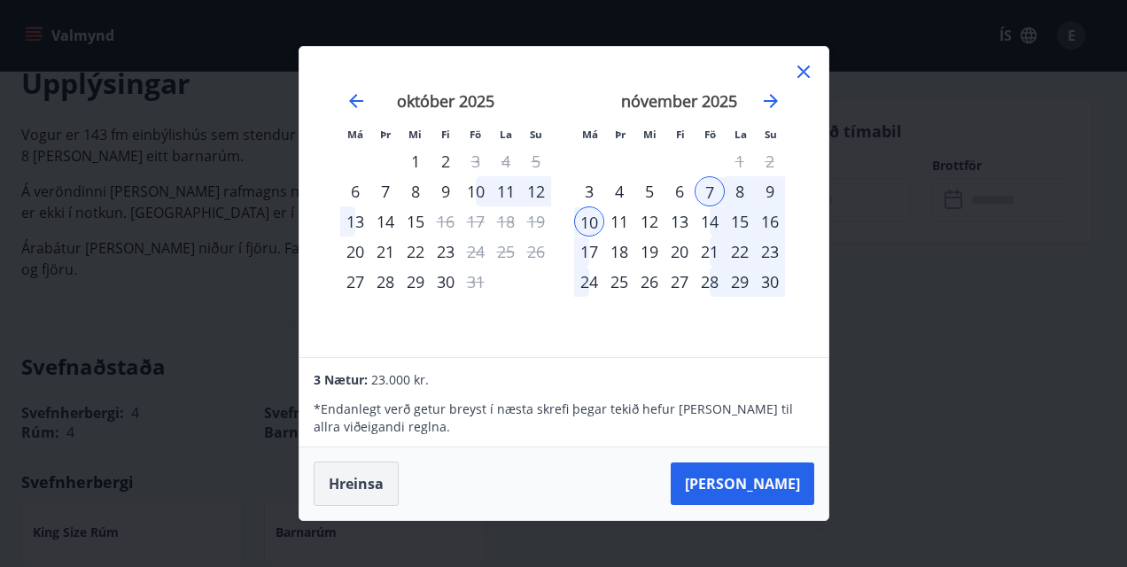
click at [374, 480] on button "Hreinsa" at bounding box center [356, 484] width 85 height 44
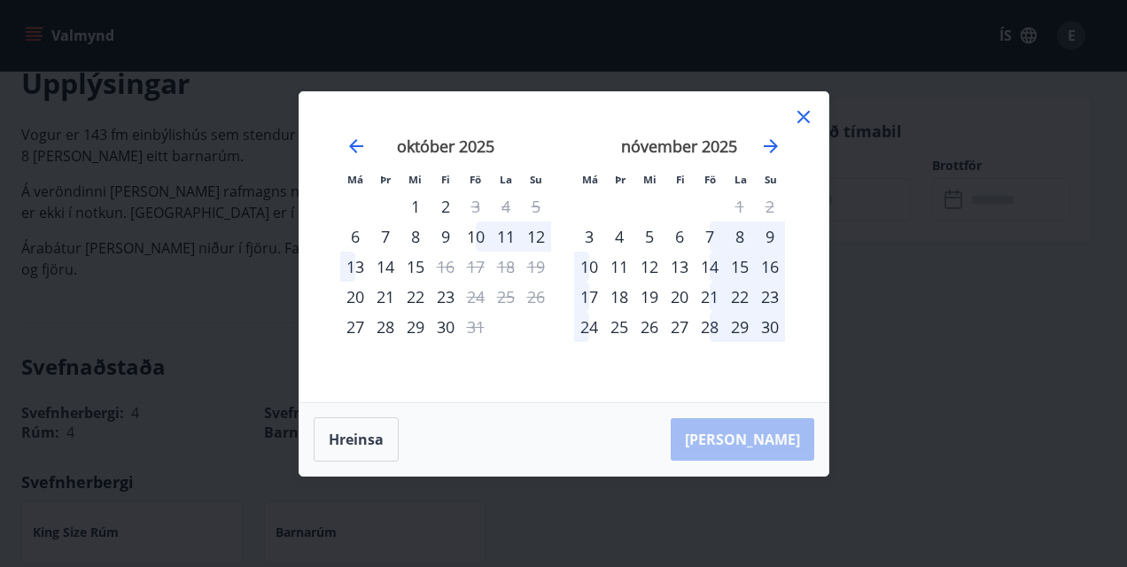
click at [803, 107] on icon at bounding box center [803, 116] width 21 height 21
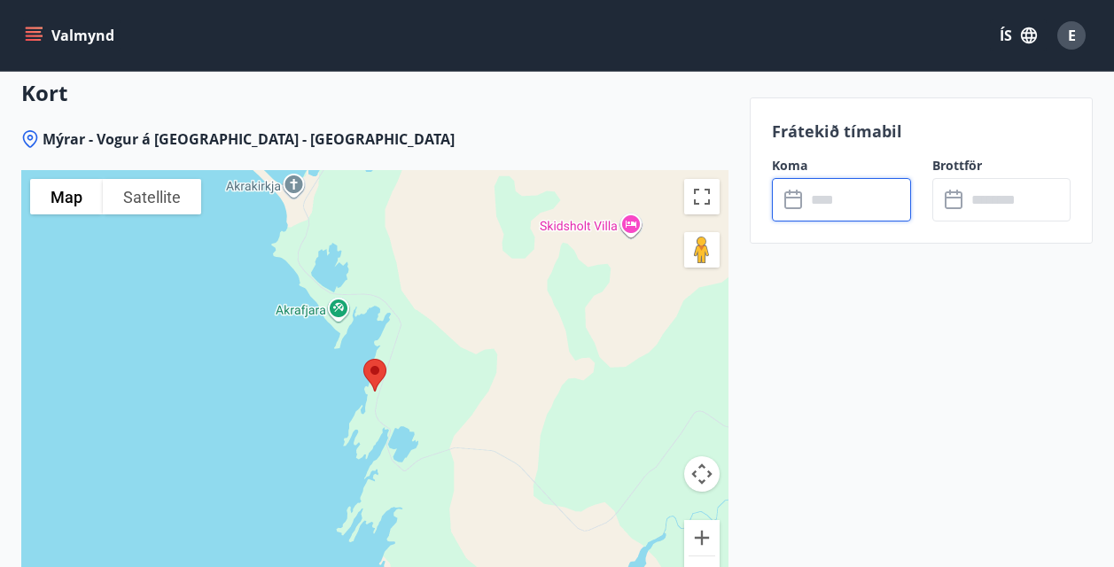
scroll to position [2587, 0]
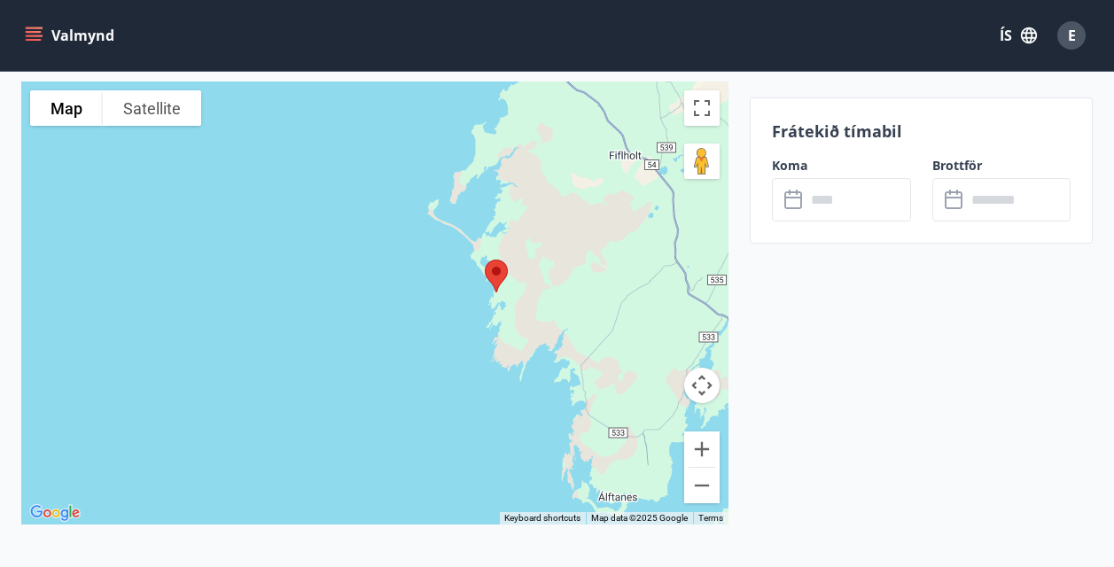
drag, startPoint x: 491, startPoint y: 212, endPoint x: 501, endPoint y: 303, distance: 91.9
click at [501, 299] on img at bounding box center [495, 275] width 37 height 47
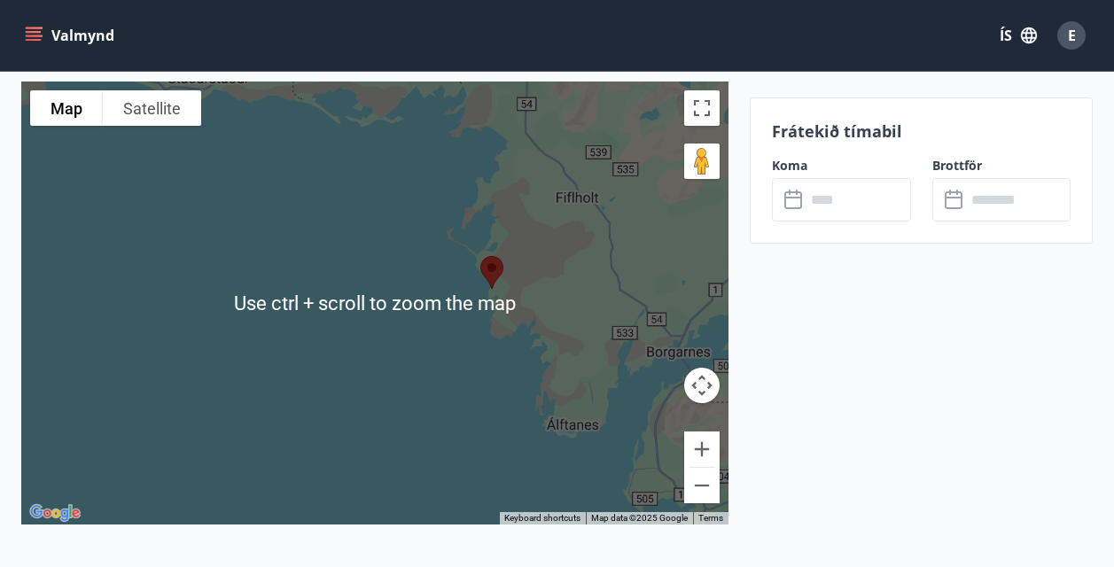
scroll to position [2675, 0]
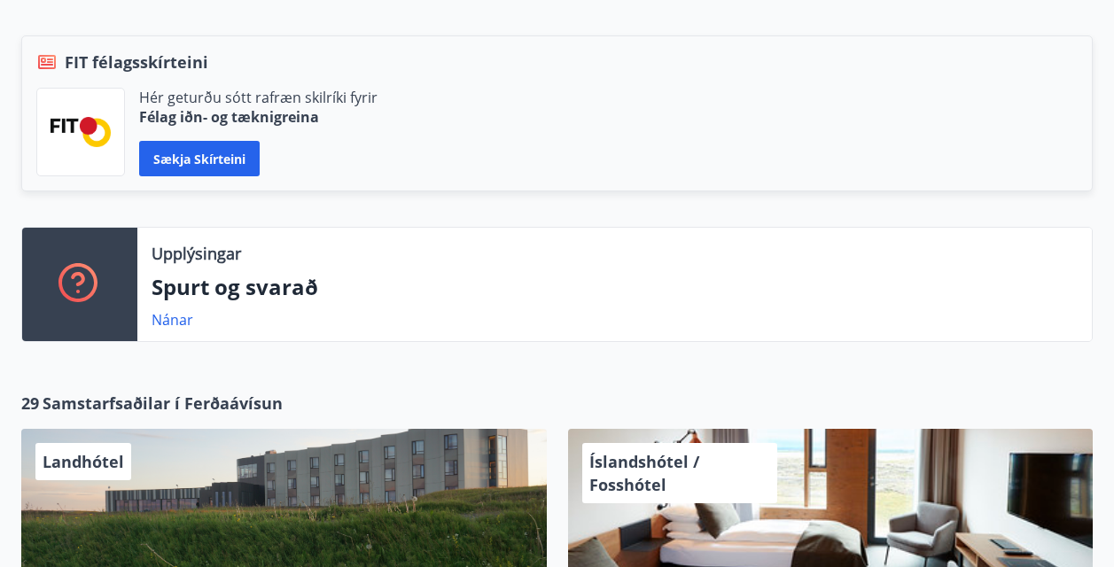
scroll to position [383, 0]
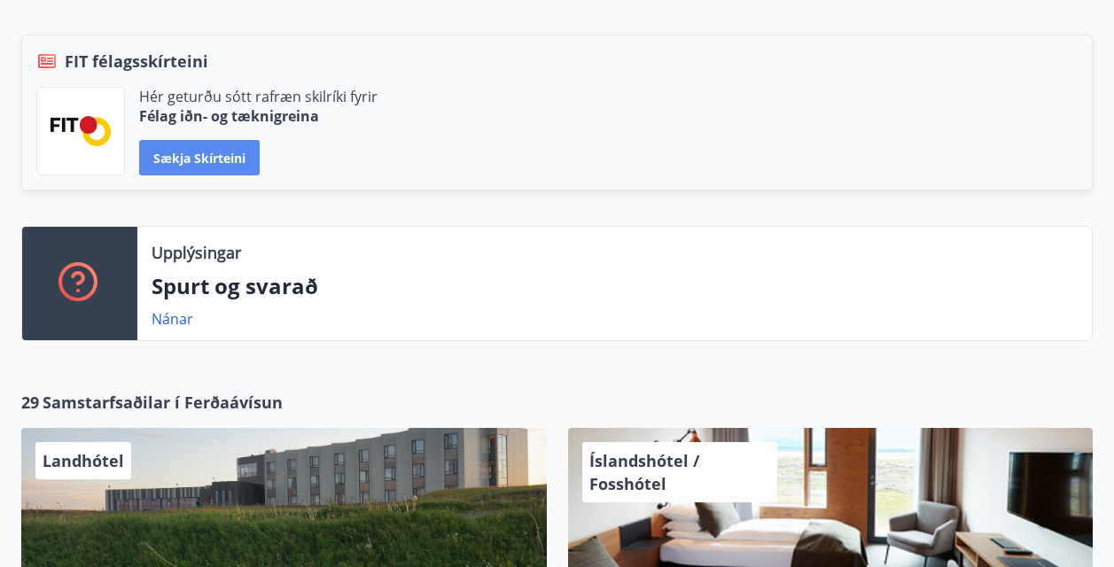
click at [244, 173] on button "Sækja skírteini" at bounding box center [199, 157] width 120 height 35
click at [206, 157] on button "Sækja skírteini" at bounding box center [199, 157] width 120 height 35
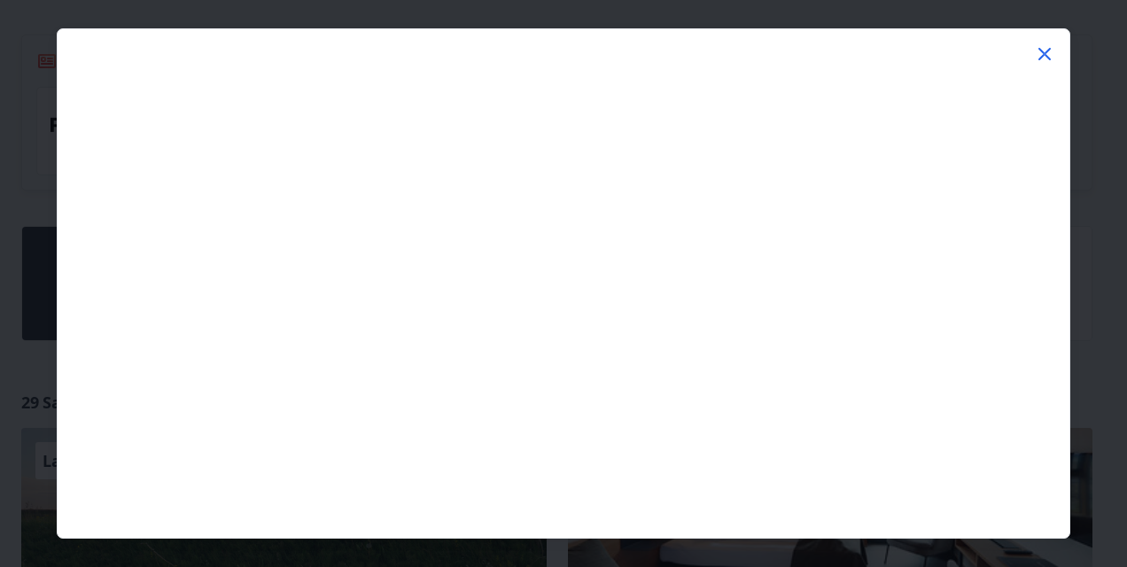
drag, startPoint x: 1042, startPoint y: 55, endPoint x: 1032, endPoint y: 63, distance: 12.6
click at [1041, 56] on icon at bounding box center [1044, 53] width 21 height 21
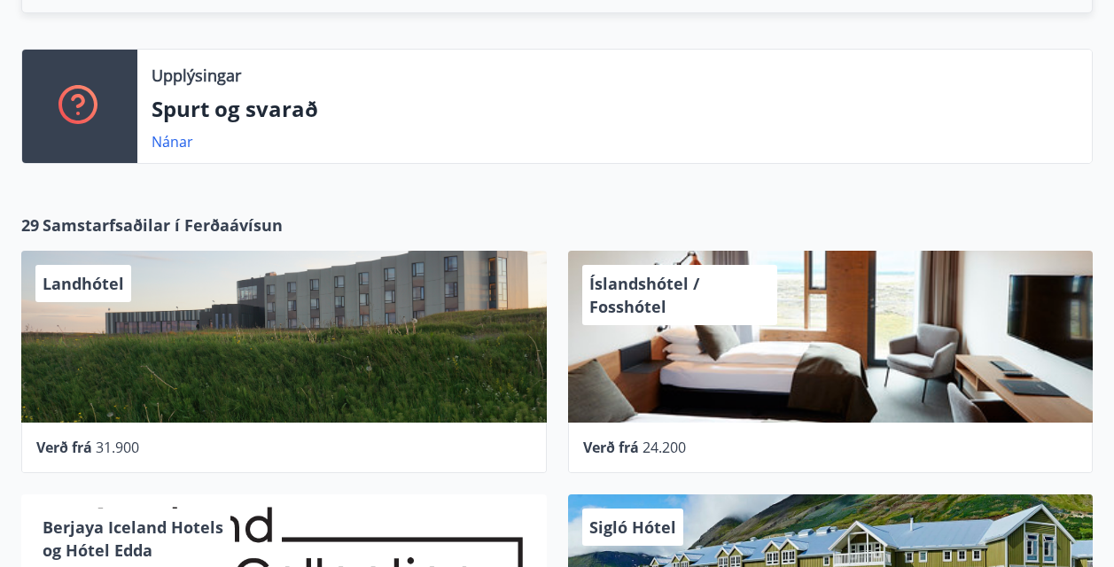
click at [504, 198] on div "29 Samstarfsaðilar í Ferðaávísun Landhótel Verð frá 31.900 Íslandshótel / Fossh…" at bounding box center [557, 483] width 1114 height 574
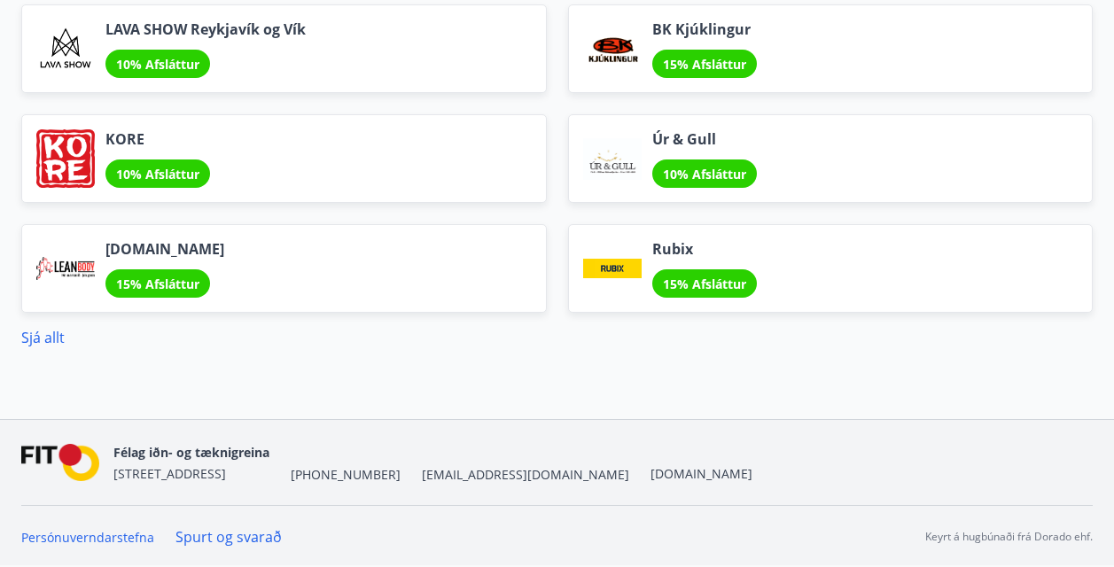
scroll to position [2172, 0]
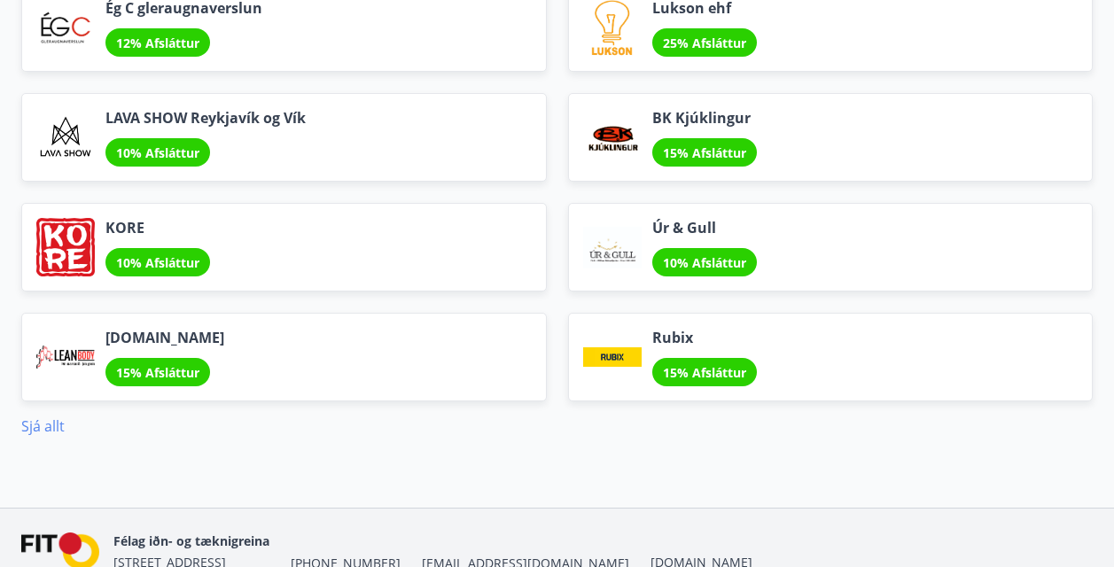
click at [49, 423] on link "Sjá allt" at bounding box center [42, 425] width 43 height 19
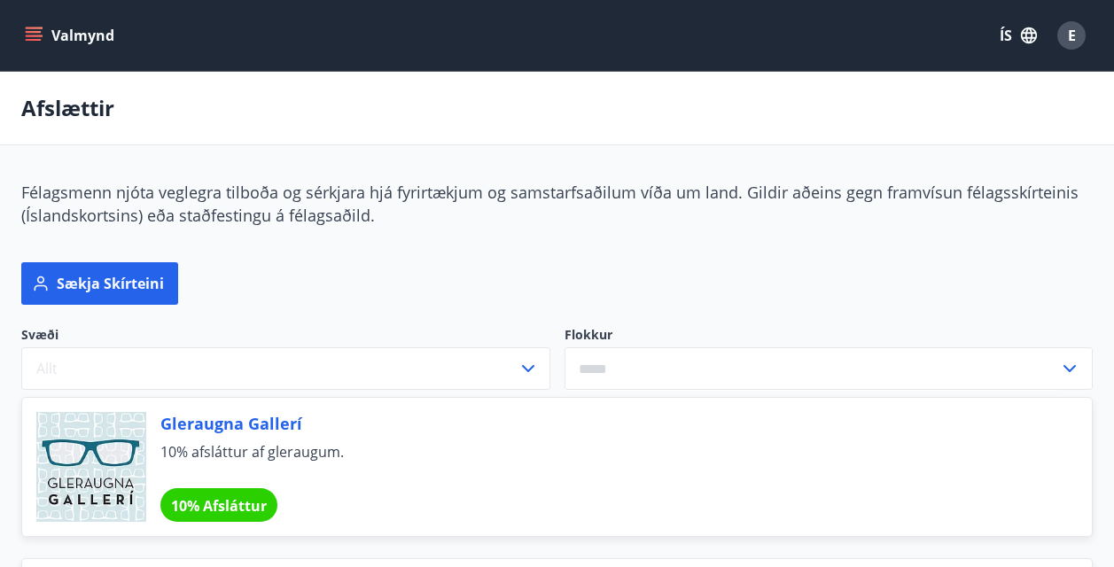
scroll to position [89, 0]
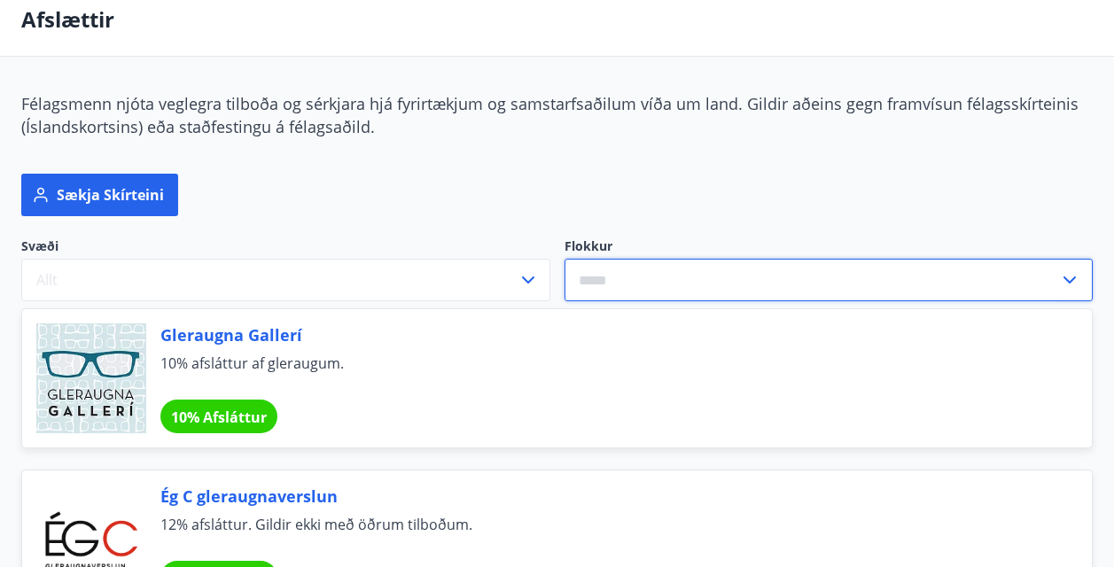
click at [594, 285] on input "text" at bounding box center [811, 280] width 495 height 43
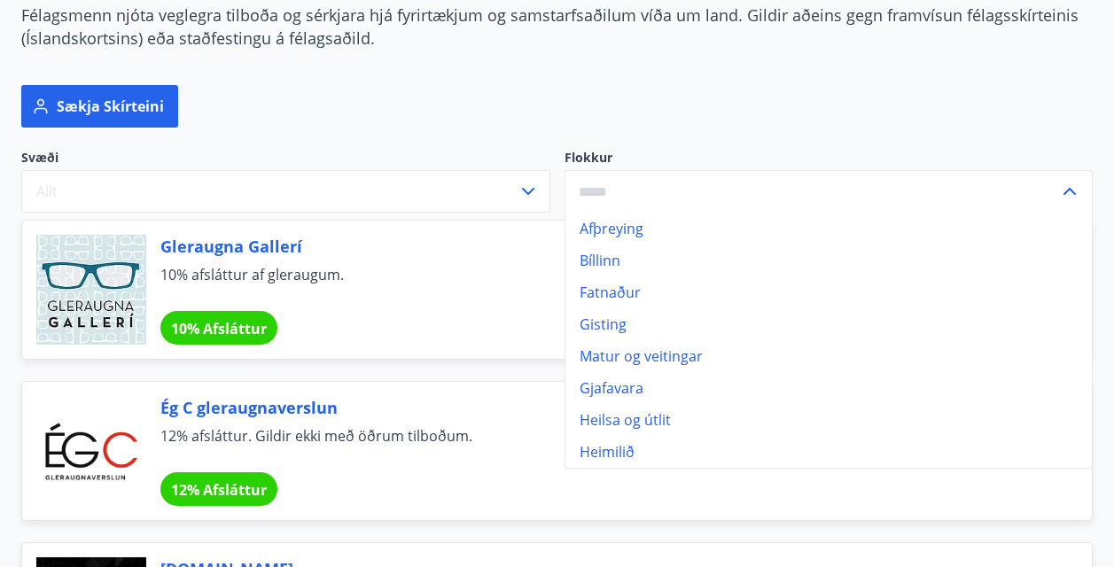
scroll to position [266, 0]
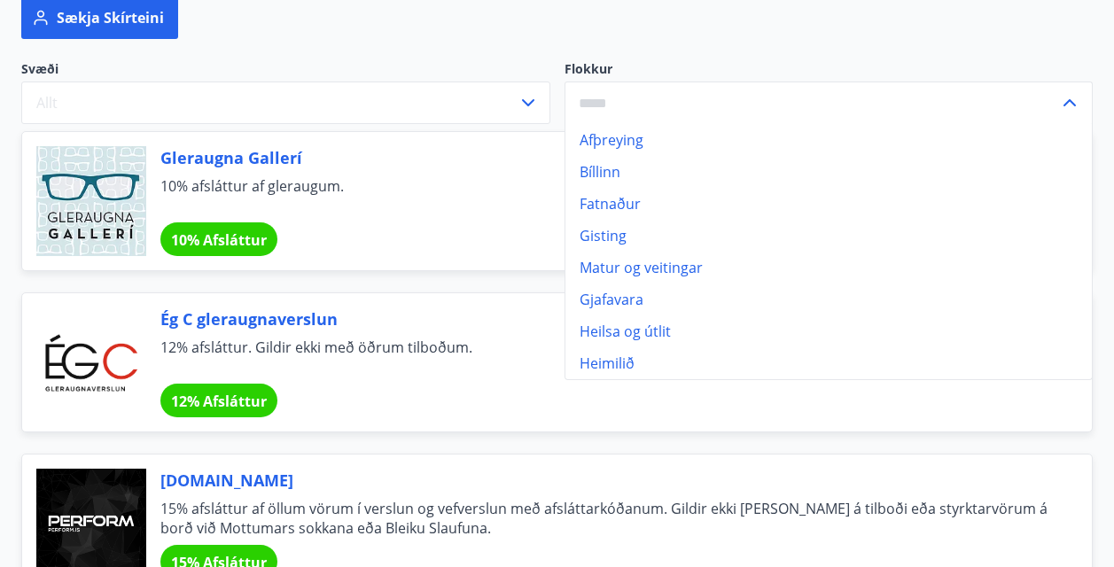
click at [632, 301] on li "Gjafavara" at bounding box center [828, 299] width 527 height 32
type input "*********"
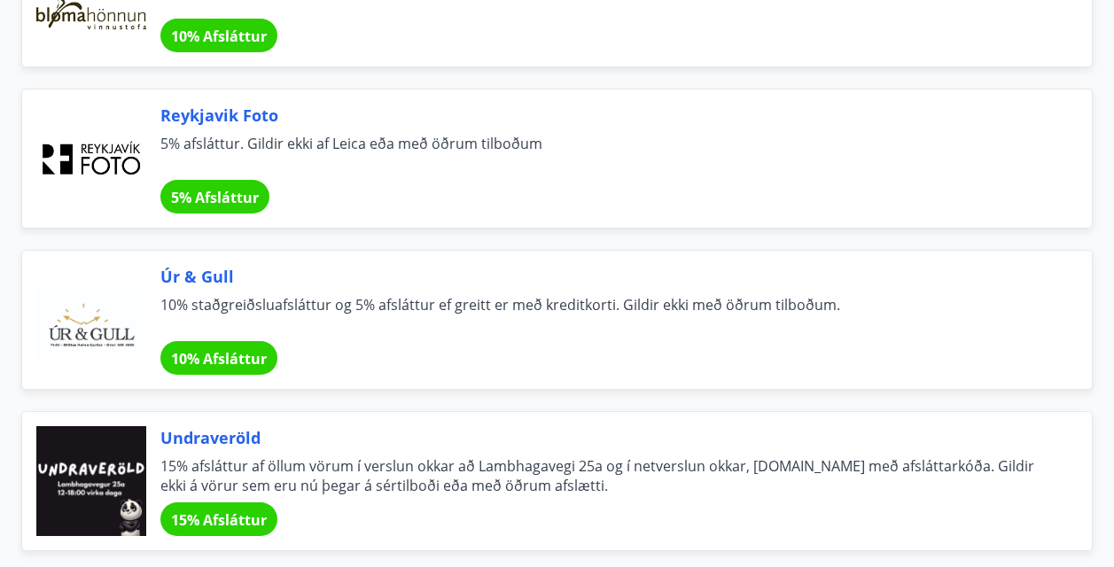
scroll to position [797, 0]
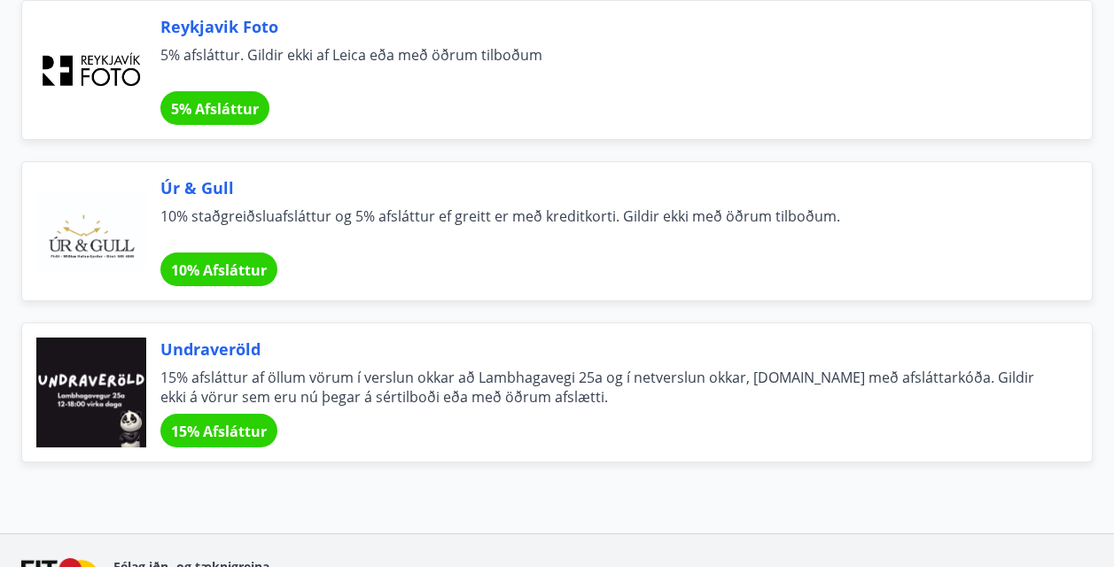
click at [206, 267] on span "10% Afsláttur" at bounding box center [219, 269] width 96 height 19
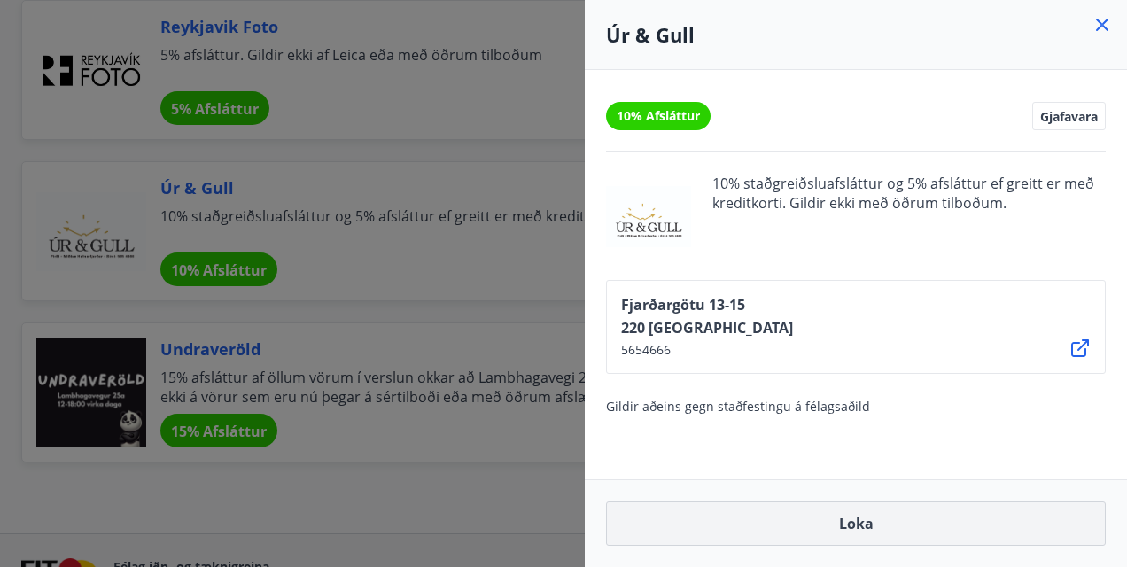
click at [816, 514] on button "Loka" at bounding box center [856, 523] width 500 height 44
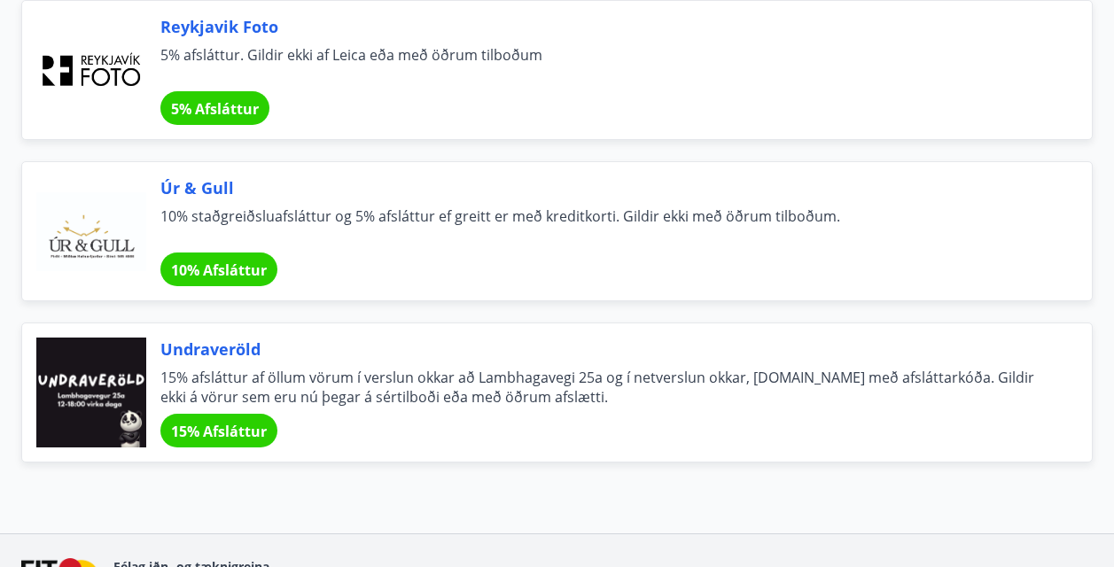
click at [145, 207] on div at bounding box center [91, 231] width 110 height 110
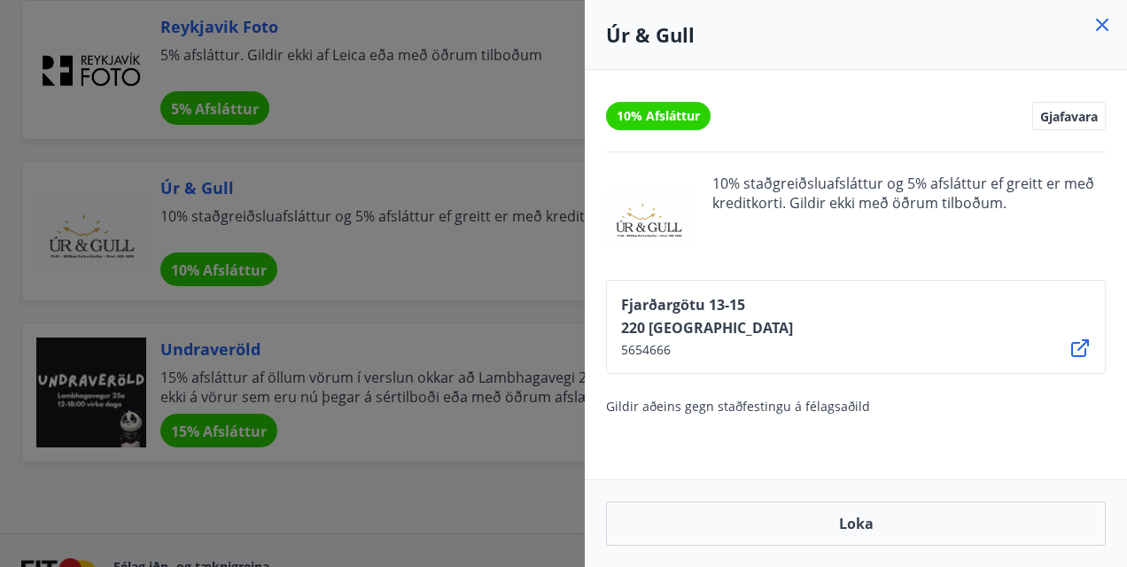
click at [1081, 345] on icon at bounding box center [1079, 348] width 21 height 21
click at [470, 244] on div at bounding box center [563, 283] width 1127 height 567
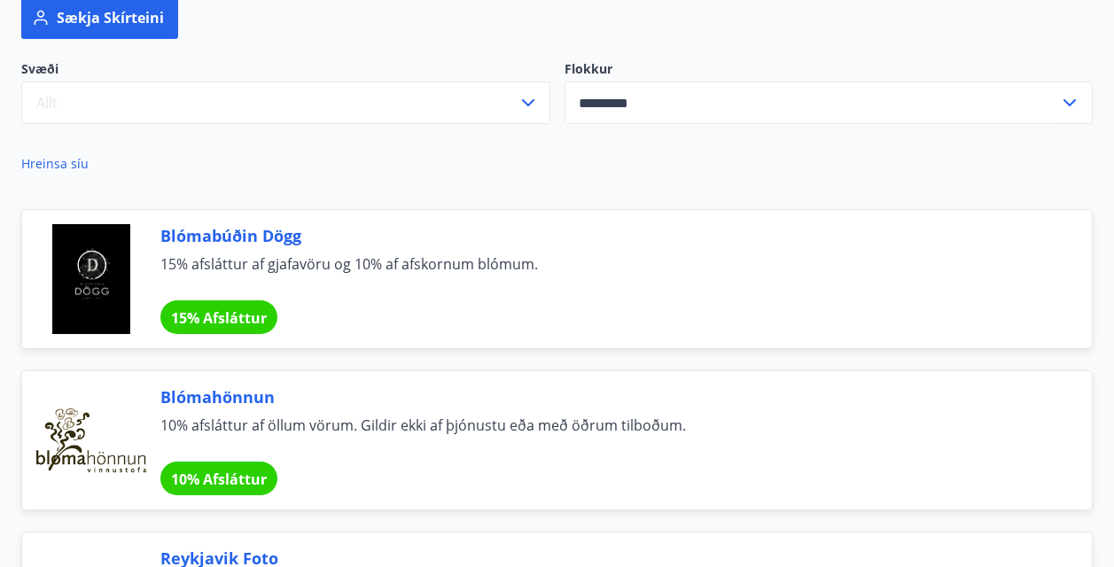
scroll to position [89, 0]
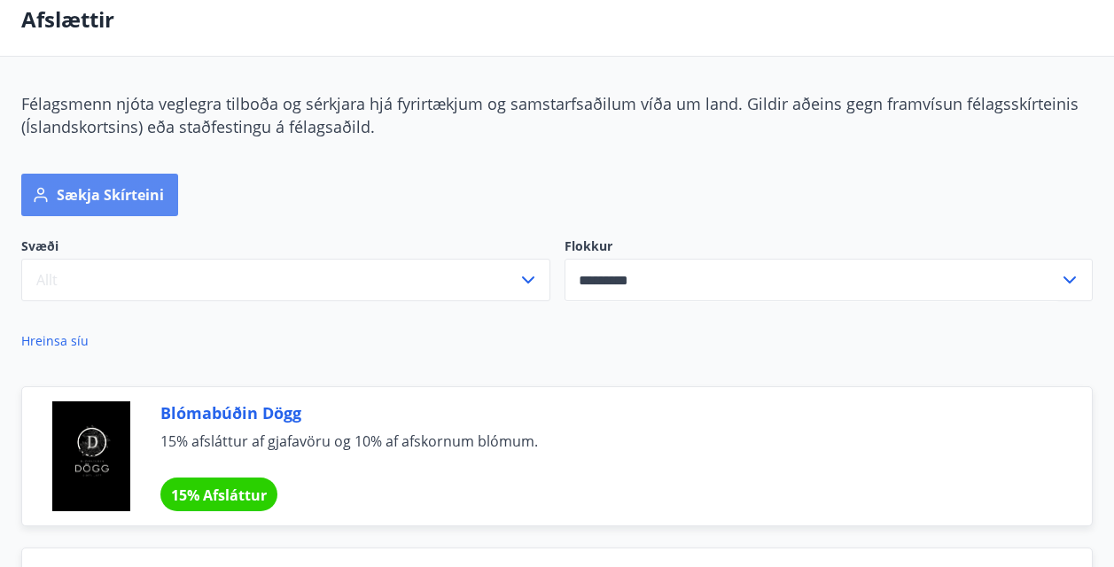
click at [129, 177] on button "Sækja skírteini" at bounding box center [99, 195] width 157 height 43
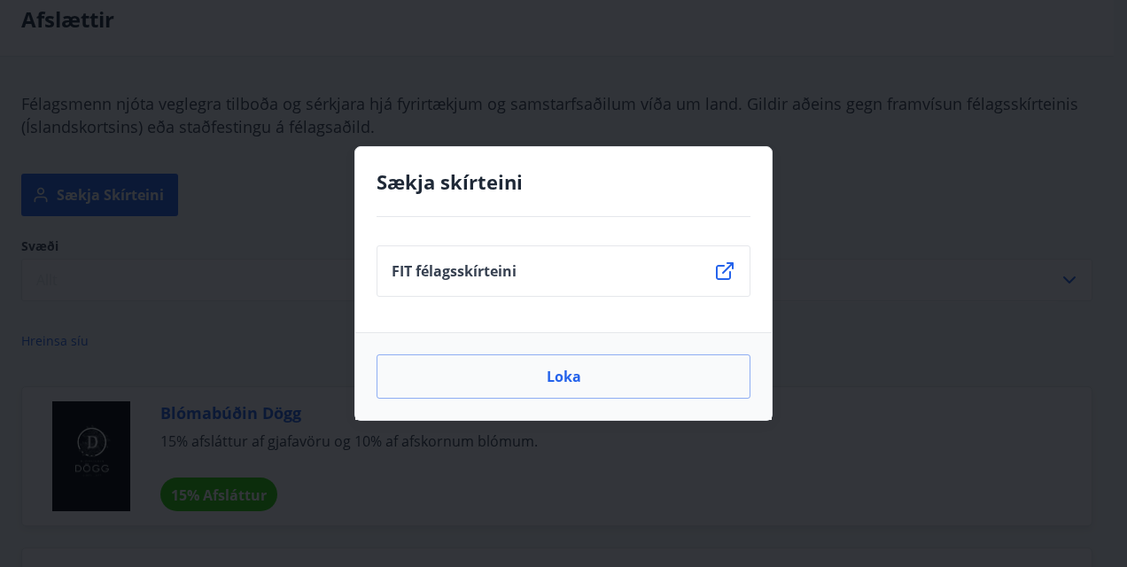
click at [717, 266] on icon at bounding box center [725, 271] width 18 height 18
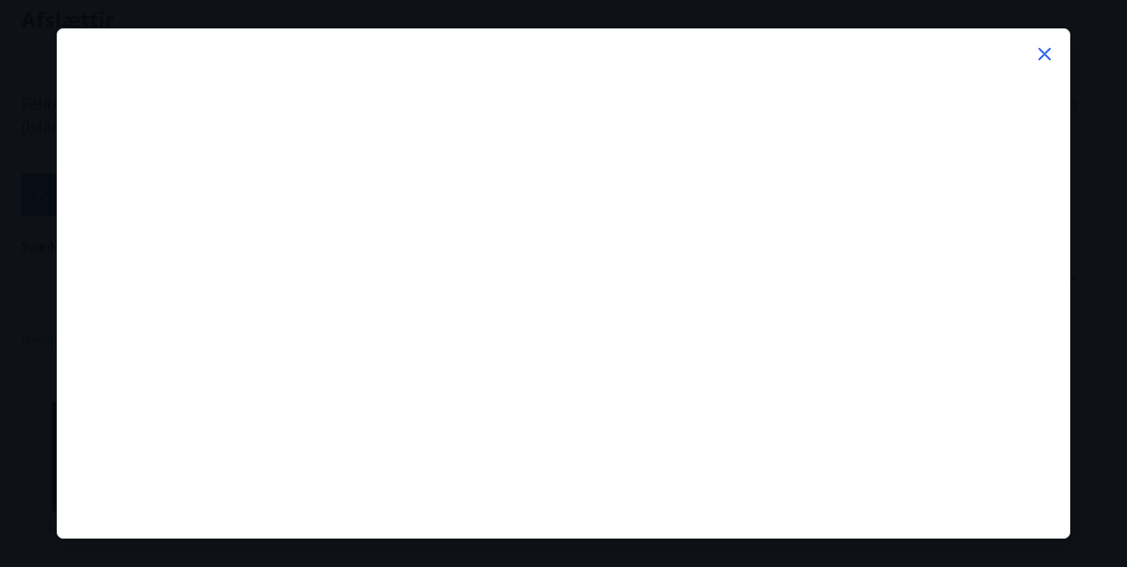
click at [1036, 52] on icon at bounding box center [1044, 53] width 21 height 21
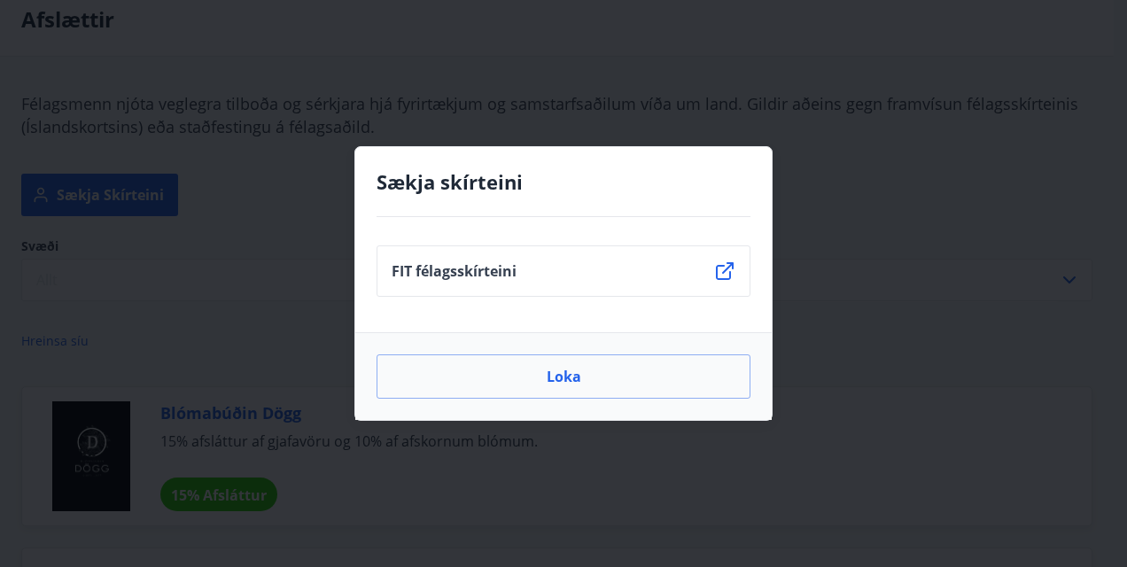
click at [722, 270] on icon at bounding box center [724, 270] width 21 height 21
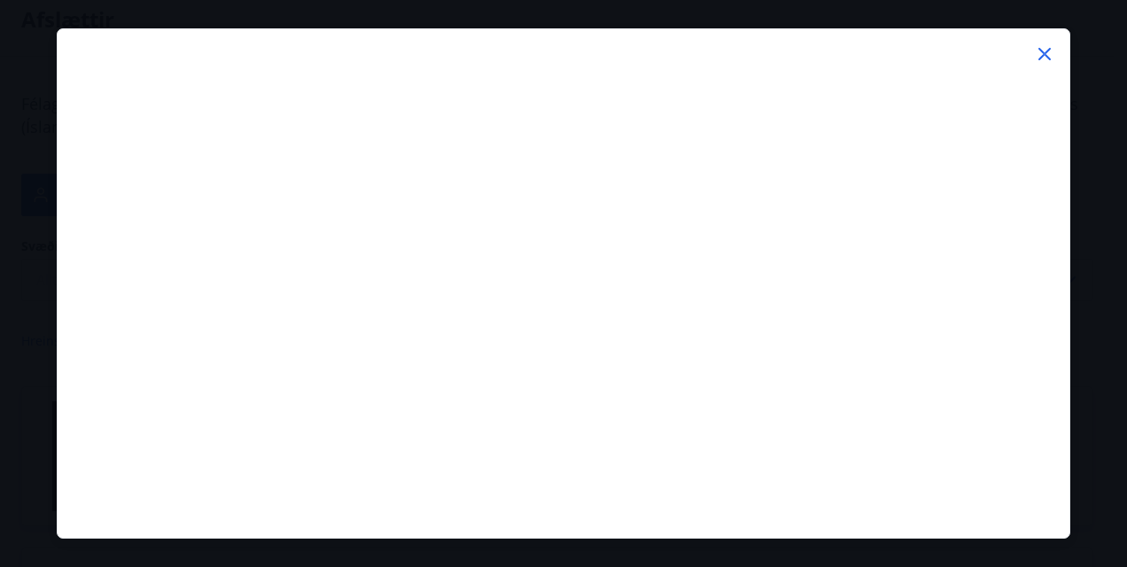
click at [1054, 62] on icon at bounding box center [1044, 53] width 21 height 21
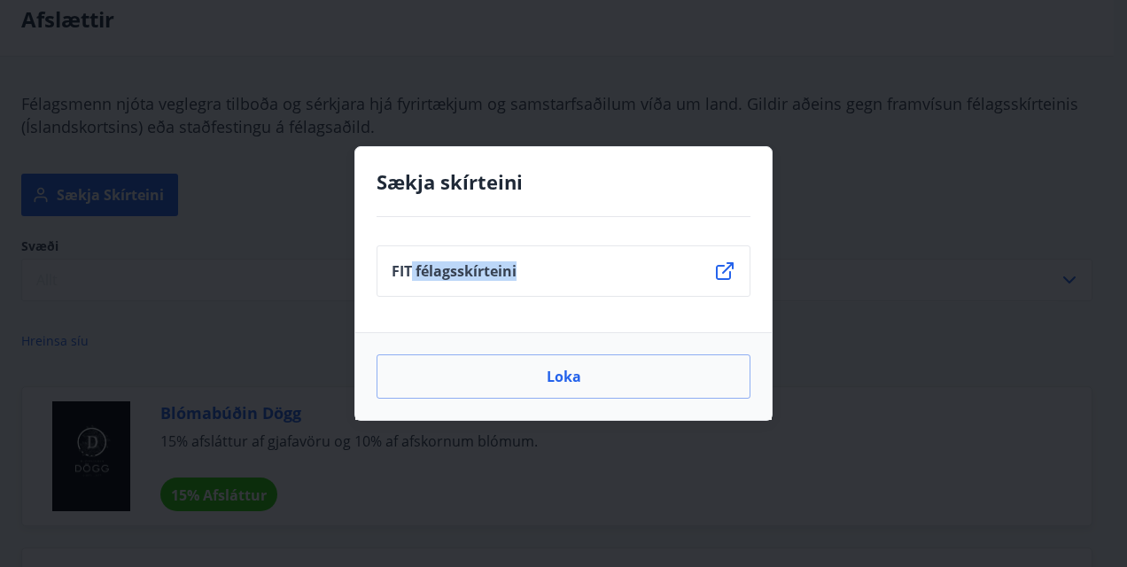
drag, startPoint x: 411, startPoint y: 268, endPoint x: 504, endPoint y: 296, distance: 97.2
click at [504, 296] on li "FIT félagsskírteini" at bounding box center [563, 270] width 374 height 51
drag, startPoint x: 504, startPoint y: 296, endPoint x: 462, endPoint y: 272, distance: 48.0
click at [462, 272] on p "FIT félagsskírteini" at bounding box center [454, 270] width 125 height 19
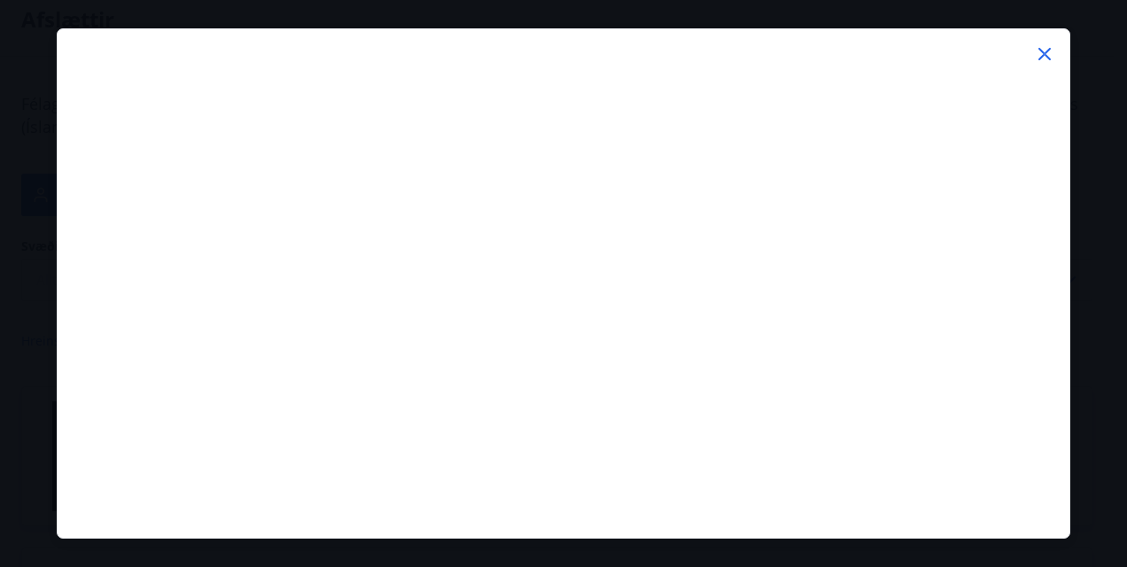
click at [1037, 35] on div at bounding box center [564, 39] width 1013 height 21
click at [1037, 57] on icon at bounding box center [1044, 53] width 21 height 21
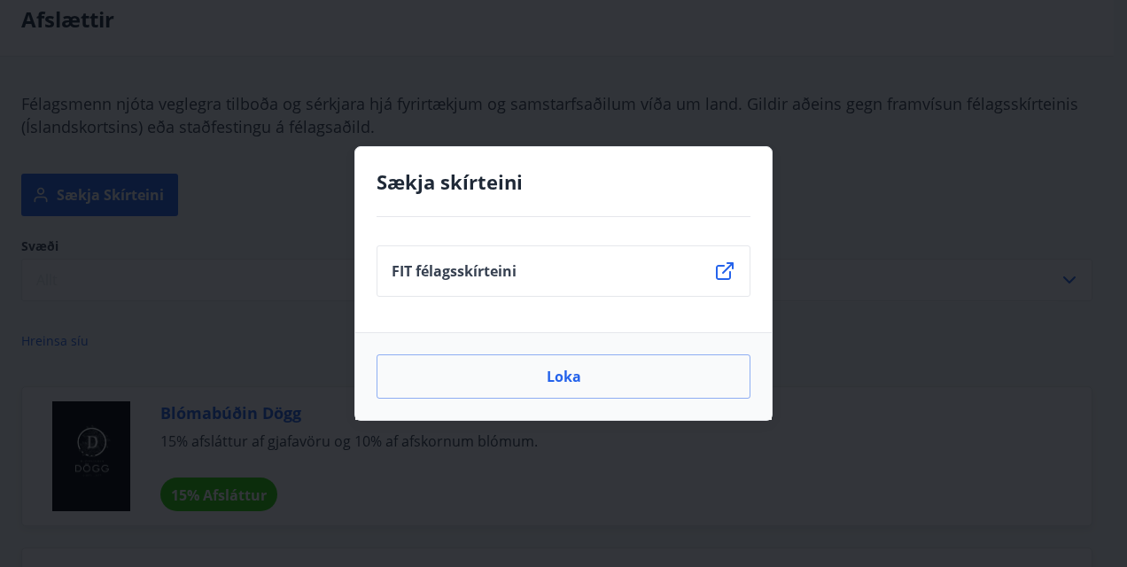
click at [488, 325] on div "FIT félagsskírteini" at bounding box center [563, 274] width 416 height 115
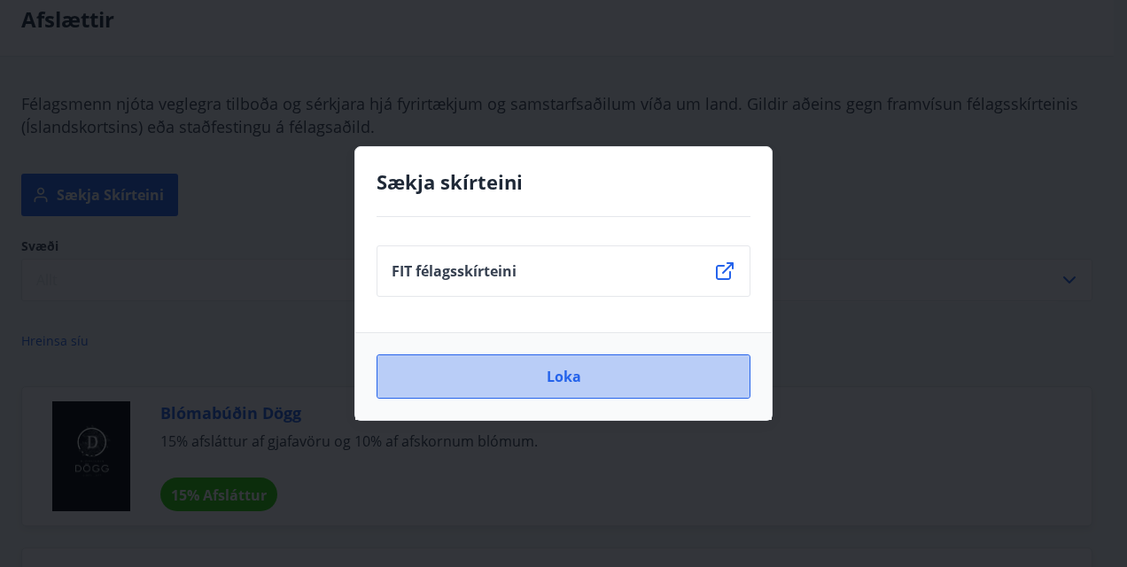
click at [473, 384] on button "Loka" at bounding box center [563, 376] width 374 height 44
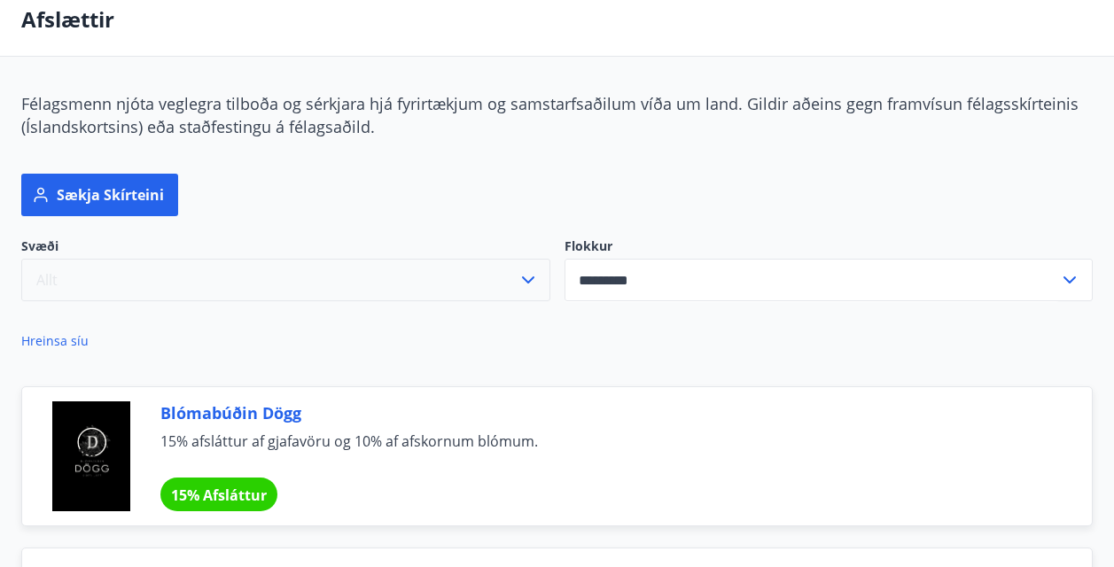
scroll to position [0, 0]
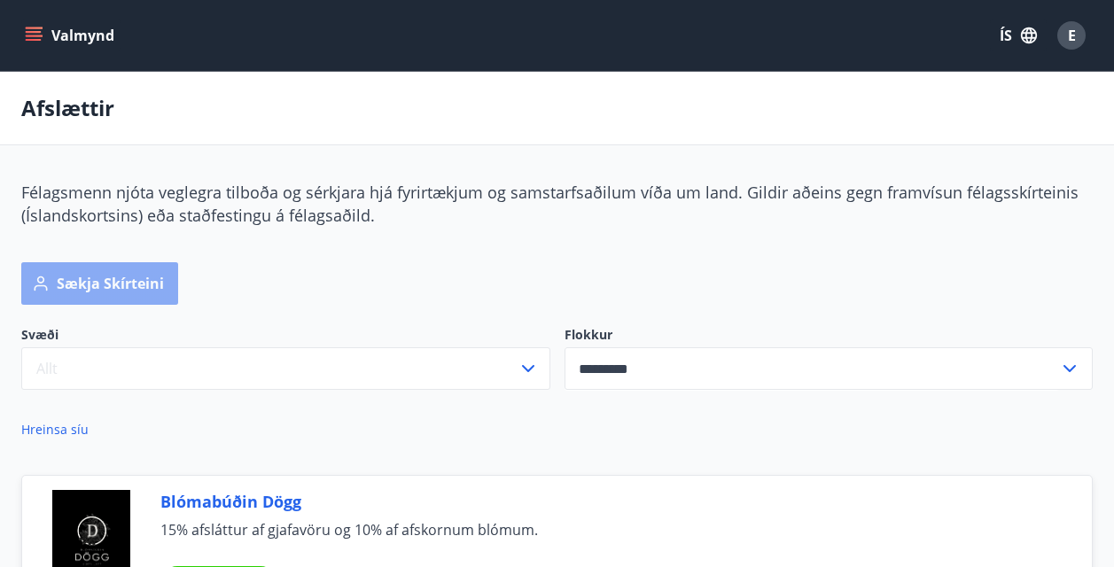
click at [99, 268] on button "Sækja skírteini" at bounding box center [99, 283] width 157 height 43
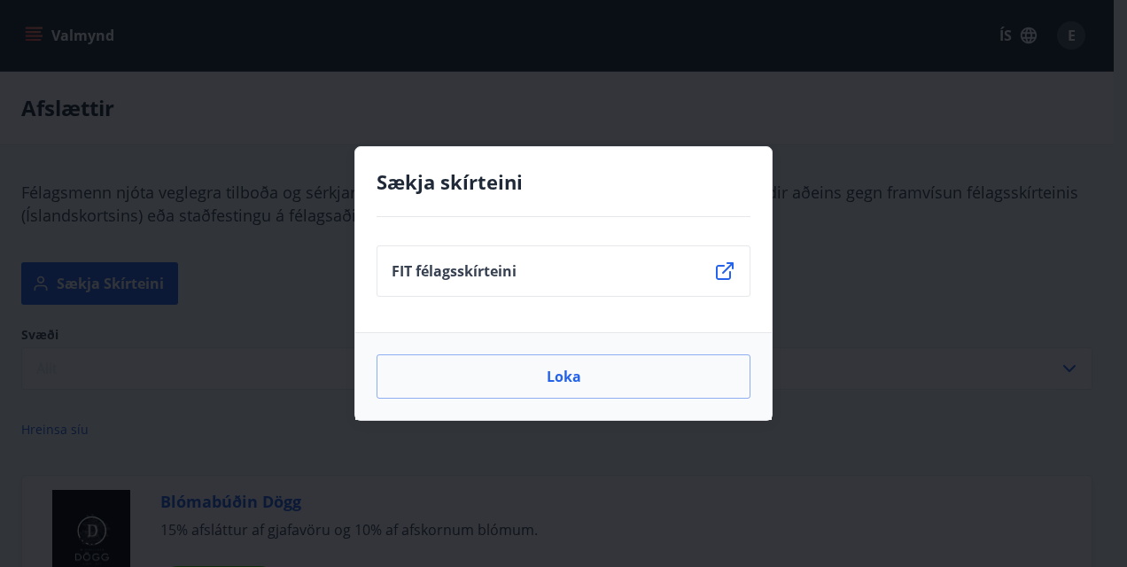
click at [454, 282] on li "FIT félagsskírteini" at bounding box center [563, 270] width 374 height 51
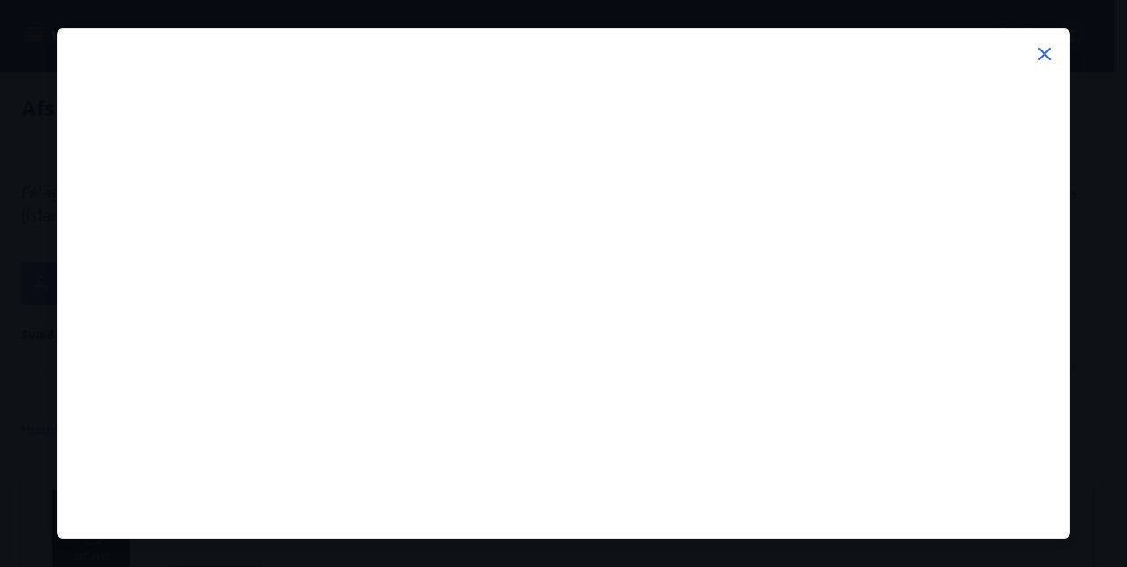
click at [1036, 55] on icon at bounding box center [1044, 53] width 21 height 21
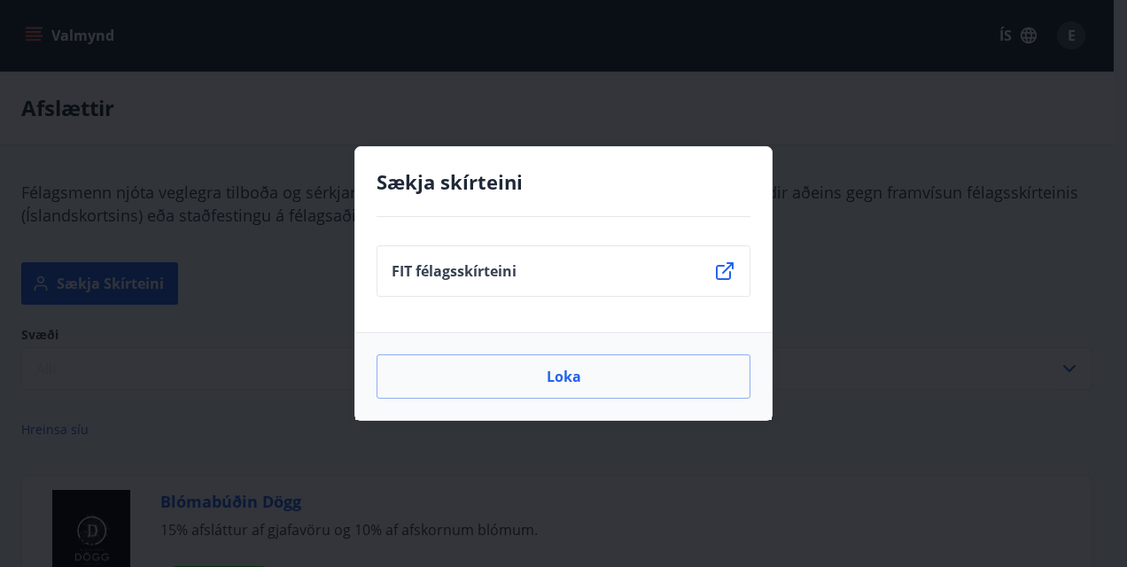
drag, startPoint x: 720, startPoint y: 267, endPoint x: 811, endPoint y: 211, distance: 106.2
click at [811, 213] on div "Sækja skírteini FIT félagsskírteini Loka" at bounding box center [563, 283] width 1127 height 567
click at [634, 390] on button "Loka" at bounding box center [563, 376] width 374 height 44
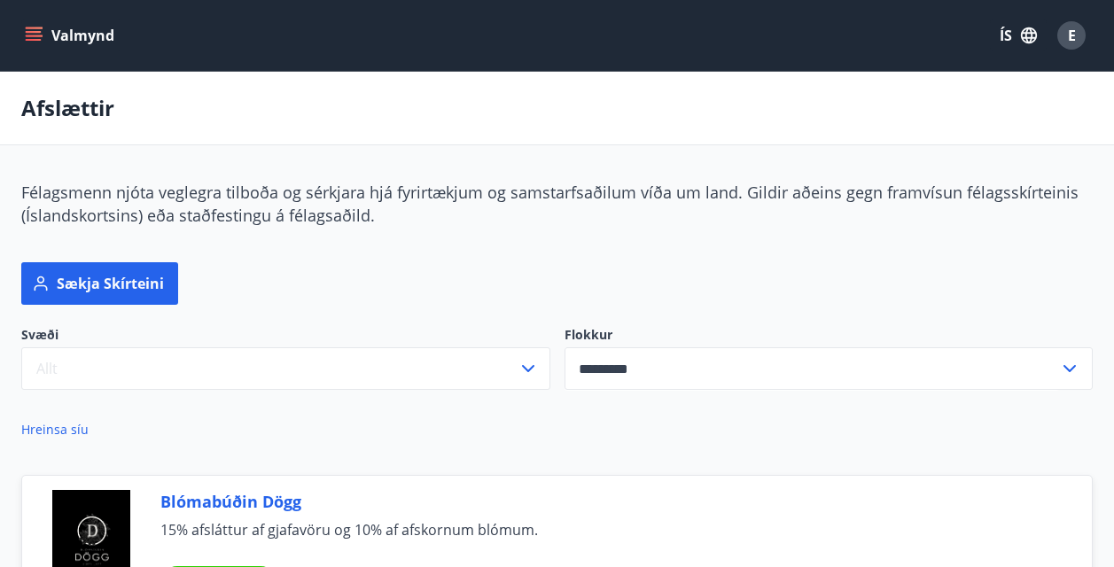
click at [38, 41] on icon "menu" at bounding box center [34, 40] width 16 height 2
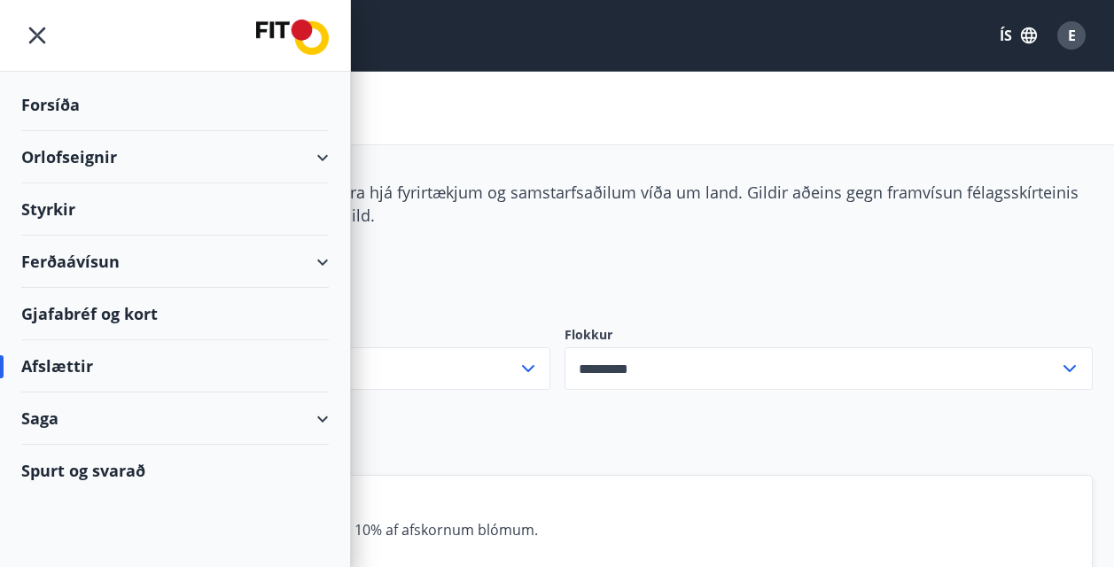
click at [133, 250] on div "Ferðaávísun" at bounding box center [174, 262] width 307 height 52
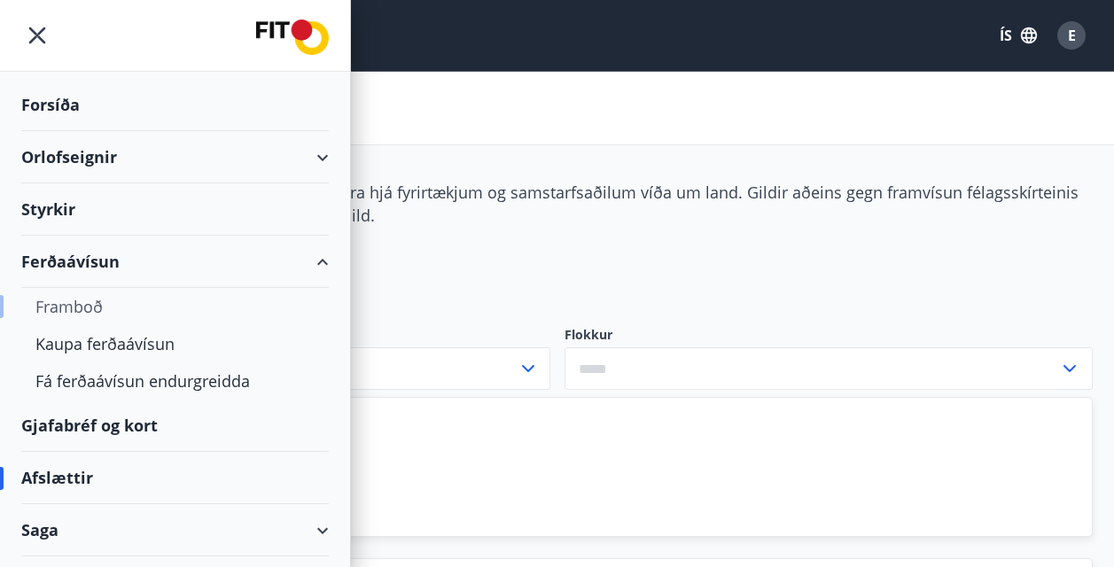
click at [107, 315] on div "Framboð" at bounding box center [174, 306] width 279 height 37
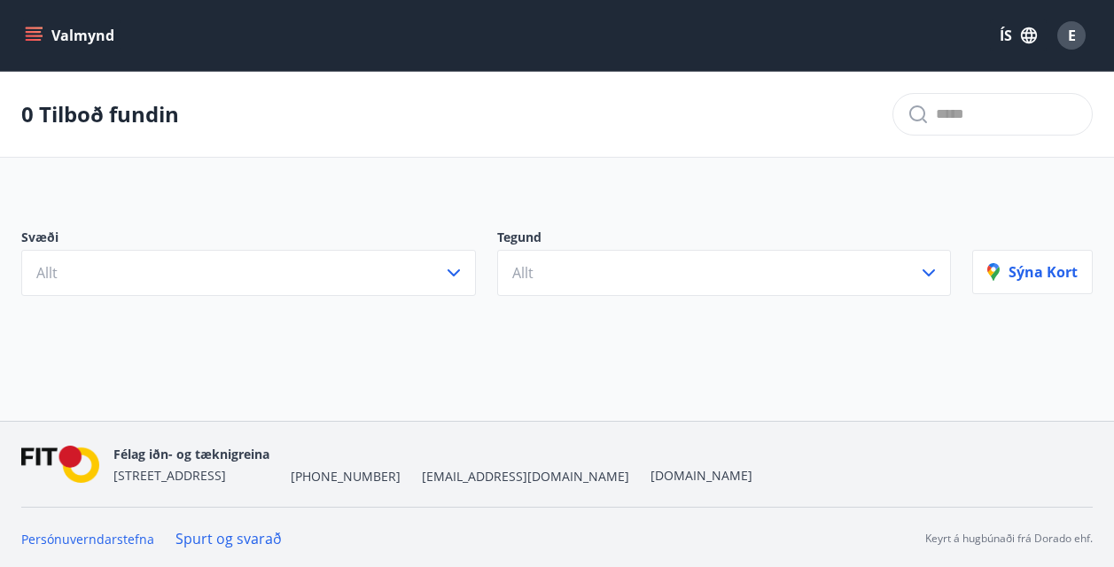
scroll to position [3, 0]
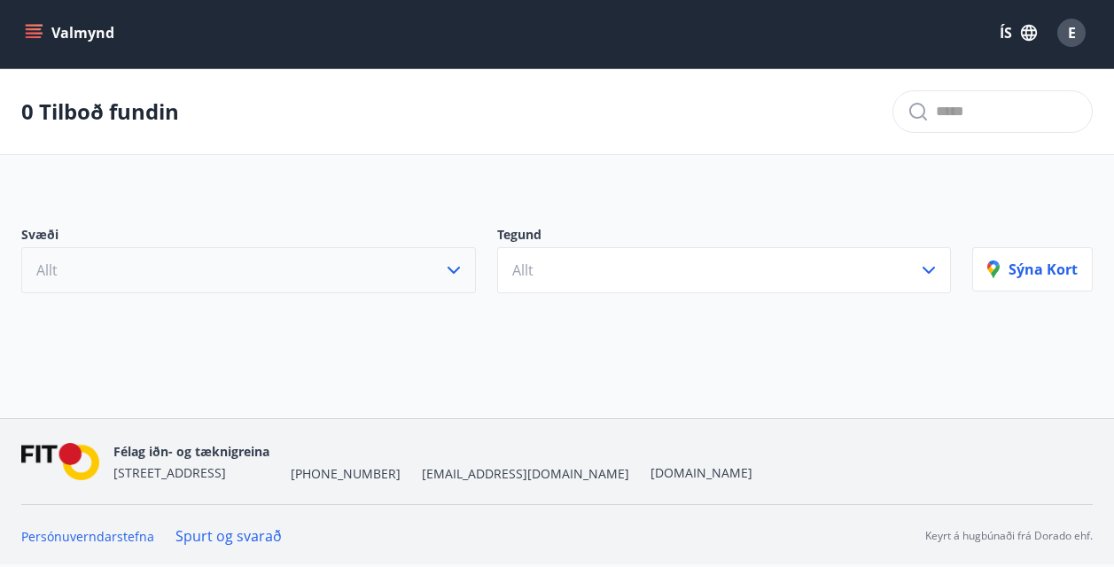
click at [230, 275] on button "Allt" at bounding box center [248, 270] width 454 height 46
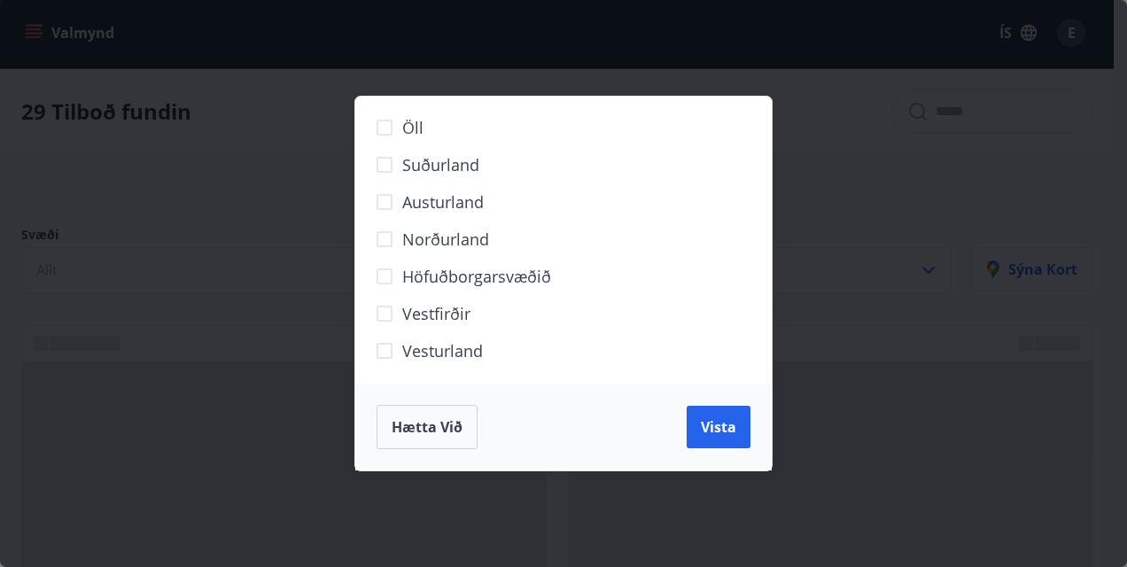
click at [288, 378] on div "Öll Suðurland [GEOGRAPHIC_DATA] Norðurland Höfuðborgarsvæðið [GEOGRAPHIC_DATA] …" at bounding box center [563, 283] width 1127 height 567
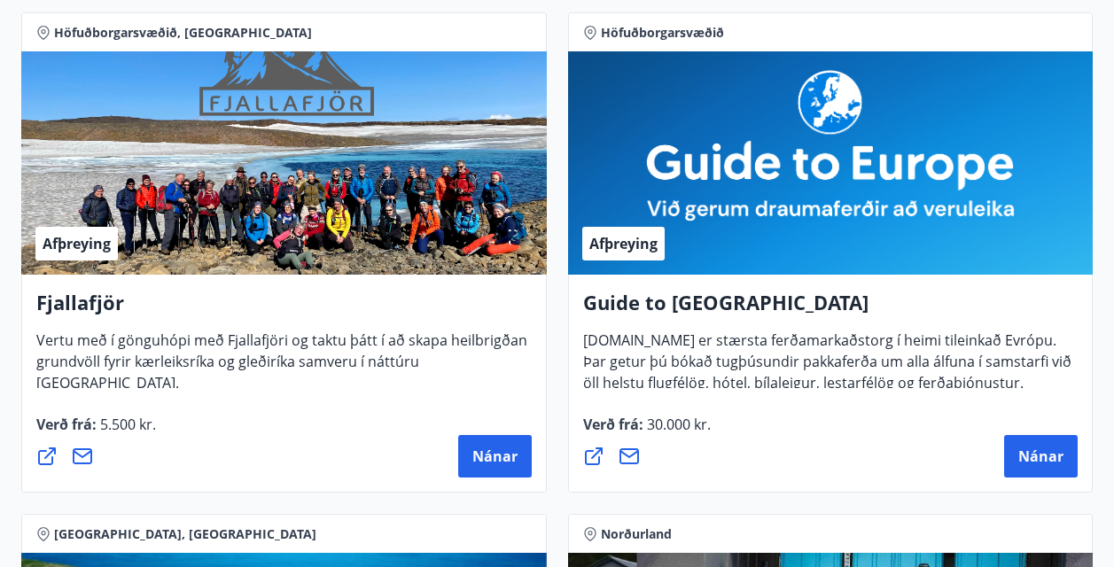
scroll to position [0, 0]
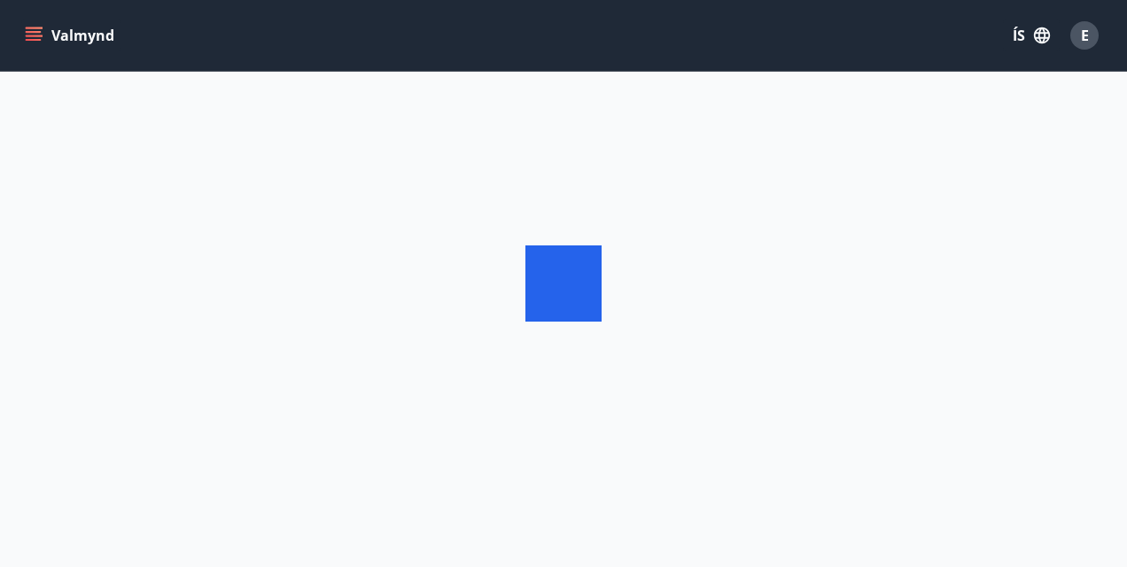
click at [5, 27] on div "Valmynd ÍS E" at bounding box center [563, 35] width 1127 height 71
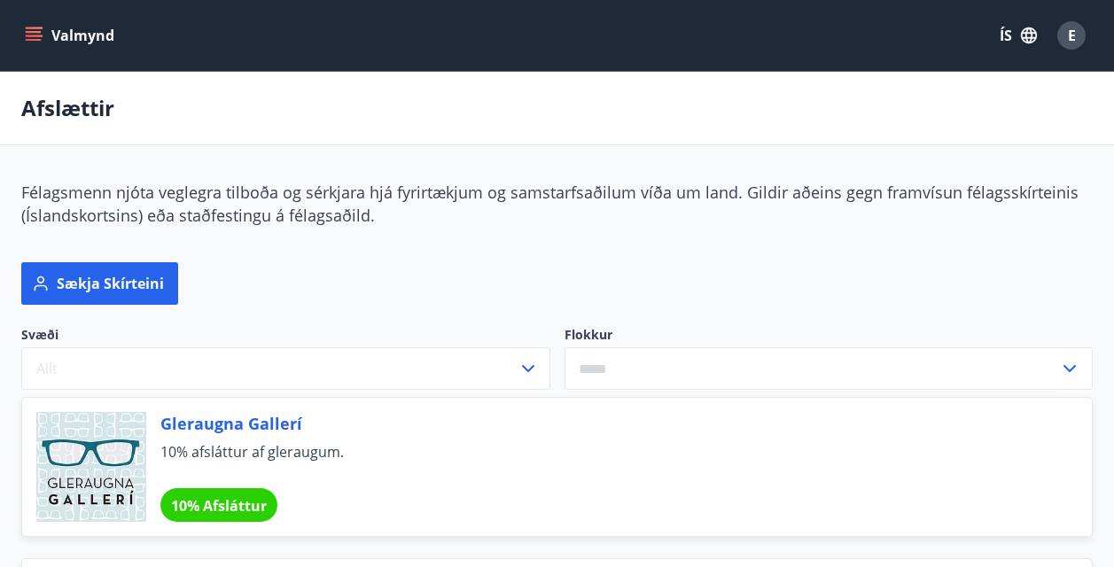
click at [27, 30] on button "Valmynd" at bounding box center [71, 35] width 100 height 32
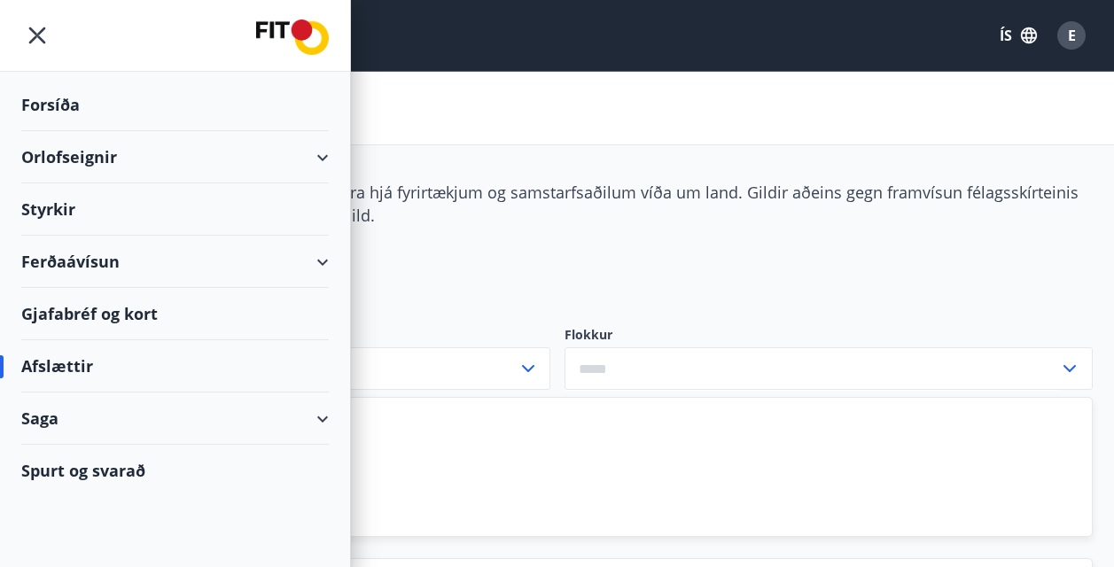
click at [314, 252] on div "Ferðaávísun" at bounding box center [174, 262] width 307 height 52
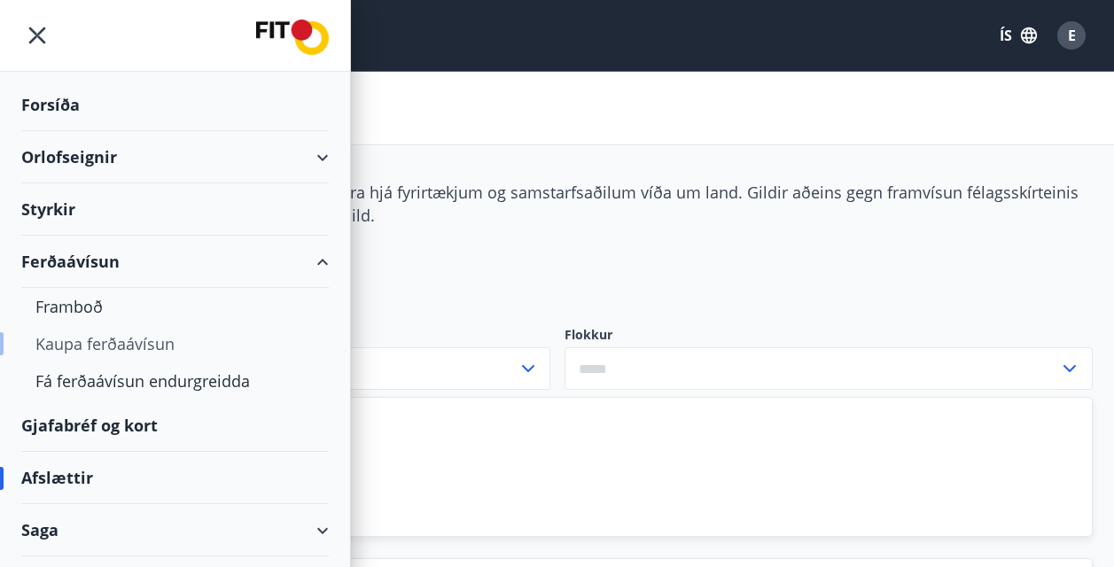
click at [89, 346] on div "Kaupa ferðaávísun" at bounding box center [174, 343] width 279 height 37
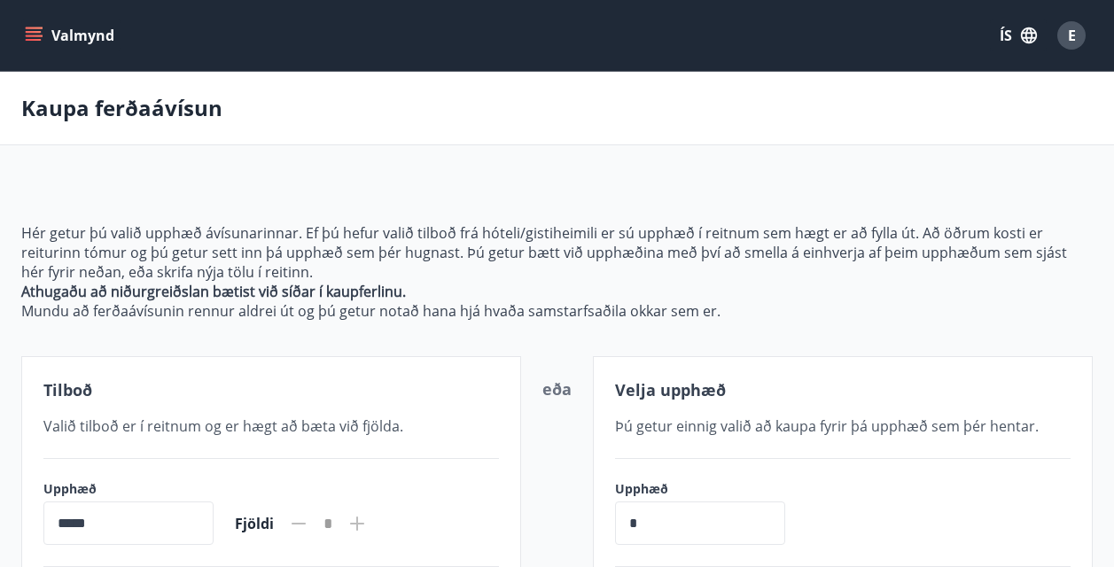
click at [57, 43] on button "Valmynd" at bounding box center [71, 35] width 100 height 32
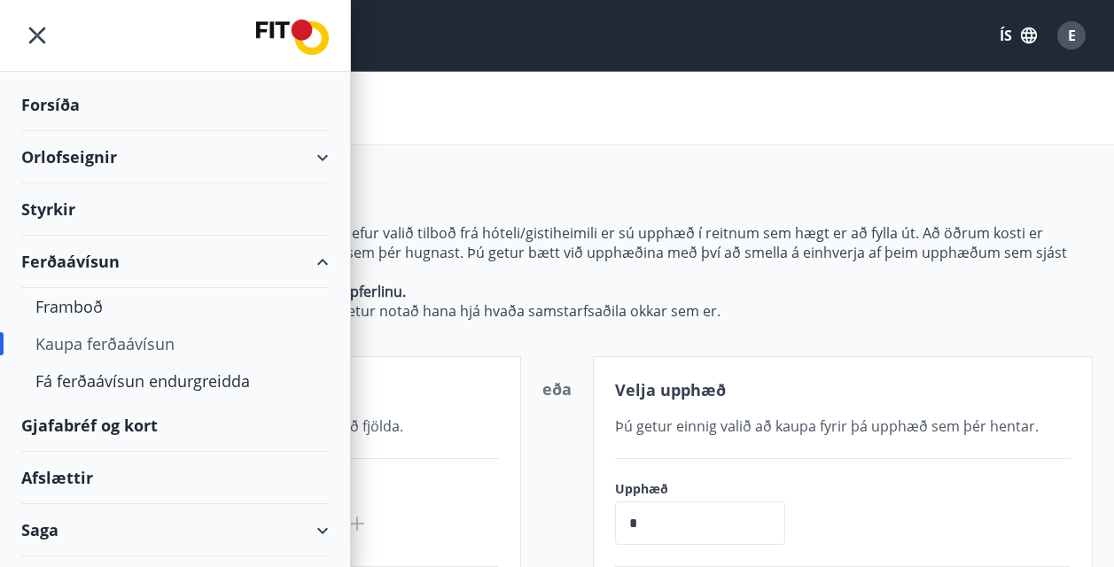
scroll to position [41, 0]
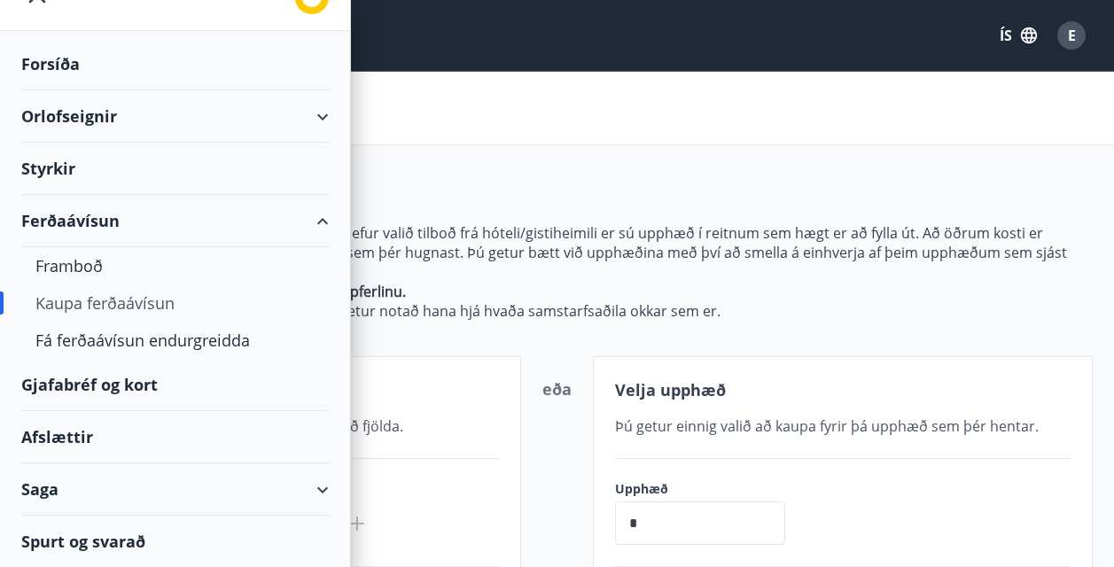
click at [121, 386] on div "Gjafabréf og kort" at bounding box center [174, 385] width 307 height 52
